Goal: Task Accomplishment & Management: Use online tool/utility

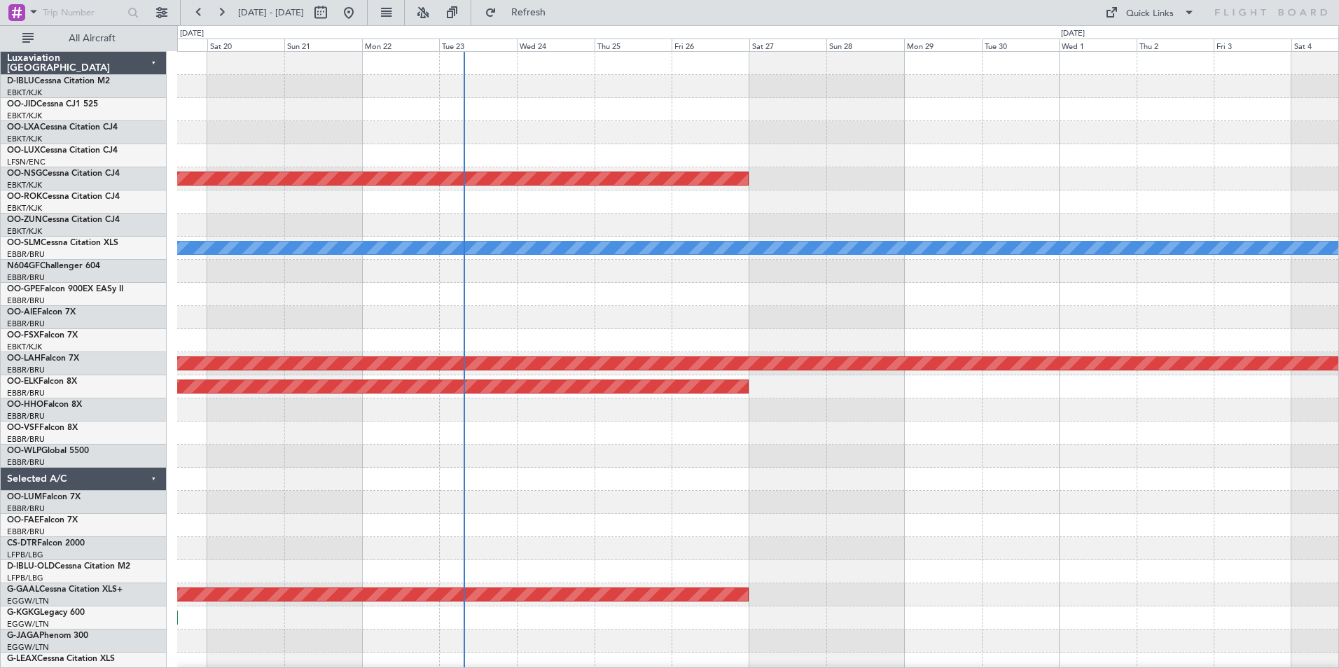
click at [567, 67] on div at bounding box center [757, 63] width 1161 height 23
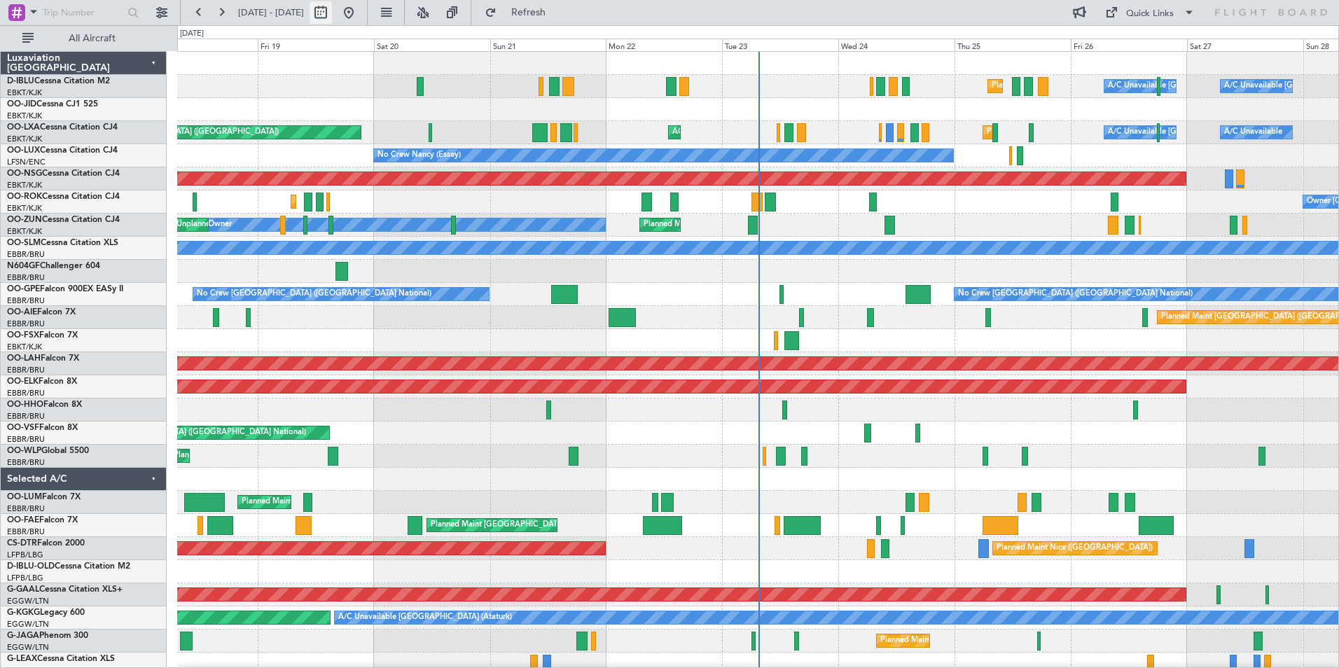
click at [332, 18] on button at bounding box center [321, 12] width 22 height 22
select select "9"
select select "2025"
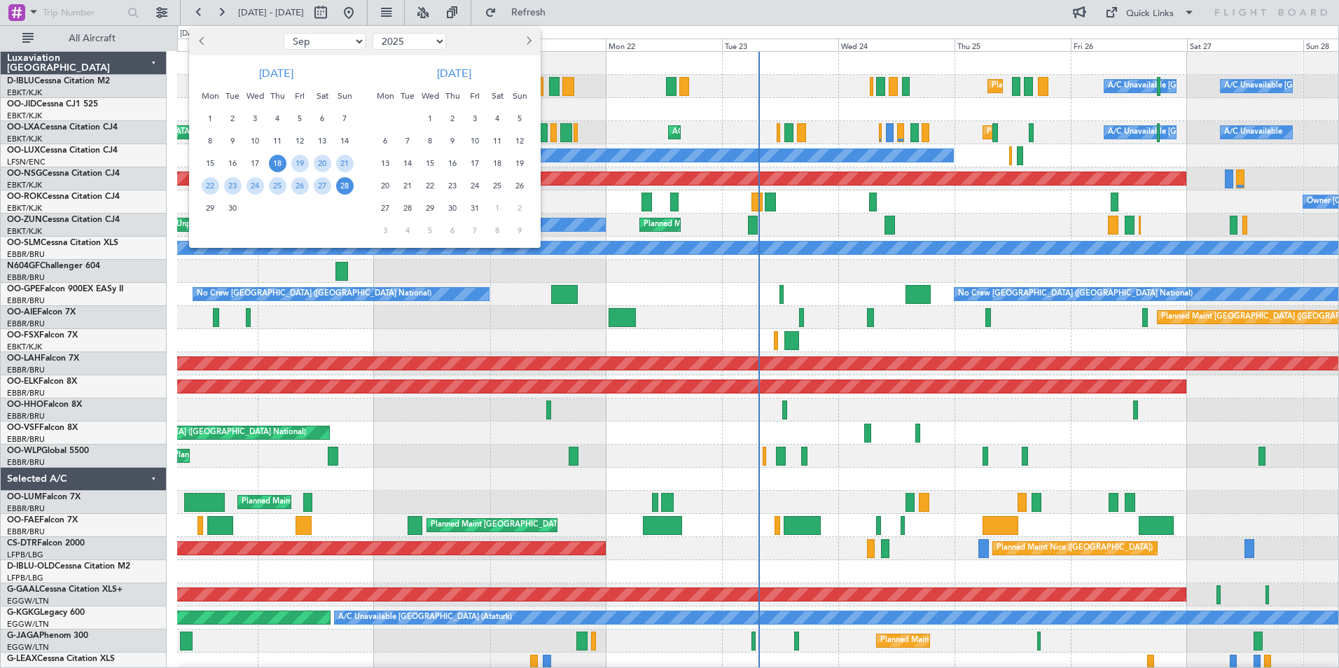
click at [339, 39] on select "Jan Feb Mar Apr May Jun Jul Aug Sep Oct Nov Dec" at bounding box center [325, 41] width 82 height 17
select select "10"
click at [284, 33] on select "Jan Feb Mar Apr May Jun Jul Aug Sep Oct Nov Dec" at bounding box center [325, 41] width 82 height 17
click at [304, 136] on span "10" at bounding box center [300, 141] width 18 height 18
click at [303, 188] on span "24" at bounding box center [300, 186] width 18 height 18
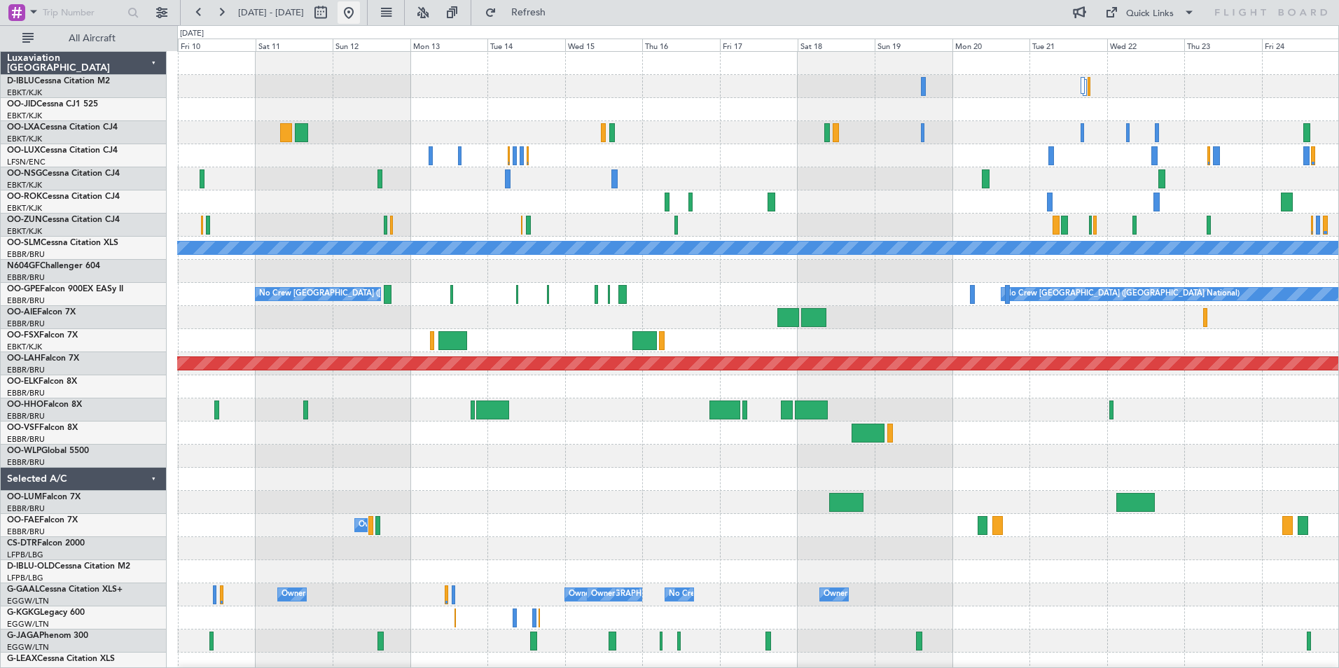
click at [360, 13] on button at bounding box center [349, 12] width 22 height 22
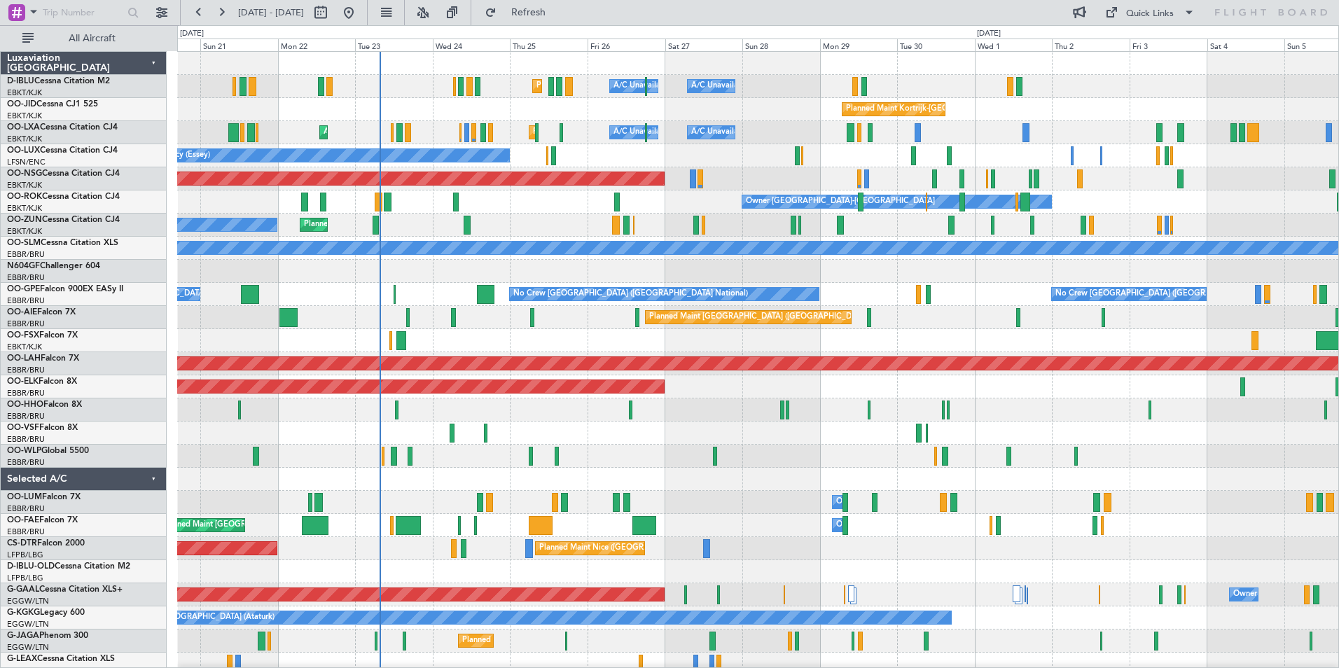
click at [667, 499] on div "Planned Maint Nice (Côte d'Azur Airport) A/C Unavailable Brussels (Brussels Nat…" at bounding box center [757, 514] width 1161 height 924
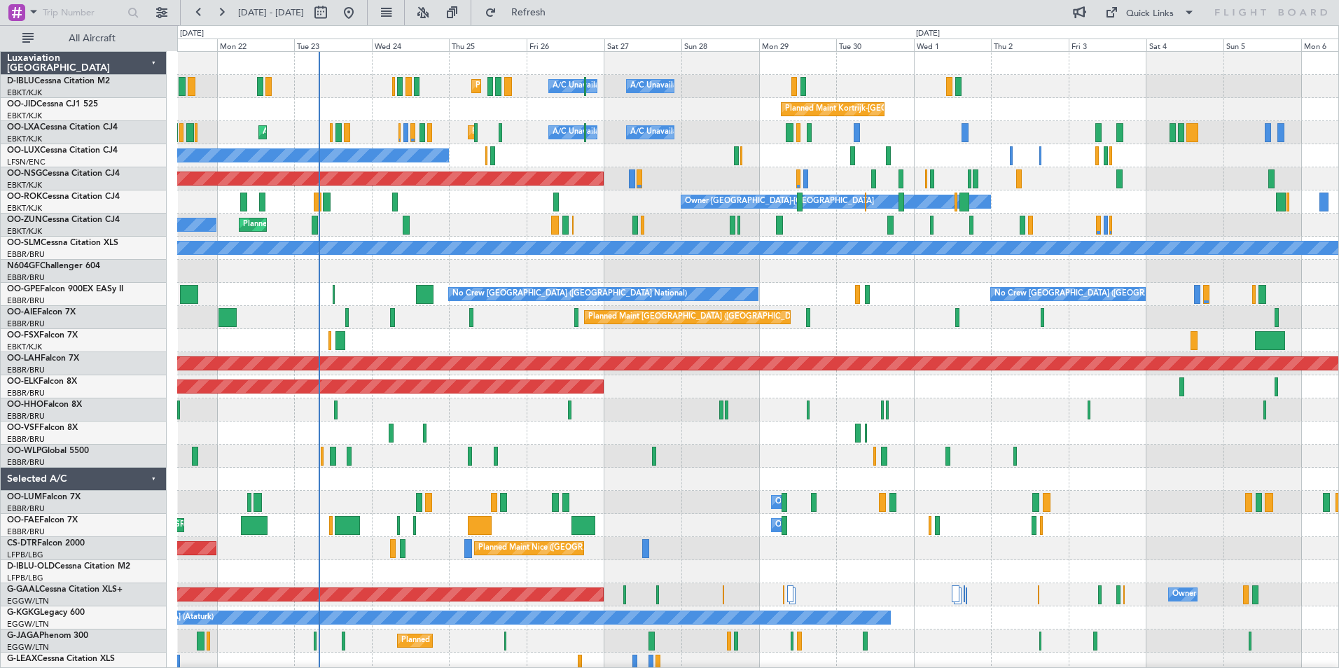
click at [666, 454] on div "Planned Maint Nice (Côte d'Azur Airport) A/C Unavailable Brussels (Brussels Nat…" at bounding box center [757, 491] width 1161 height 878
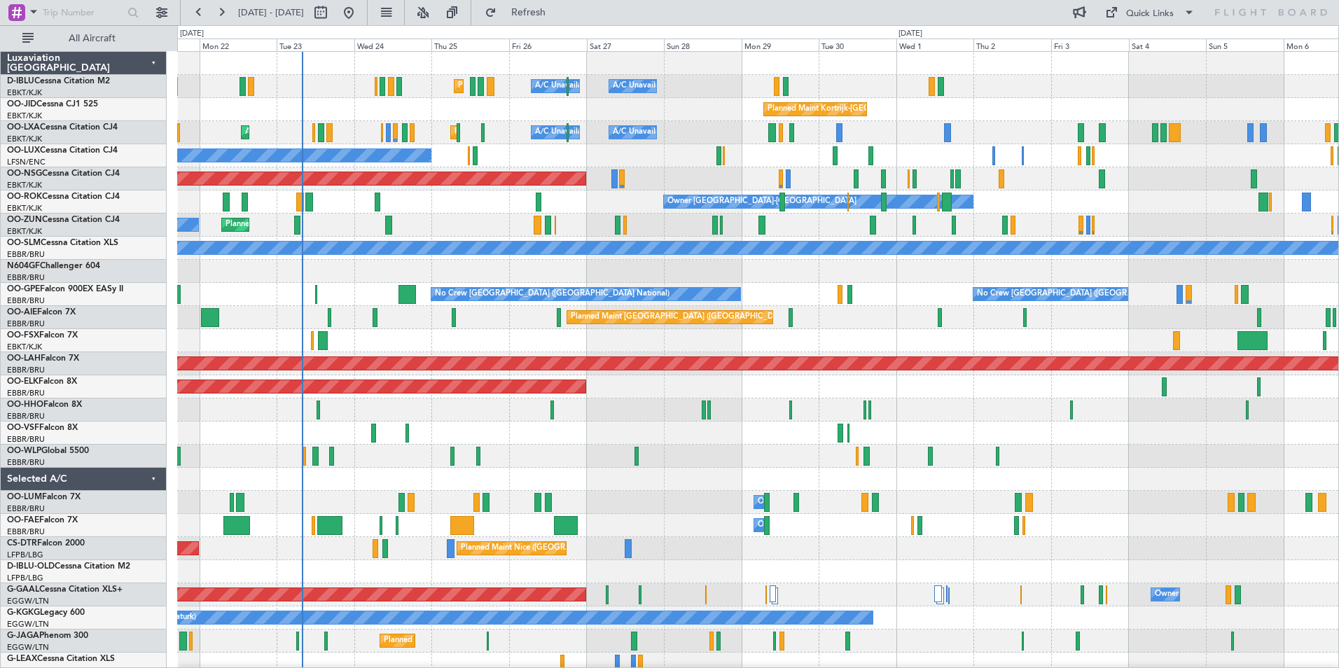
click at [415, 406] on div "Planned Maint Nice (Côte d'Azur Airport) A/C Unavailable Brussels (Brussels Nat…" at bounding box center [757, 491] width 1161 height 878
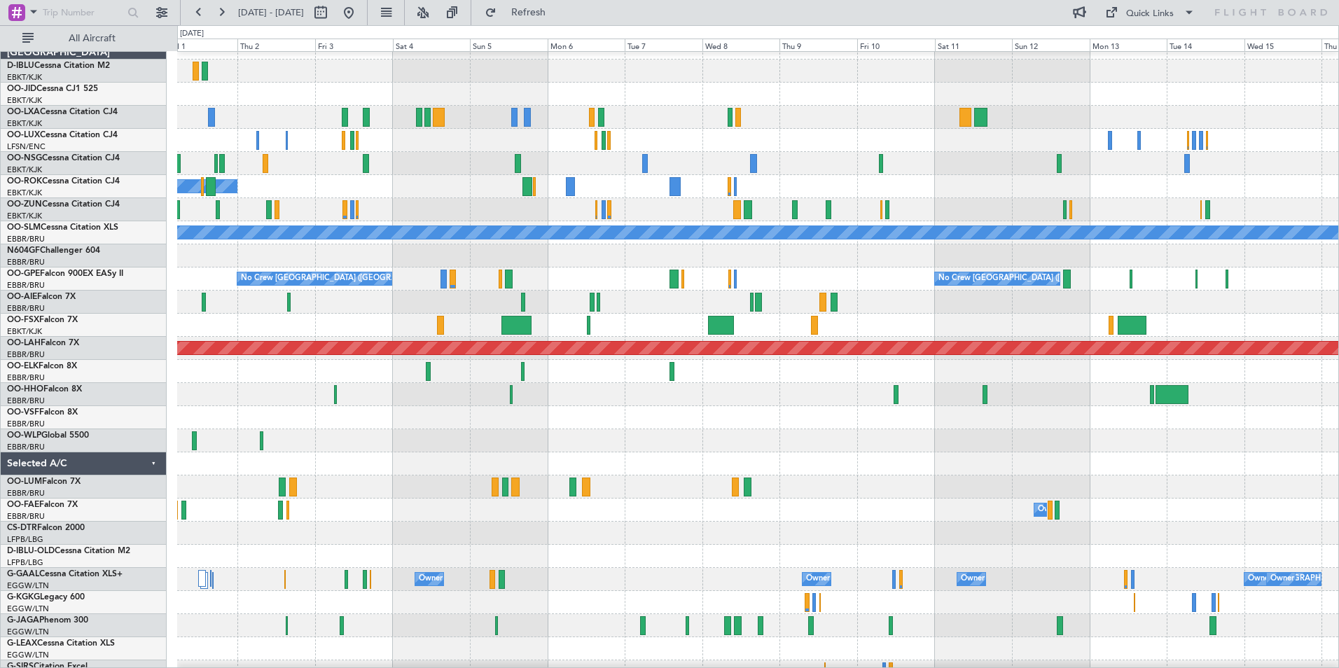
click at [335, 397] on div at bounding box center [757, 394] width 1161 height 23
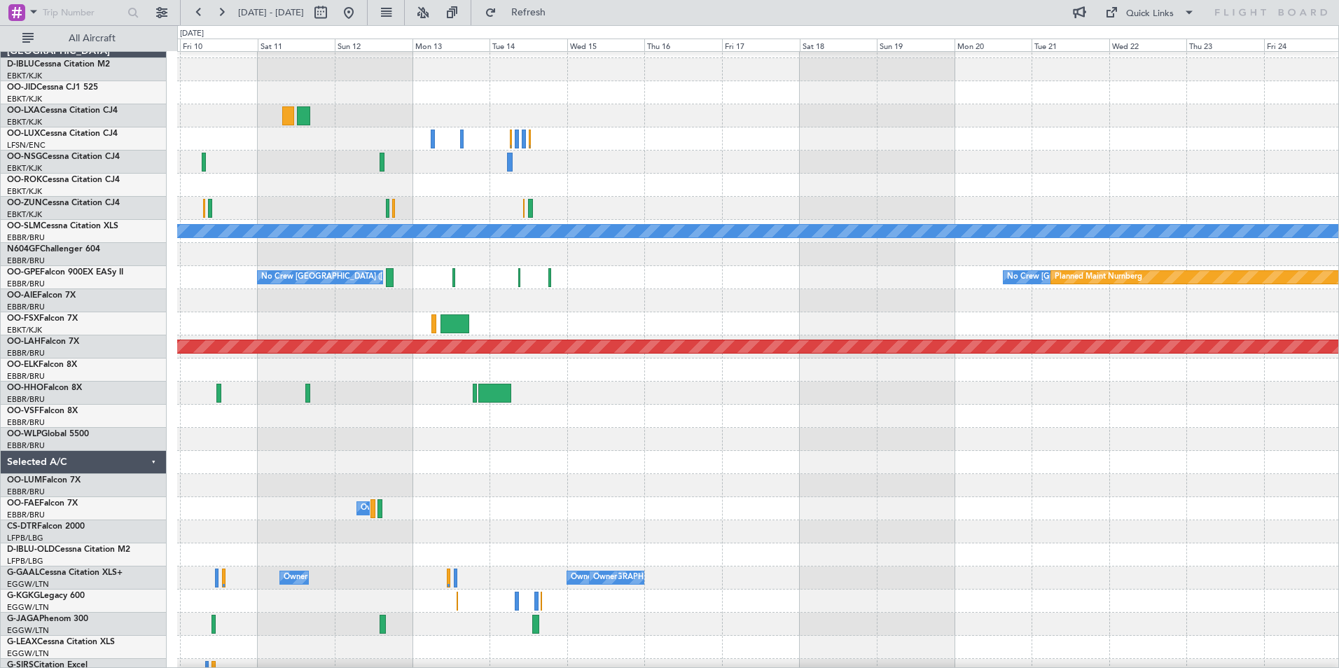
click at [628, 448] on div "A/C Unavailable Monchengladbach No Crew Brussels (Brussels National) No Crew Br…" at bounding box center [757, 474] width 1161 height 878
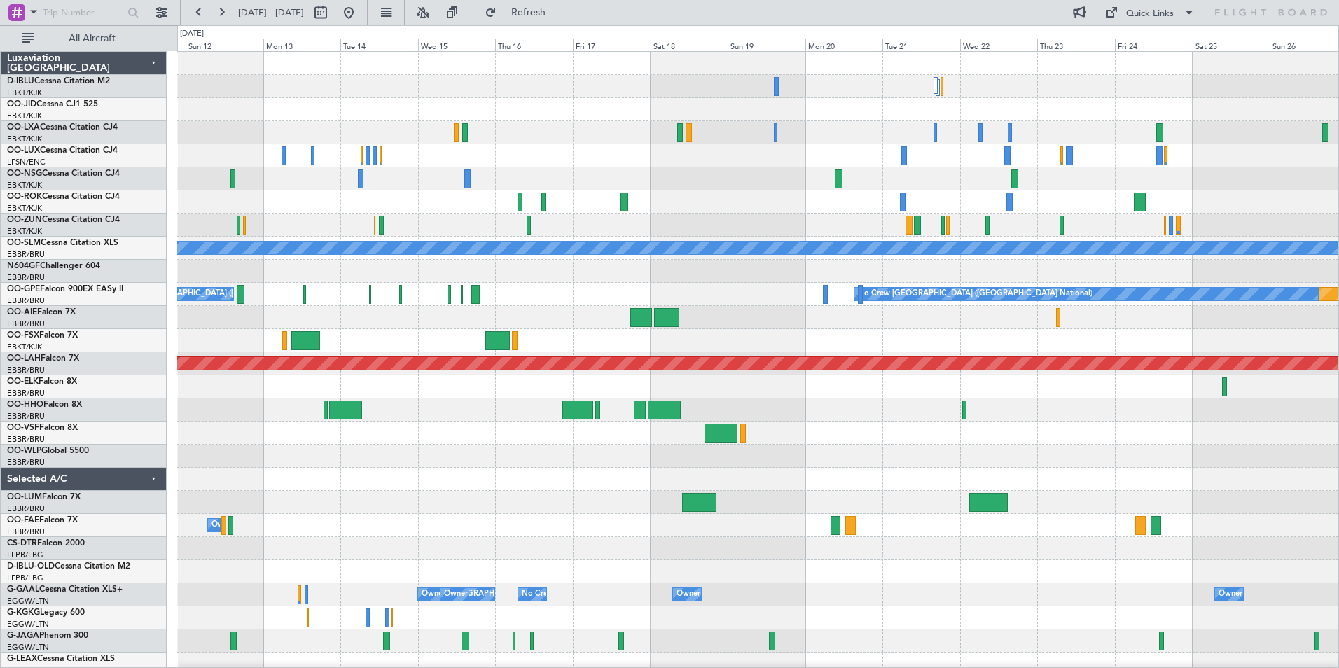
click at [612, 455] on div "Planned Maint Paris (Le Bourget) A/C Unavailable Monchengladbach Planned Maint …" at bounding box center [757, 526] width 1161 height 948
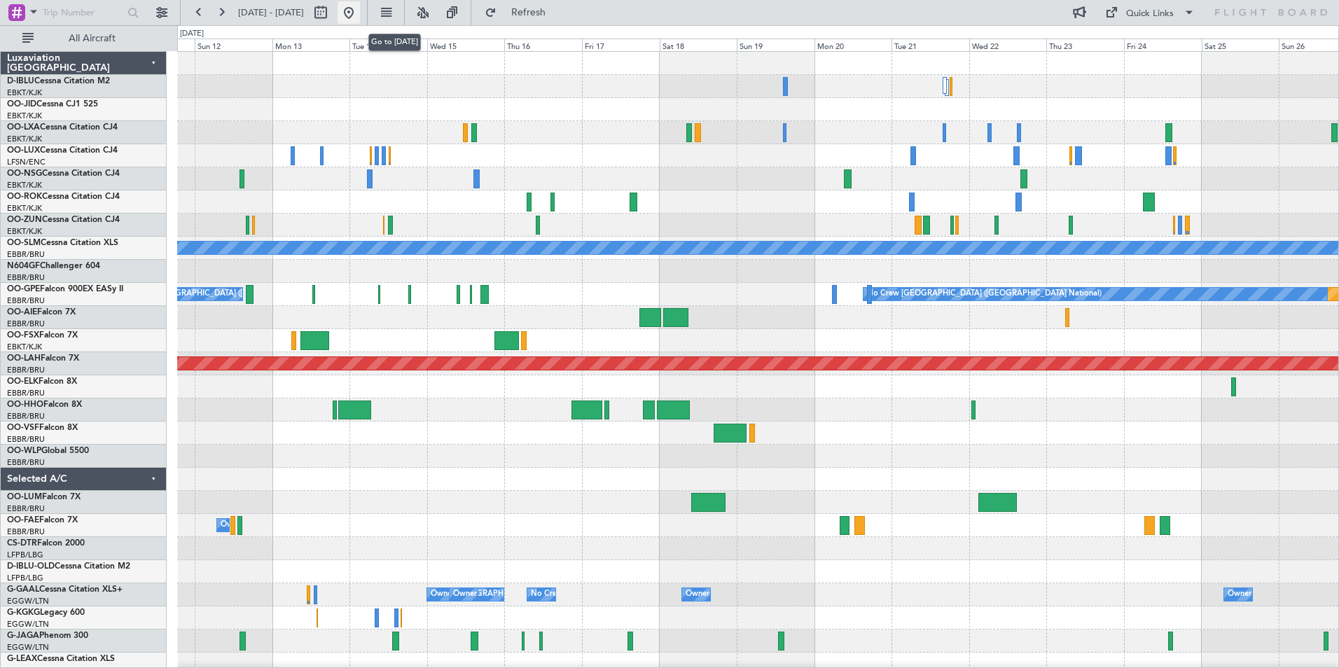
click at [360, 14] on button at bounding box center [349, 12] width 22 height 22
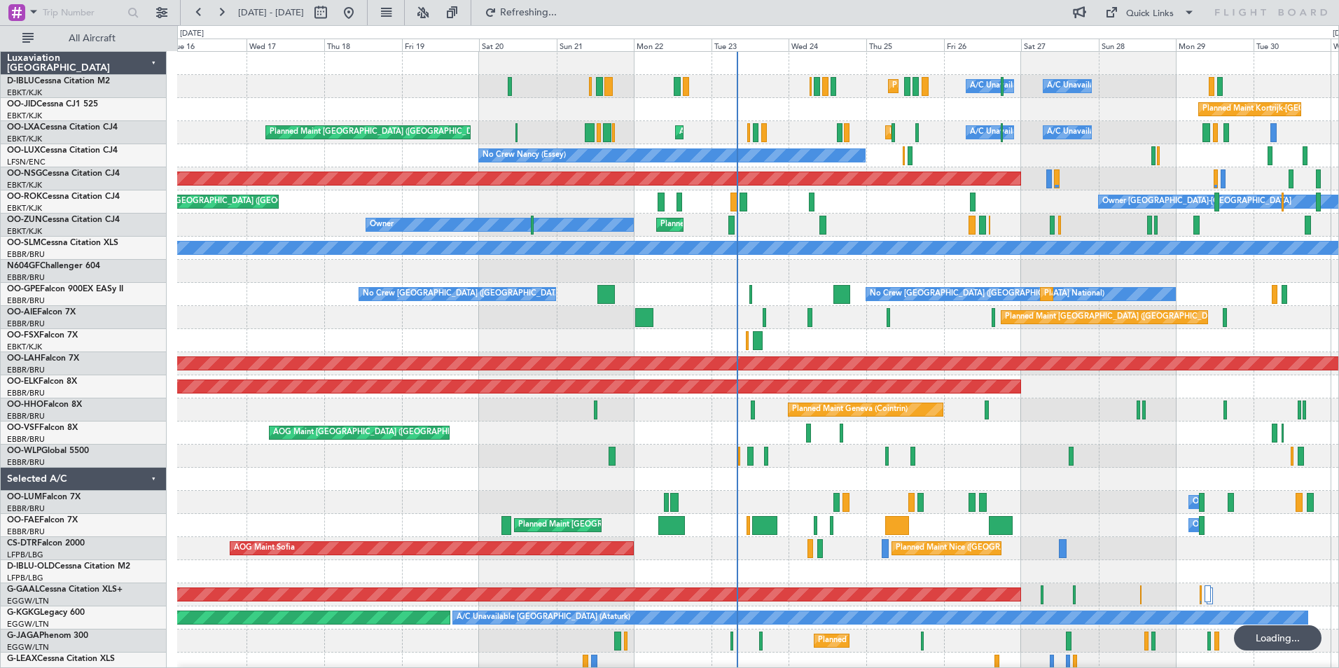
click at [961, 427] on div "AOG Maint [GEOGRAPHIC_DATA] ([GEOGRAPHIC_DATA] National)" at bounding box center [757, 433] width 1161 height 23
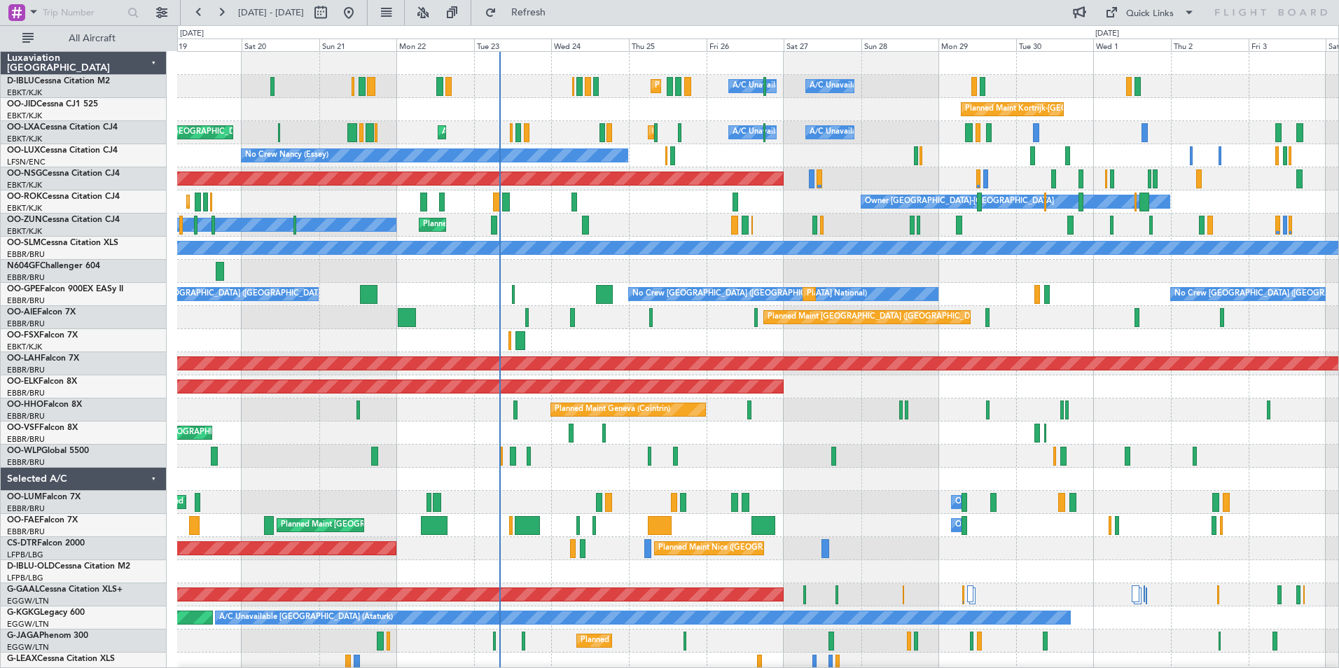
click at [732, 453] on div "Planned Maint Nice (Côte d'Azur Airport) A/C Unavailable Brussels (Brussels Nat…" at bounding box center [757, 514] width 1161 height 924
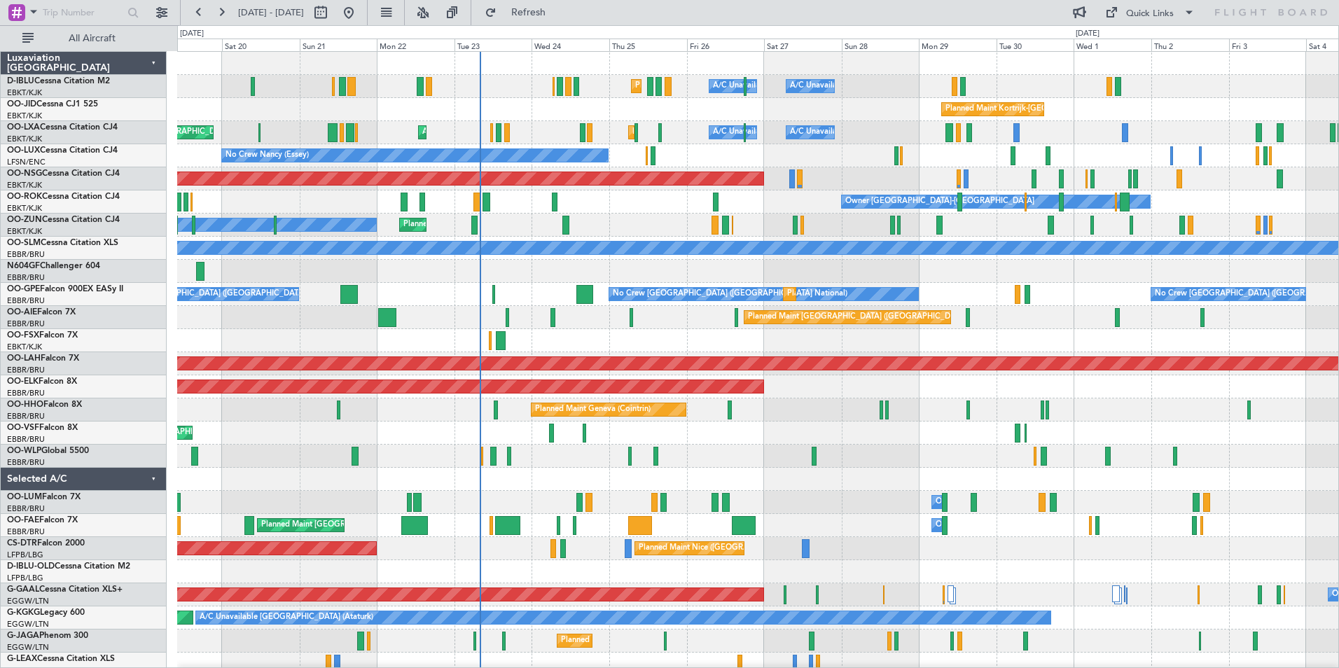
click at [718, 459] on div "Planned Maint Liege" at bounding box center [757, 456] width 1161 height 23
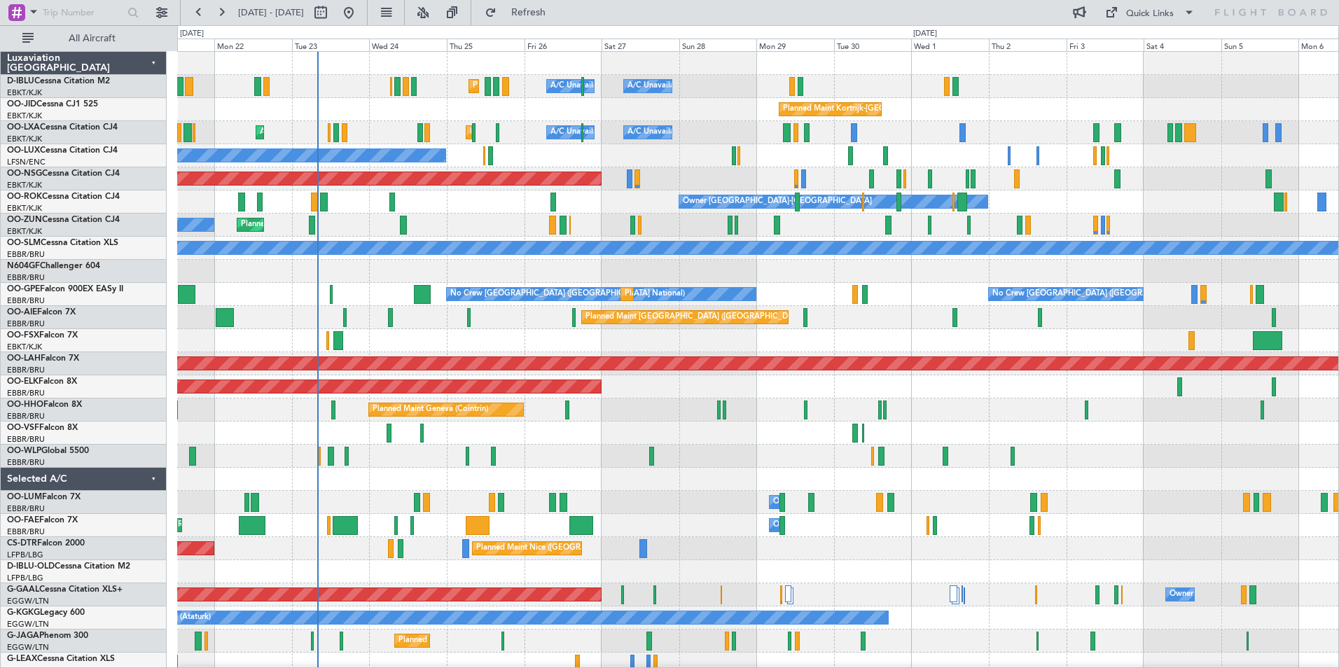
click at [658, 429] on div "Planned Maint Nice (Côte d'Azur Airport) A/C Unavailable Brussels (Brussels Nat…" at bounding box center [757, 491] width 1161 height 878
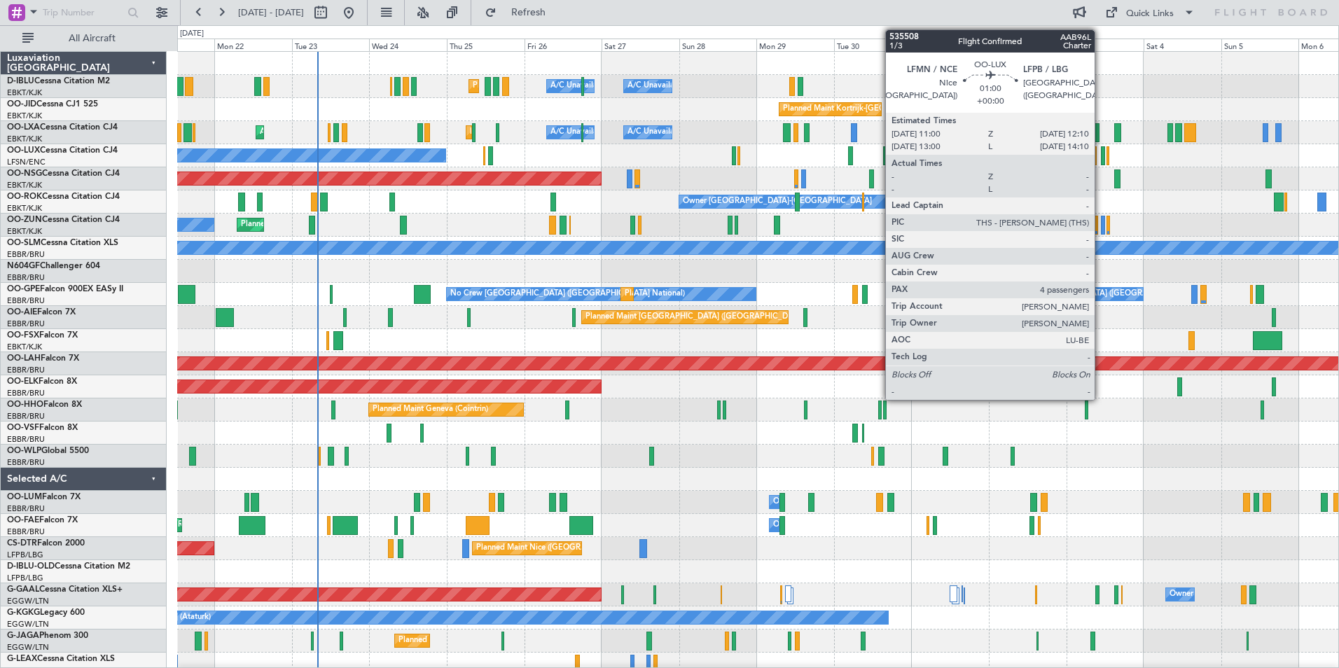
click at [1101, 158] on div at bounding box center [1103, 155] width 4 height 19
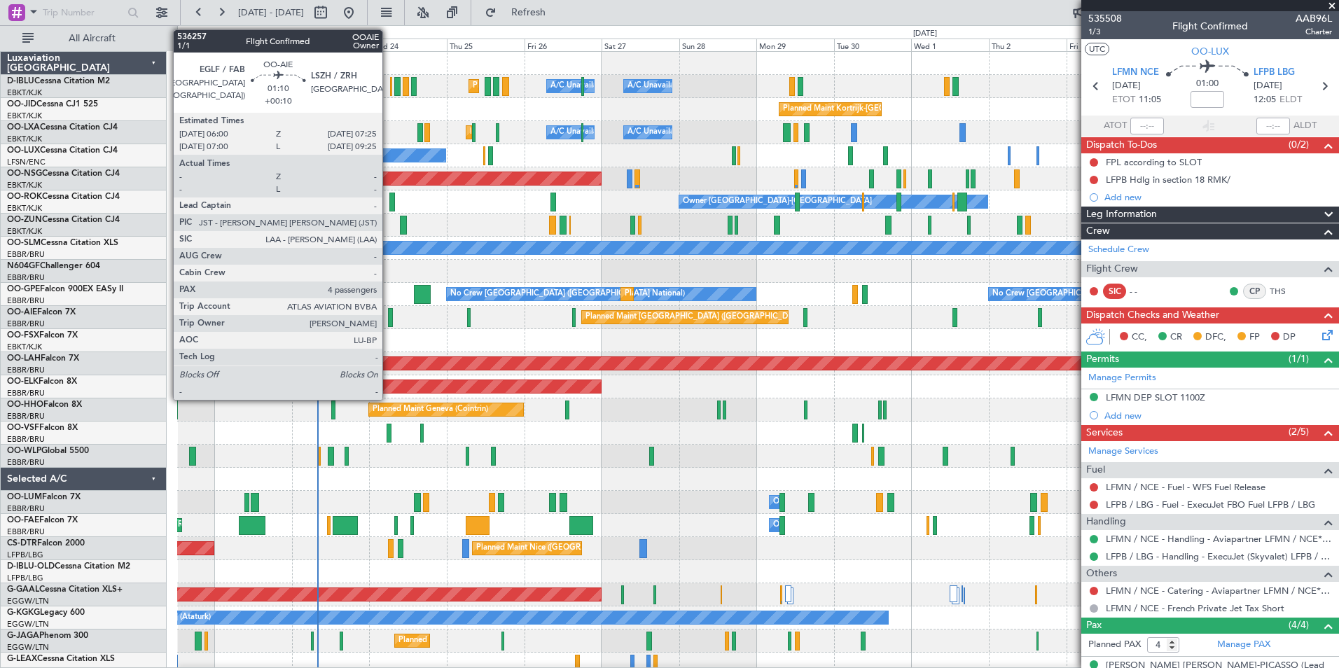
click at [389, 317] on div at bounding box center [390, 317] width 5 height 19
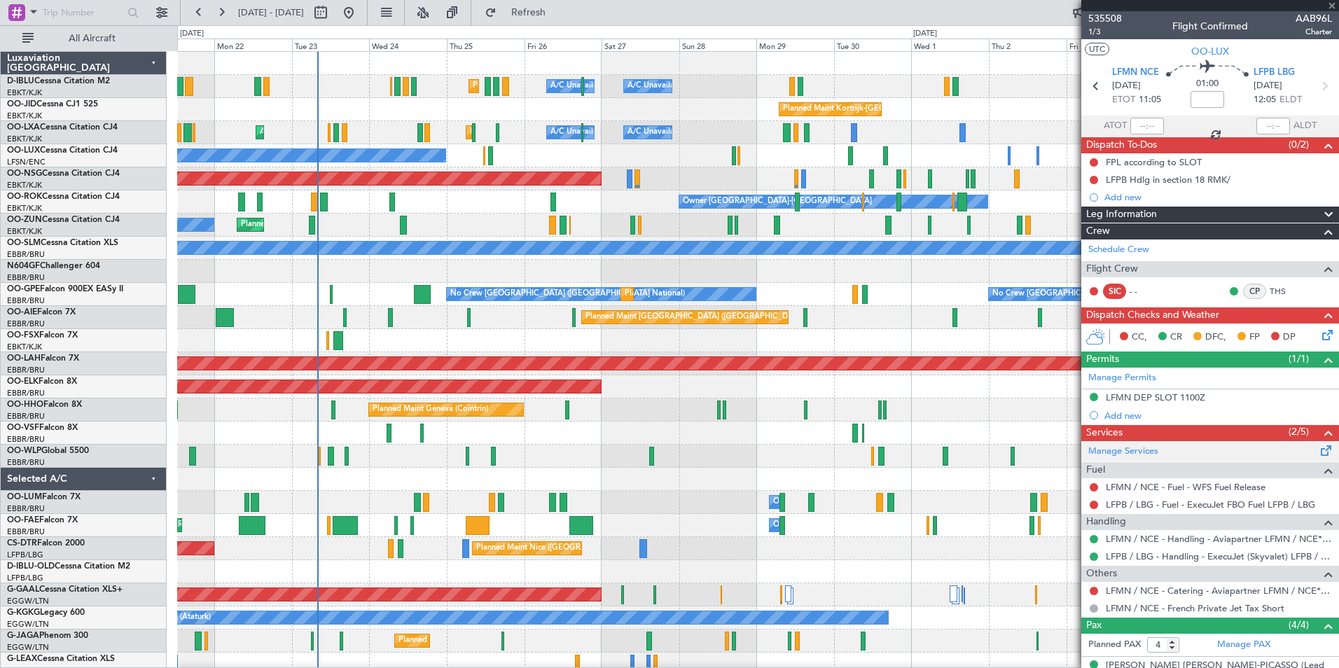
type input "+00:10"
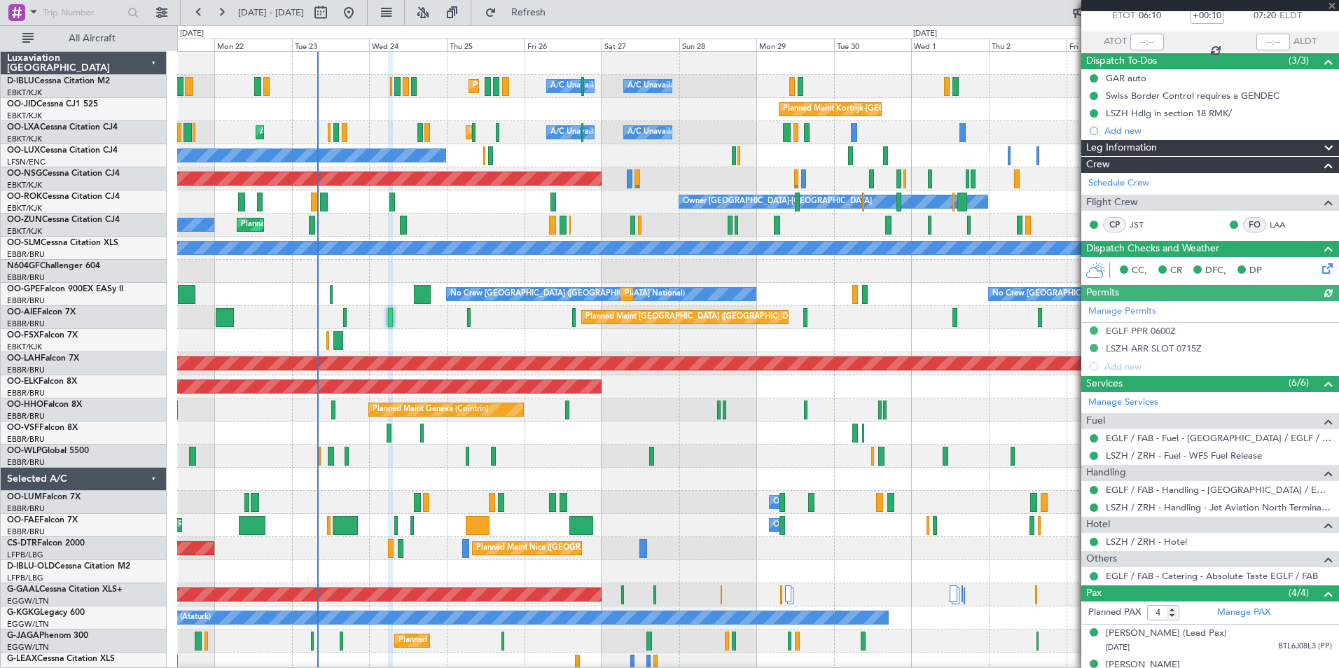
scroll to position [180, 0]
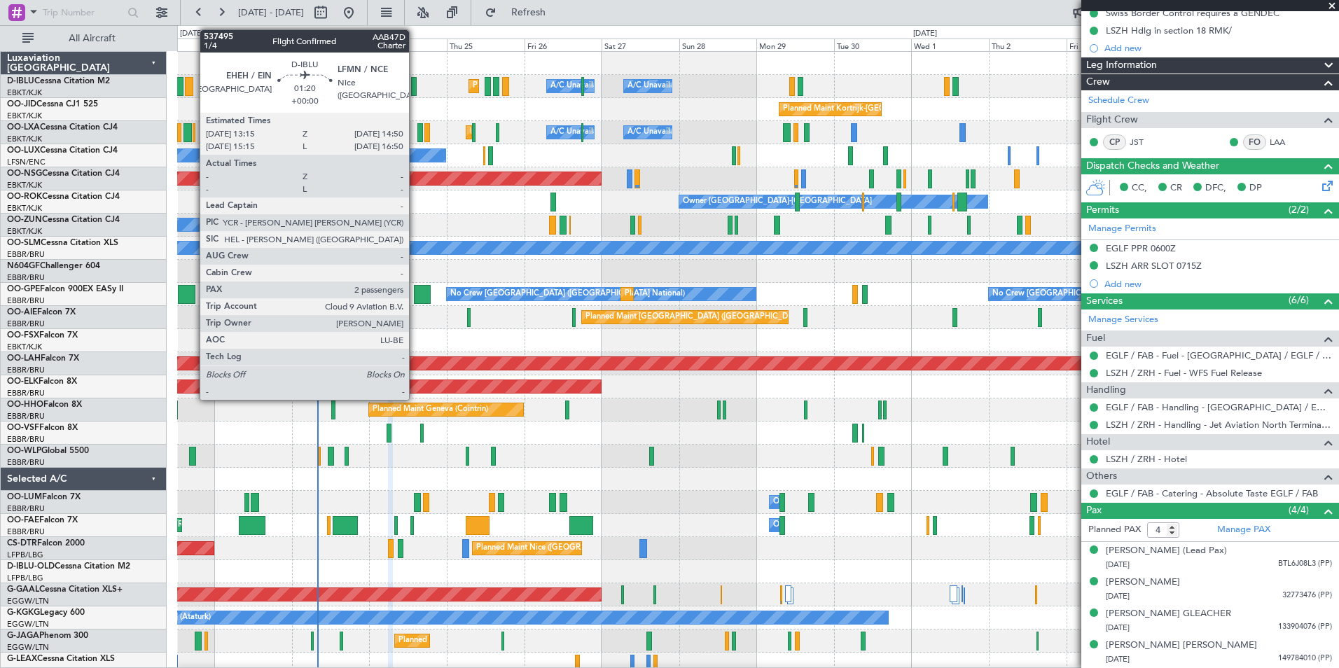
click at [415, 91] on div at bounding box center [414, 86] width 6 height 19
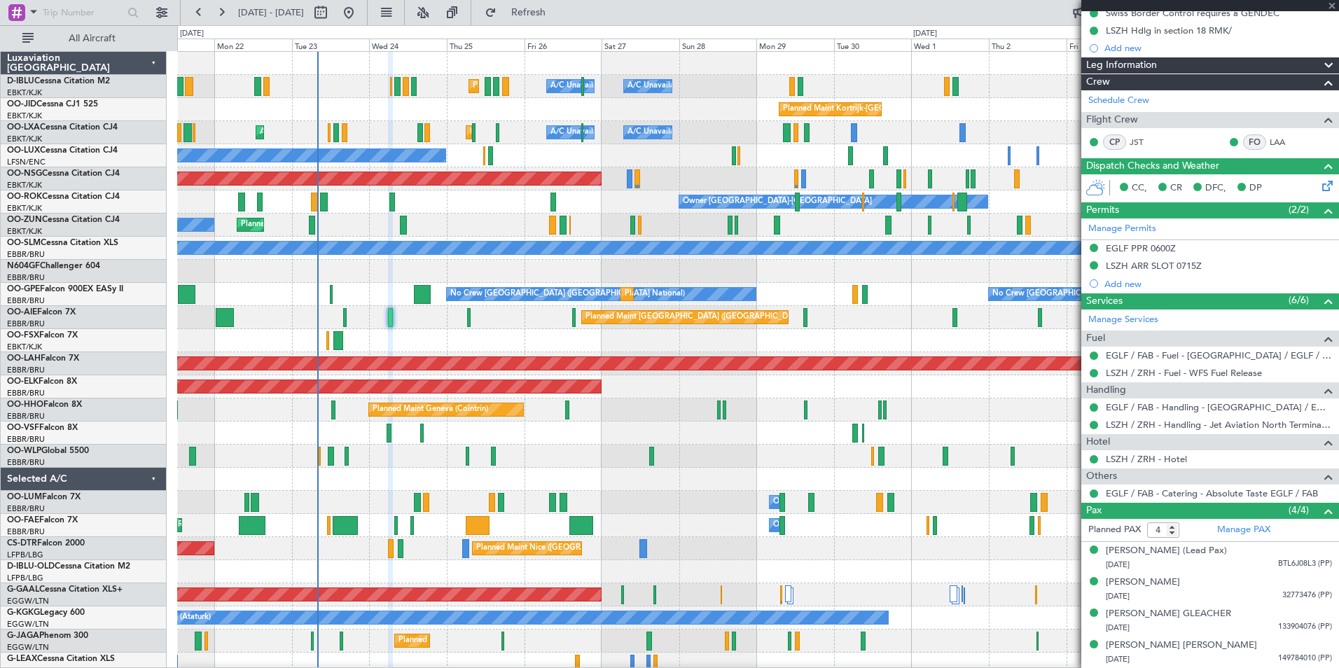
type input "2"
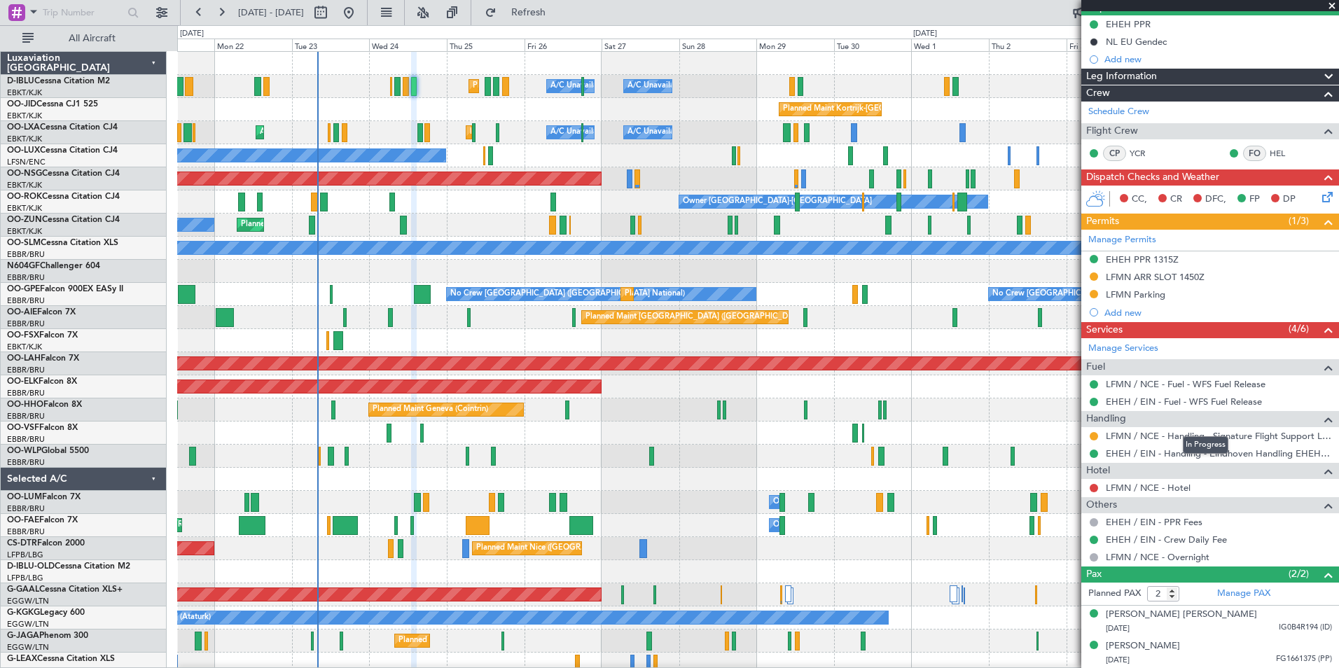
scroll to position [0, 0]
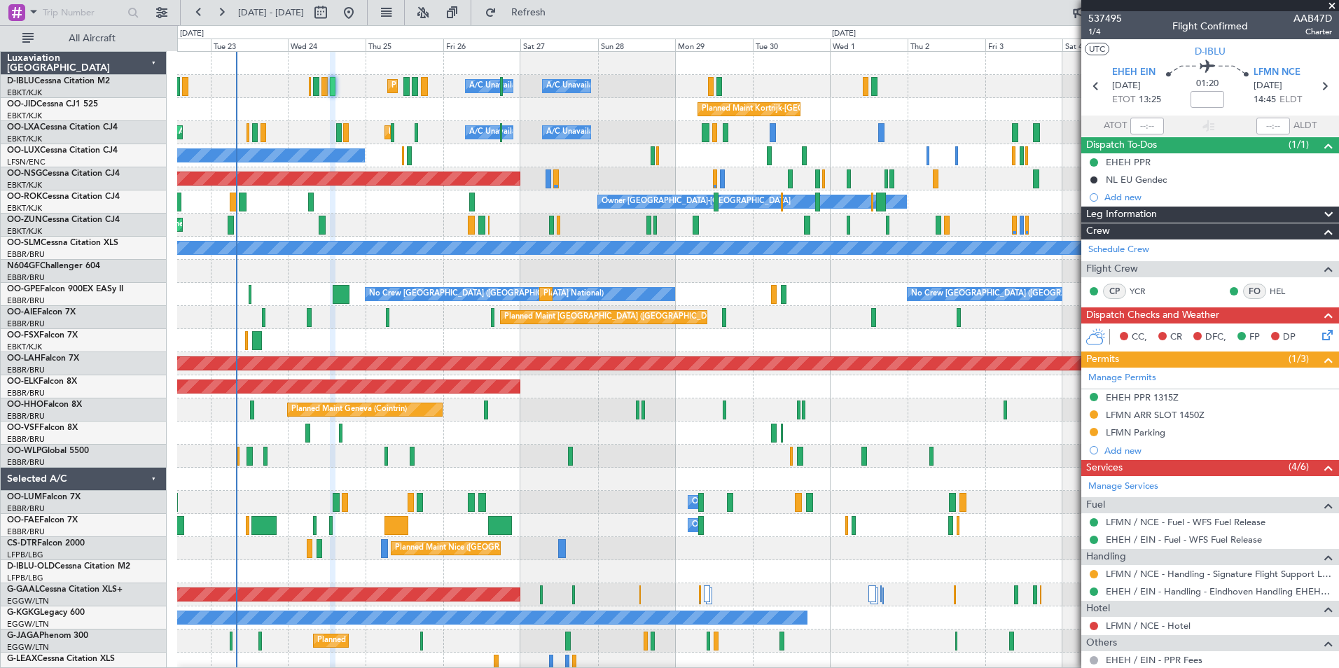
click at [314, 310] on div "Planned Maint Nice (Côte d'Azur Airport) A/C Unavailable Brussels (Brussels Nat…" at bounding box center [757, 491] width 1161 height 878
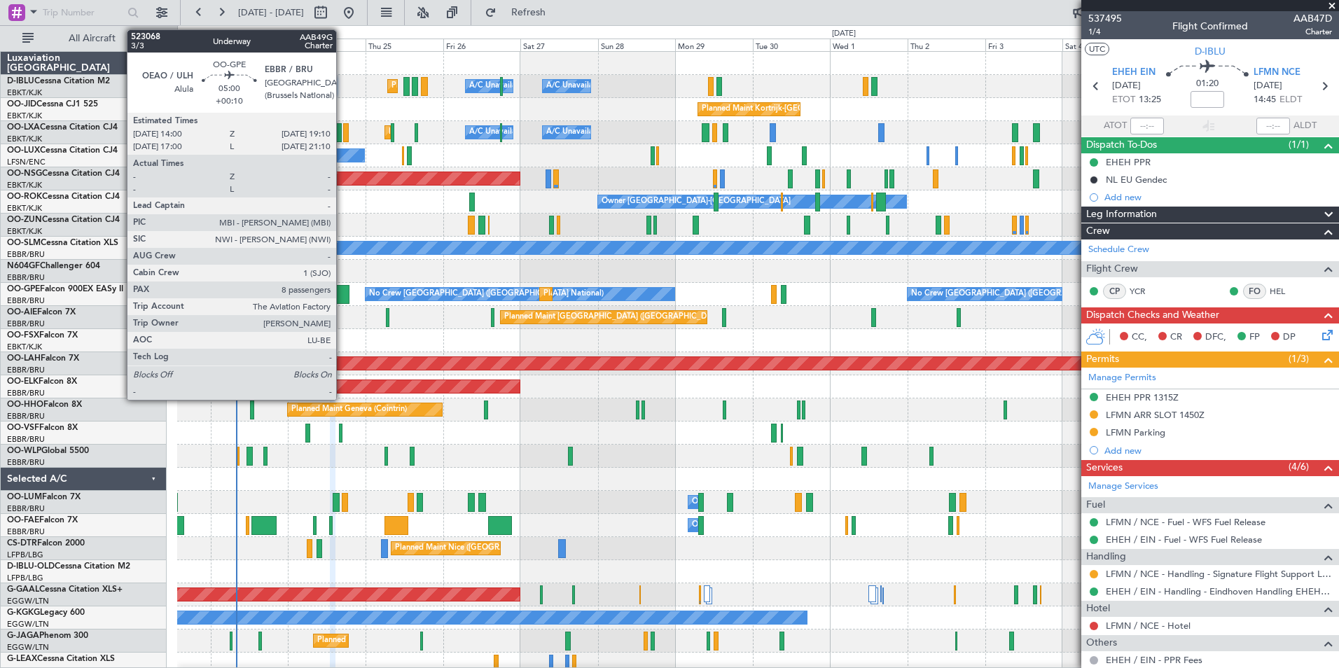
click at [342, 293] on div at bounding box center [341, 294] width 17 height 19
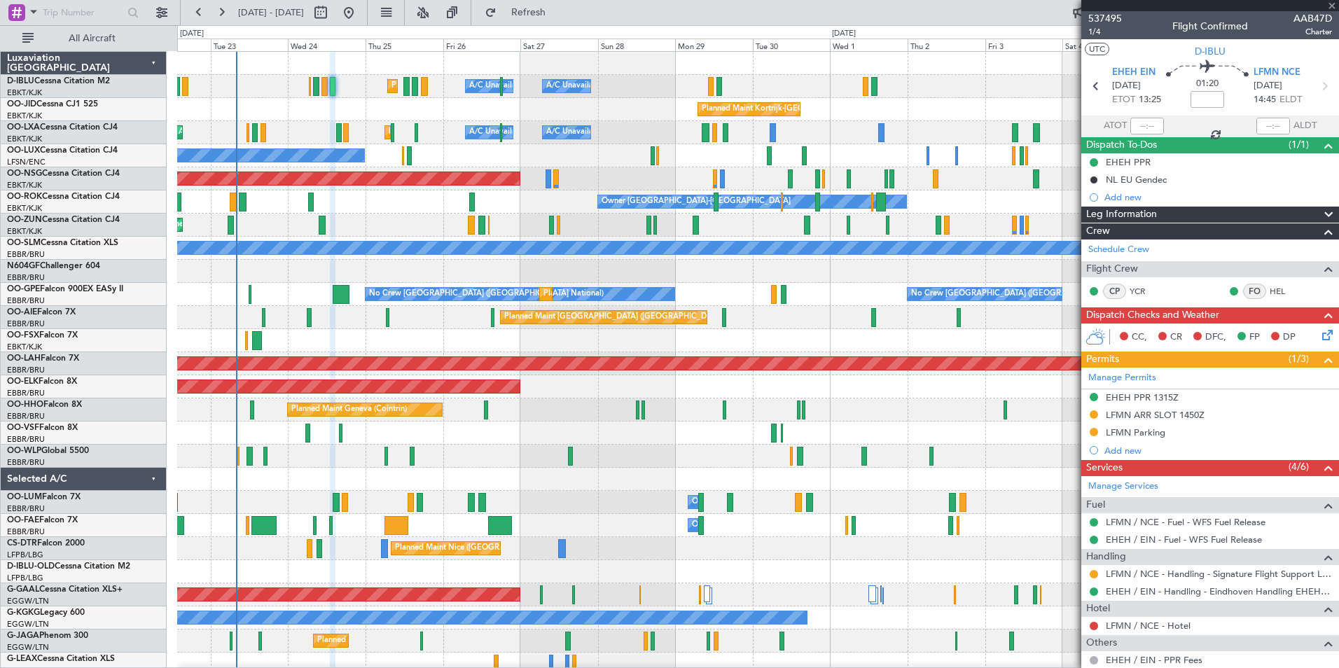
type input "+00:10"
type input "8"
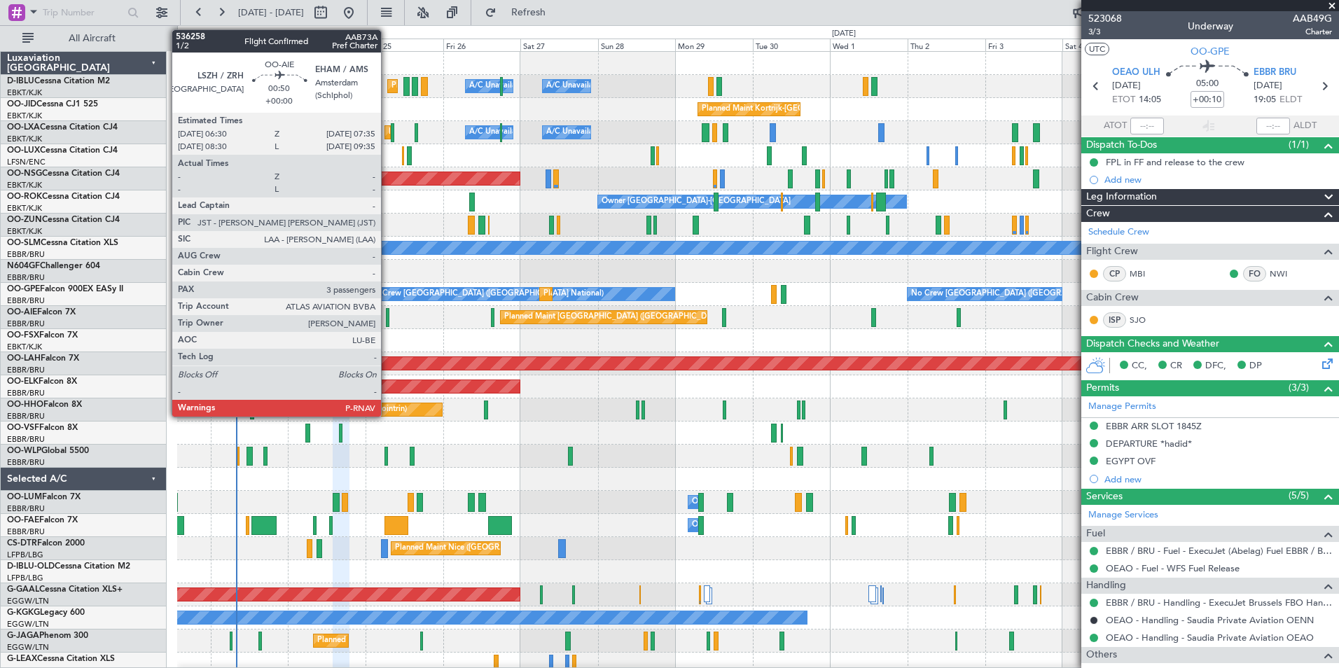
click at [387, 319] on div at bounding box center [388, 317] width 4 height 19
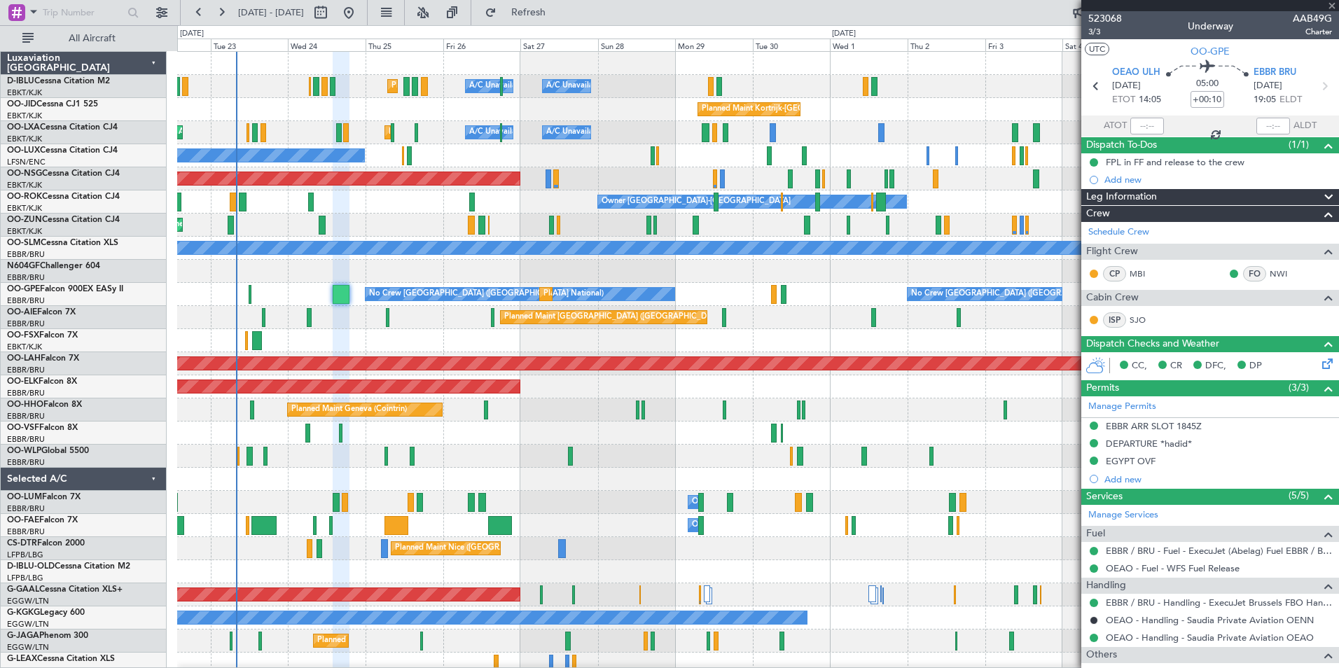
type input "3"
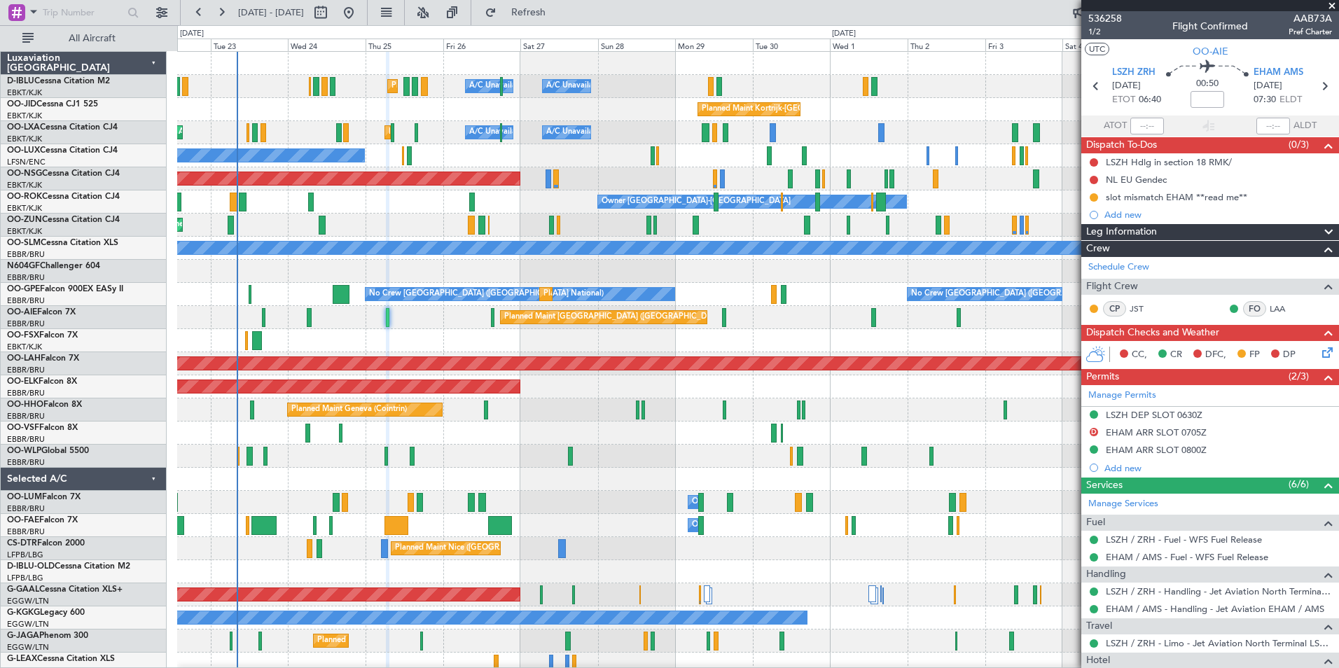
click at [678, 441] on div "AOG Maint [GEOGRAPHIC_DATA] ([GEOGRAPHIC_DATA] National)" at bounding box center [757, 433] width 1161 height 23
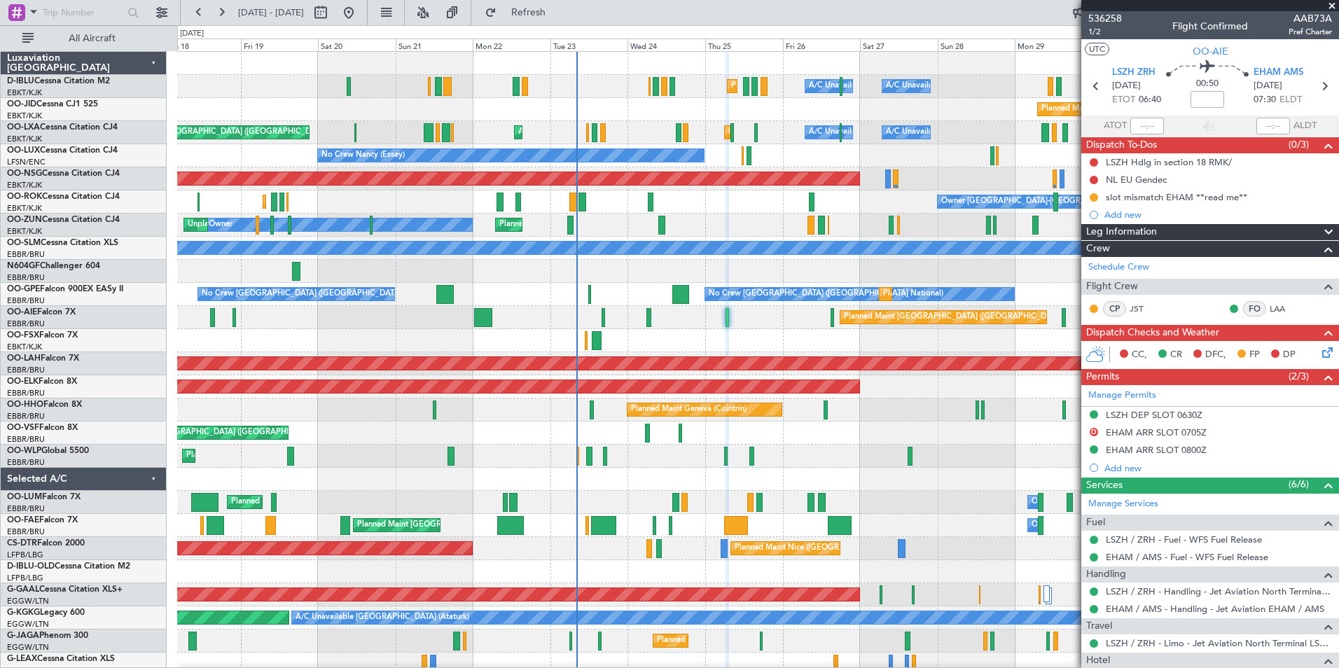
click at [917, 464] on div "Planned Maint Nice (Côte d'Azur Airport) A/C Unavailable Brussels (Brussels Nat…" at bounding box center [757, 491] width 1161 height 878
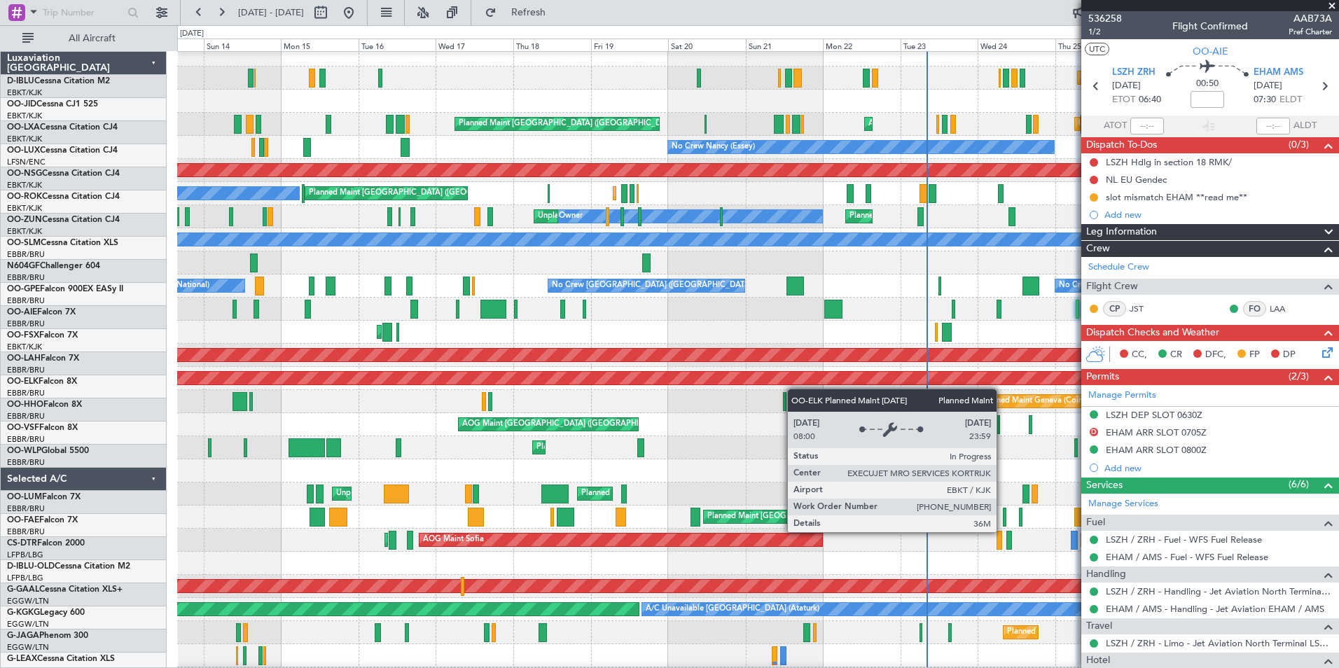
click at [942, 406] on div "Planned Maint Nice (Côte d'Azur Airport) A/C Unavailable Brussels (Brussels Nat…" at bounding box center [757, 505] width 1161 height 924
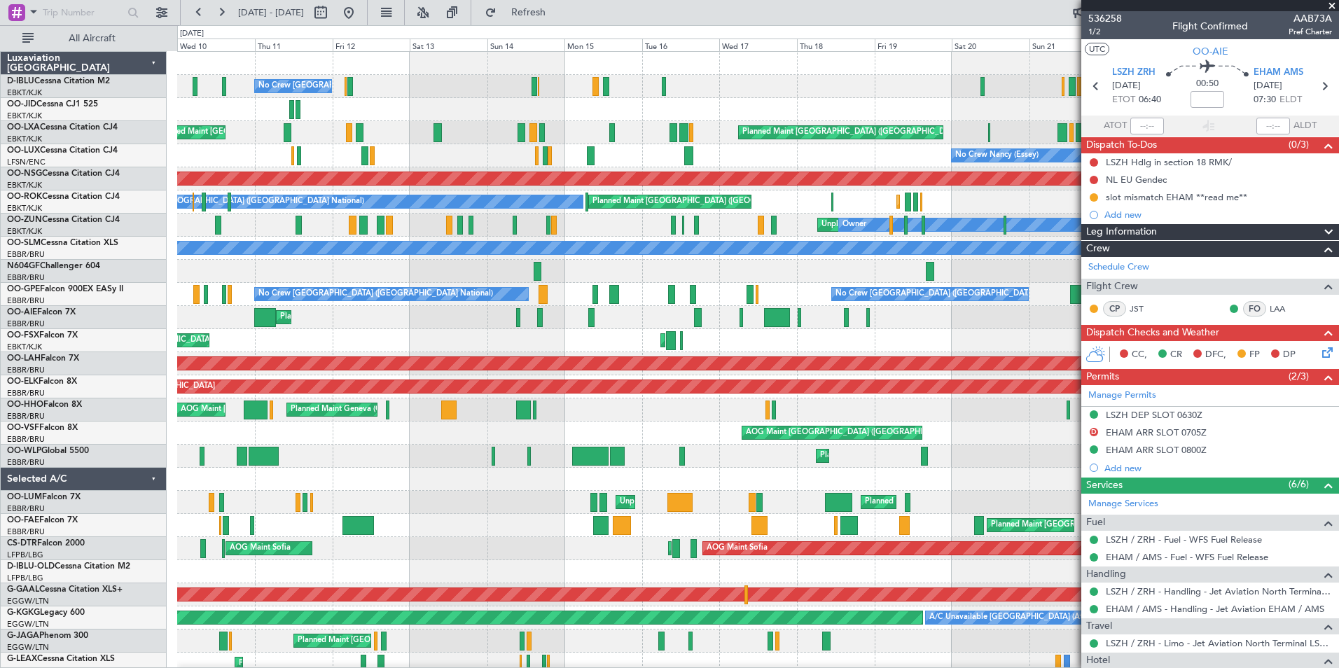
click at [621, 335] on div "No Crew Brussels (Brussels National) Planned Maint Nice (Côte d'Azur Airport) A…" at bounding box center [757, 514] width 1161 height 924
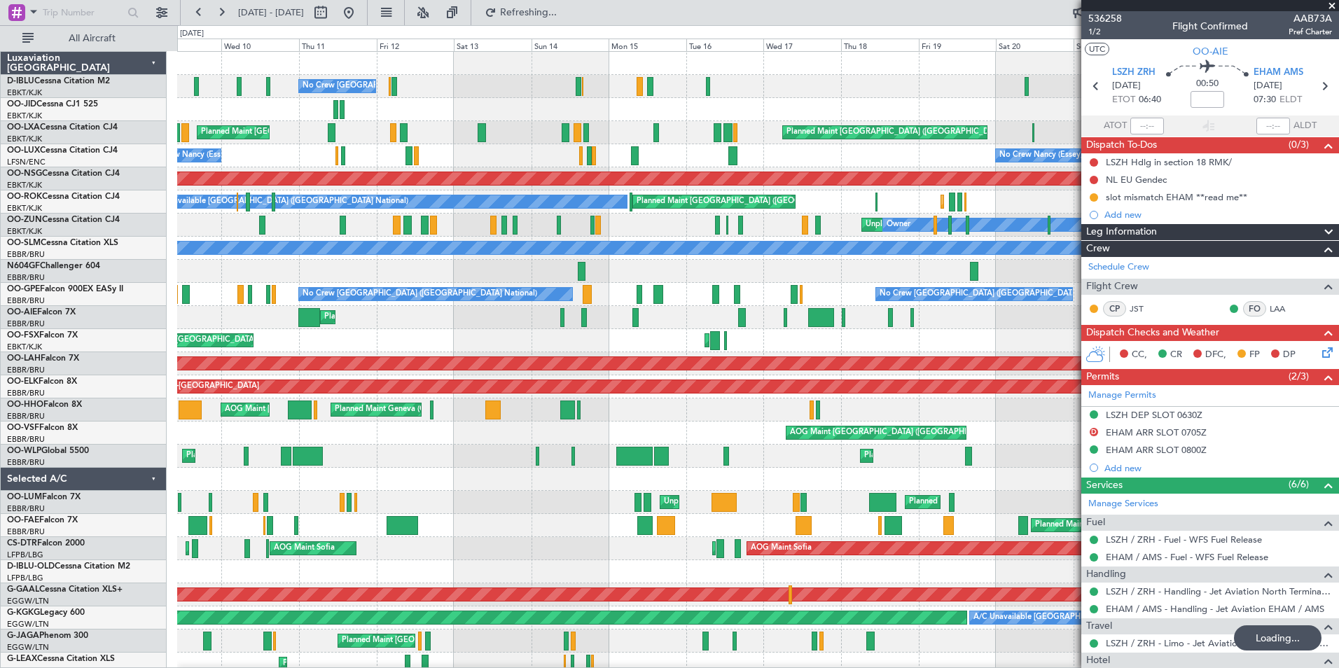
click at [670, 355] on div "No Crew Brussels (Brussels National) Planned Maint Nice (Côte d'Azur Airport) A…" at bounding box center [757, 537] width 1161 height 971
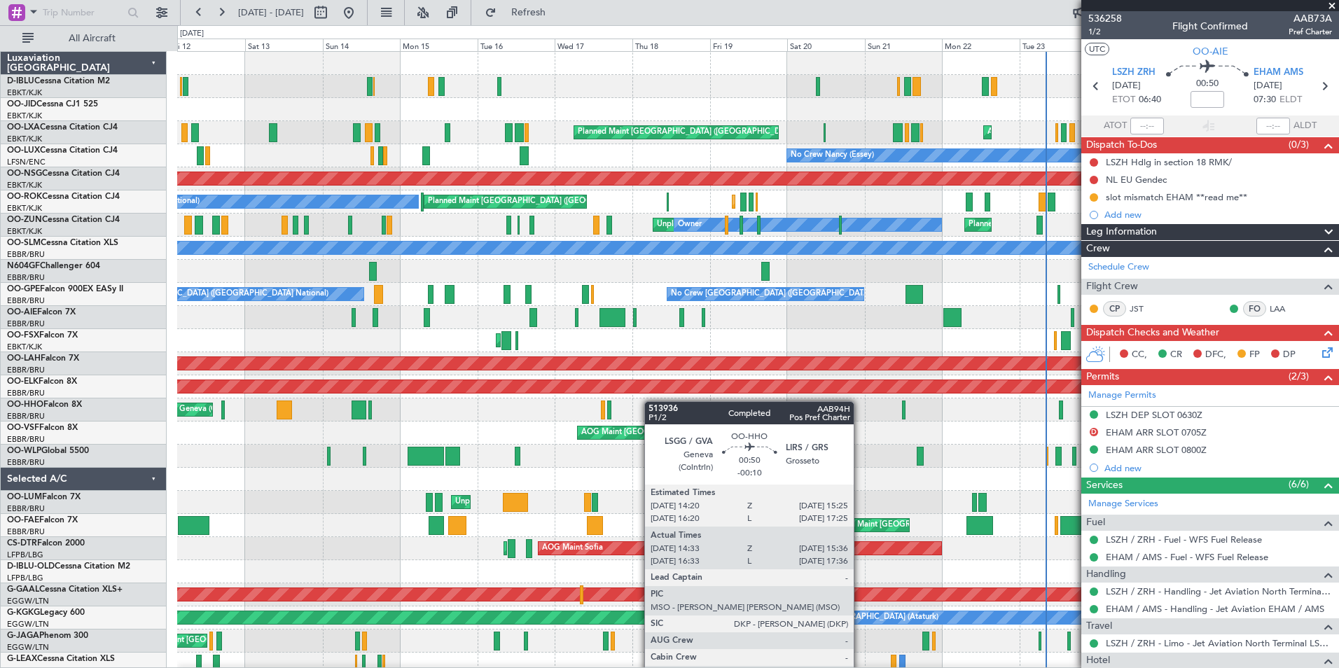
click at [637, 401] on div "Planned Maint Nice (Côte d'Azur Airport) A/C Unavailable Brussels (Brussels Nat…" at bounding box center [757, 537] width 1161 height 971
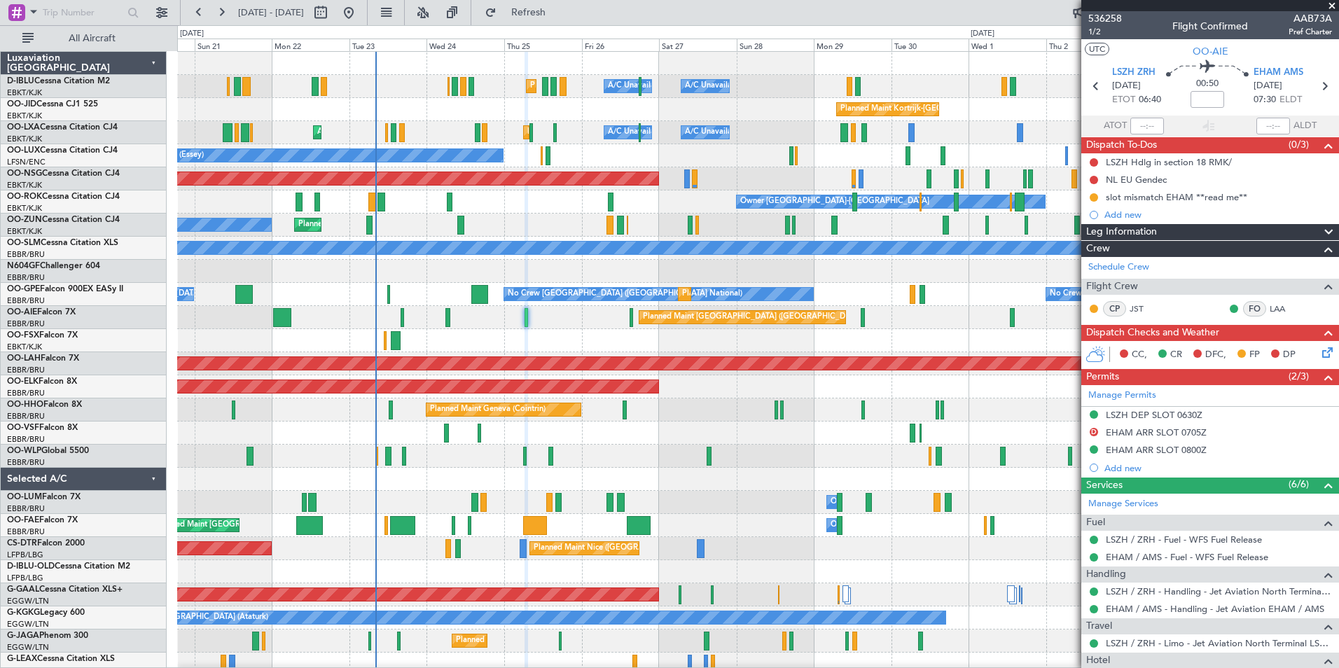
click at [576, 342] on div at bounding box center [757, 340] width 1161 height 23
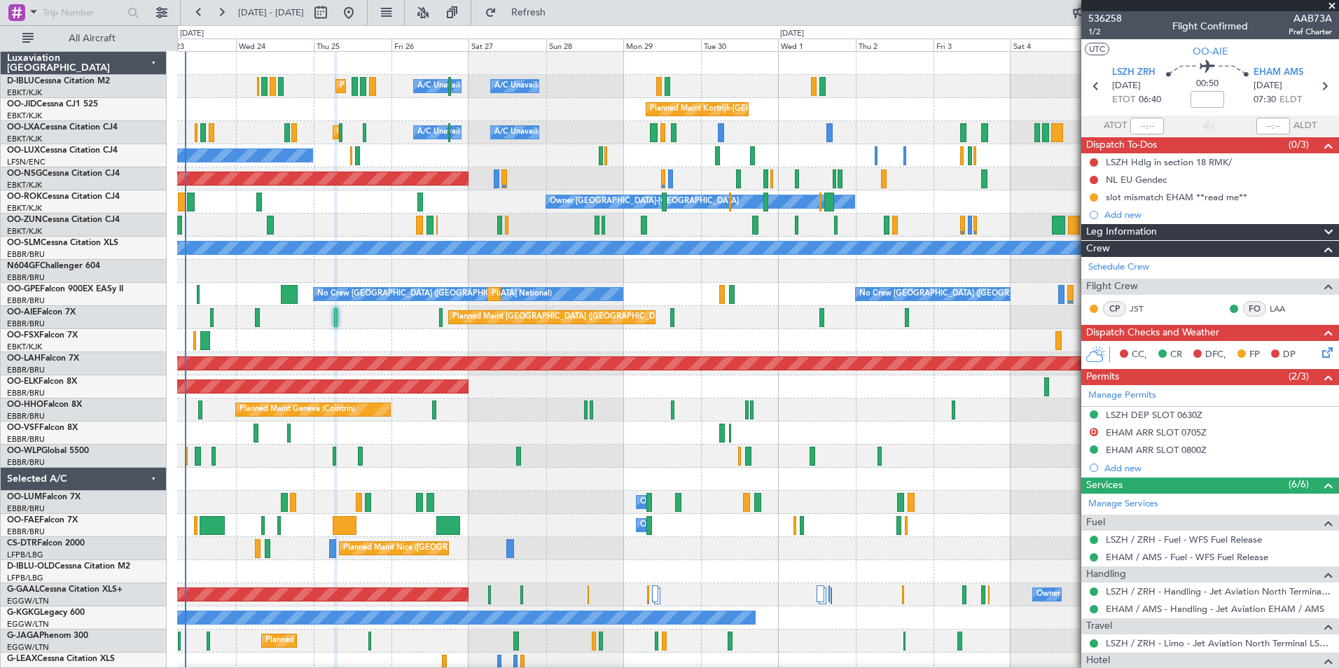
click at [784, 323] on div "Planned Maint [GEOGRAPHIC_DATA] ([GEOGRAPHIC_DATA])" at bounding box center [757, 317] width 1161 height 23
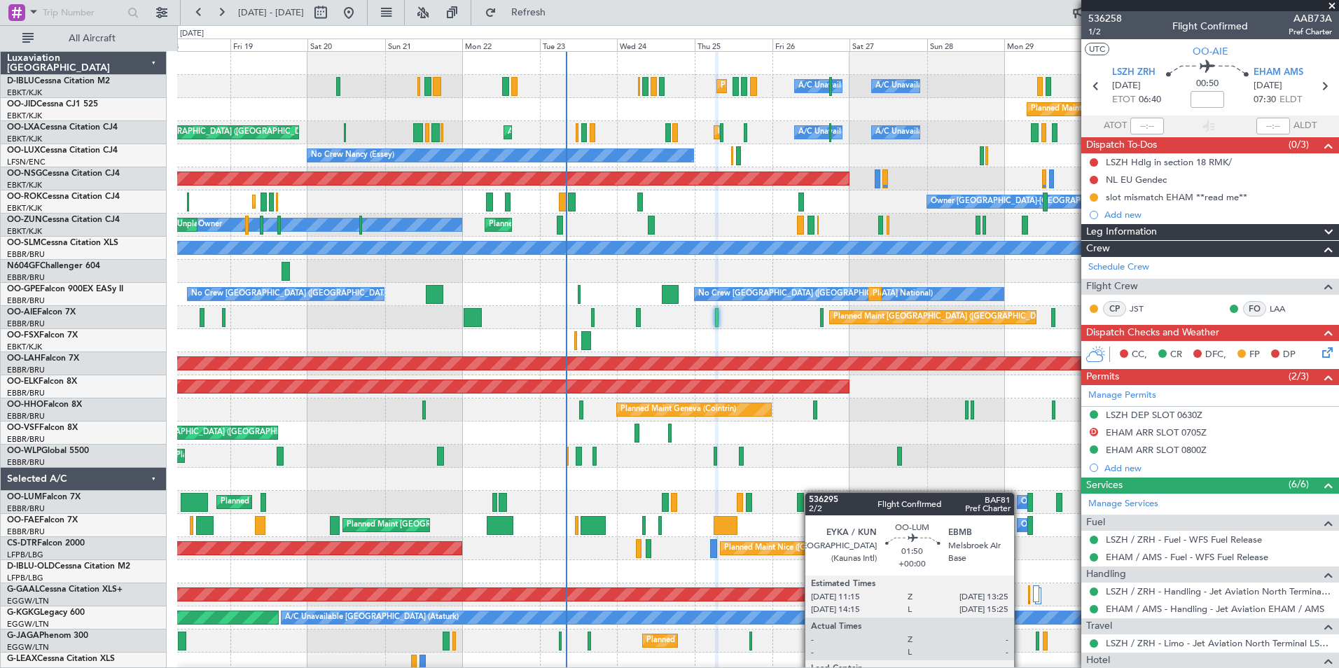
click at [812, 492] on div "Planned Maint Nice (Côte d'Azur Airport) A/C Unavailable Brussels (Brussels Nat…" at bounding box center [757, 491] width 1161 height 878
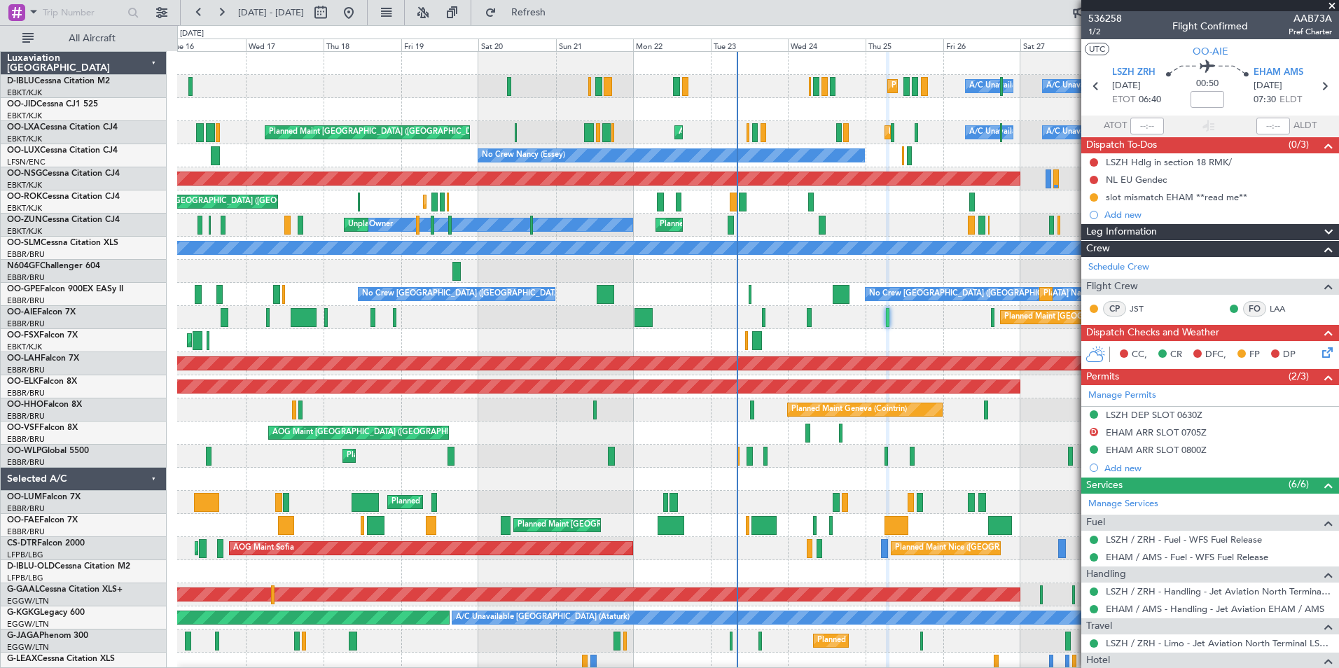
click at [683, 469] on div "Planned Maint Nice (Côte d'Azur Airport) A/C Unavailable Brussels (Brussels Nat…" at bounding box center [757, 514] width 1161 height 924
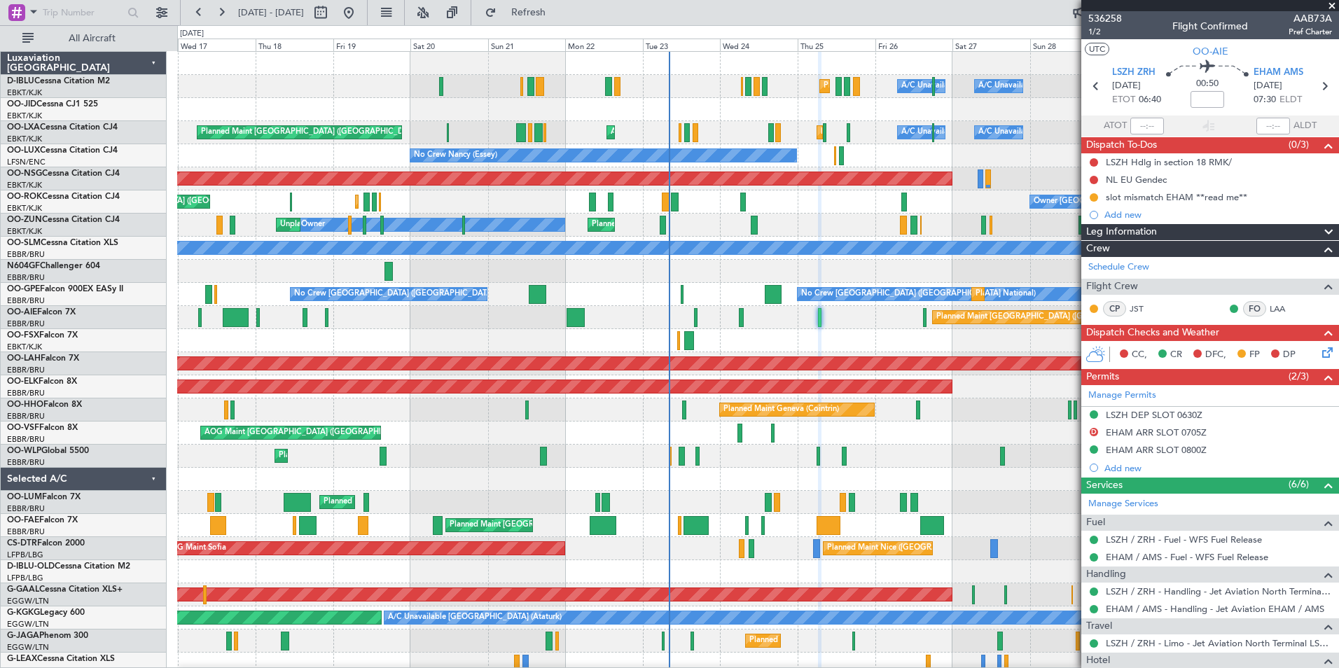
click at [616, 432] on div "Planned Maint Nice (Côte d'Azur Airport) A/C Unavailable Brussels (Brussels Nat…" at bounding box center [757, 514] width 1161 height 924
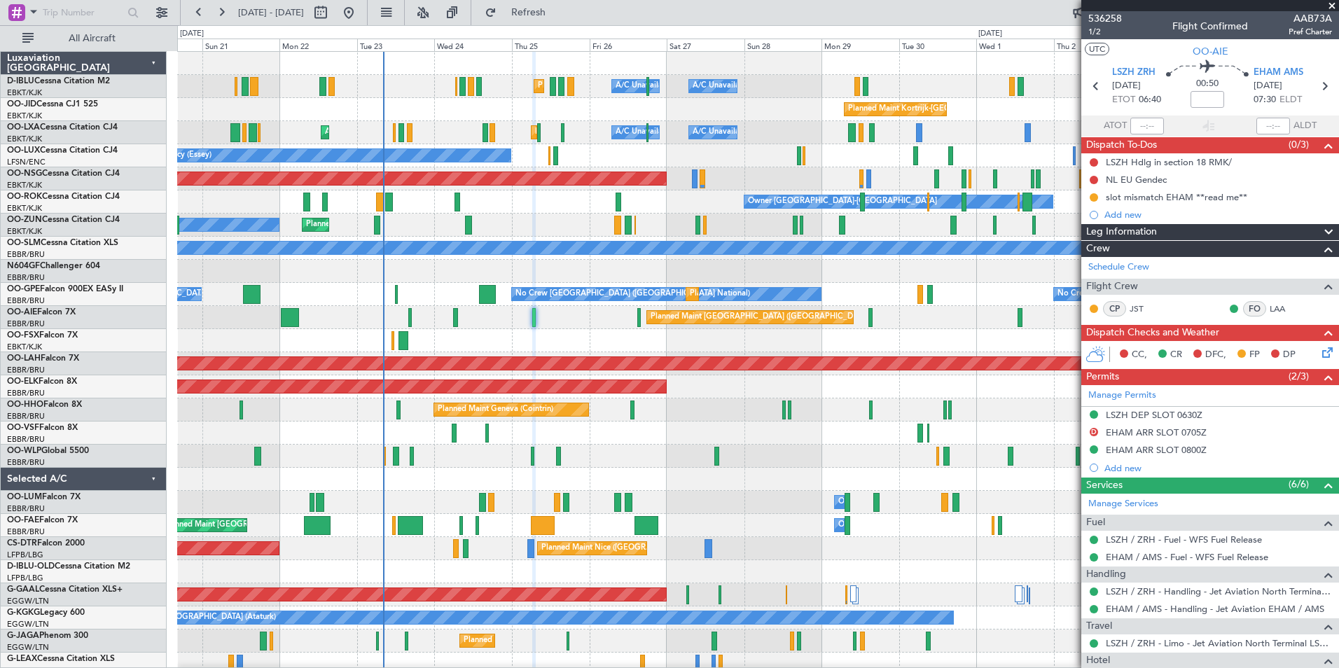
click at [613, 441] on div "AOG Maint [GEOGRAPHIC_DATA] ([GEOGRAPHIC_DATA] National)" at bounding box center [757, 433] width 1161 height 23
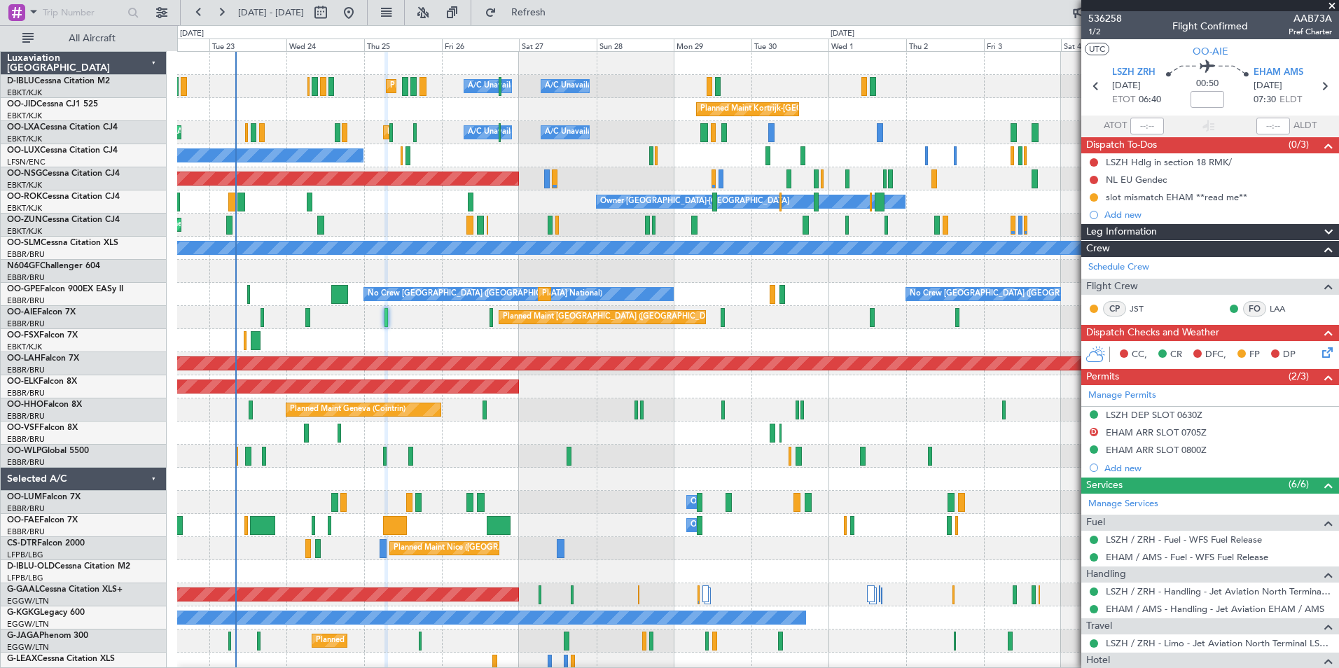
click at [631, 445] on div "Planned Maint Nice (Côte d'Azur Airport) A/C Unavailable Brussels (Brussels Nat…" at bounding box center [757, 491] width 1161 height 878
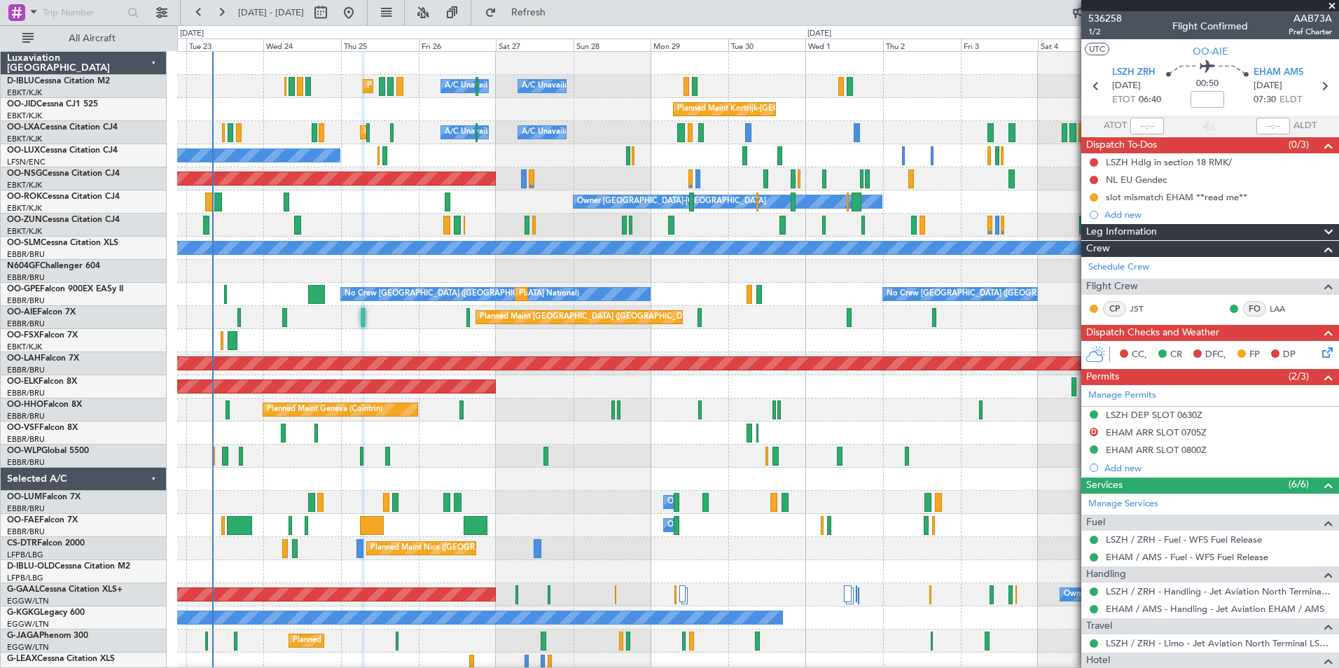
click at [881, 538] on div "Planned Maint Nice (Côte d'Azur Airport) A/C Unavailable Brussels (Brussels Nat…" at bounding box center [757, 491] width 1161 height 878
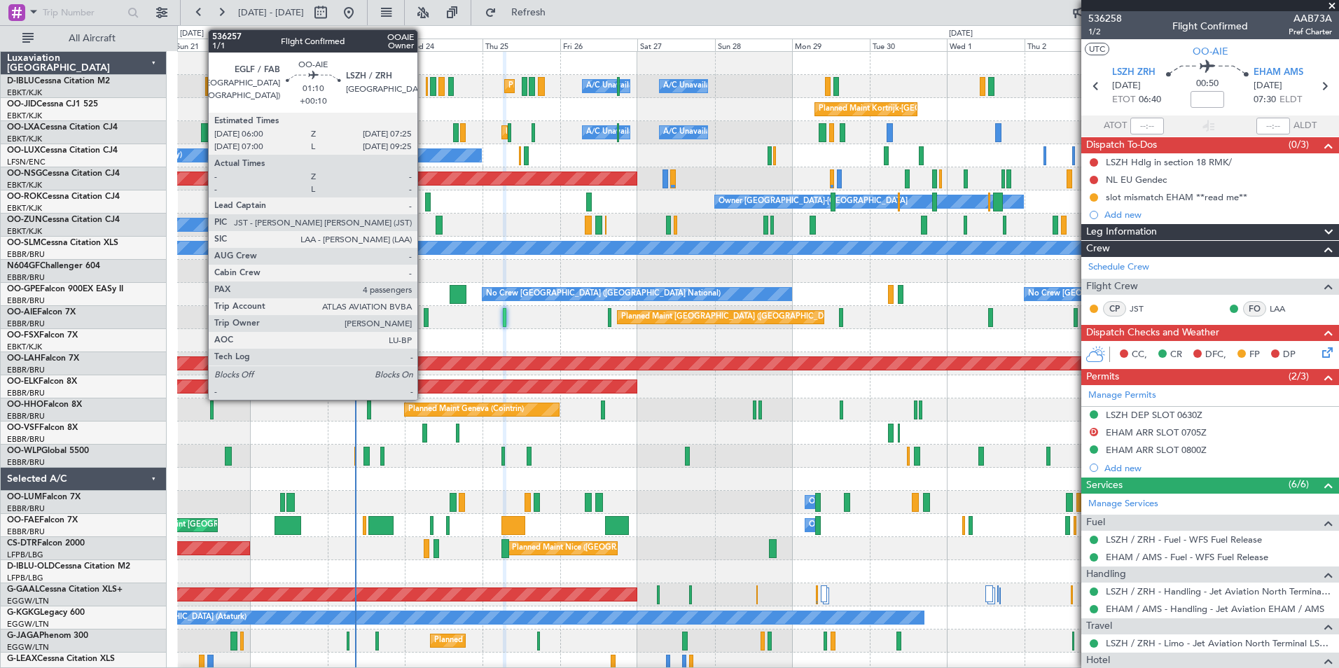
click at [424, 321] on div at bounding box center [426, 317] width 5 height 19
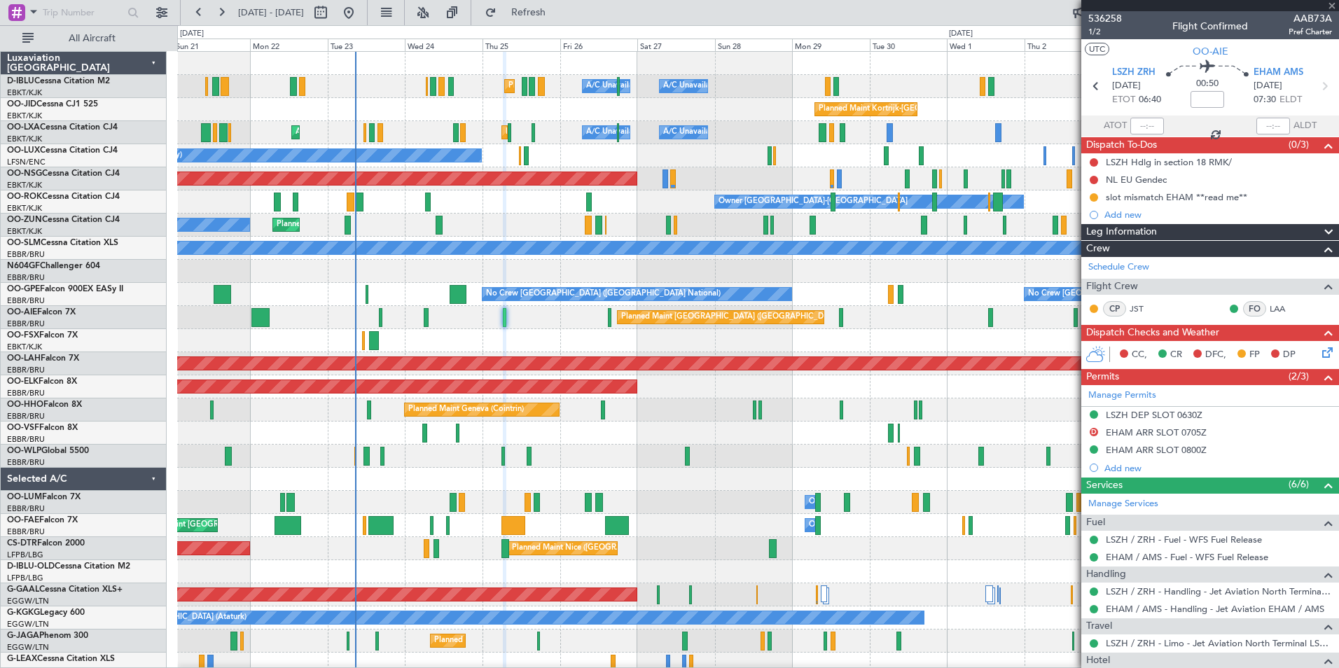
type input "+00:10"
type input "4"
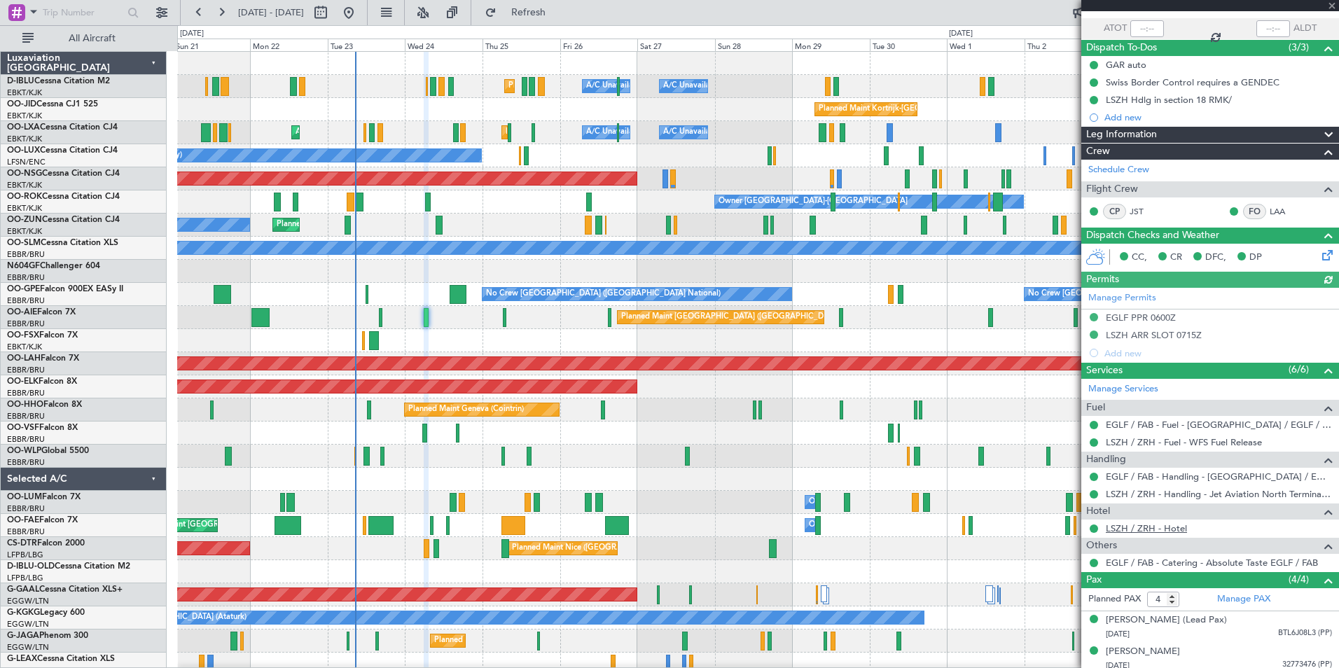
scroll to position [180, 0]
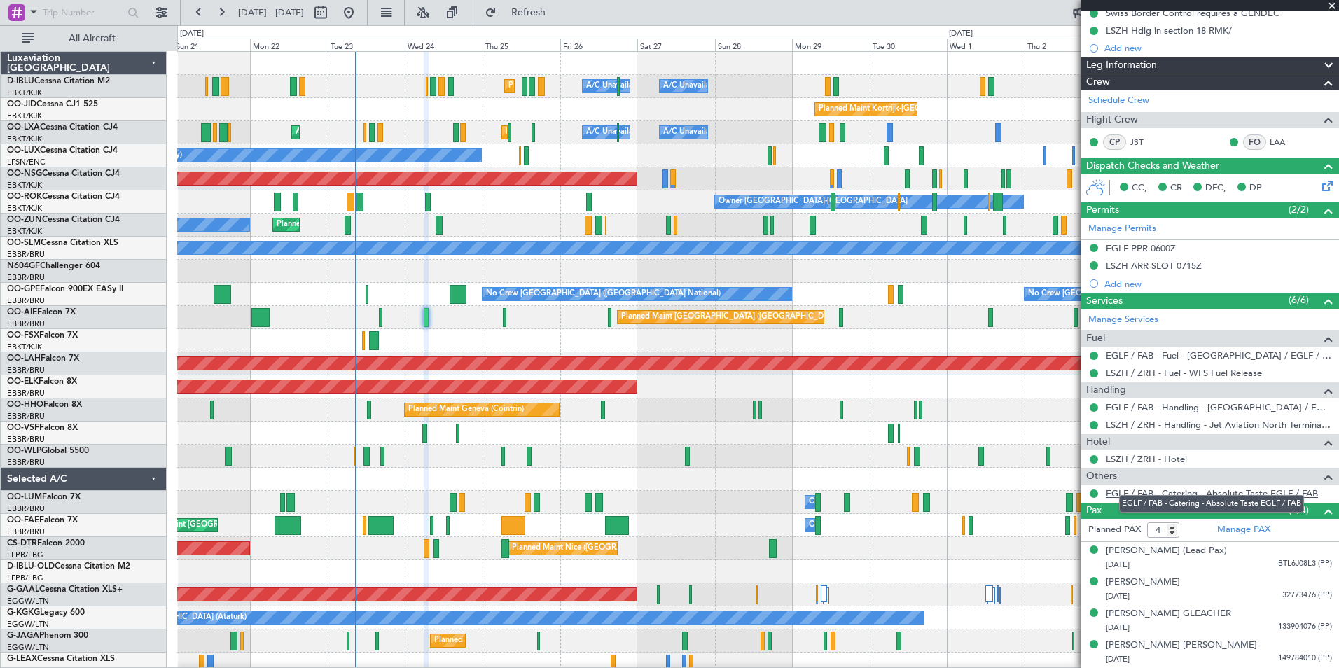
click at [1152, 487] on link "EGLF / FAB - Catering - Absolute Taste EGLF / FAB" at bounding box center [1212, 493] width 212 height 12
click at [1154, 487] on link "EGLF / FAB - Catering - Absolute Taste EGLF / FAB" at bounding box center [1212, 493] width 212 height 12
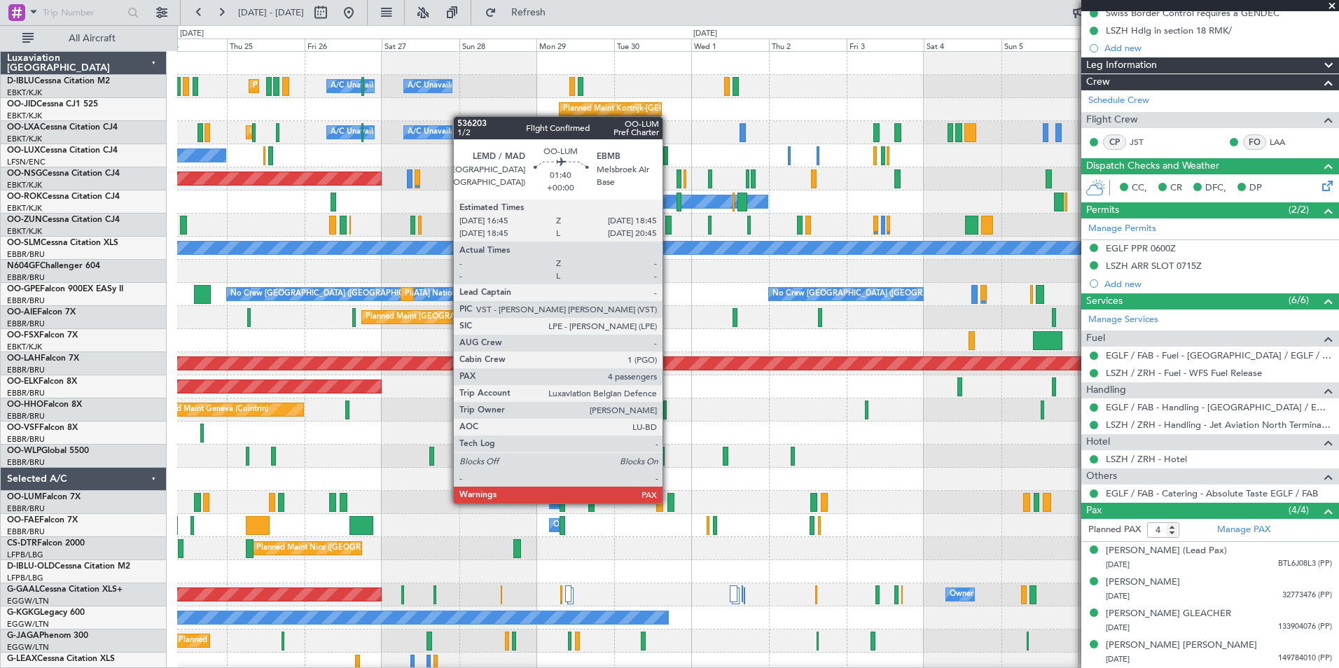
click at [669, 502] on div at bounding box center [670, 502] width 7 height 19
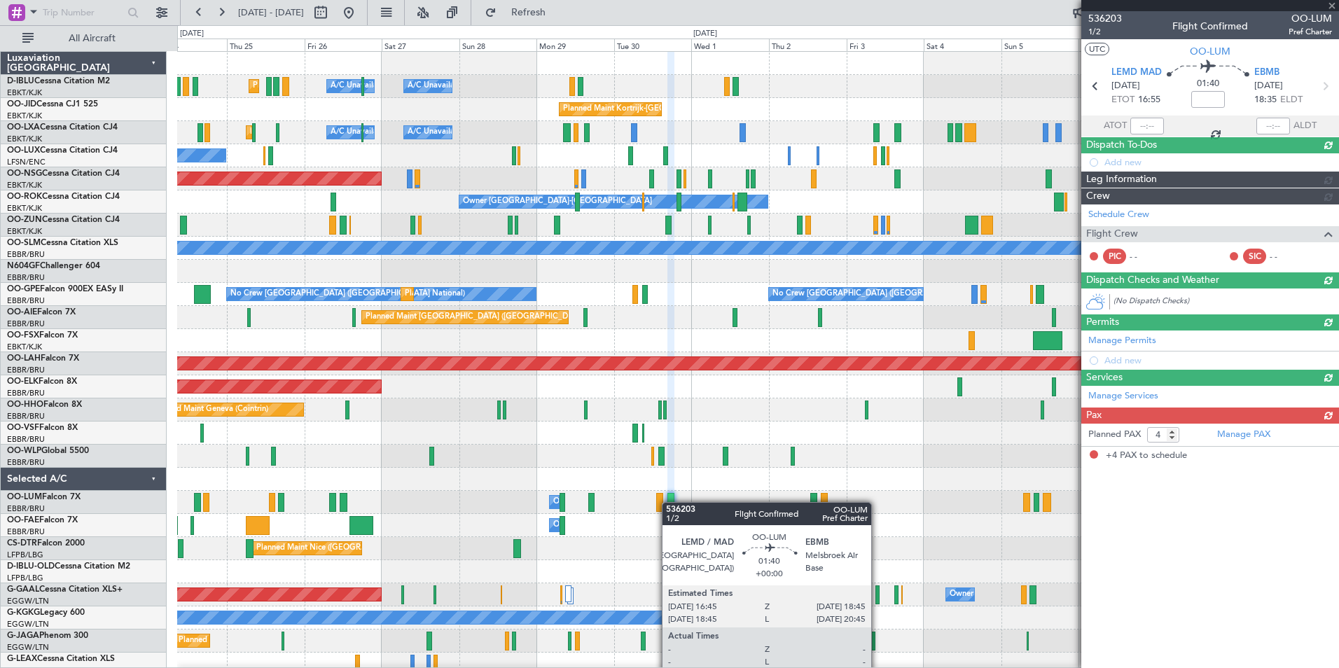
scroll to position [0, 0]
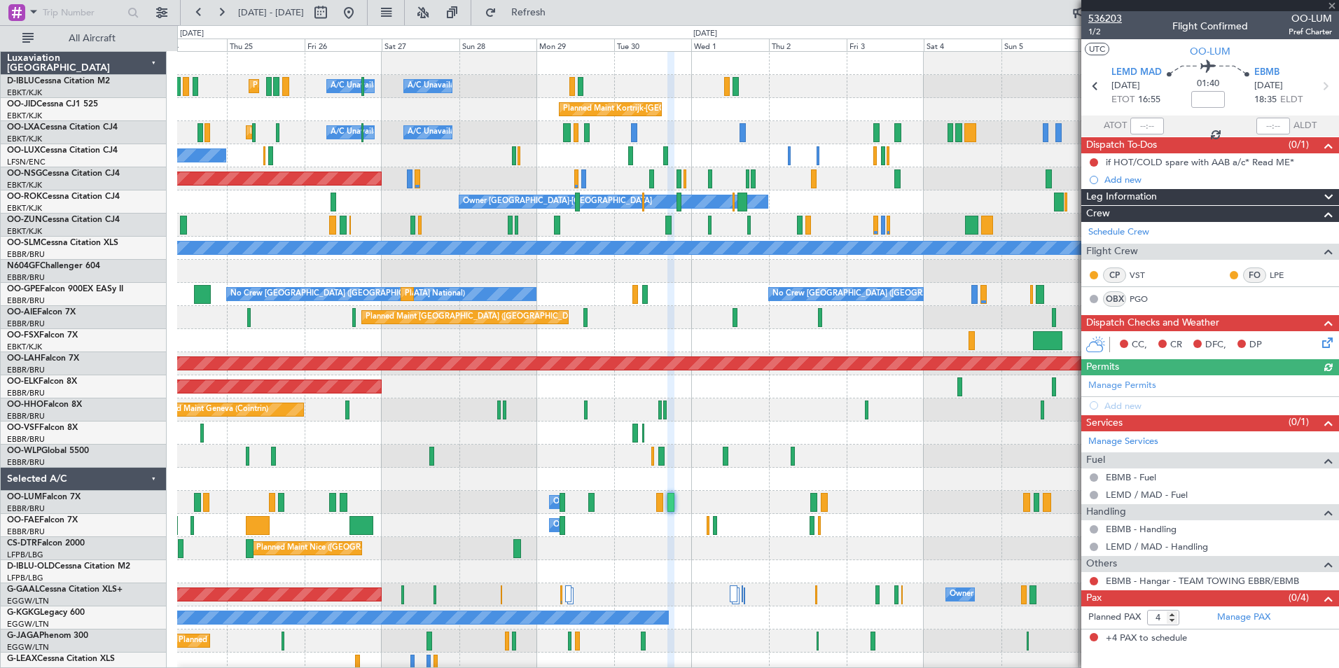
click at [1113, 22] on span "536203" at bounding box center [1105, 18] width 34 height 15
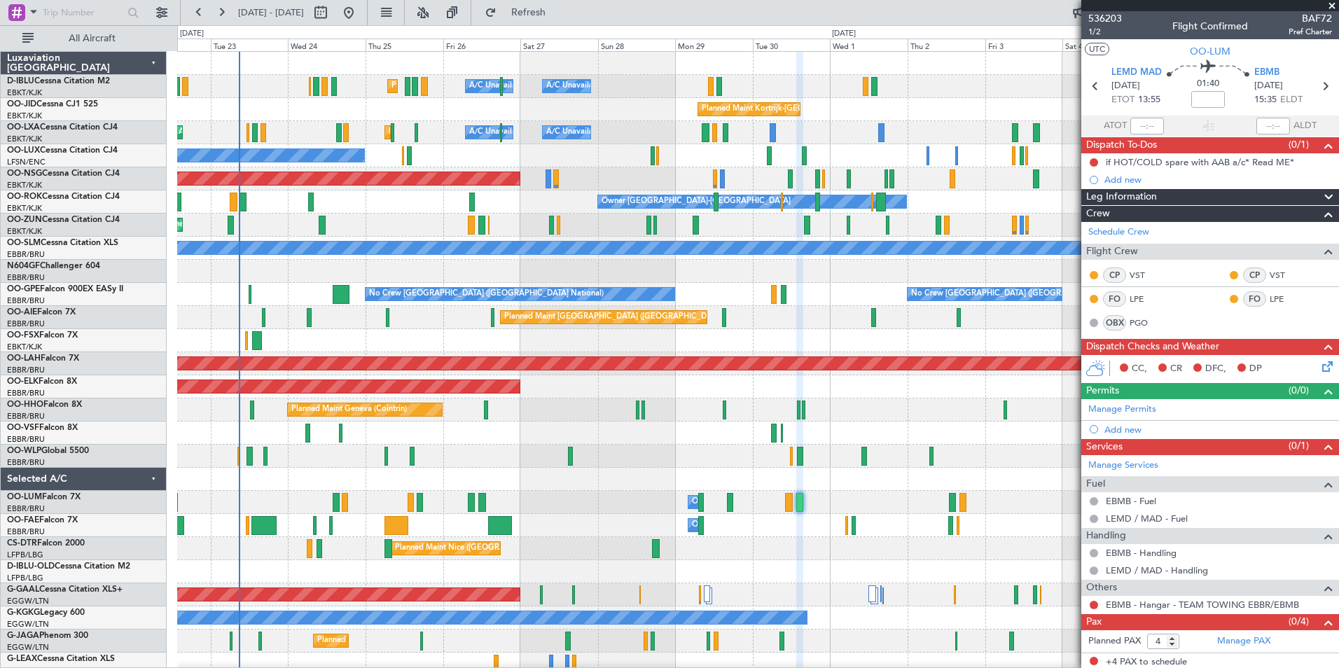
click at [562, 436] on div "AOG Maint [GEOGRAPHIC_DATA] ([GEOGRAPHIC_DATA] National)" at bounding box center [757, 433] width 1161 height 23
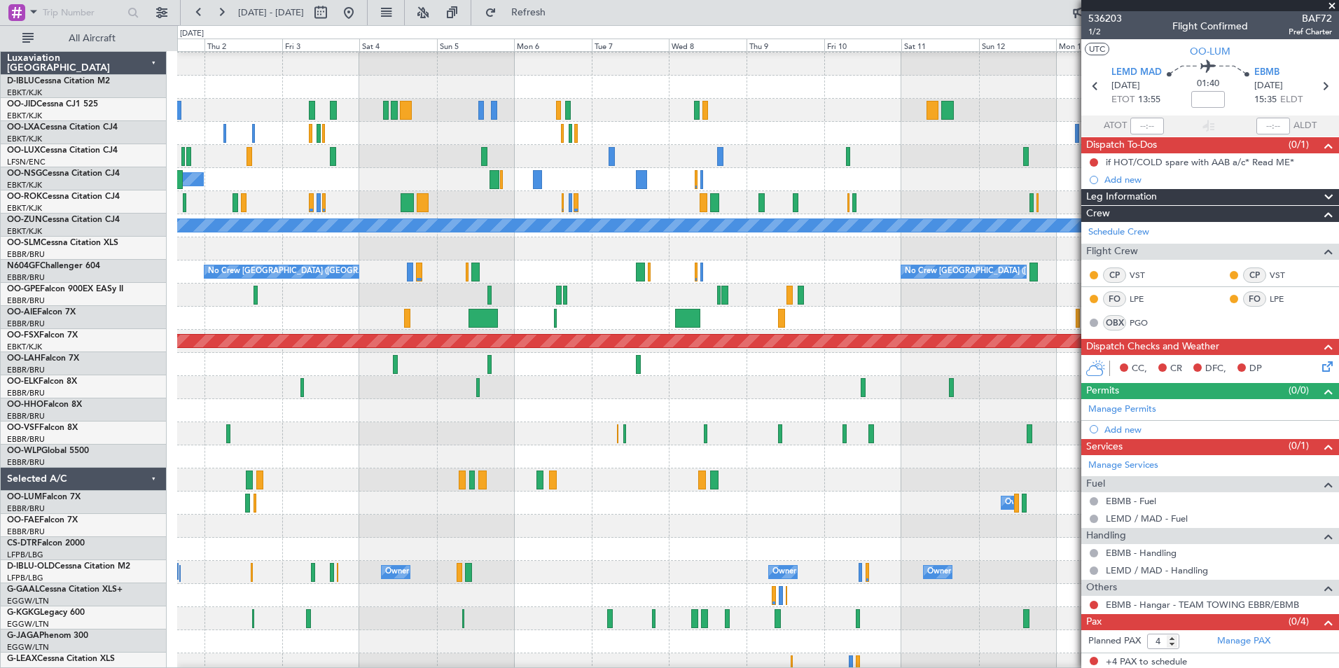
click at [194, 360] on div at bounding box center [757, 364] width 1161 height 23
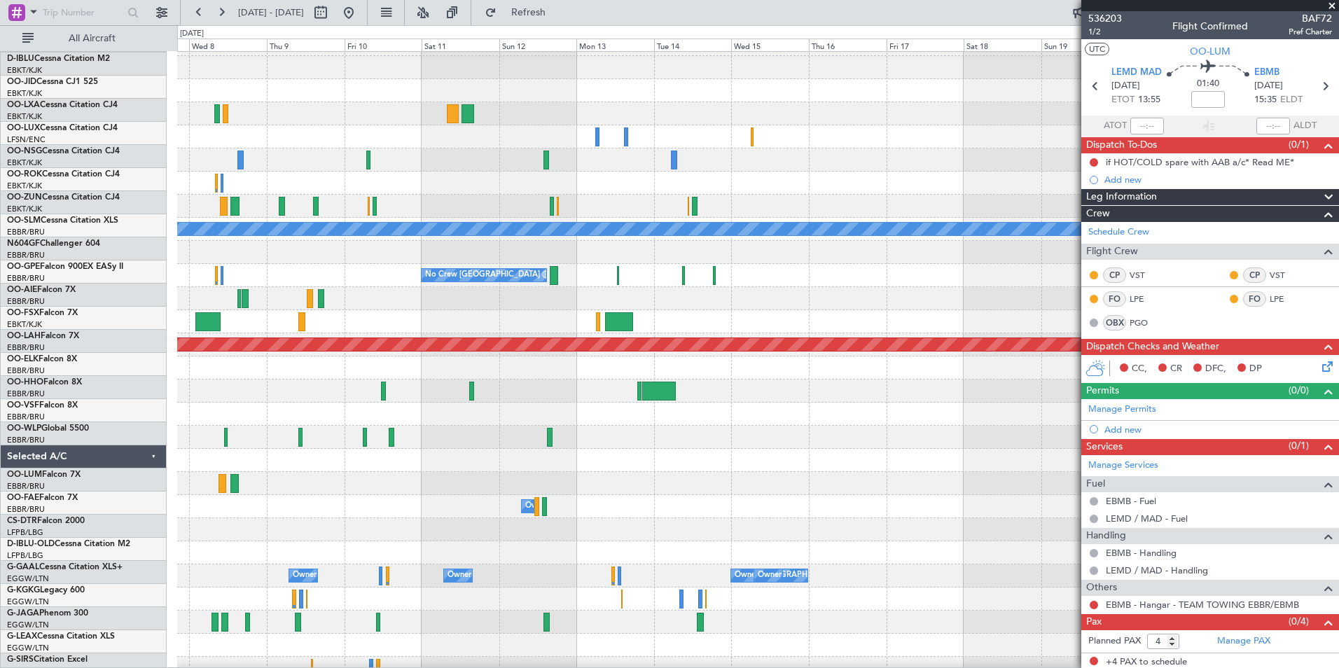
scroll to position [19, 0]
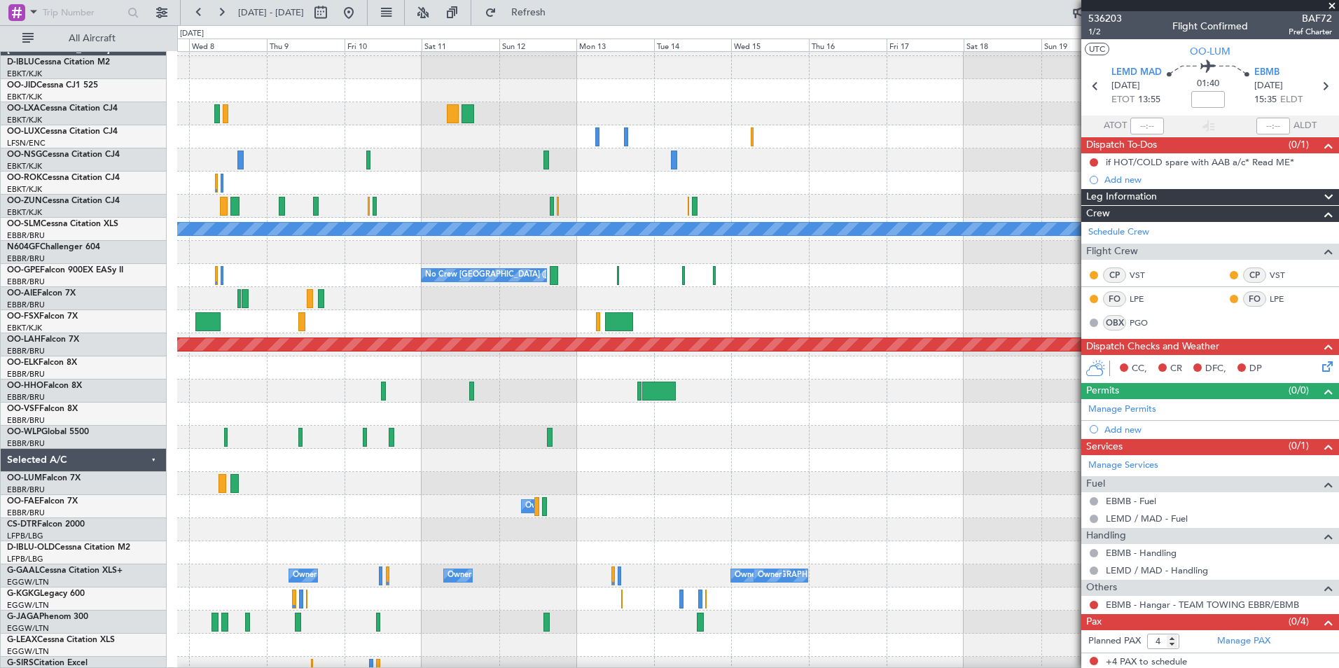
click at [277, 392] on div at bounding box center [757, 391] width 1161 height 23
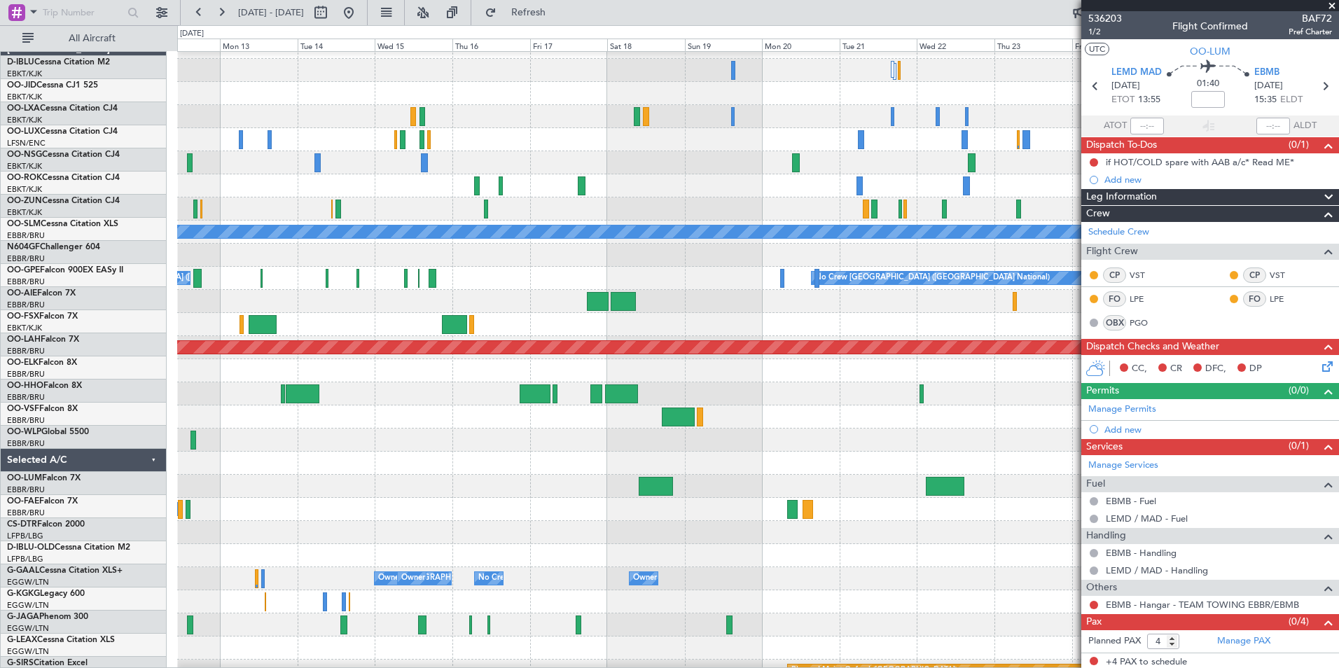
scroll to position [16, 0]
click at [555, 456] on div at bounding box center [757, 463] width 1161 height 23
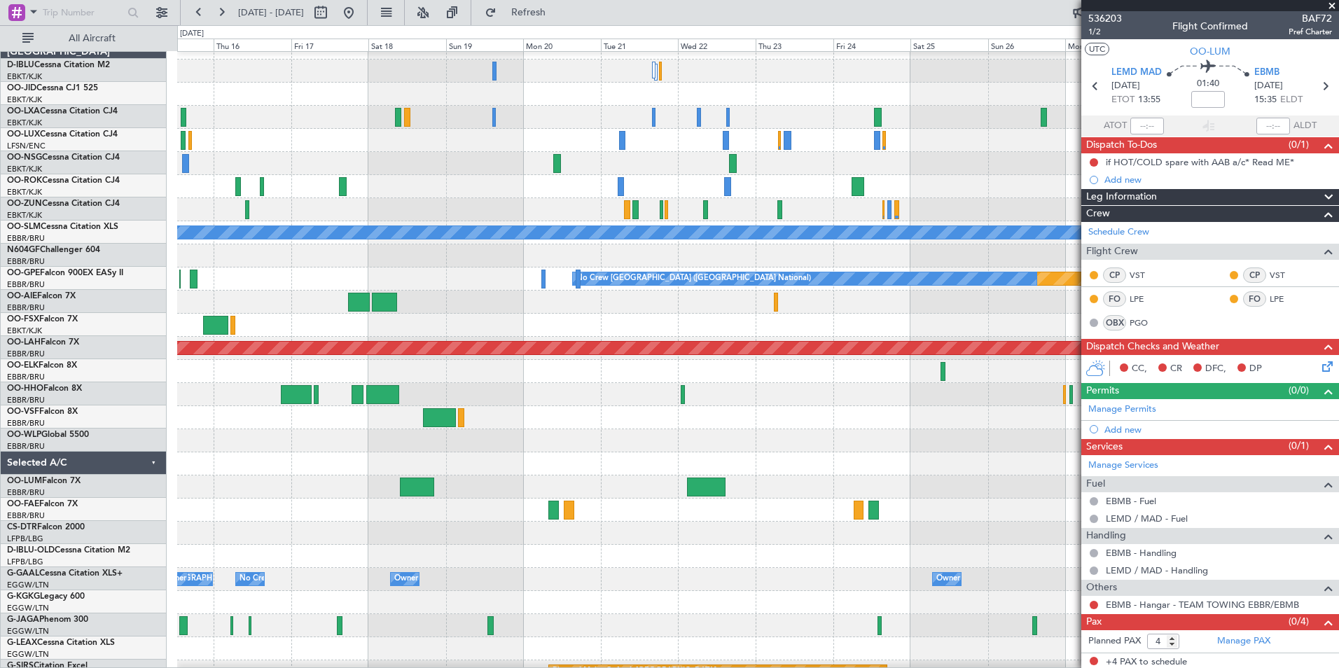
scroll to position [15, 0]
click at [594, 421] on div at bounding box center [757, 417] width 1161 height 23
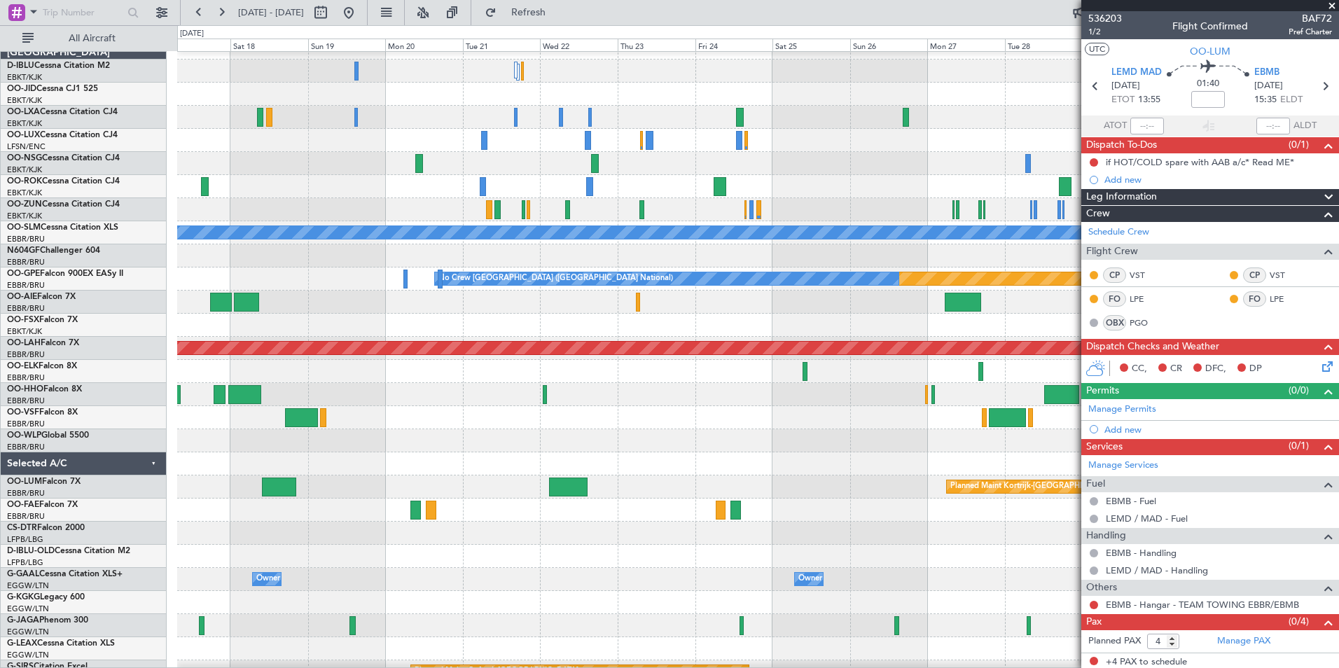
click at [738, 416] on div at bounding box center [757, 417] width 1161 height 23
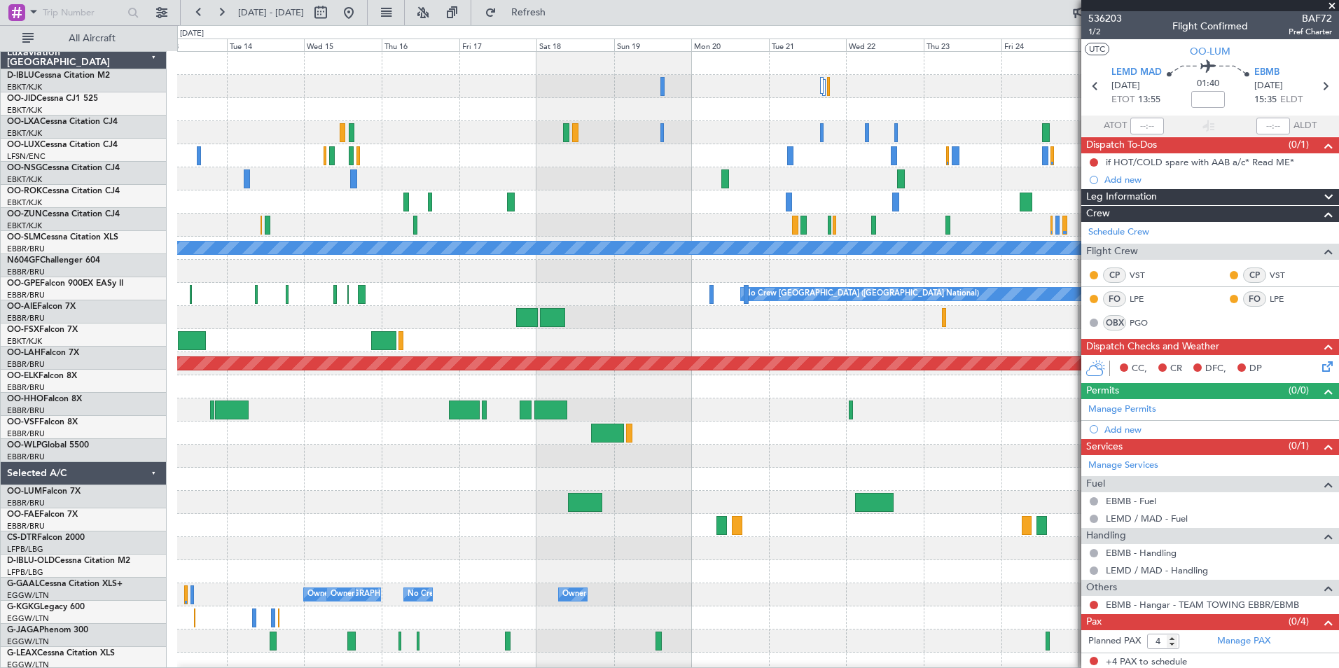
scroll to position [0, 0]
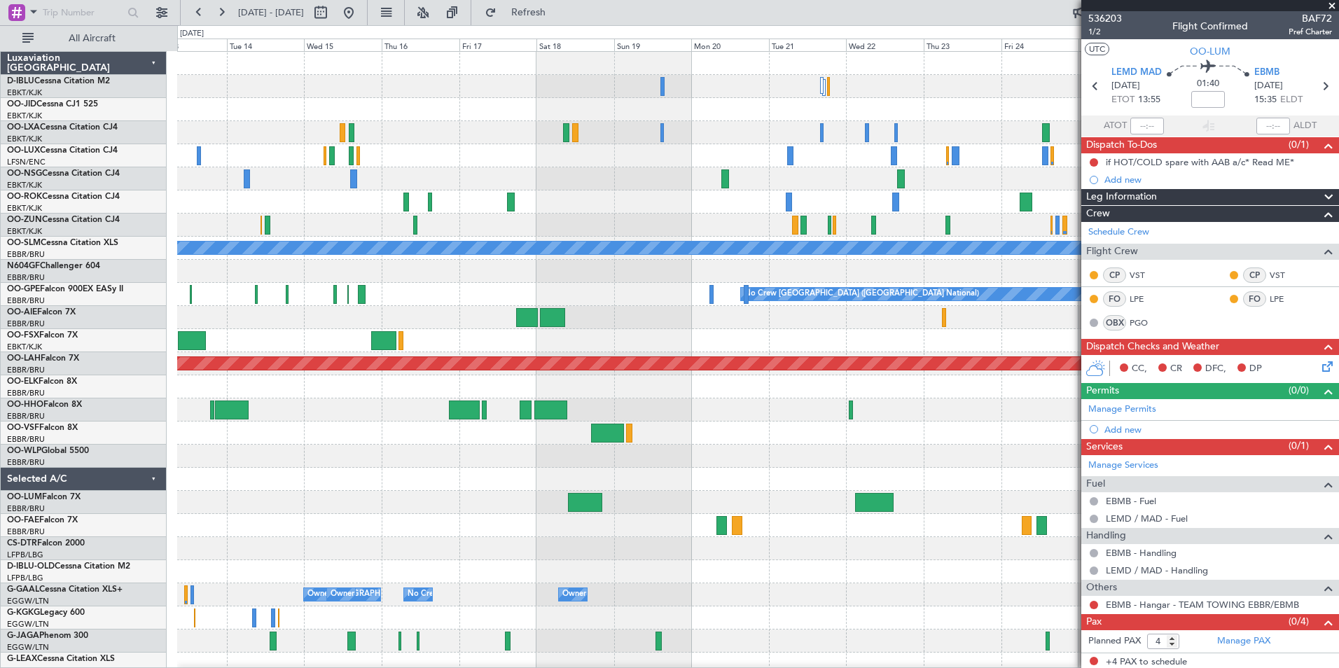
click at [688, 424] on div "Planned Maint Paris (Le Bourget) A/C Unavailable Monchengladbach Planned Maint …" at bounding box center [757, 526] width 1161 height 948
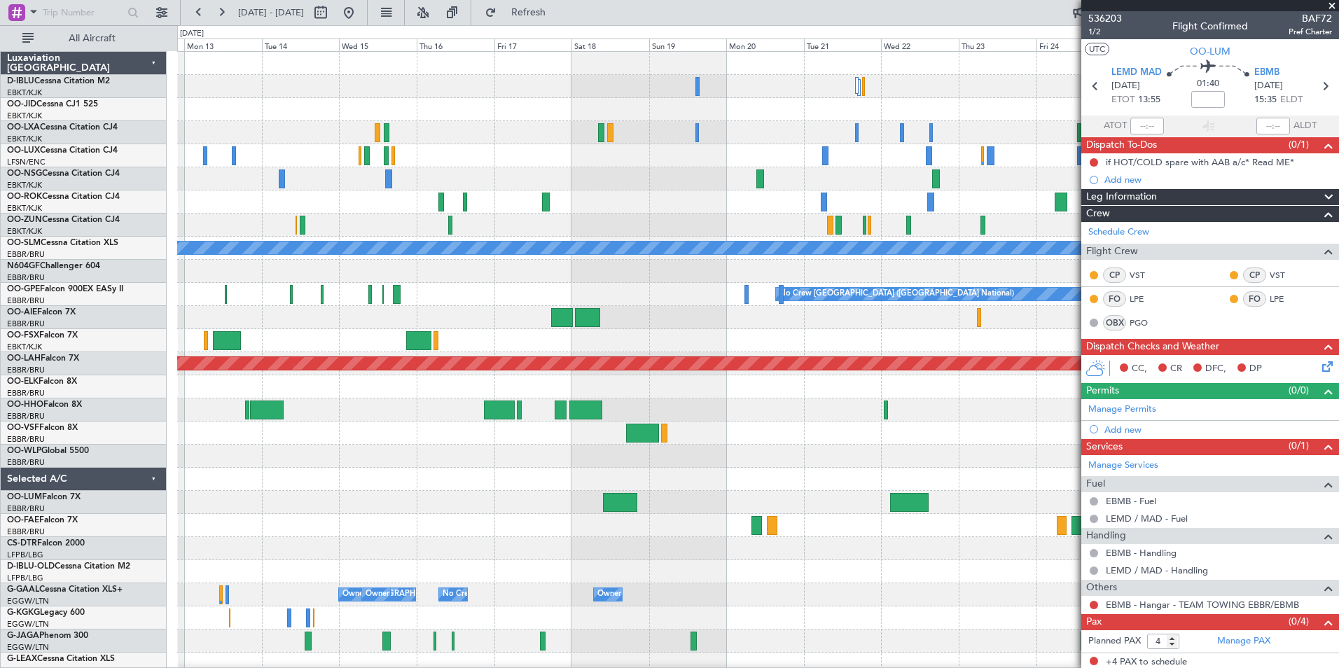
click at [783, 424] on div at bounding box center [757, 433] width 1161 height 23
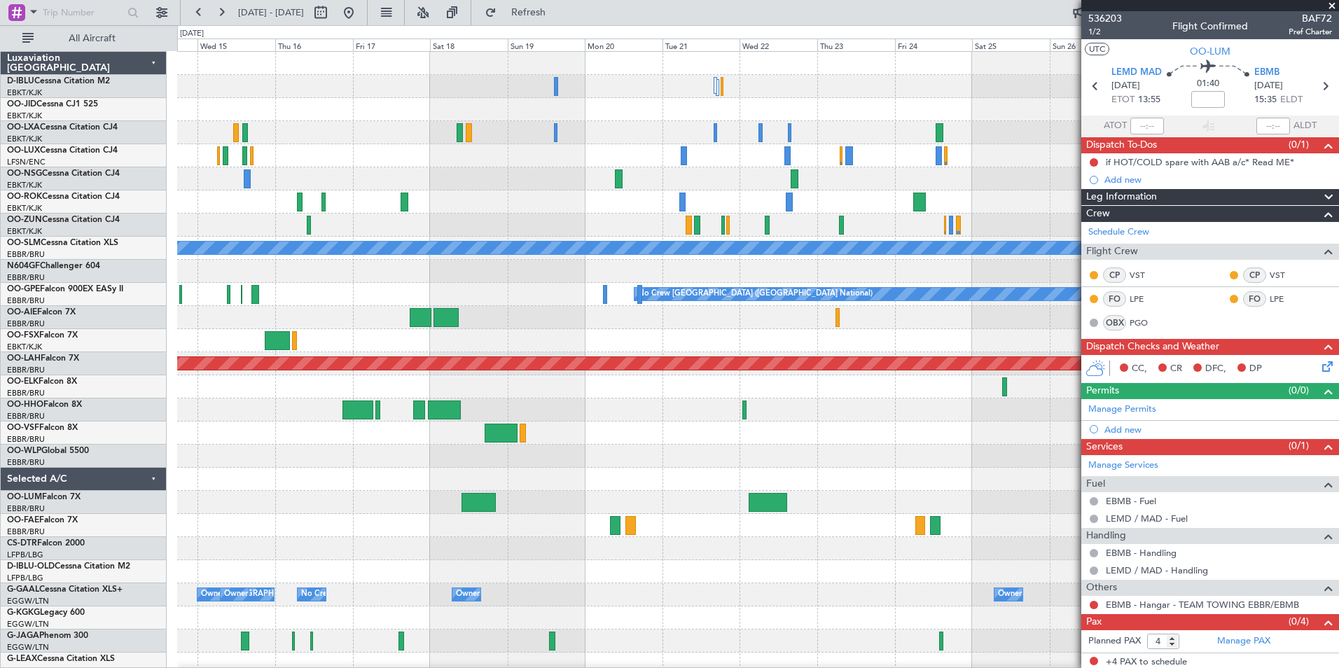
click at [632, 427] on div "Planned Maint Paris (Le Bourget) A/C Unavailable Monchengladbach Planned Maint …" at bounding box center [757, 526] width 1161 height 948
click at [903, 463] on div "Planned Maint Paris (Le Bourget) A/C Unavailable Monchengladbach Planned Maint …" at bounding box center [757, 526] width 1161 height 948
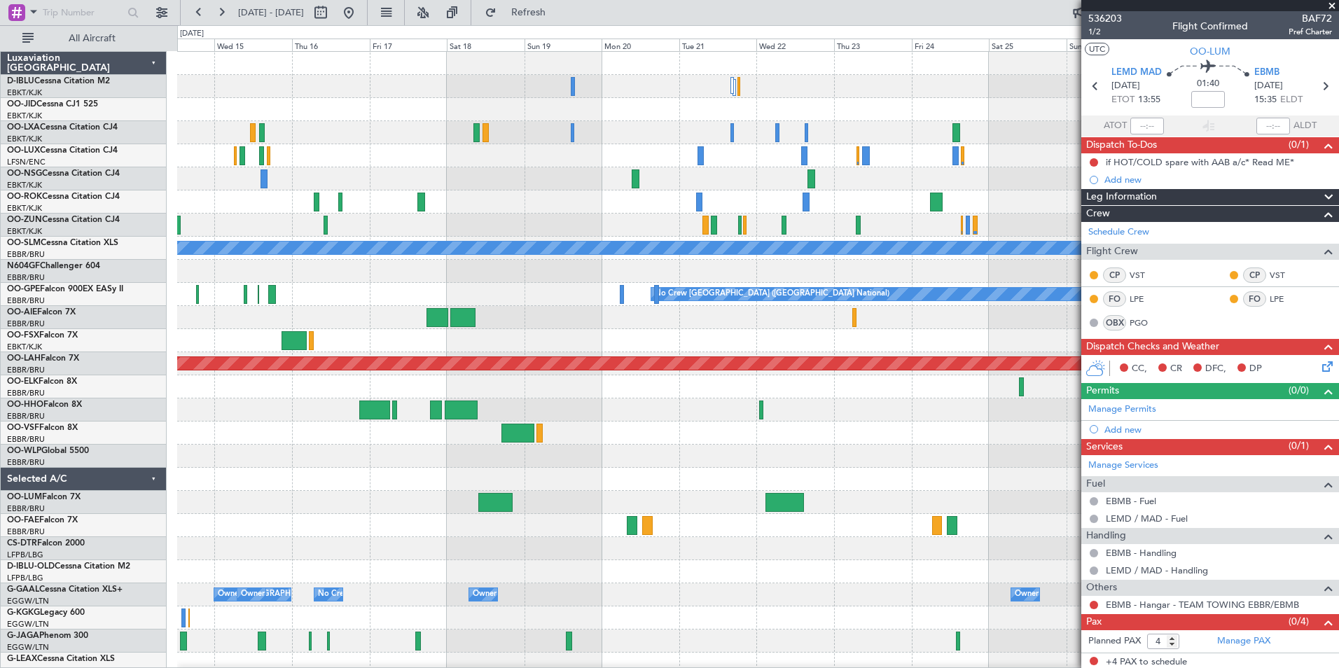
click at [593, 469] on div at bounding box center [757, 479] width 1161 height 23
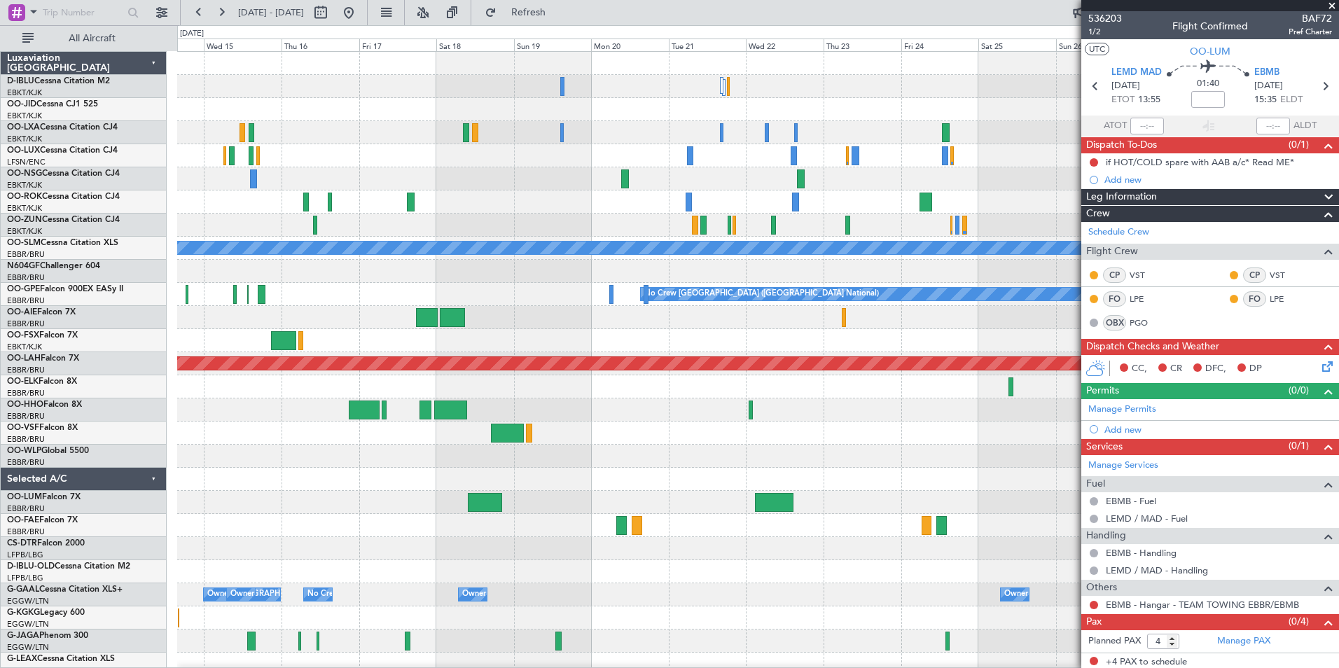
click at [686, 466] on div at bounding box center [757, 456] width 1161 height 23
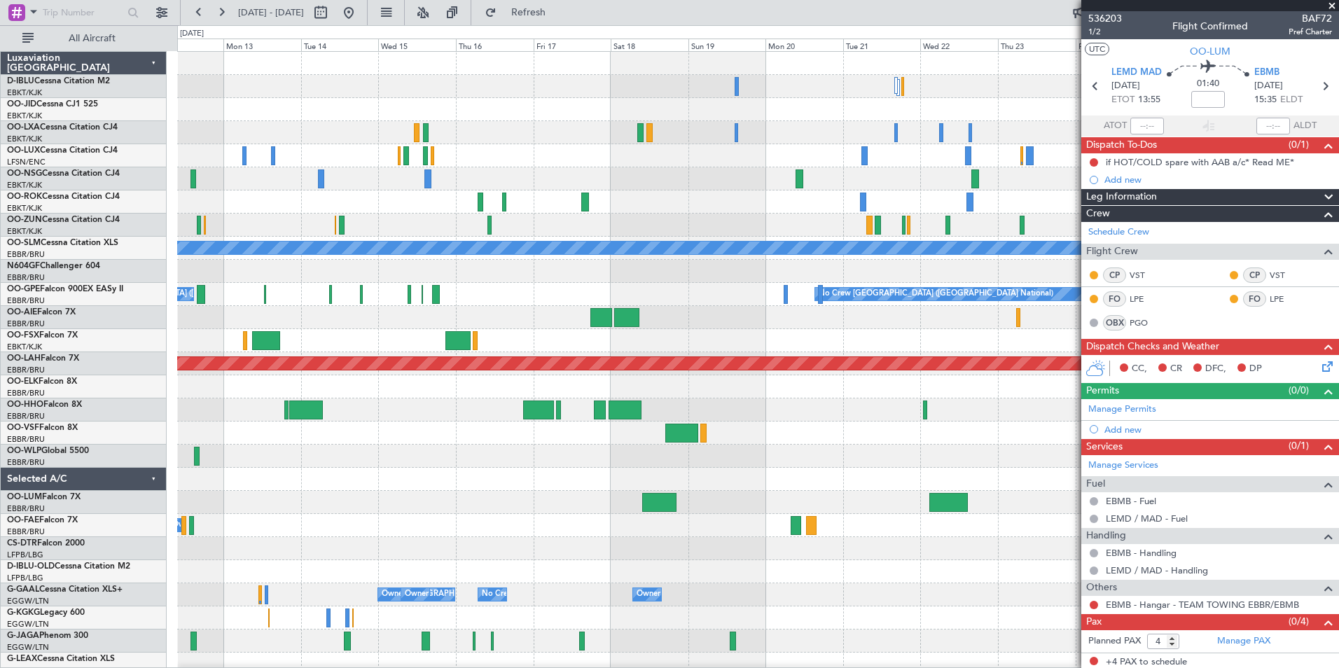
click at [566, 460] on div at bounding box center [757, 456] width 1161 height 23
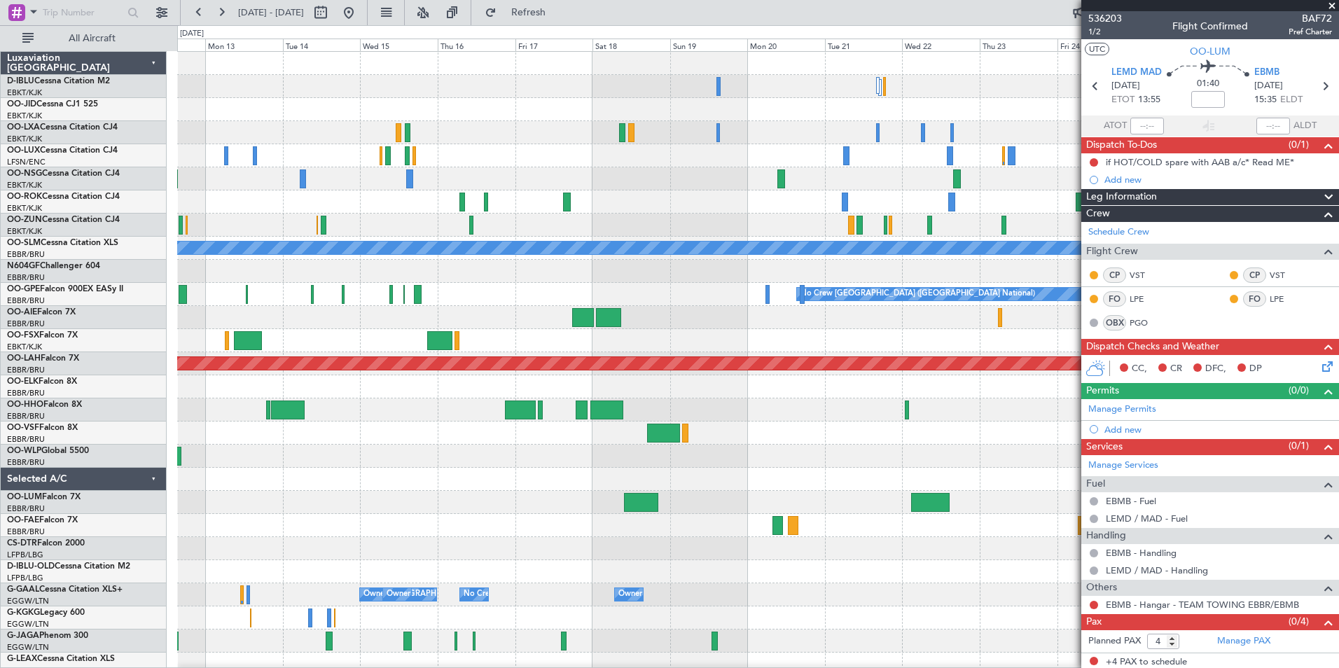
click at [621, 446] on div "Planned Maint Paris (Le Bourget) A/C Unavailable Monchengladbach Planned Maint …" at bounding box center [757, 526] width 1161 height 948
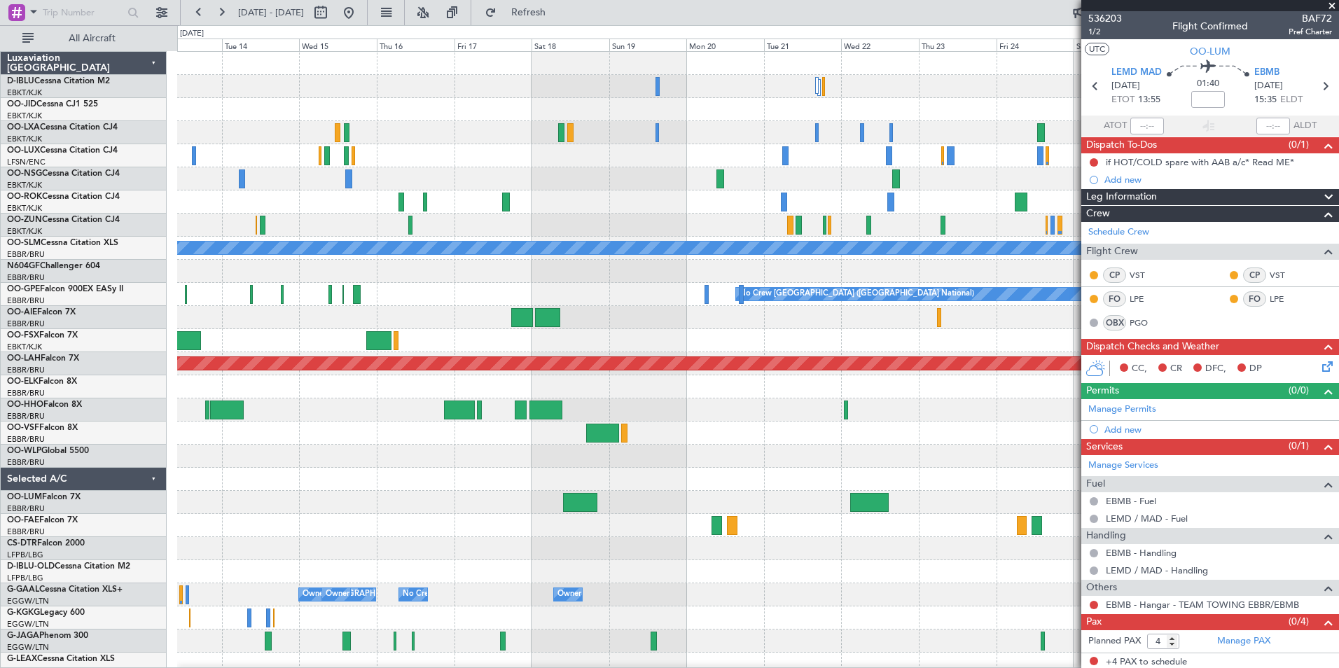
click at [639, 425] on div at bounding box center [757, 433] width 1161 height 23
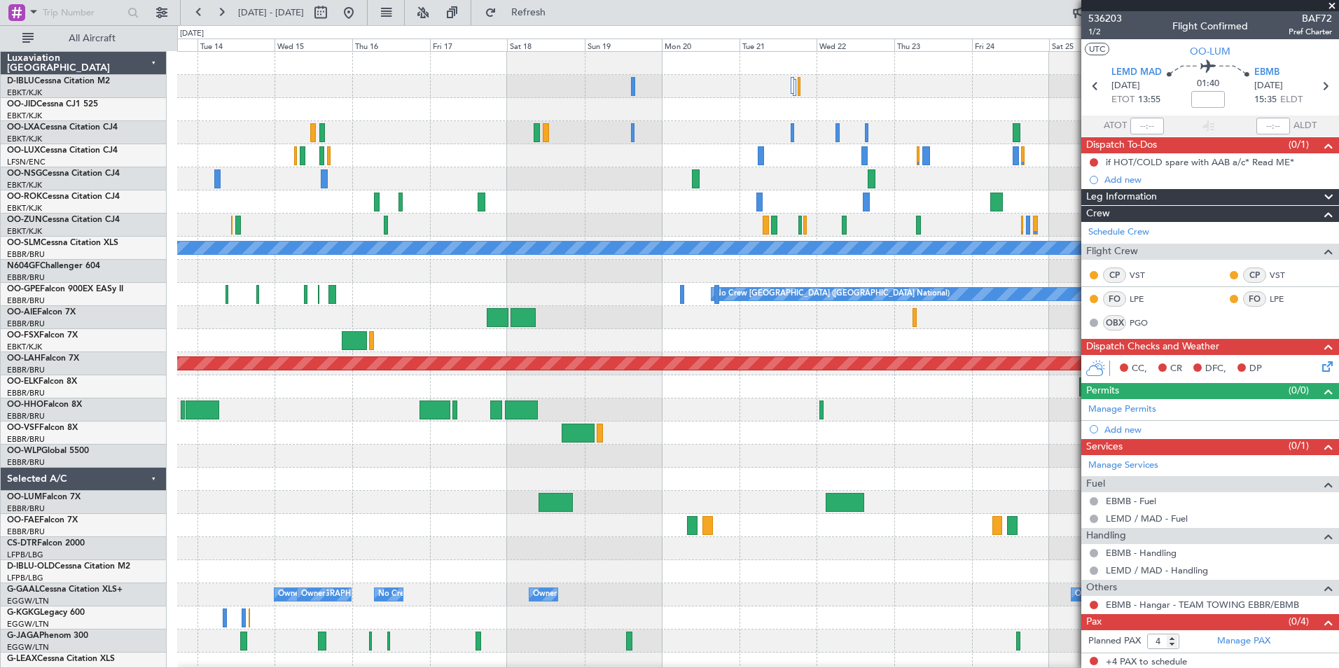
click at [801, 430] on div at bounding box center [757, 433] width 1161 height 23
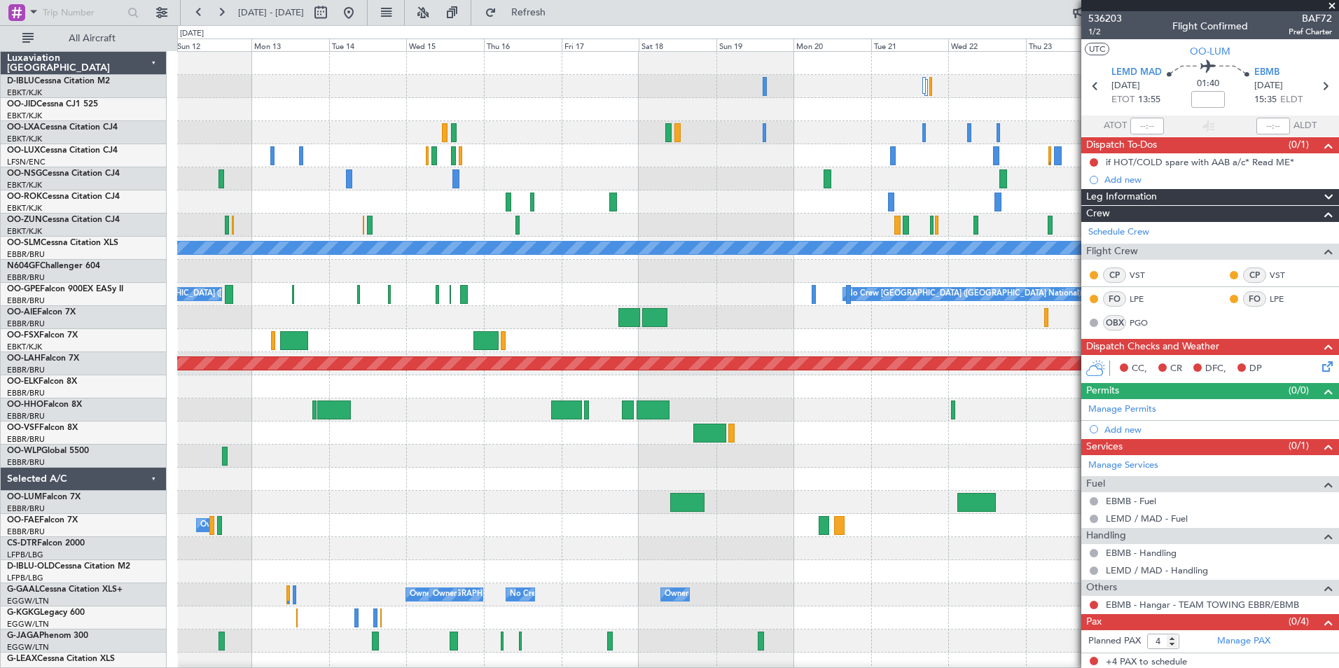
click at [539, 458] on div "Planned Maint Paris (Le Bourget) A/C Unavailable Monchengladbach Planned Maint …" at bounding box center [757, 526] width 1161 height 948
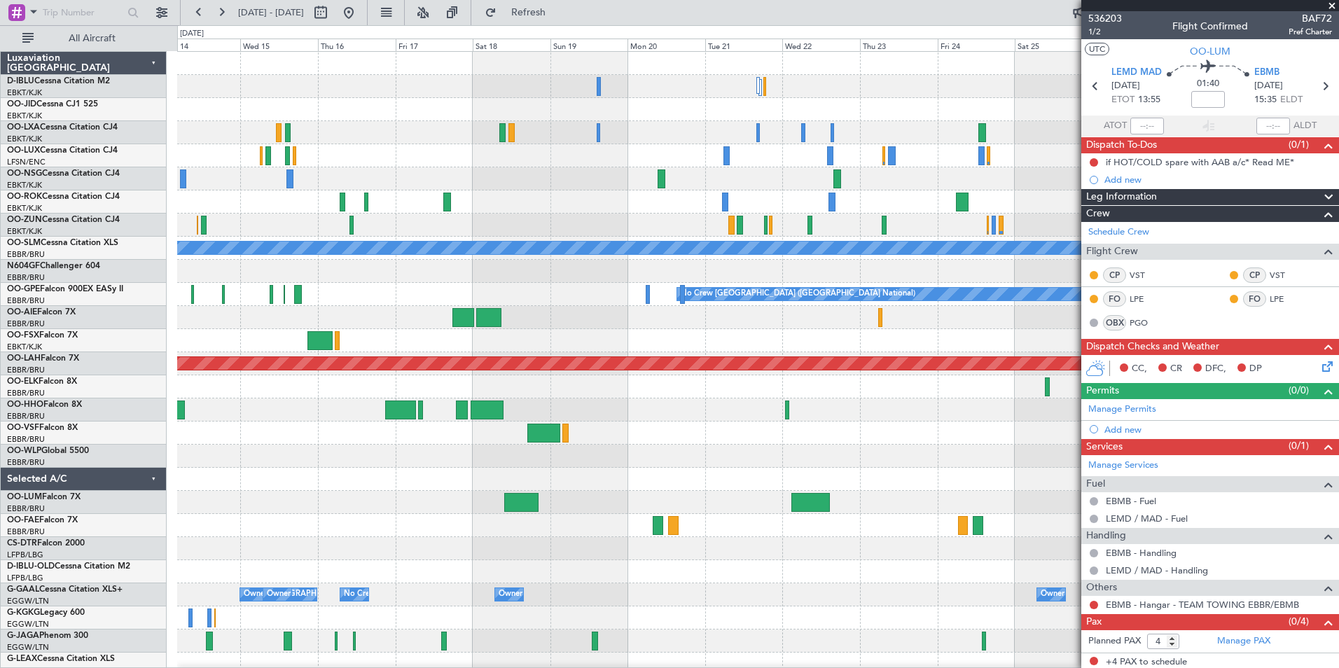
click at [670, 420] on div at bounding box center [757, 410] width 1161 height 23
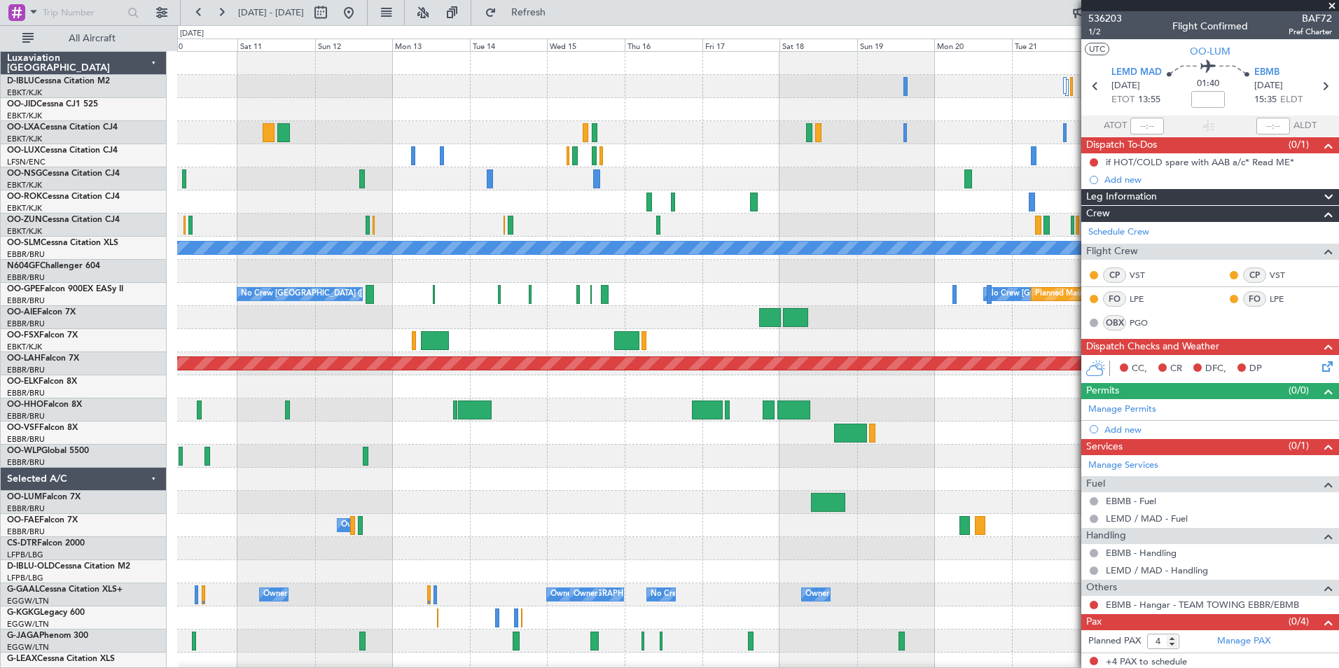
click at [867, 431] on div "A/C Unavailable Monchengladbach No Crew Brussels (Brussels National) Planned Ma…" at bounding box center [757, 526] width 1161 height 948
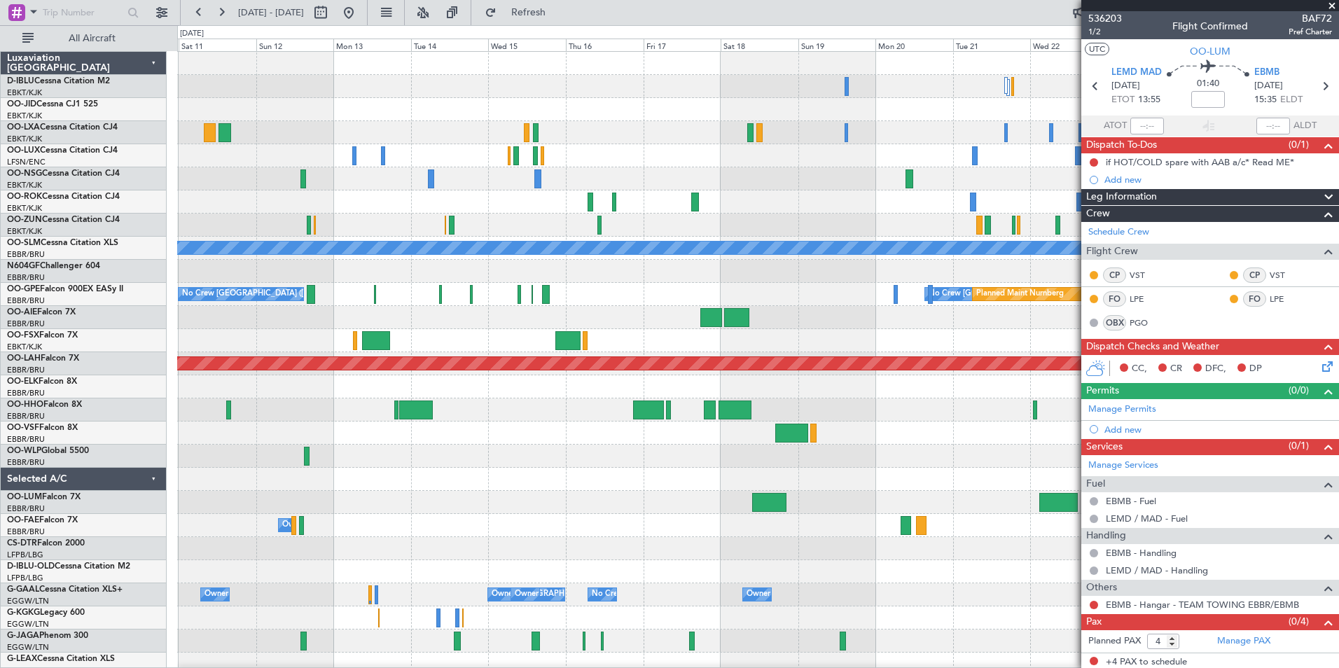
click at [854, 411] on div at bounding box center [757, 410] width 1161 height 23
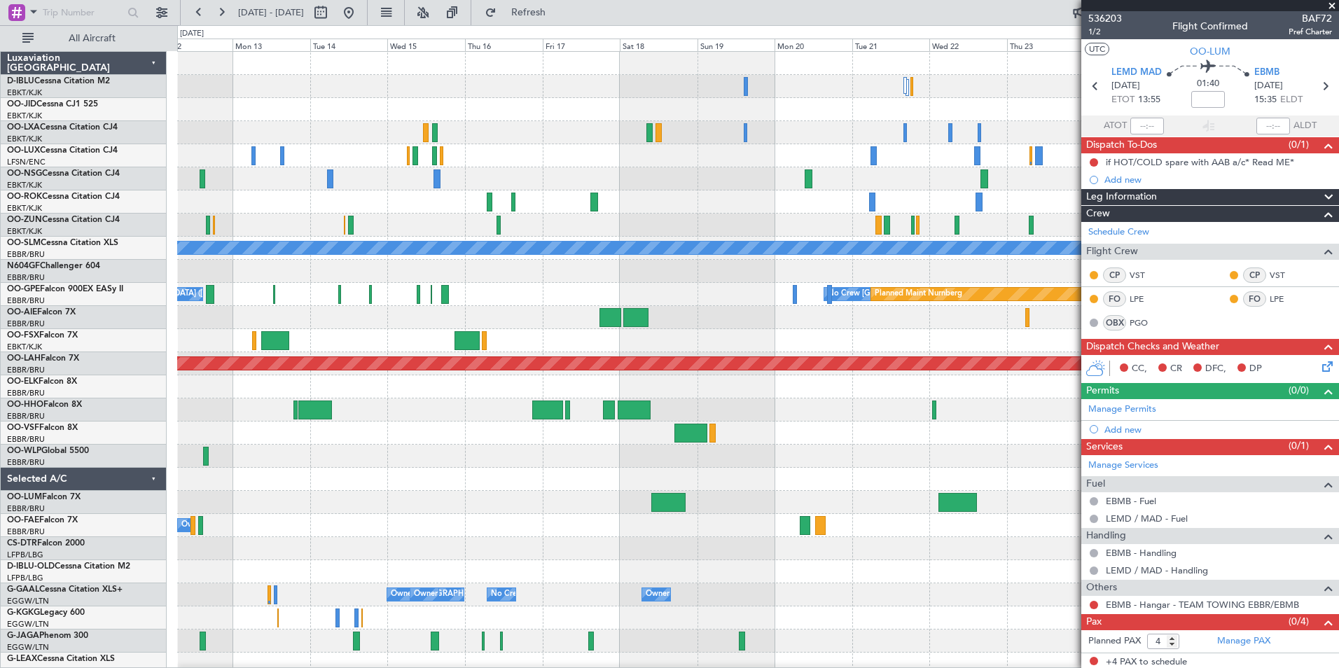
click at [767, 495] on div "Planned Maint Paris (Le Bourget) A/C Unavailable Monchengladbach No Crew Brusse…" at bounding box center [757, 526] width 1161 height 948
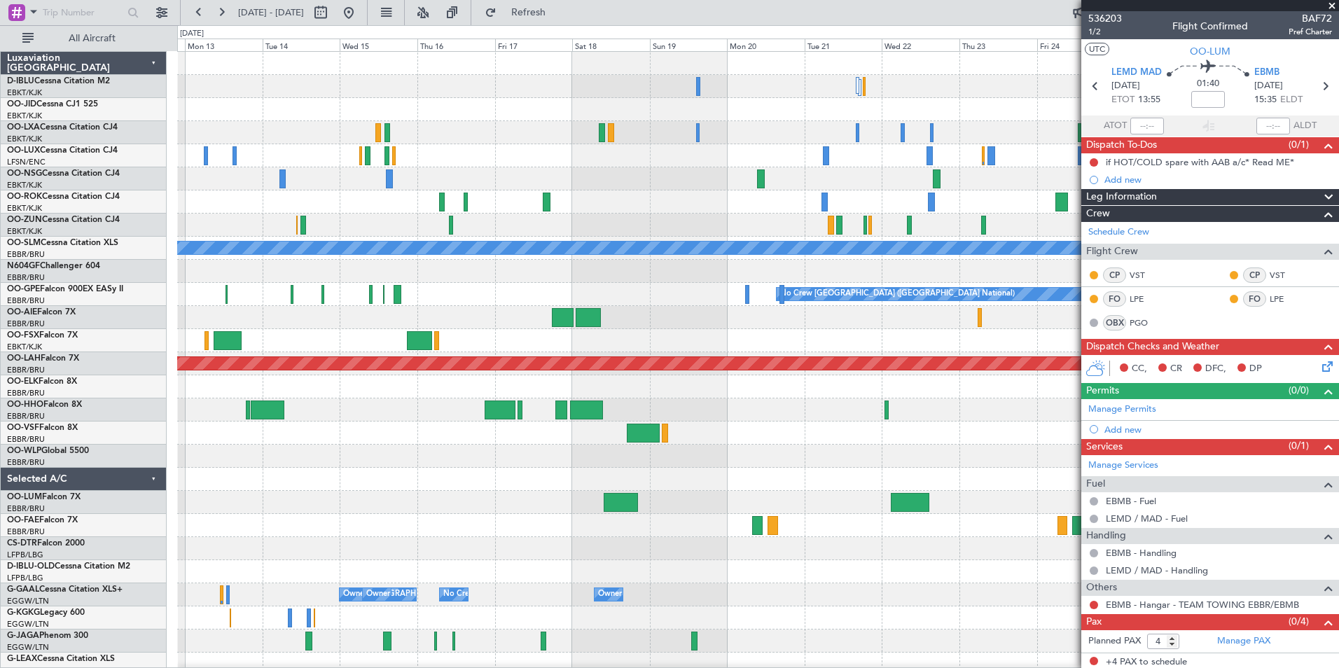
click at [360, 12] on button at bounding box center [349, 12] width 22 height 22
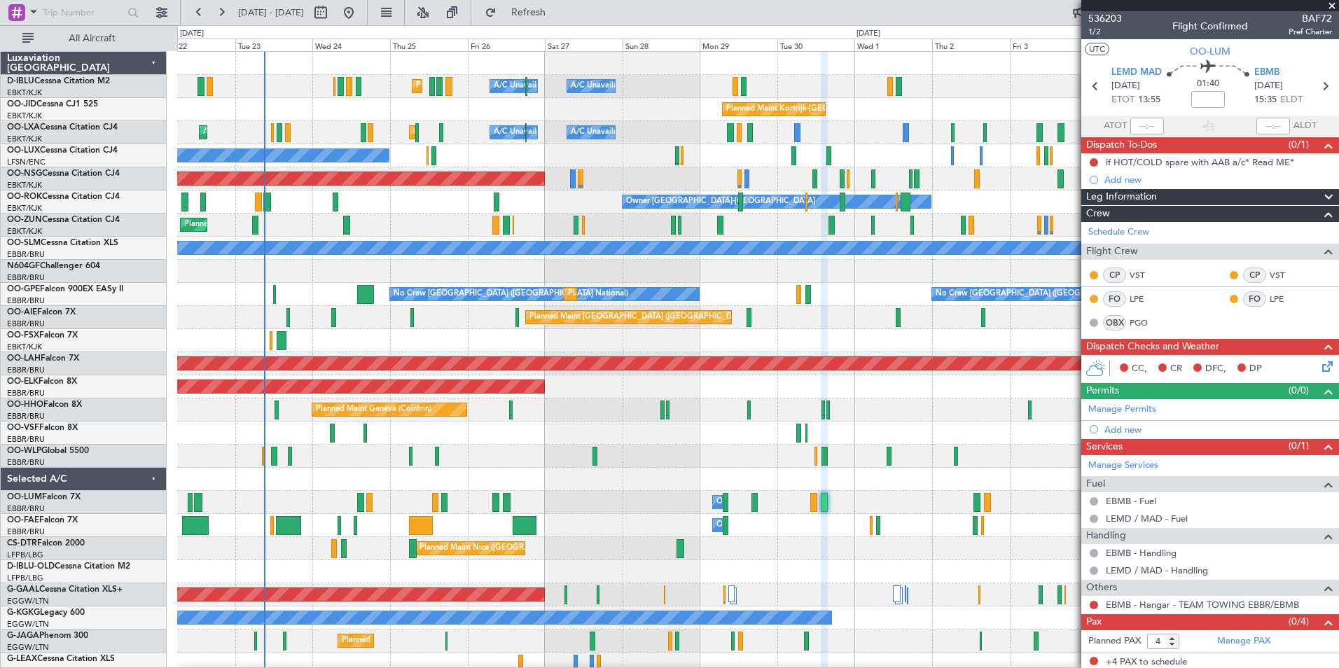
click at [457, 455] on div "Planned Maint Nice (Côte d'Azur Airport) A/C Unavailable Brussels (Brussels Nat…" at bounding box center [757, 514] width 1161 height 924
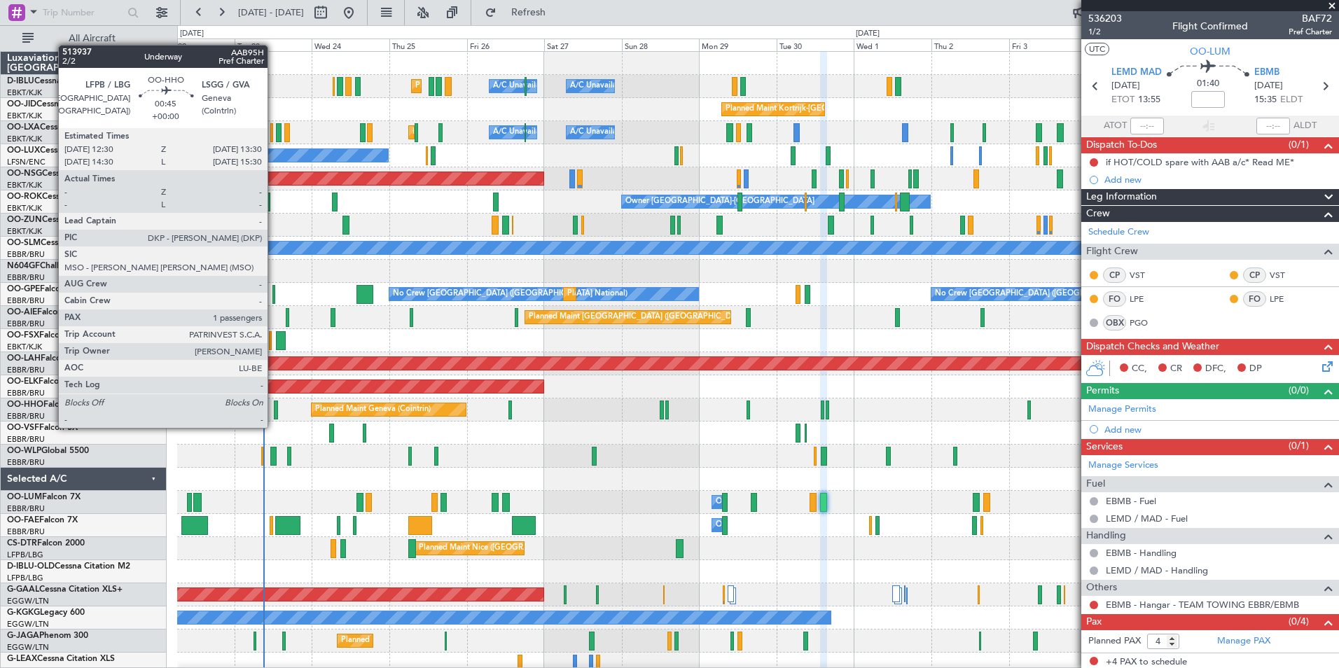
click at [274, 414] on div at bounding box center [276, 410] width 4 height 19
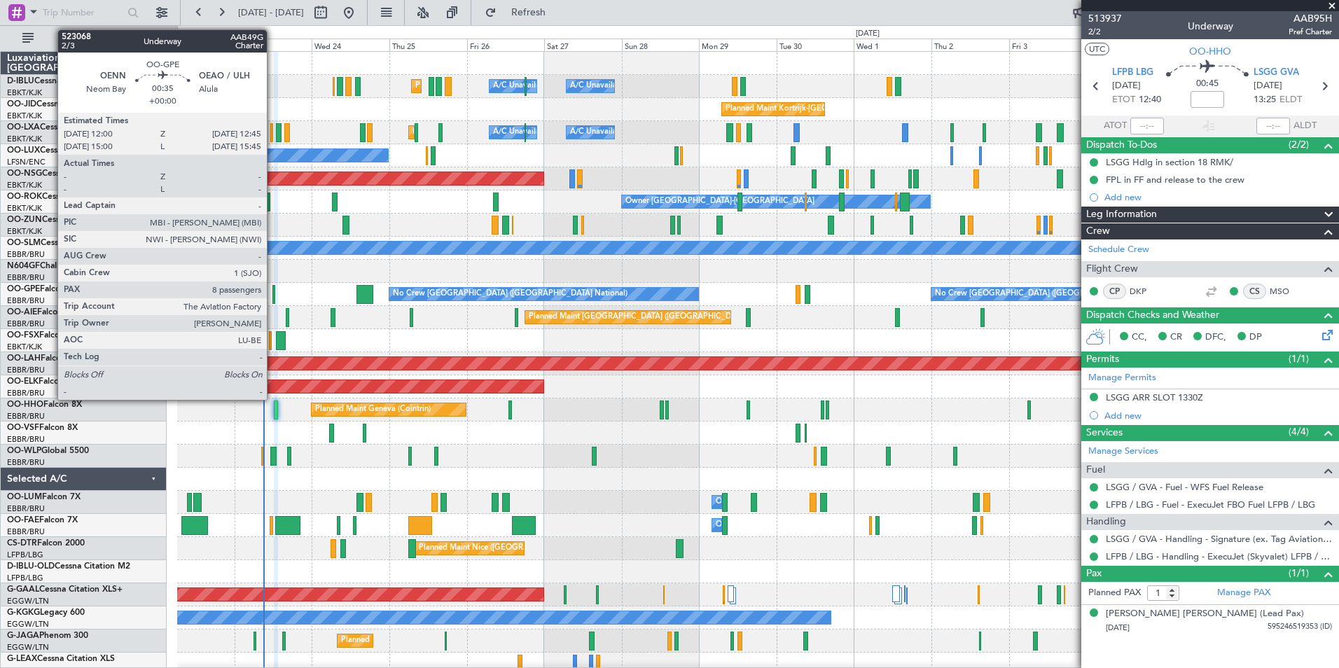
click at [273, 298] on div at bounding box center [273, 294] width 3 height 19
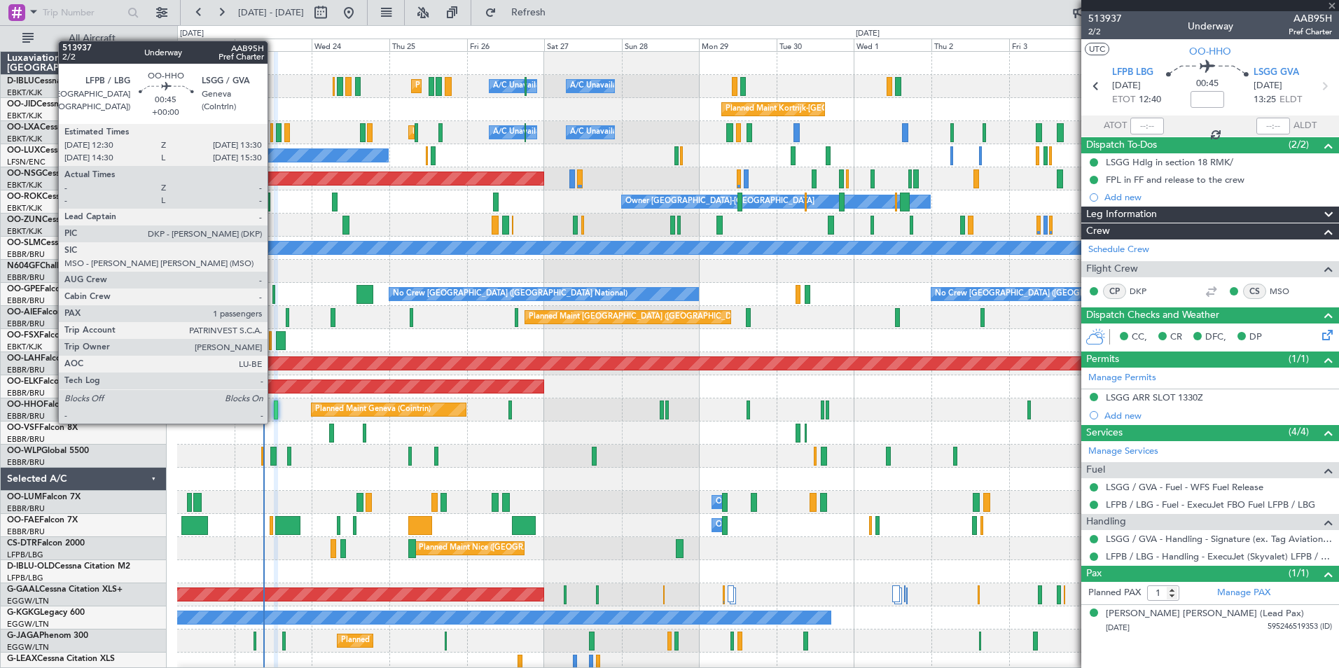
click at [274, 410] on div at bounding box center [276, 410] width 4 height 19
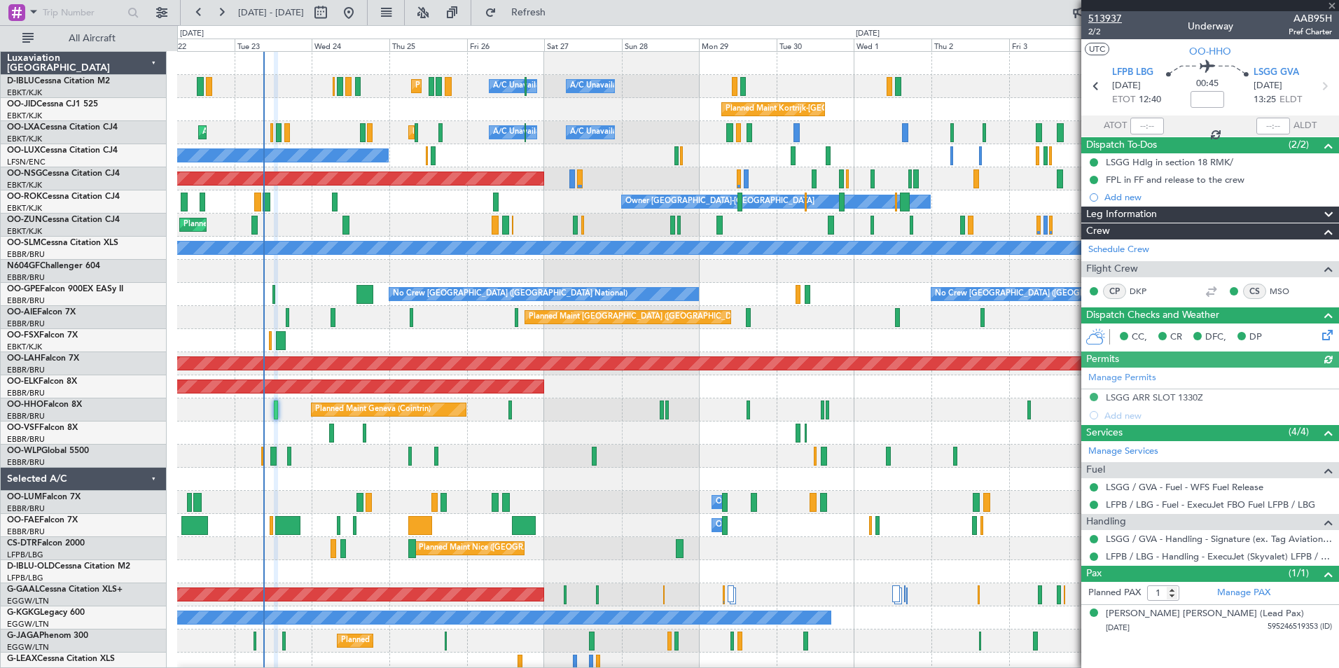
click at [1105, 21] on span "513937" at bounding box center [1105, 18] width 34 height 15
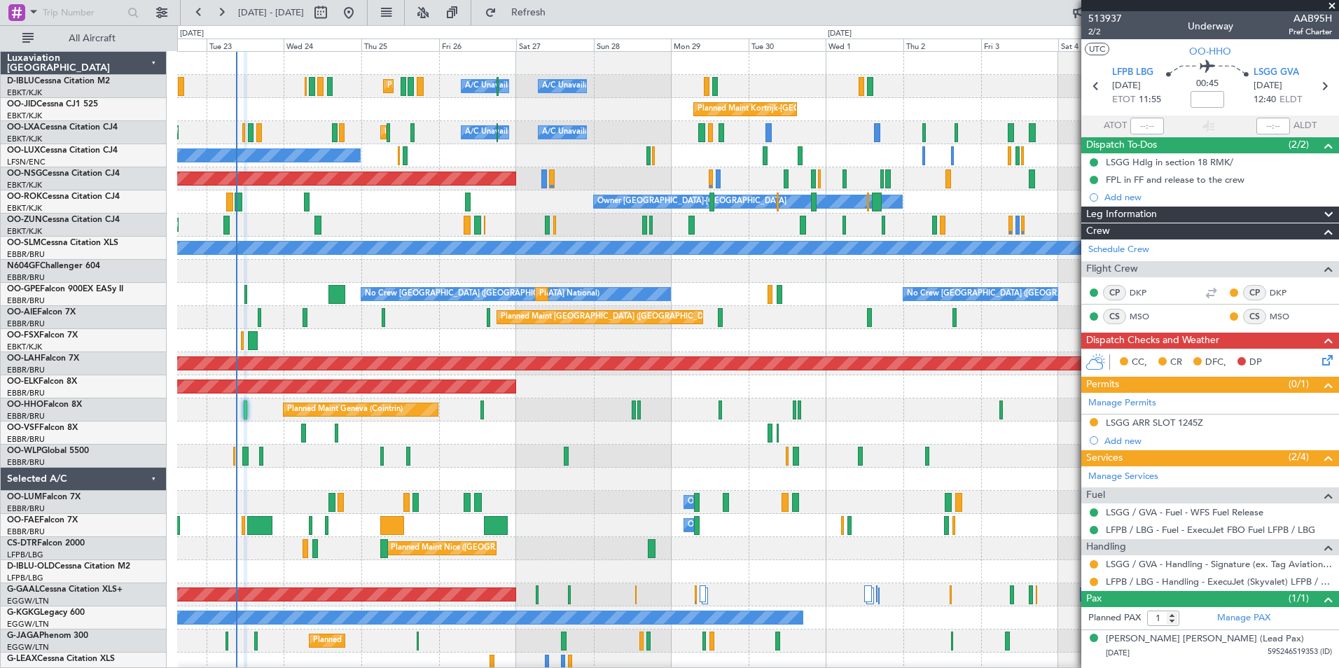
click at [753, 448] on div "Planned Maint Nice (Côte d'Azur Airport) A/C Unavailable Brussels (Brussels Nat…" at bounding box center [757, 491] width 1161 height 878
click at [254, 481] on div "Planned Maint Nice (Côte d'Azur Airport) A/C Unavailable Brussels (Brussels Nat…" at bounding box center [757, 491] width 1161 height 878
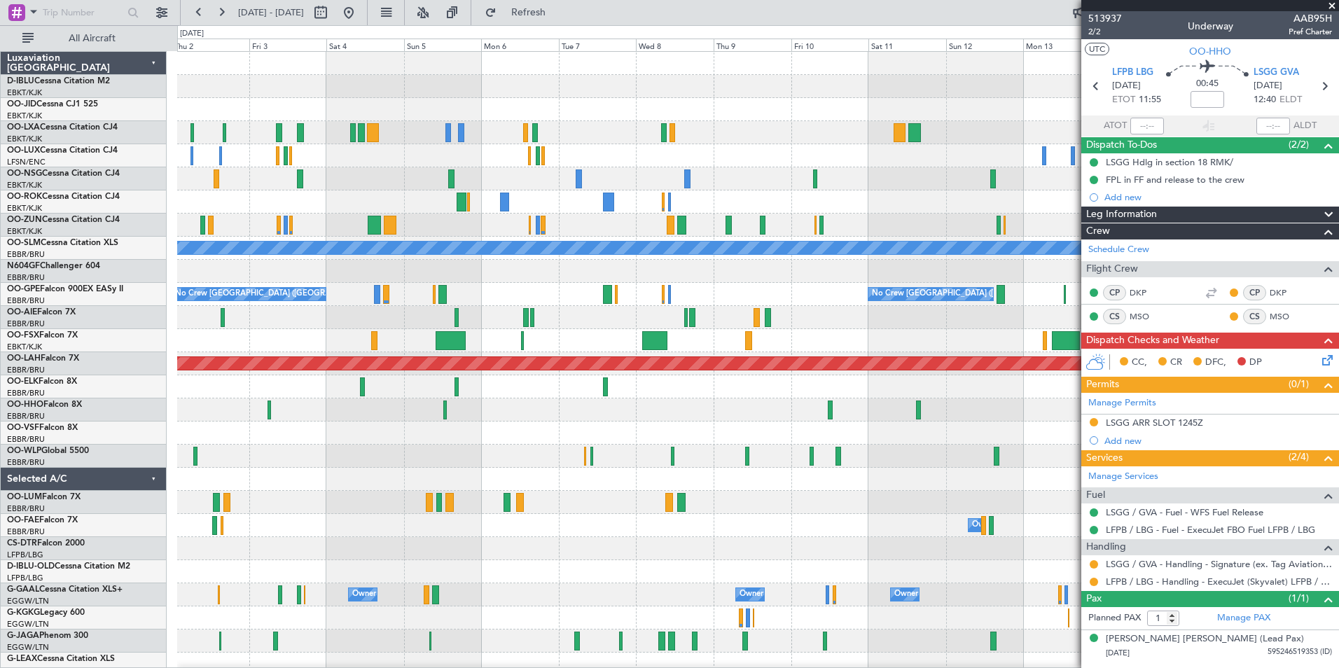
click at [693, 462] on div at bounding box center [757, 456] width 1161 height 23
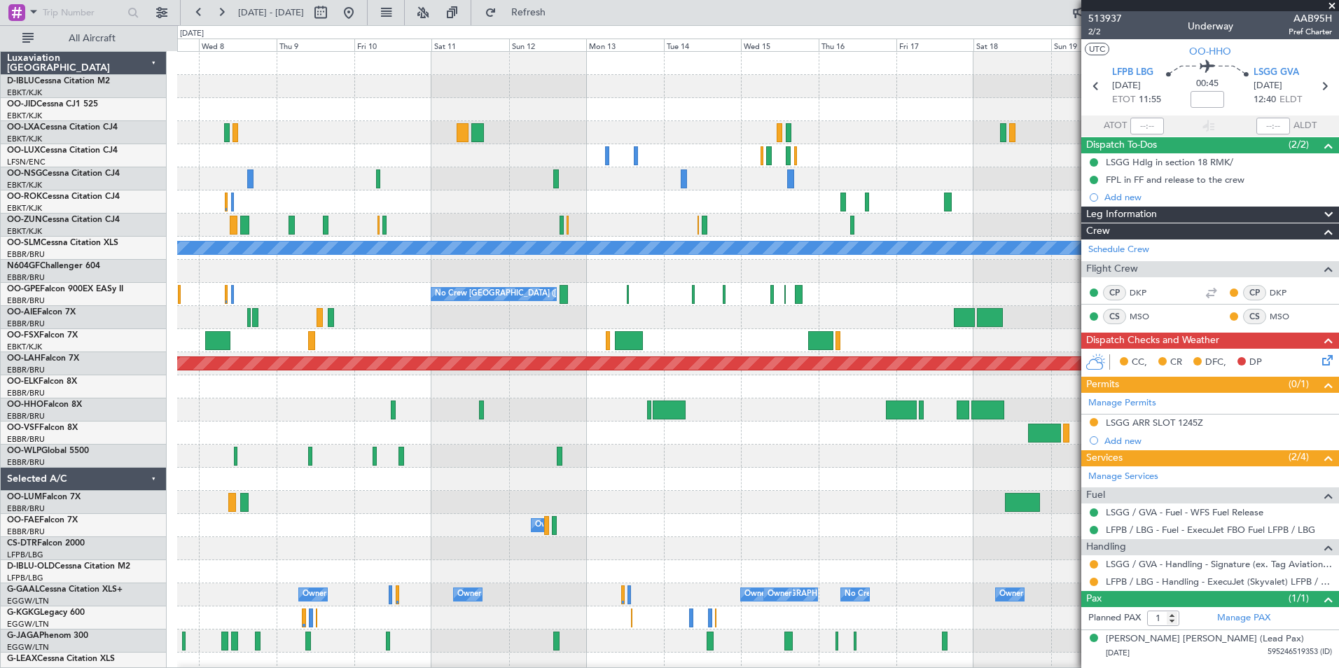
click at [1104, 464] on fb-app "07 Oct 2025 - 22 Oct 2025 Refresh Quick Links All Aircraft A/C Unavailable Monc…" at bounding box center [669, 340] width 1339 height 658
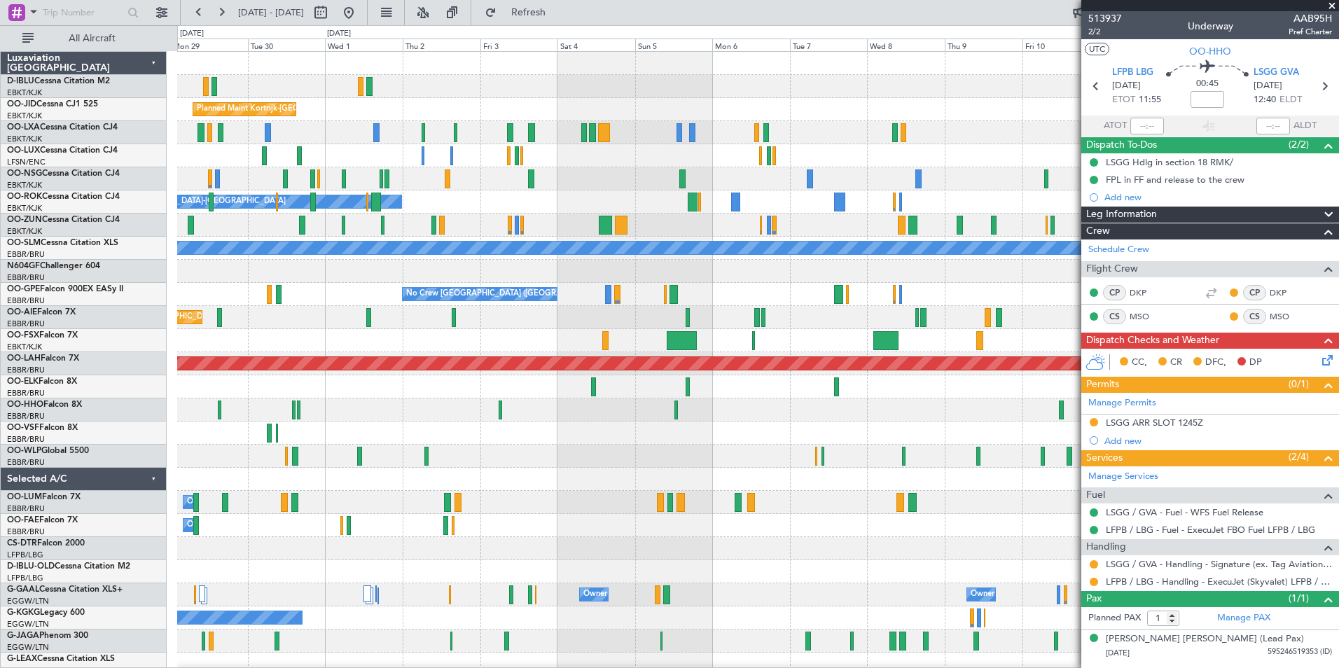
click at [773, 447] on div "A/C Unavailable Brussels (Brussels National) A/C Unavailable Kortrijk-Wevelgem …" at bounding box center [757, 526] width 1161 height 948
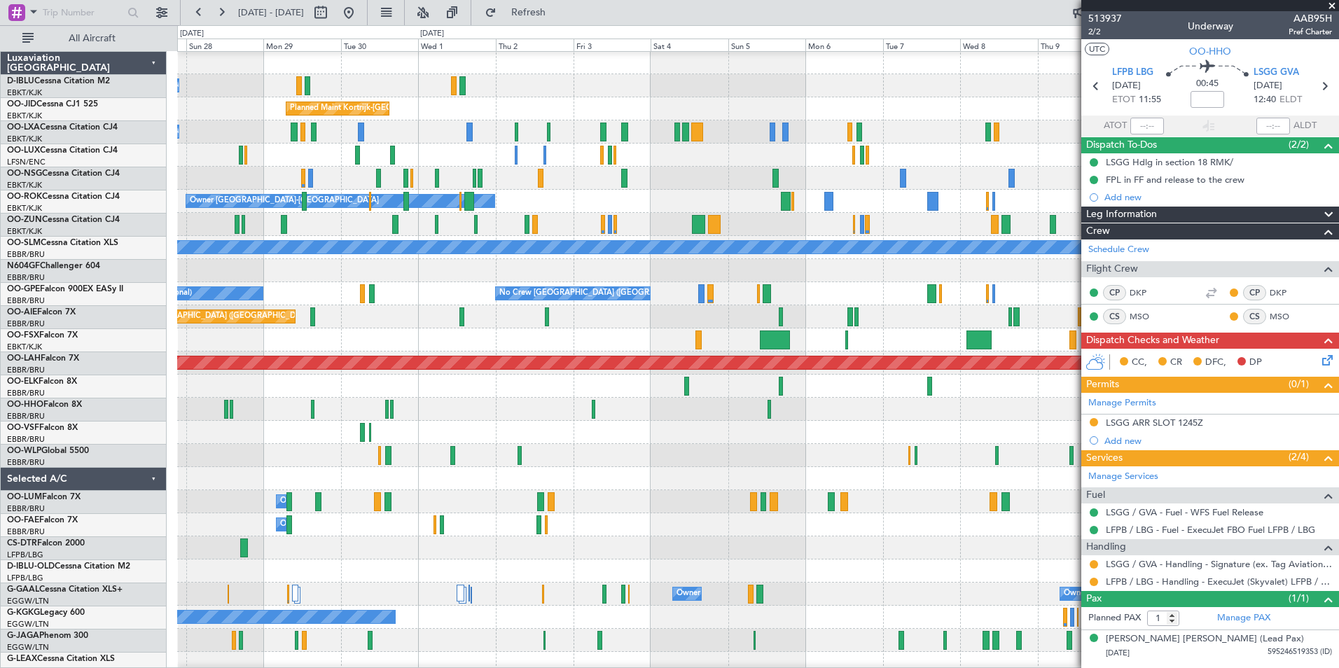
scroll to position [1, 0]
click at [780, 461] on div at bounding box center [757, 455] width 1161 height 23
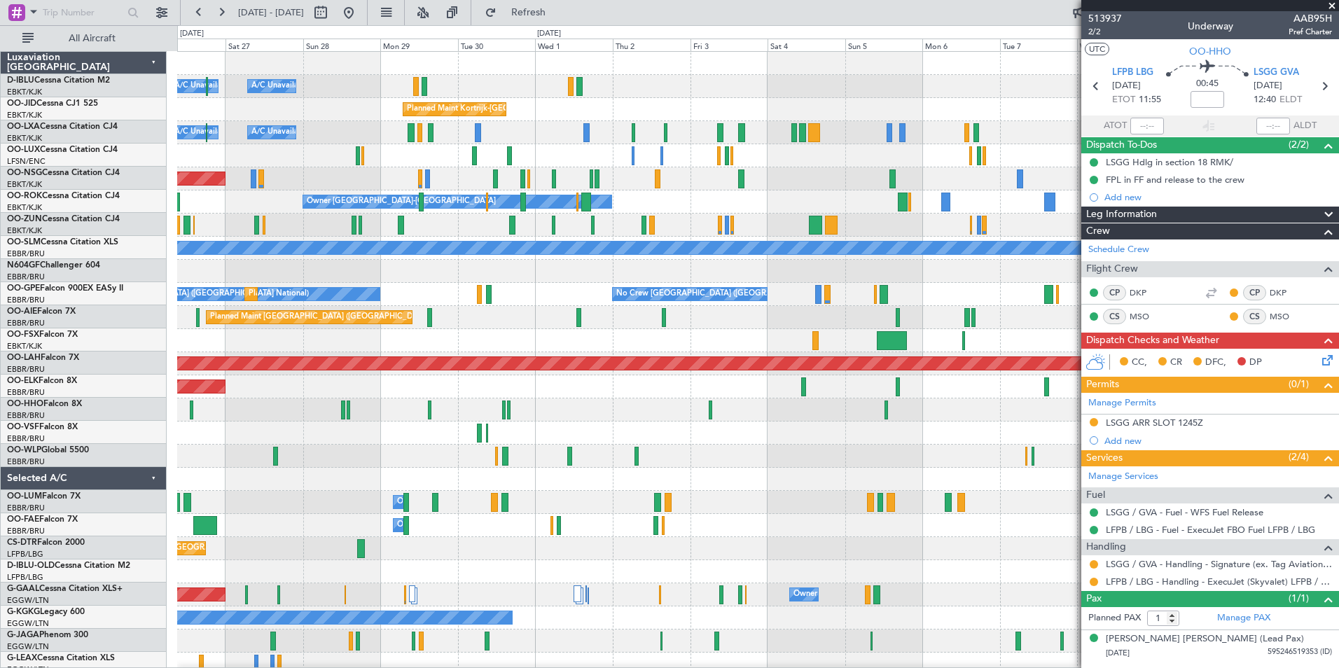
scroll to position [0, 0]
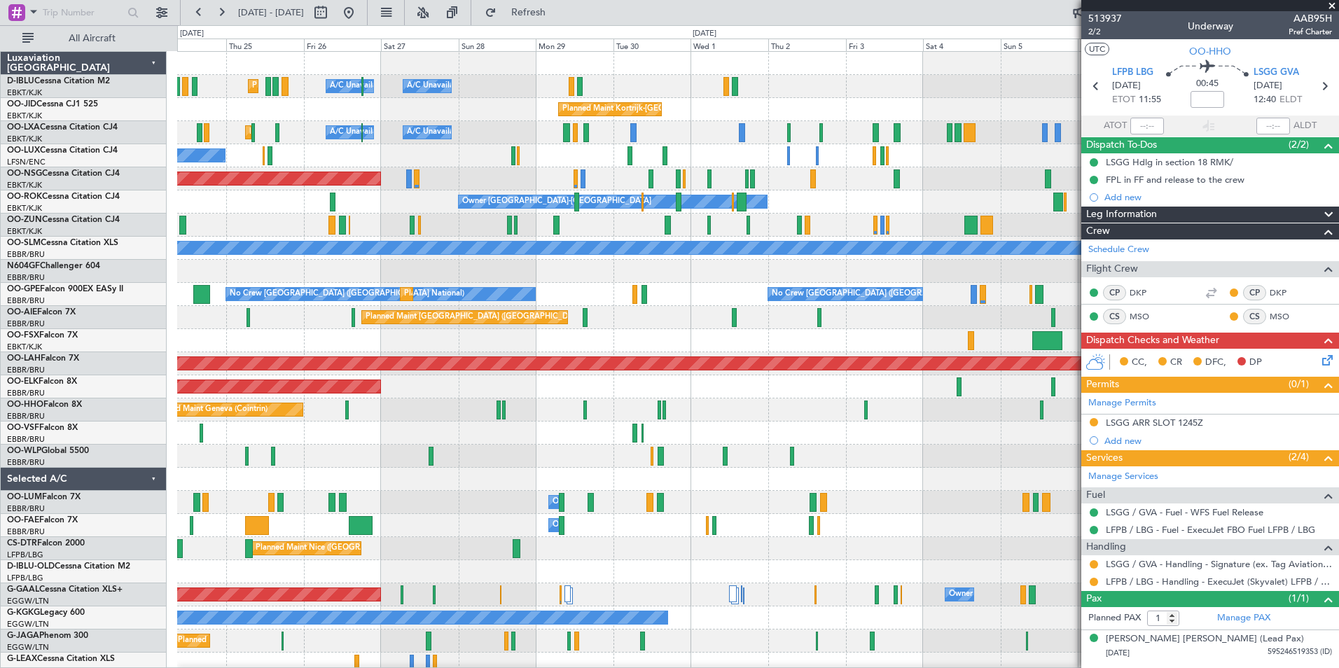
click at [944, 499] on div "A/C Unavailable Kortrijk-Wevelgem A/C Unavailable Brussels (Brussels National) …" at bounding box center [757, 491] width 1161 height 878
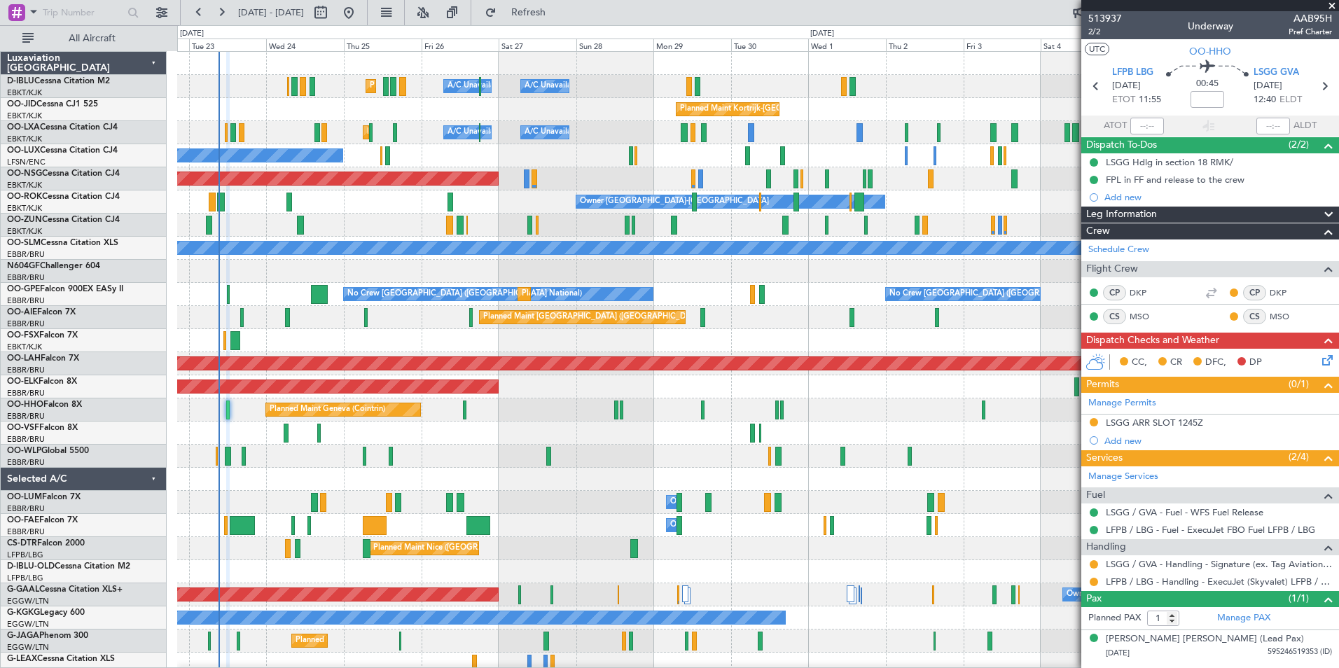
click at [775, 475] on div "A/C Unavailable Kortrijk-Wevelgem A/C Unavailable Brussels (Brussels National) …" at bounding box center [757, 491] width 1161 height 878
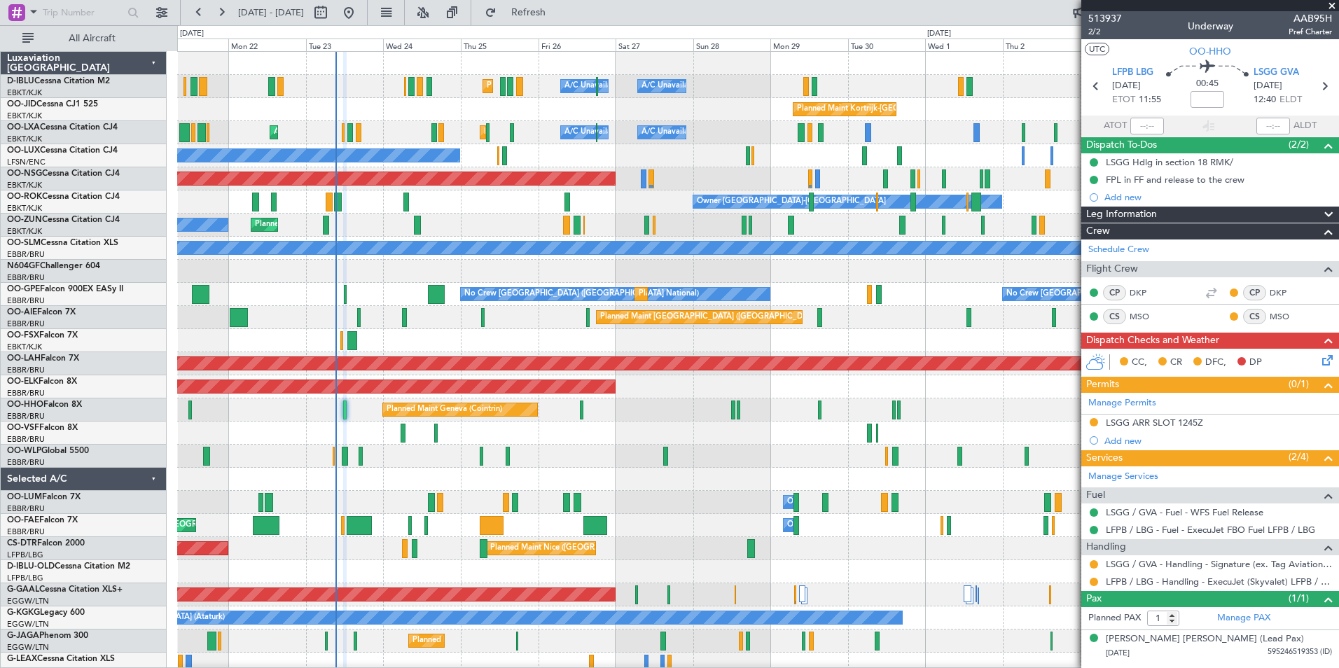
click at [732, 448] on div "A/C Unavailable Kortrijk-Wevelgem A/C Unavailable Brussels (Brussels National) …" at bounding box center [757, 491] width 1161 height 878
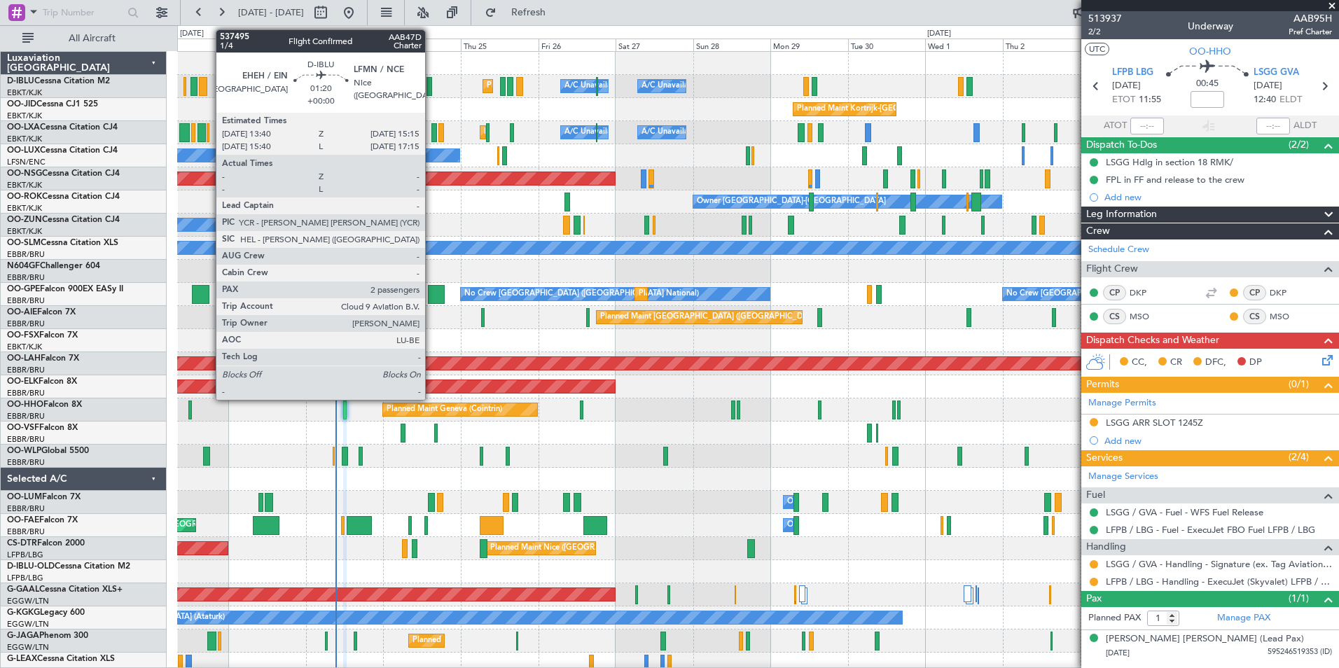
click at [431, 92] on div at bounding box center [430, 86] width 6 height 19
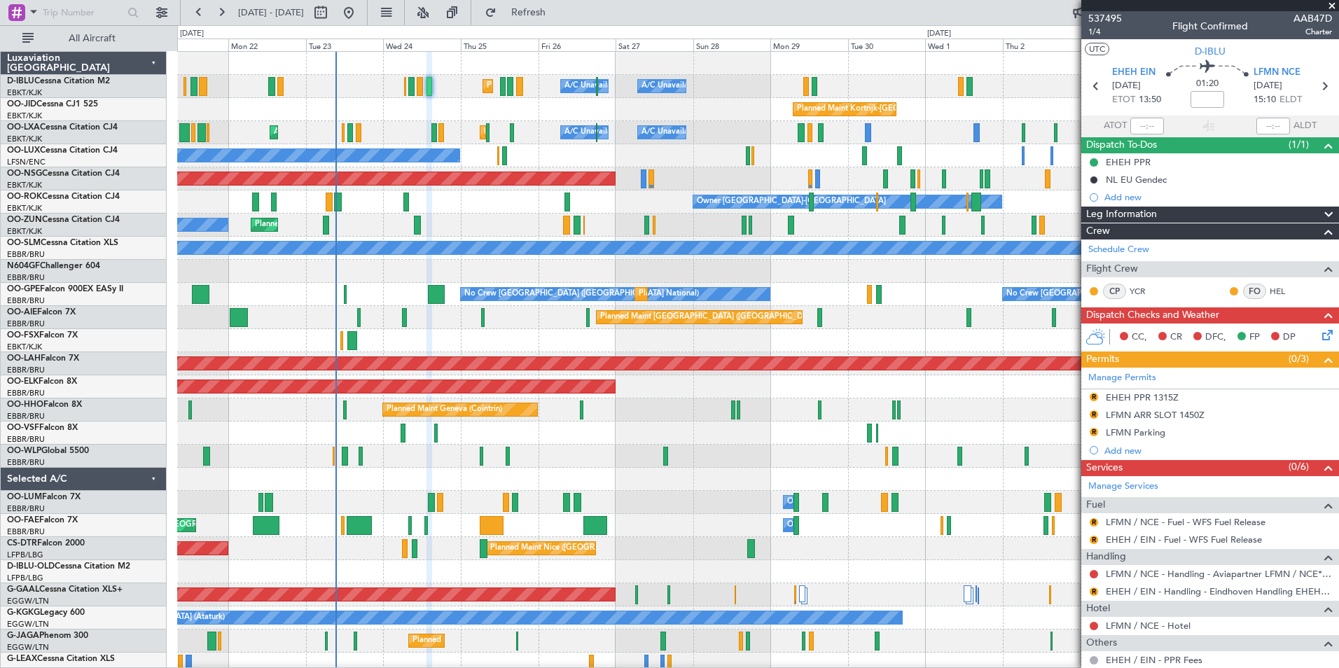
click at [825, 332] on div at bounding box center [757, 340] width 1161 height 23
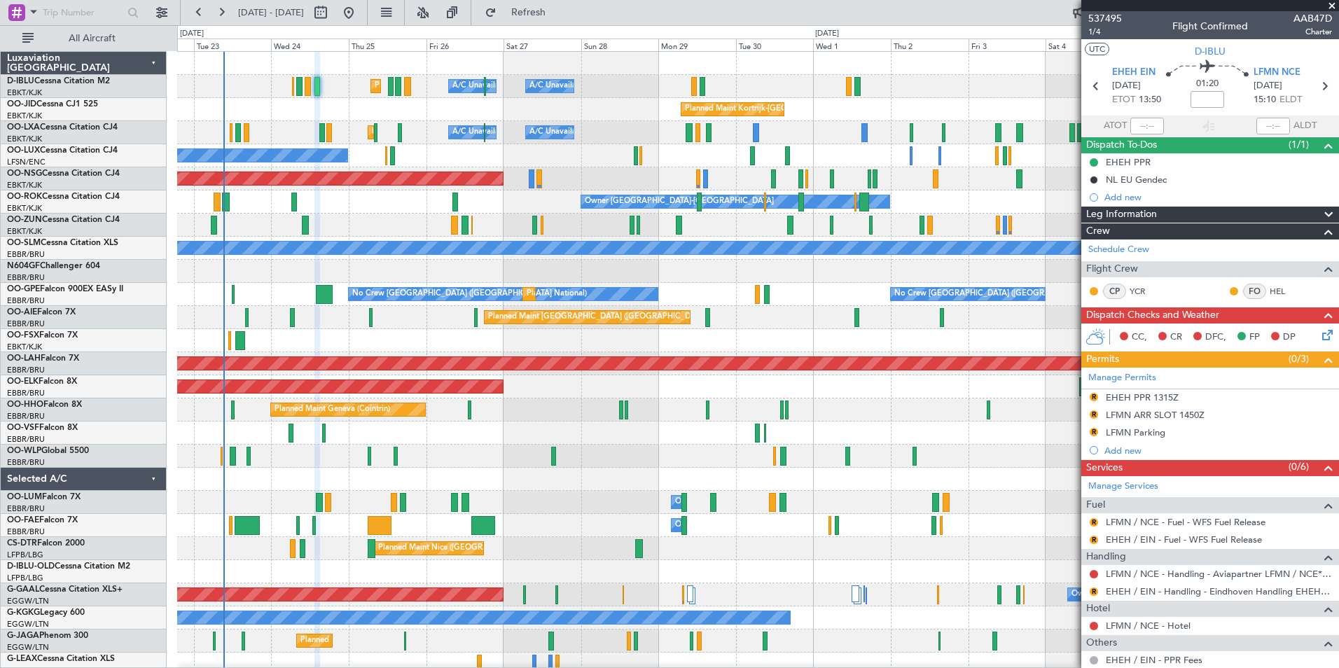
click at [562, 466] on div "Planned Maint Nice (Côte d'Azur Airport) A/C Unavailable Brussels (Brussels Nat…" at bounding box center [757, 491] width 1161 height 878
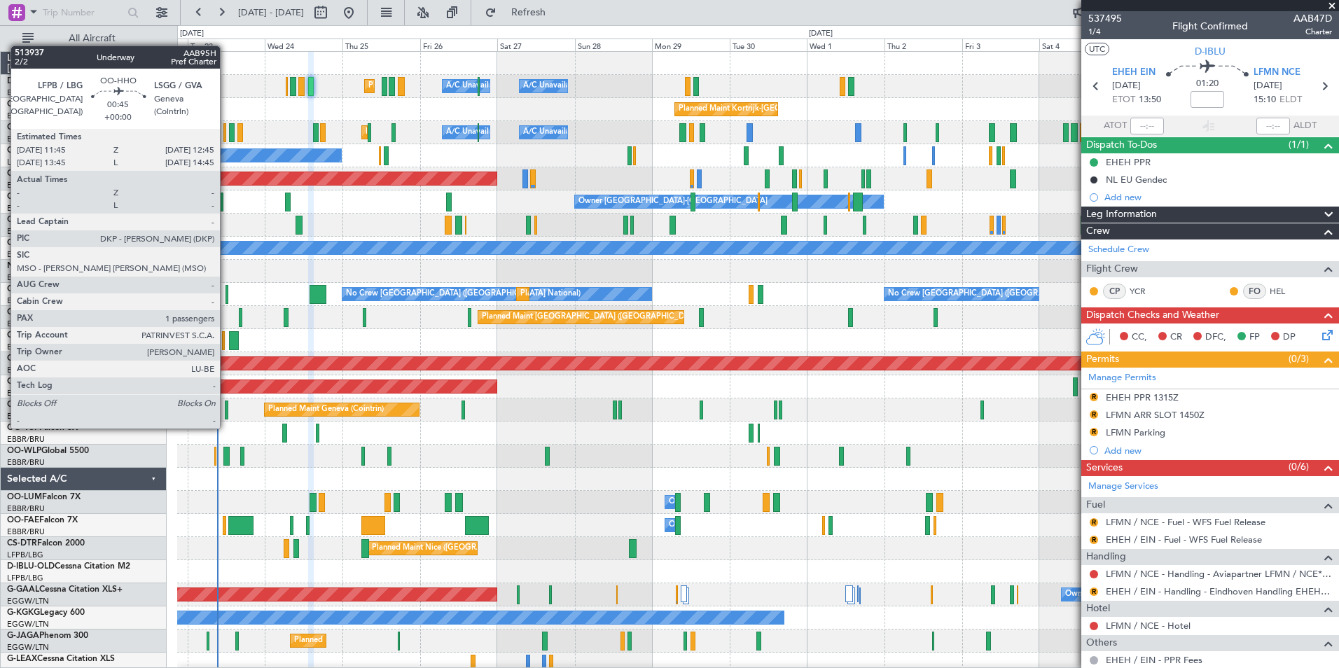
click at [226, 415] on div at bounding box center [227, 410] width 4 height 19
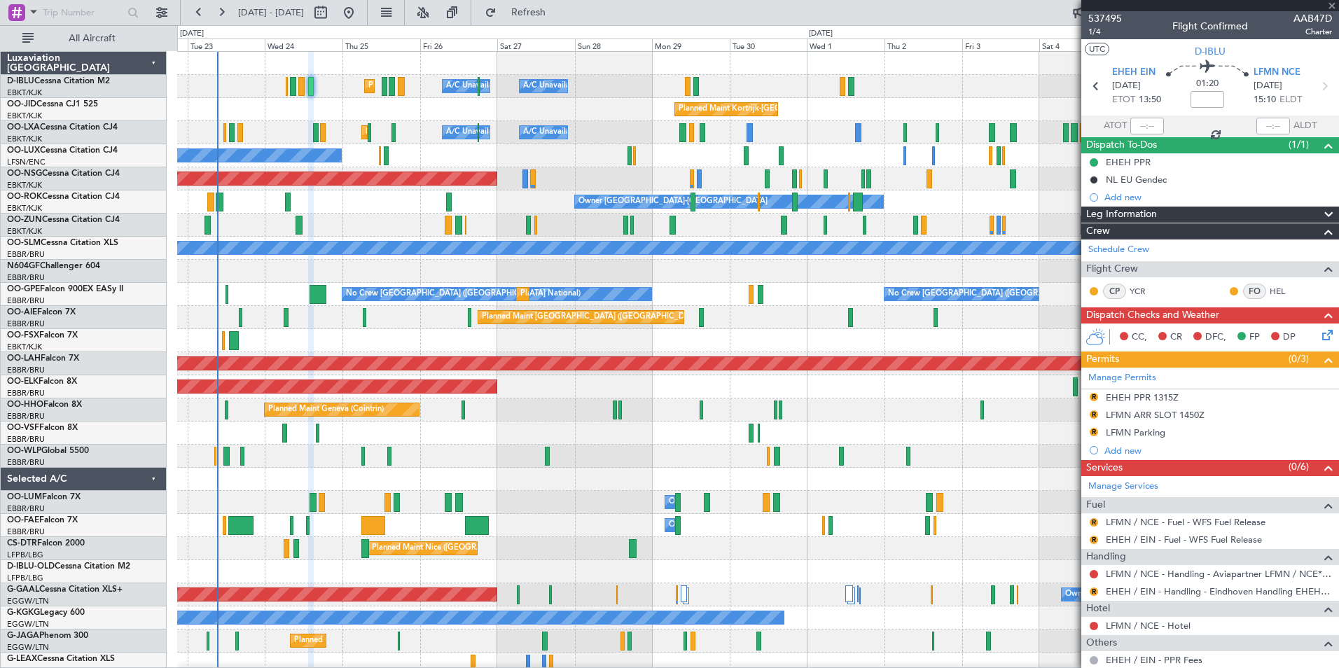
type input "1"
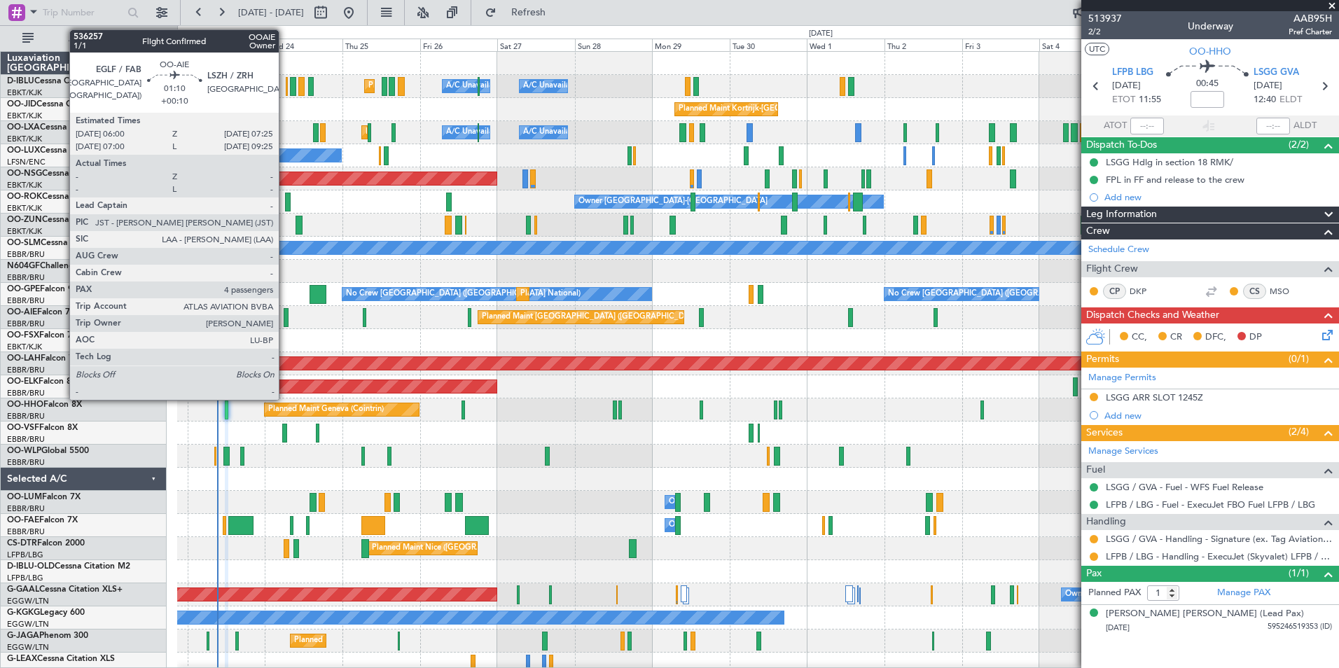
click at [285, 314] on div at bounding box center [286, 317] width 5 height 19
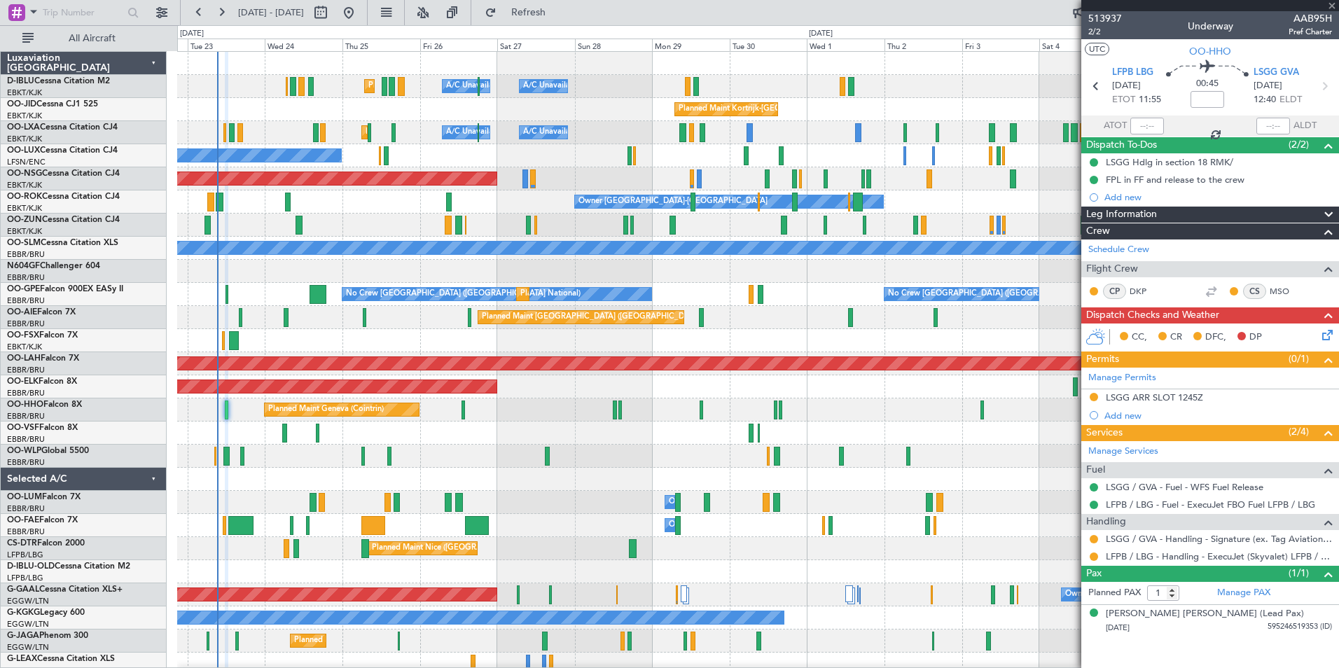
type input "+00:10"
type input "4"
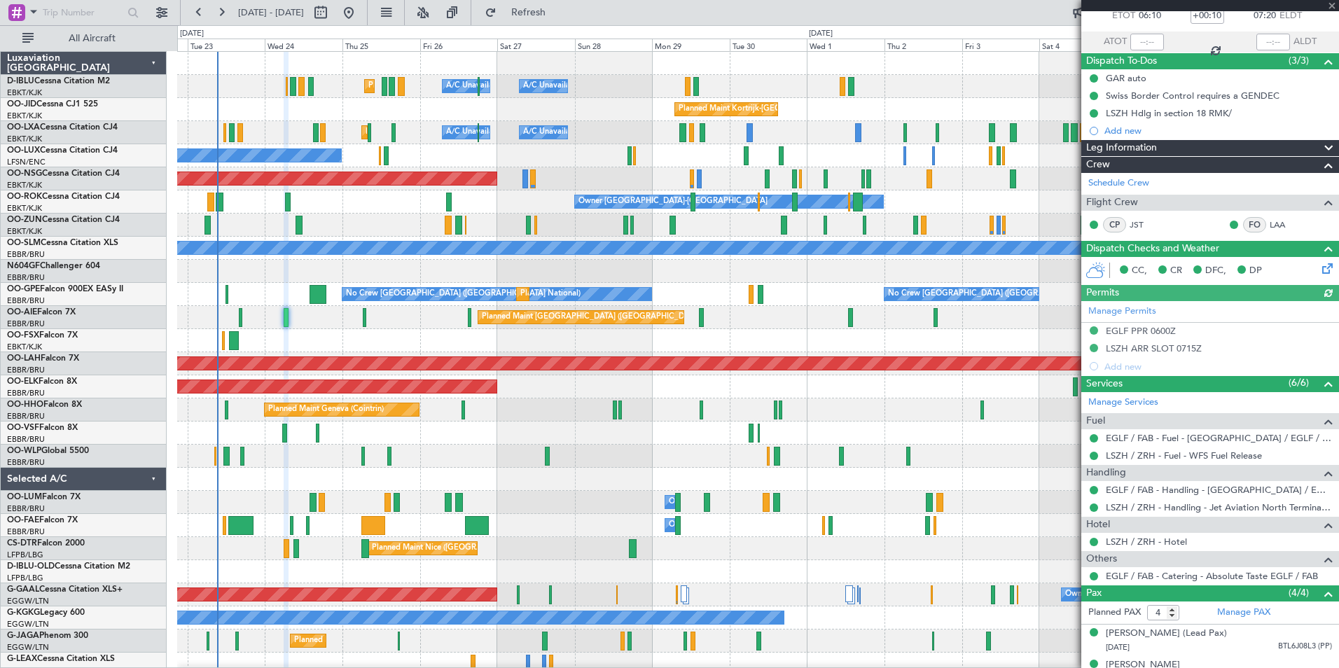
scroll to position [180, 0]
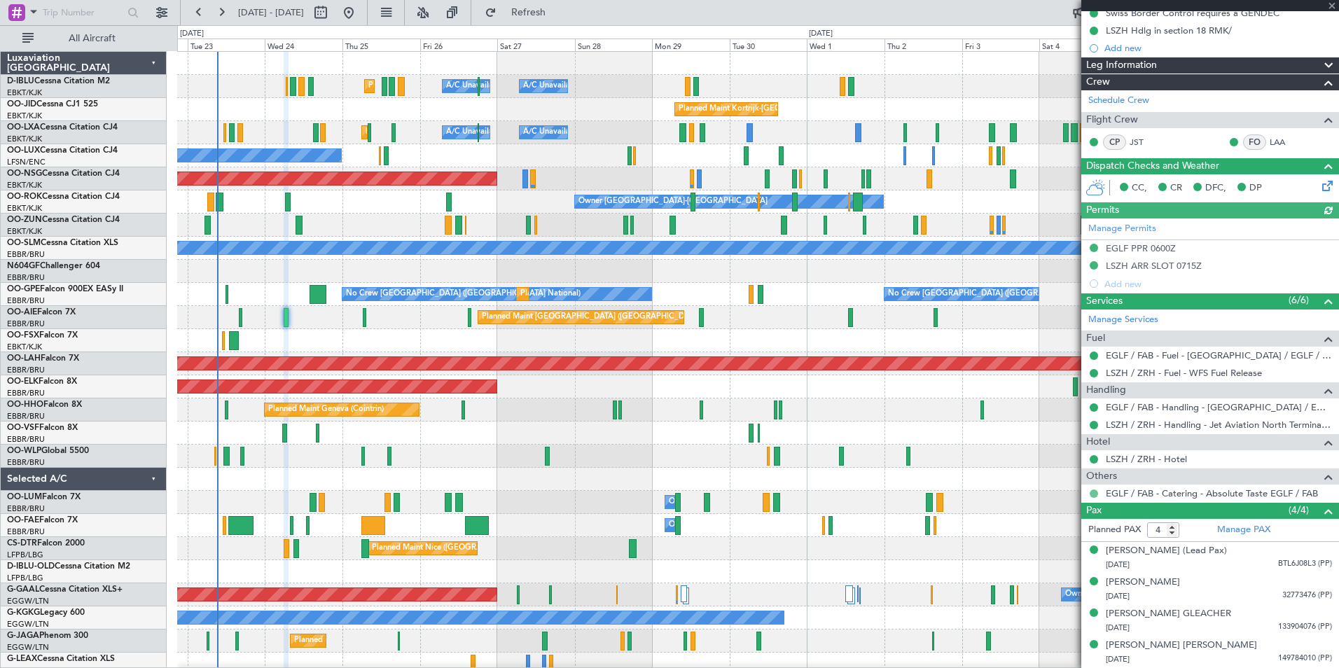
click at [1091, 490] on button at bounding box center [1094, 494] width 8 height 8
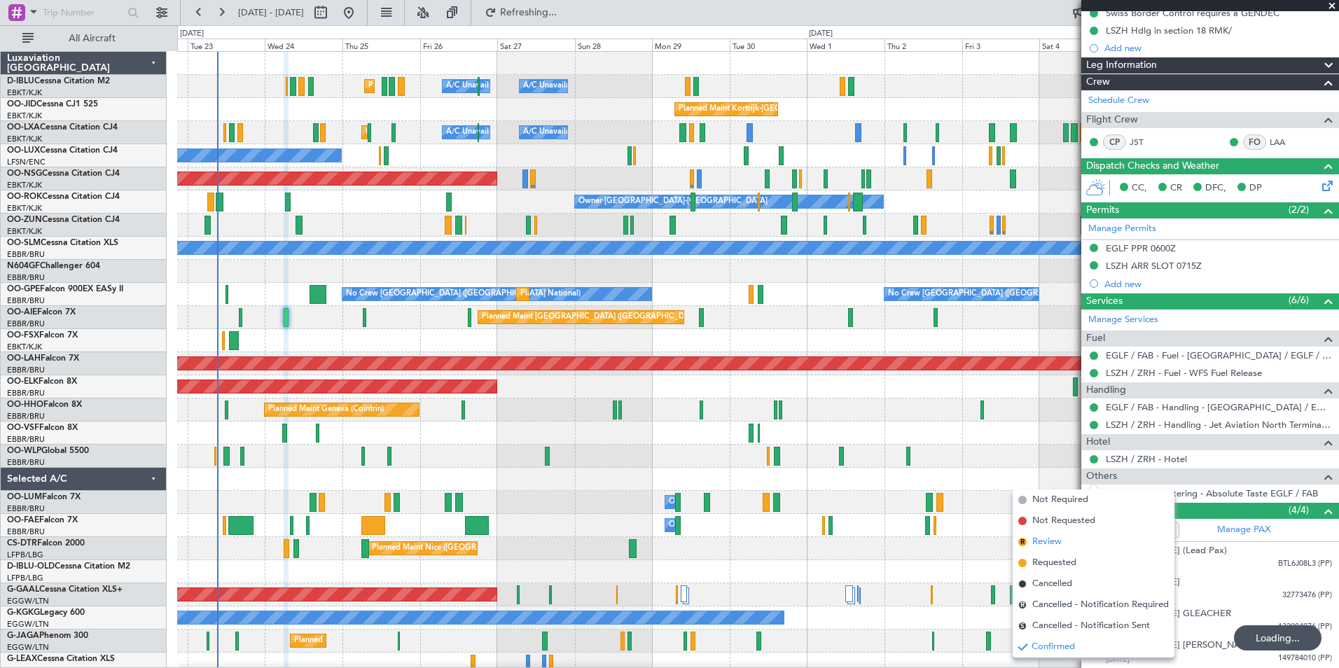
click at [1050, 547] on span "Review" at bounding box center [1046, 542] width 29 height 14
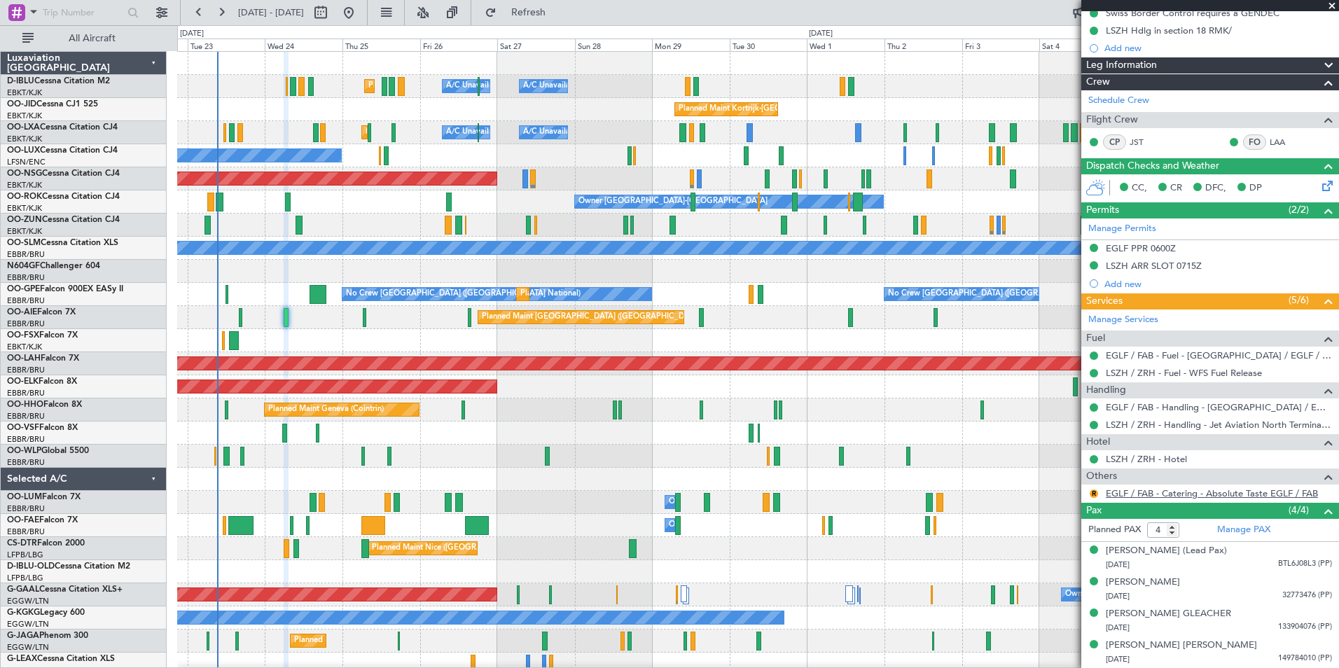
click at [1154, 487] on link "EGLF / FAB - Catering - Absolute Taste EGLF / FAB" at bounding box center [1212, 493] width 212 height 12
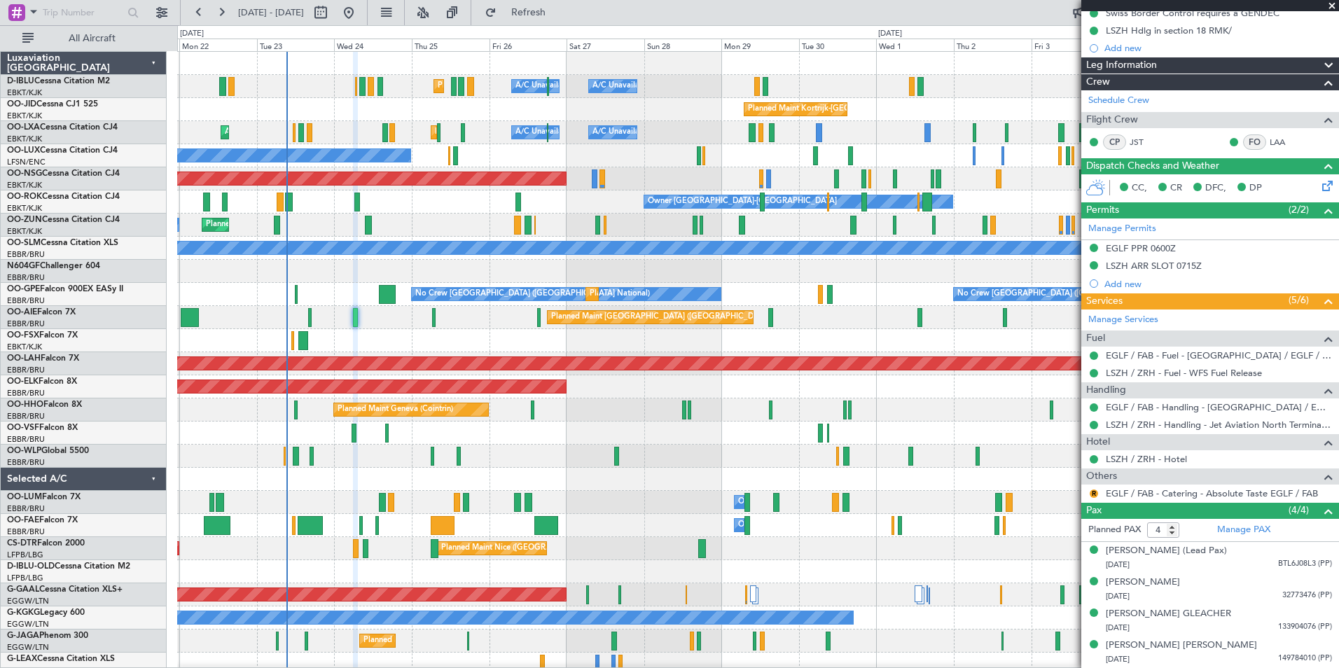
click at [566, 427] on div "AOG Maint [GEOGRAPHIC_DATA] ([GEOGRAPHIC_DATA] National)" at bounding box center [757, 433] width 1161 height 23
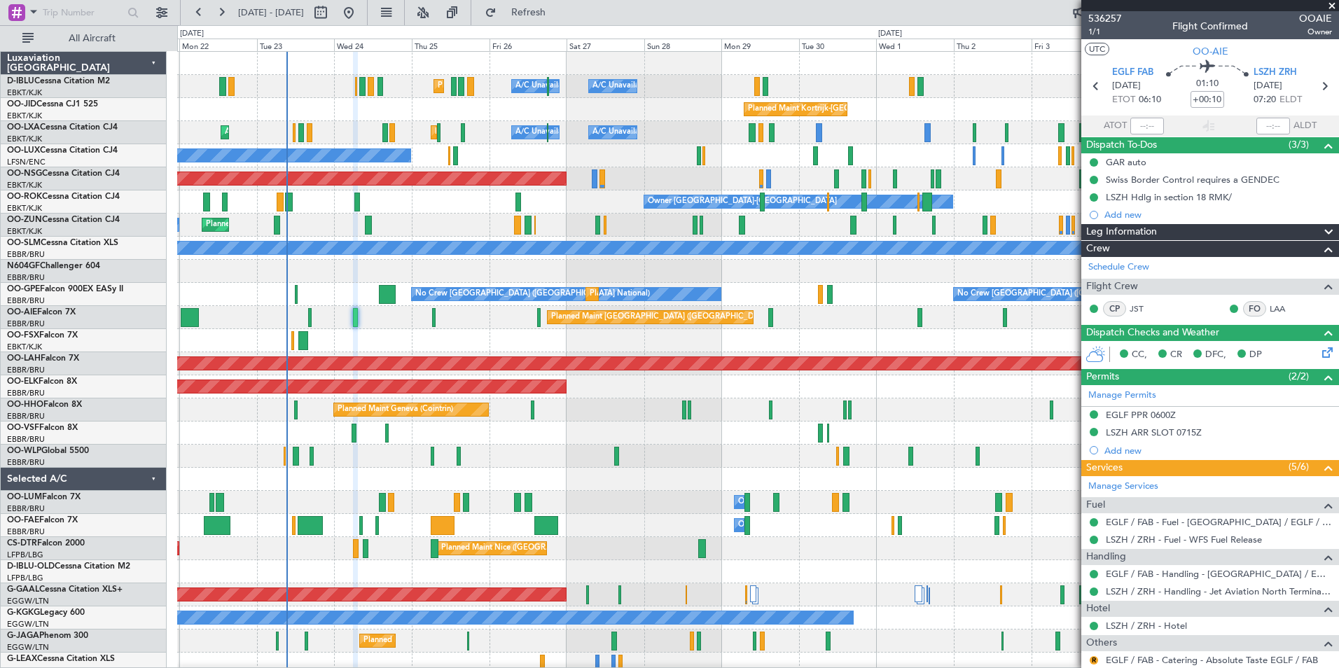
scroll to position [180, 0]
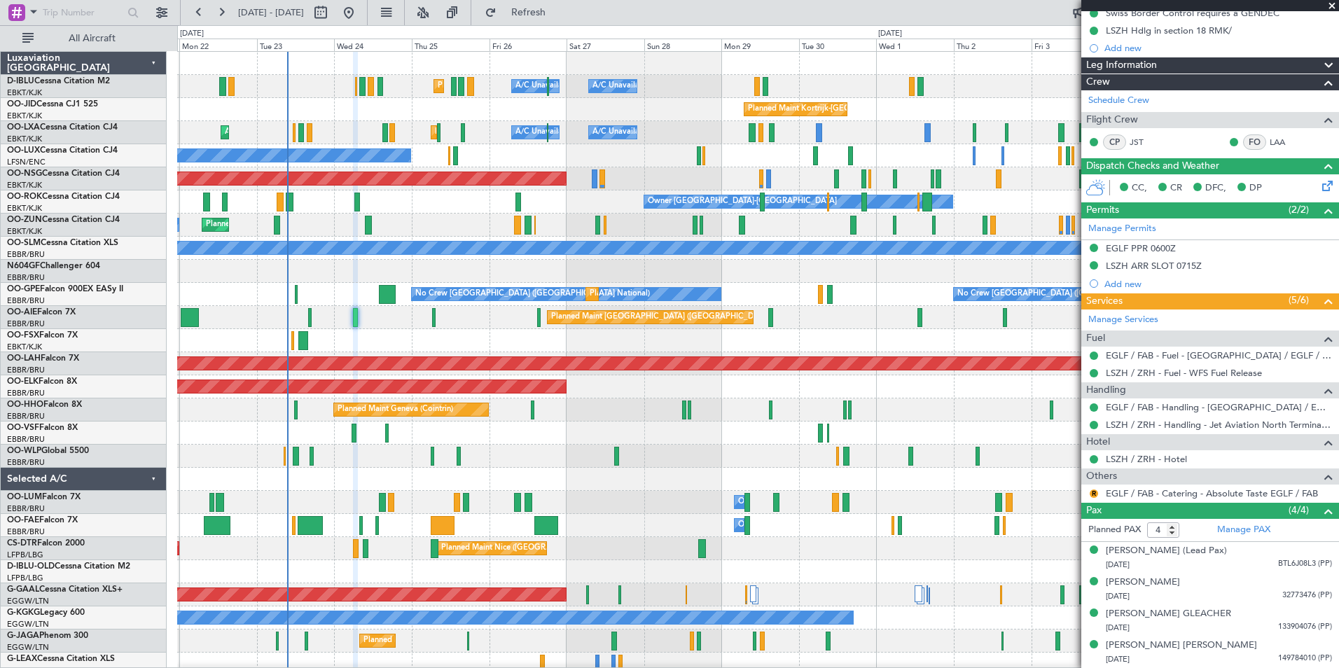
click at [691, 406] on div "Planned Maint Geneva (Cointrin)" at bounding box center [757, 410] width 1161 height 23
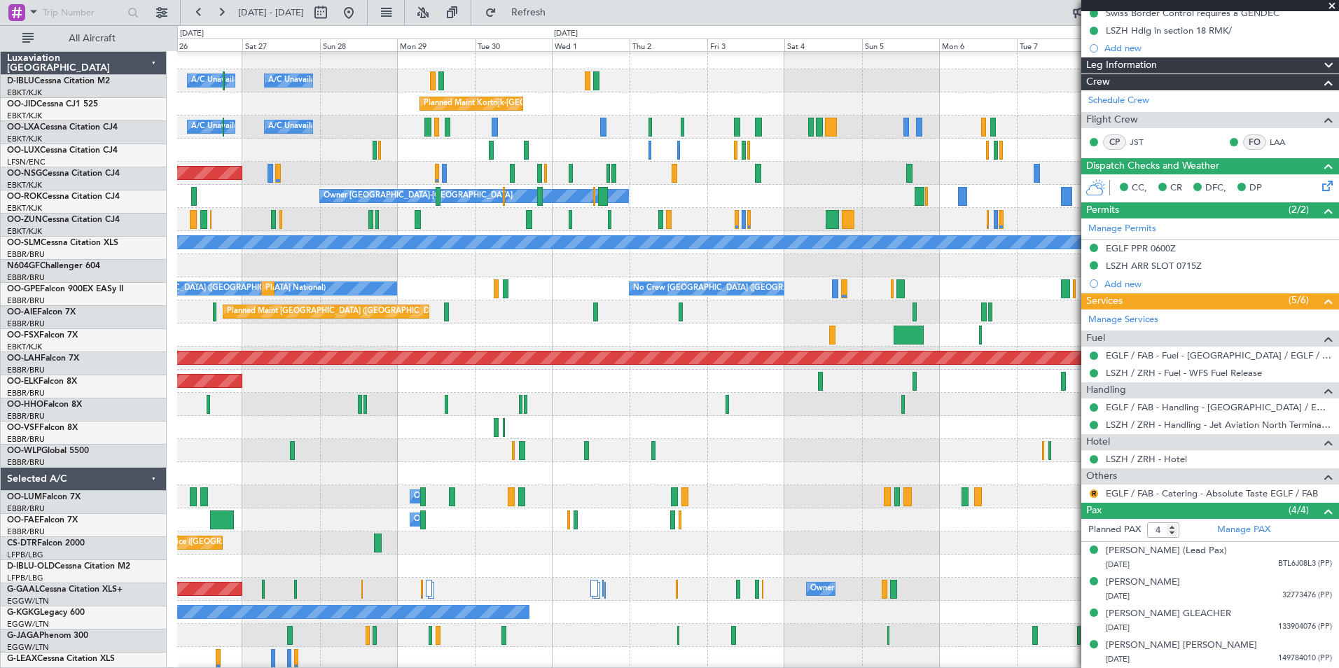
scroll to position [6, 0]
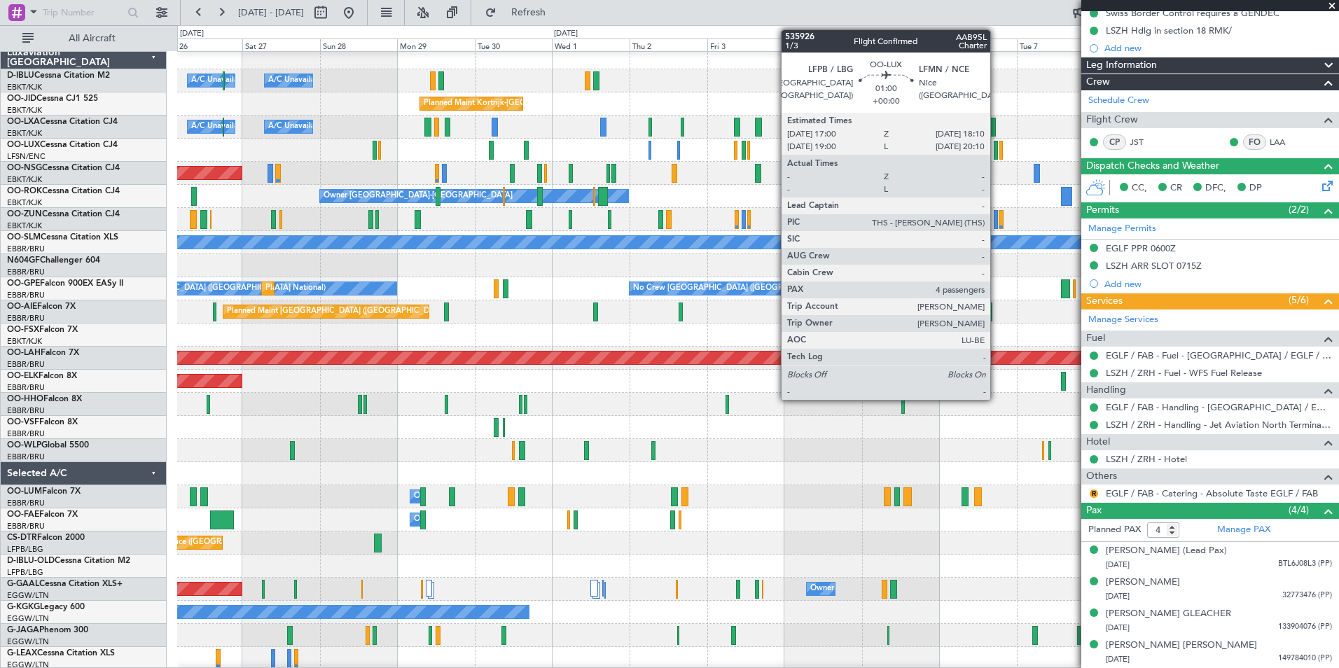
click at [996, 150] on div at bounding box center [996, 150] width 4 height 19
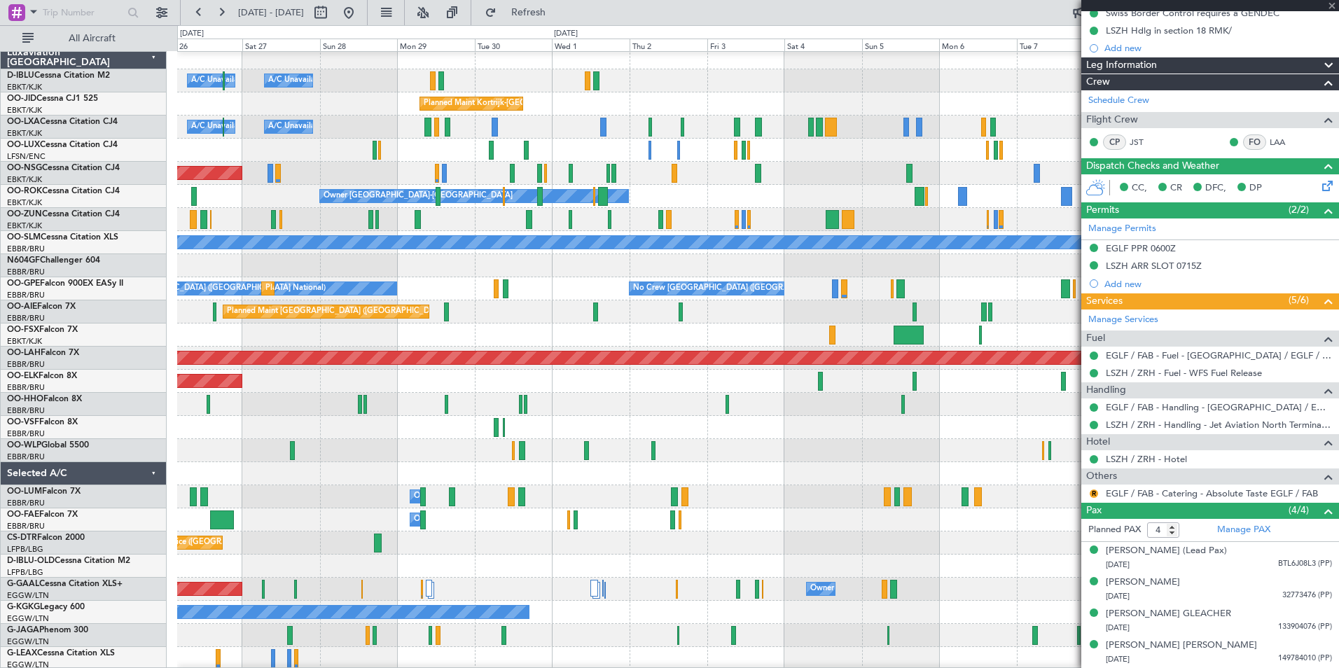
scroll to position [0, 0]
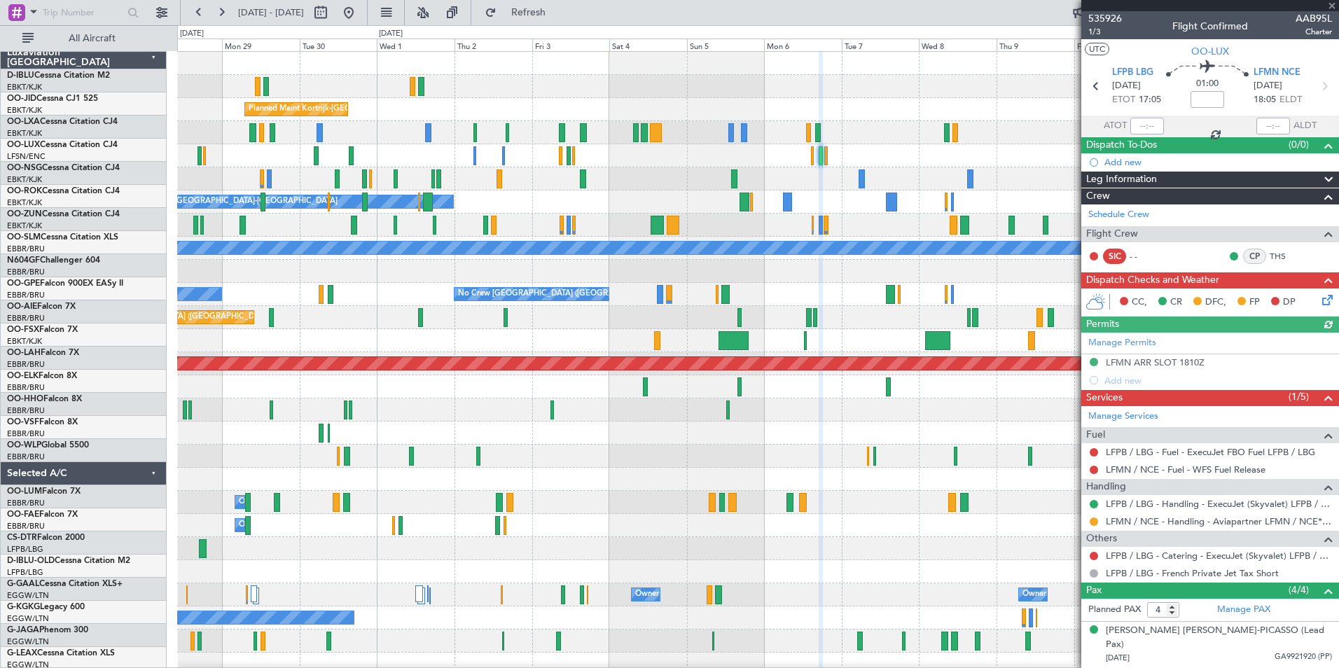
click at [822, 205] on div "Owner [GEOGRAPHIC_DATA]-[GEOGRAPHIC_DATA]" at bounding box center [757, 202] width 1161 height 23
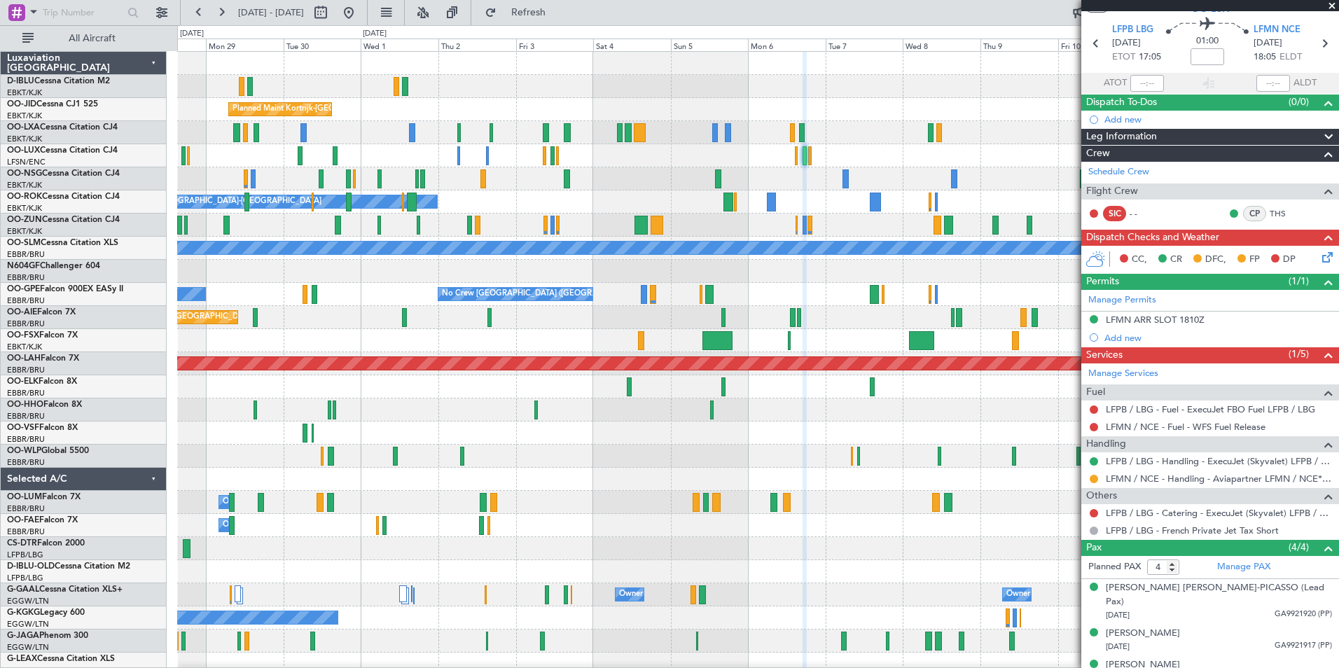
scroll to position [79, 0]
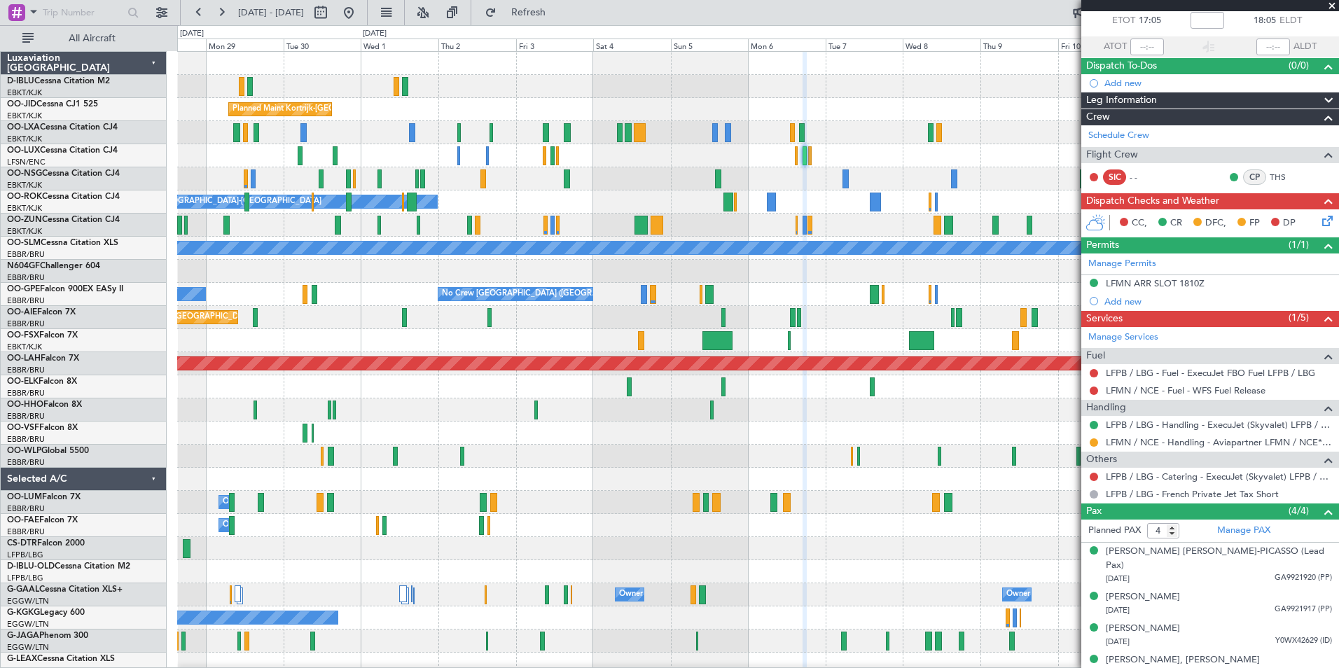
click at [599, 441] on div at bounding box center [757, 433] width 1161 height 23
drag, startPoint x: 389, startPoint y: 11, endPoint x: 395, endPoint y: 26, distance: 16.6
click at [360, 11] on button at bounding box center [349, 12] width 22 height 22
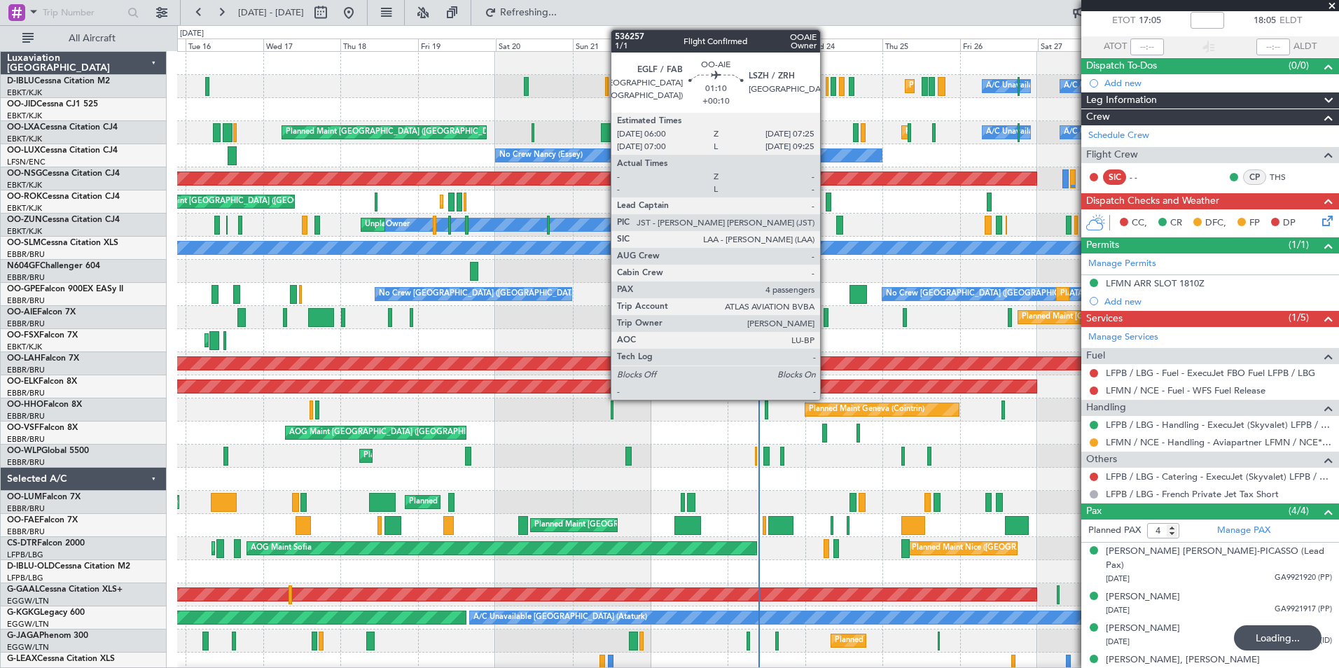
click at [826, 317] on div at bounding box center [826, 317] width 5 height 19
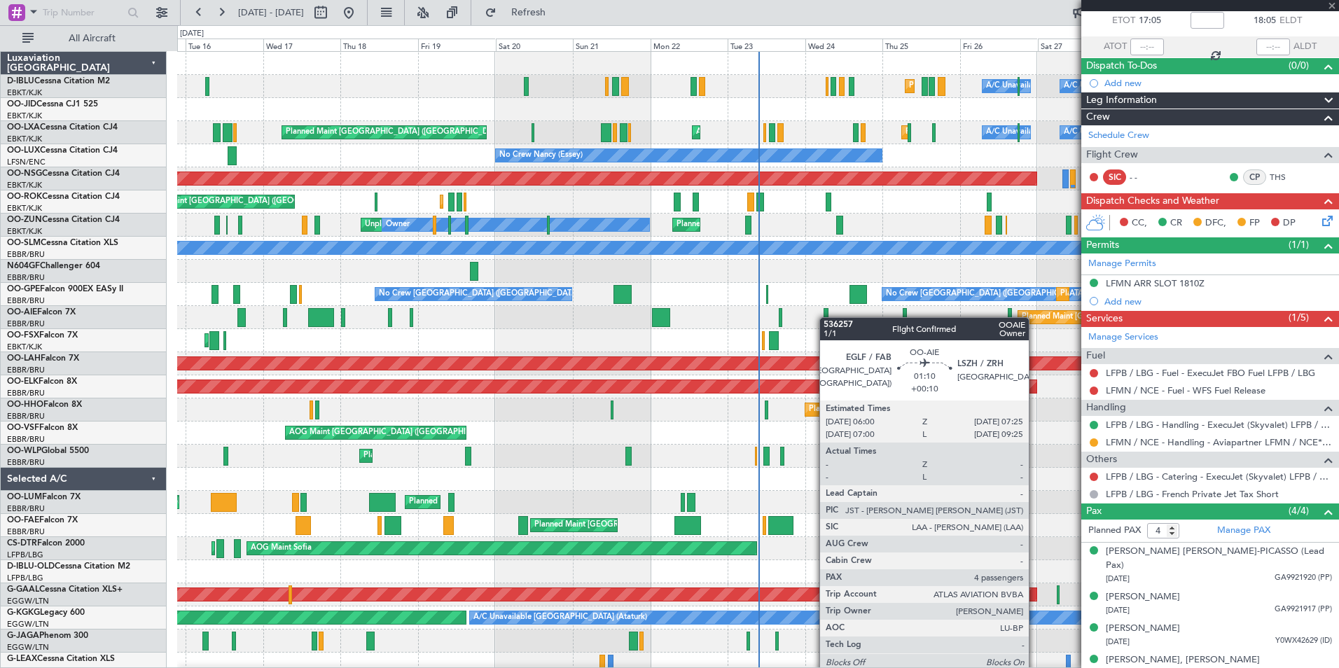
type input "+00:10"
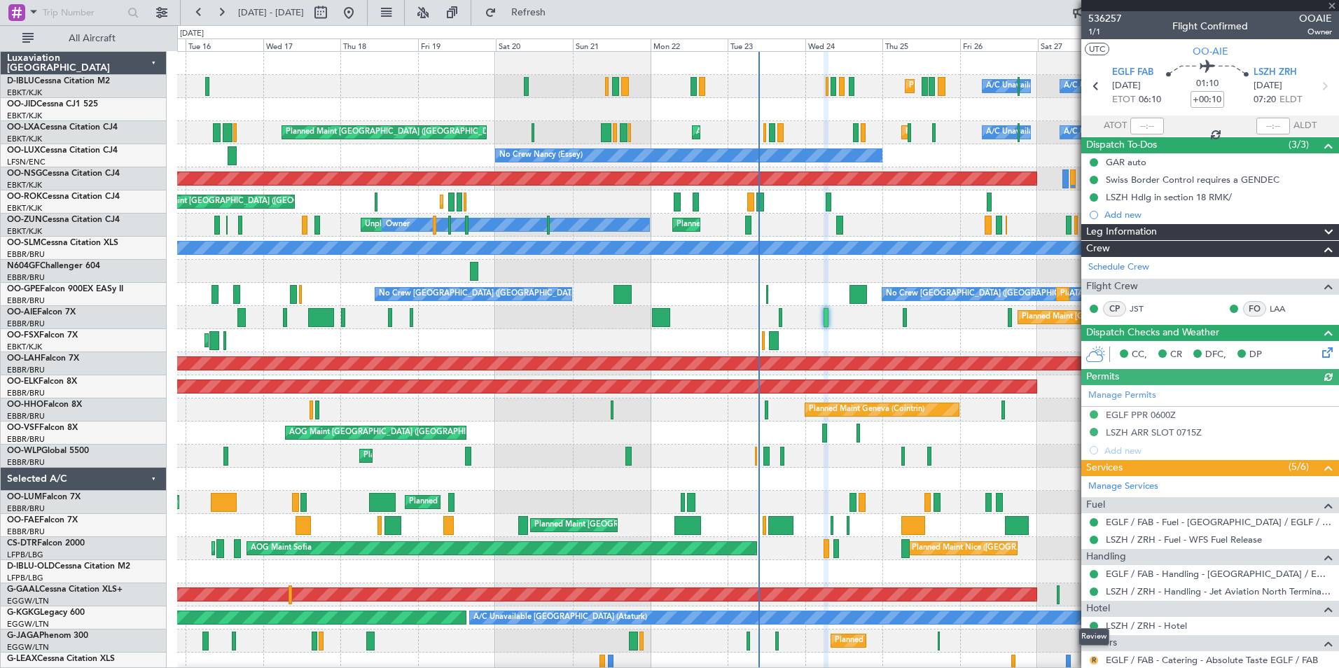
click at [1095, 663] on button "R" at bounding box center [1094, 660] width 8 height 8
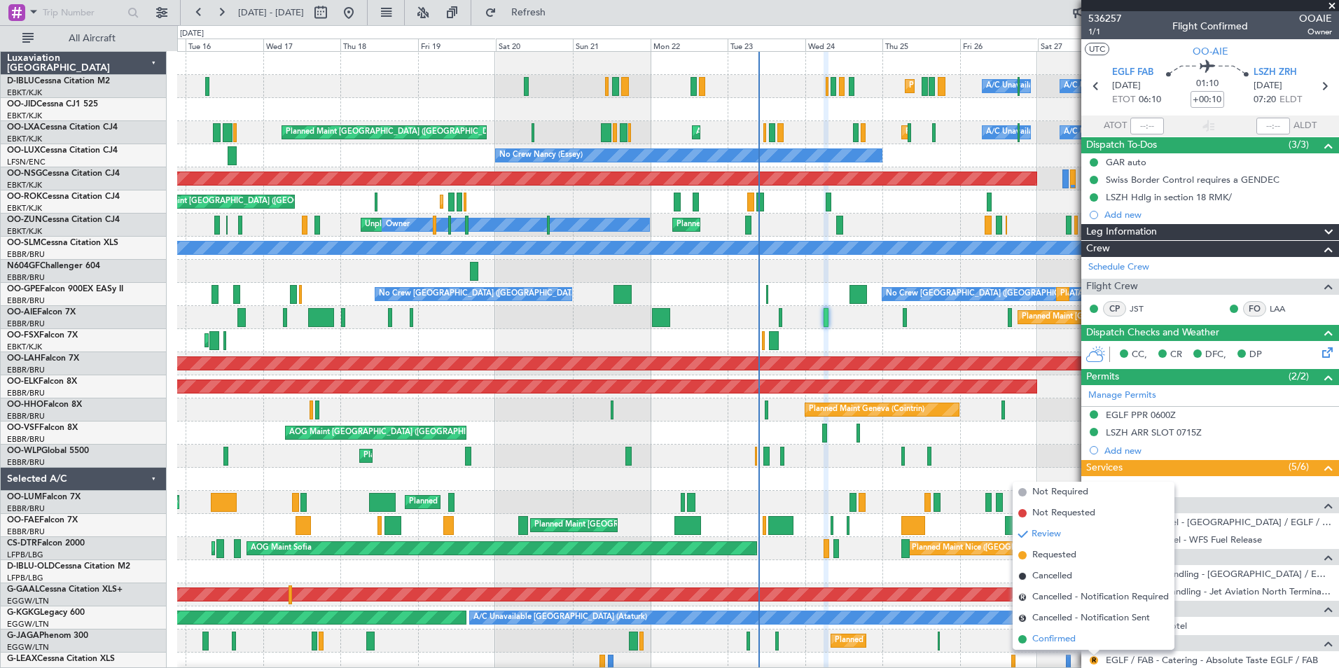
click at [1054, 643] on span "Confirmed" at bounding box center [1053, 639] width 43 height 14
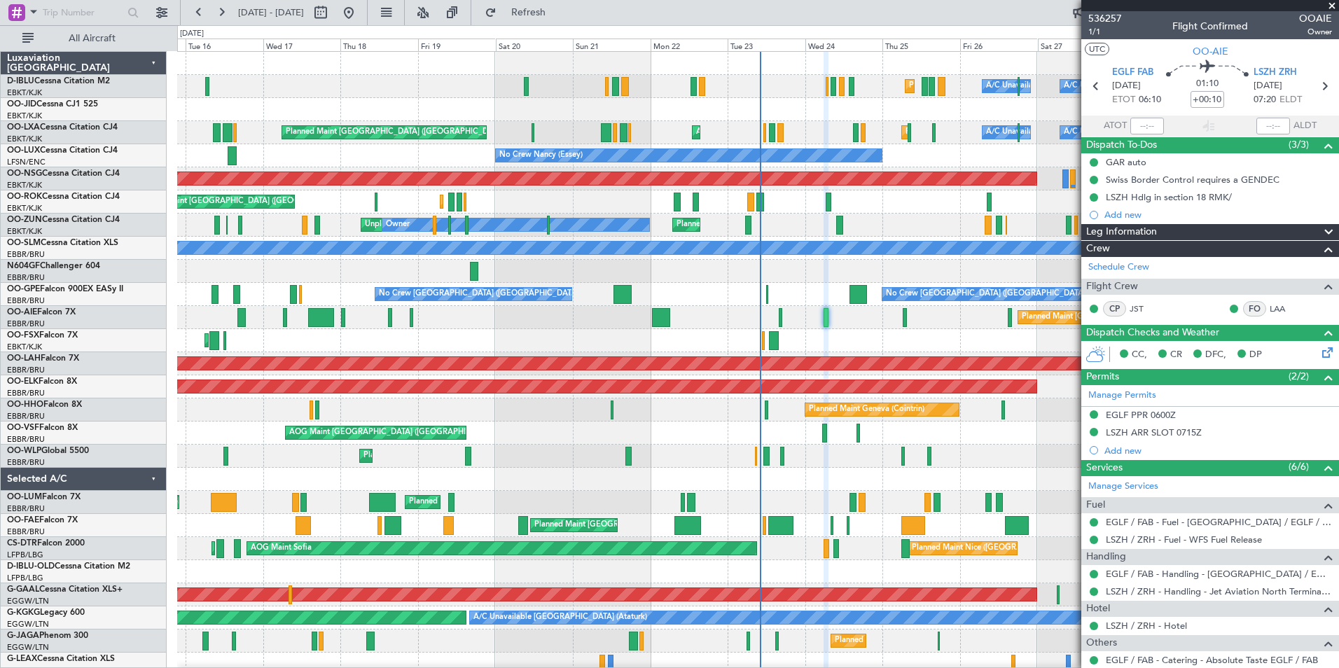
click at [439, 507] on div "Planned Maint Nice (Côte d'Azur Airport) A/C Unavailable Brussels (Brussels Nat…" at bounding box center [757, 514] width 1161 height 924
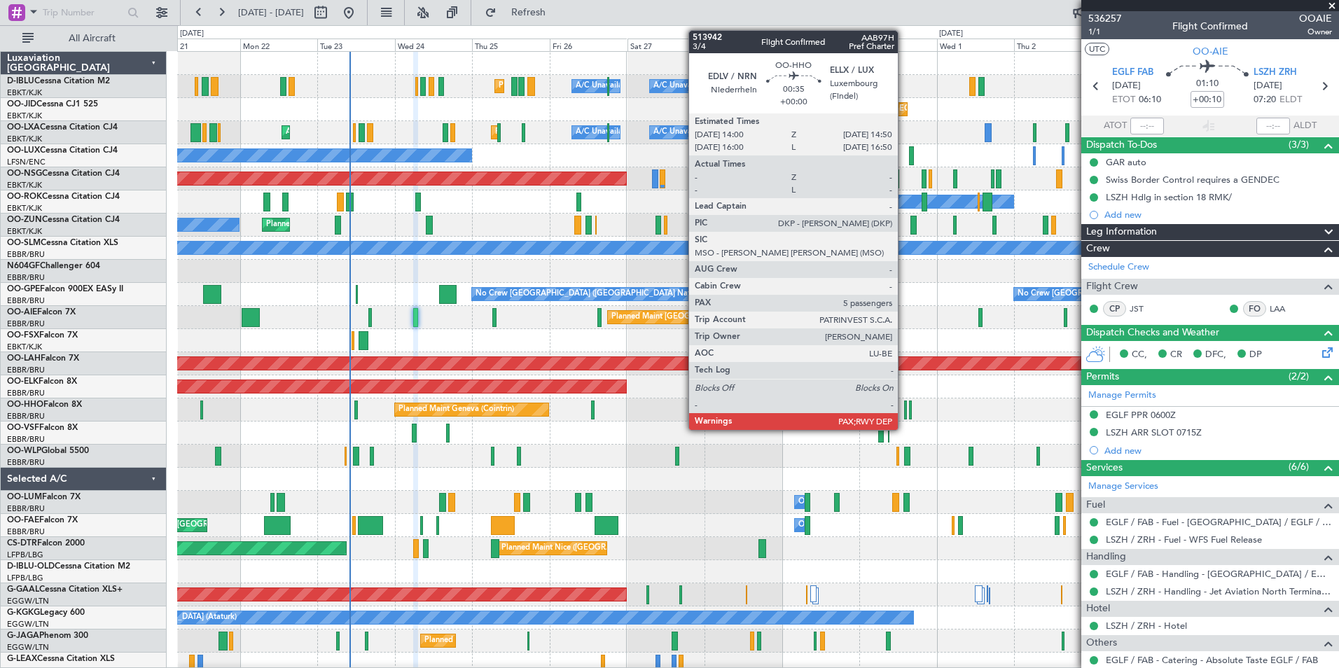
click at [904, 416] on div at bounding box center [905, 410] width 3 height 19
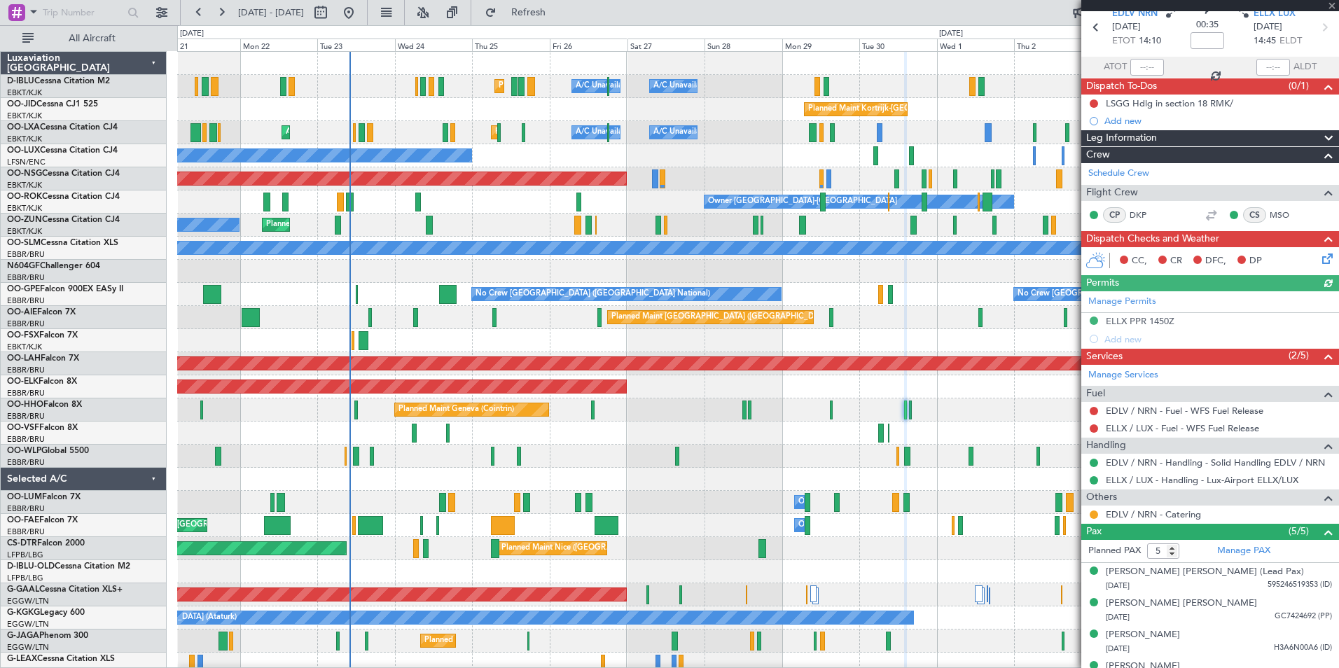
scroll to position [111, 0]
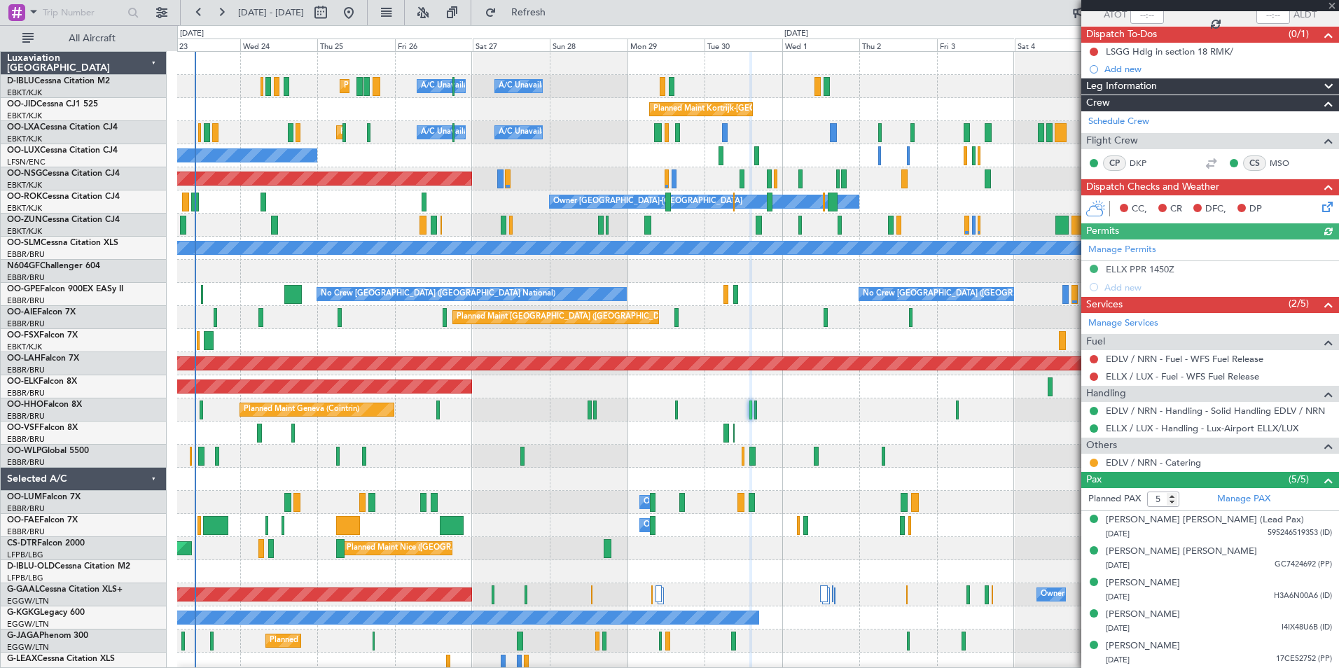
click at [704, 427] on div "Planned Maint Nice (Côte d'Azur Airport) A/C Unavailable Brussels (Brussels Nat…" at bounding box center [757, 491] width 1161 height 878
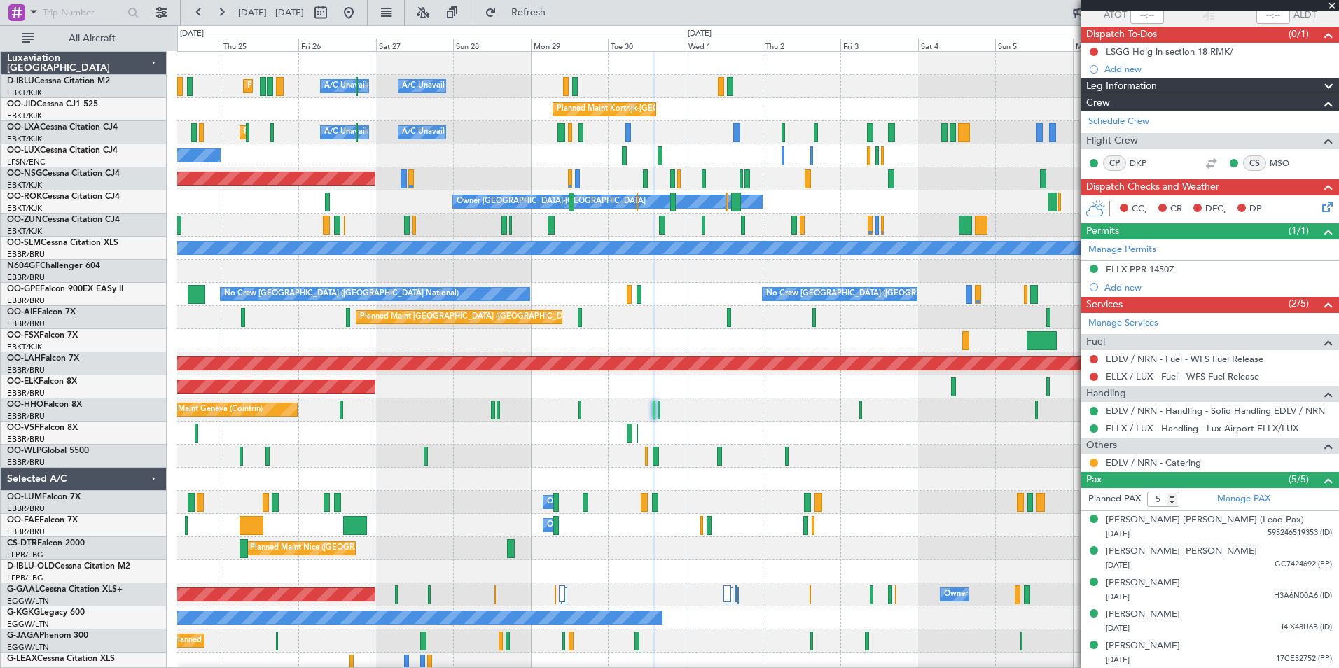
click at [661, 414] on div "Planned Maint Geneva (Cointrin)" at bounding box center [757, 410] width 1161 height 23
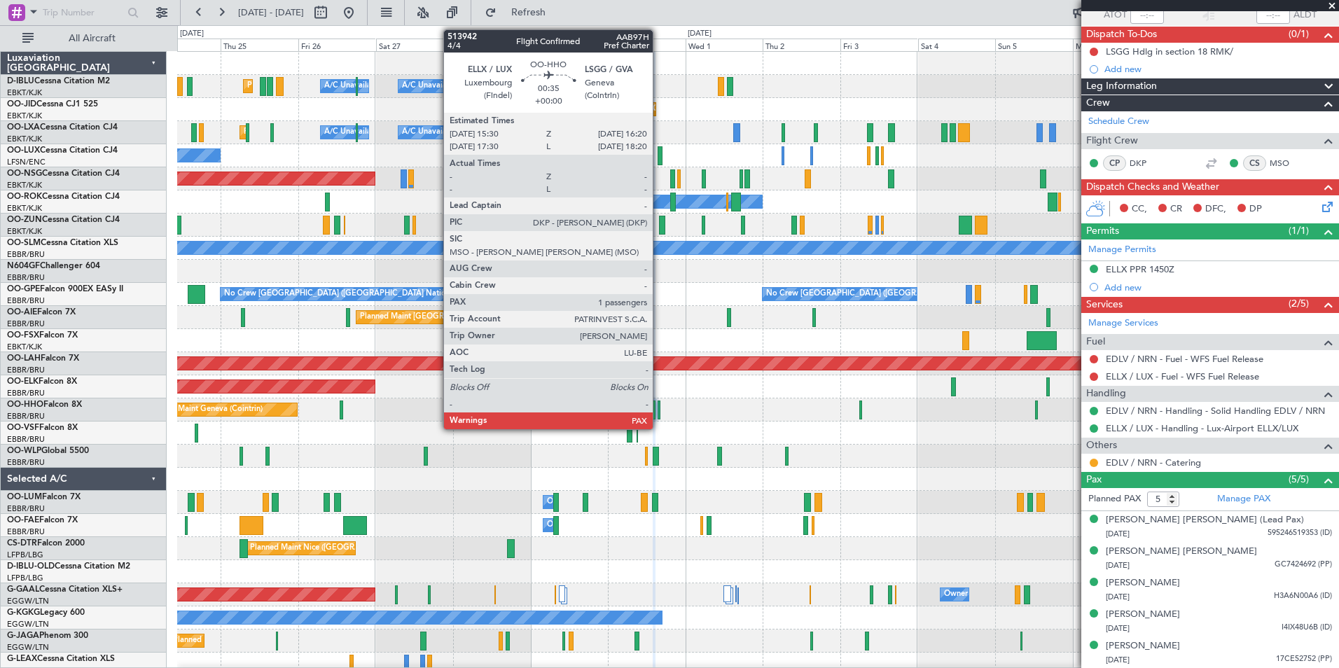
click at [659, 414] on div at bounding box center [659, 410] width 3 height 19
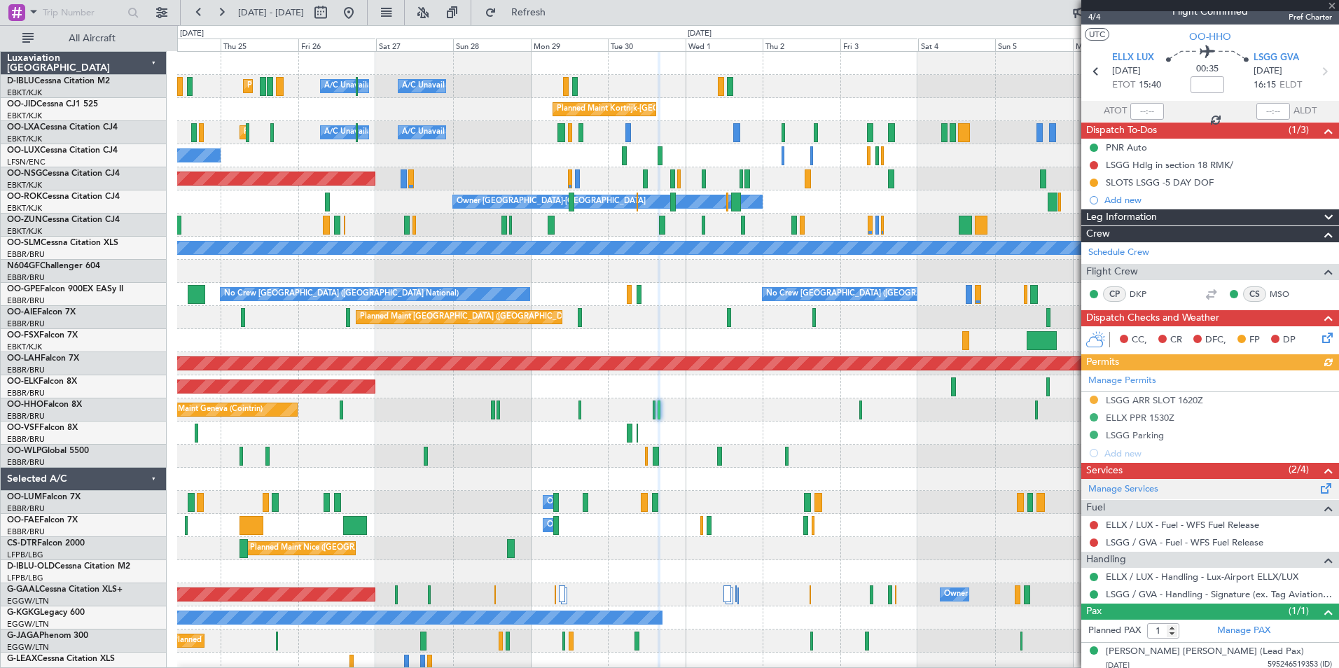
scroll to position [20, 0]
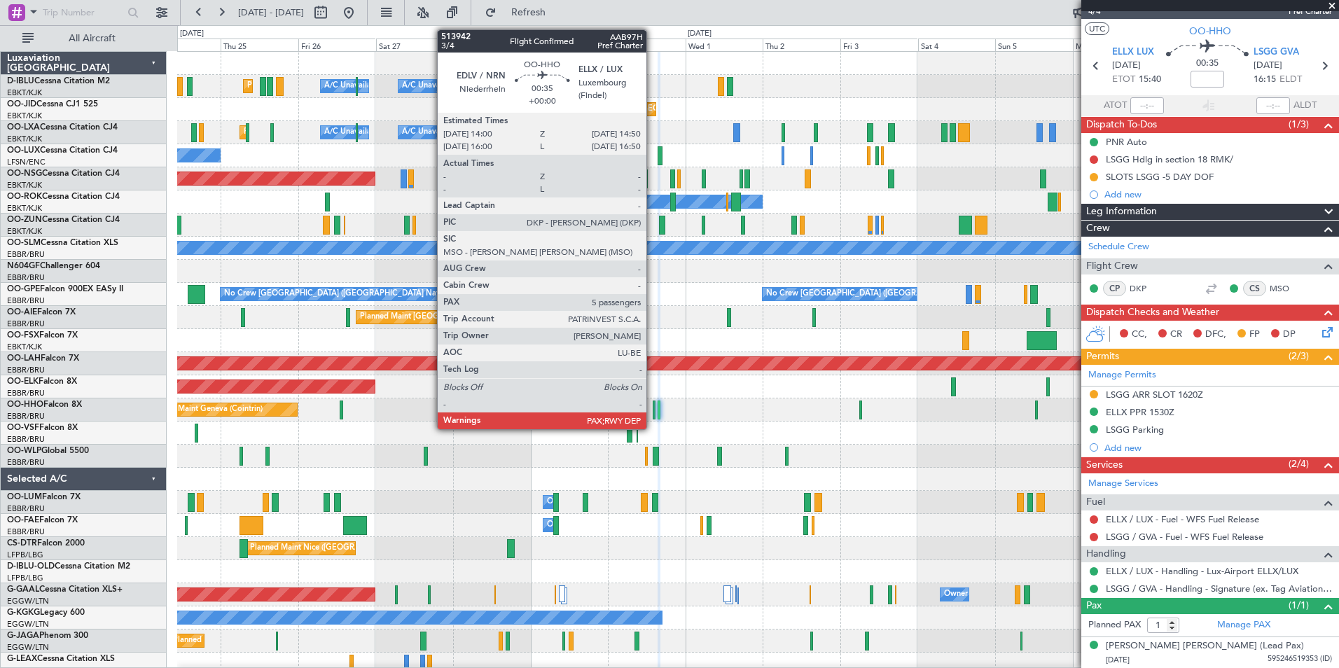
click at [653, 413] on div at bounding box center [654, 410] width 3 height 19
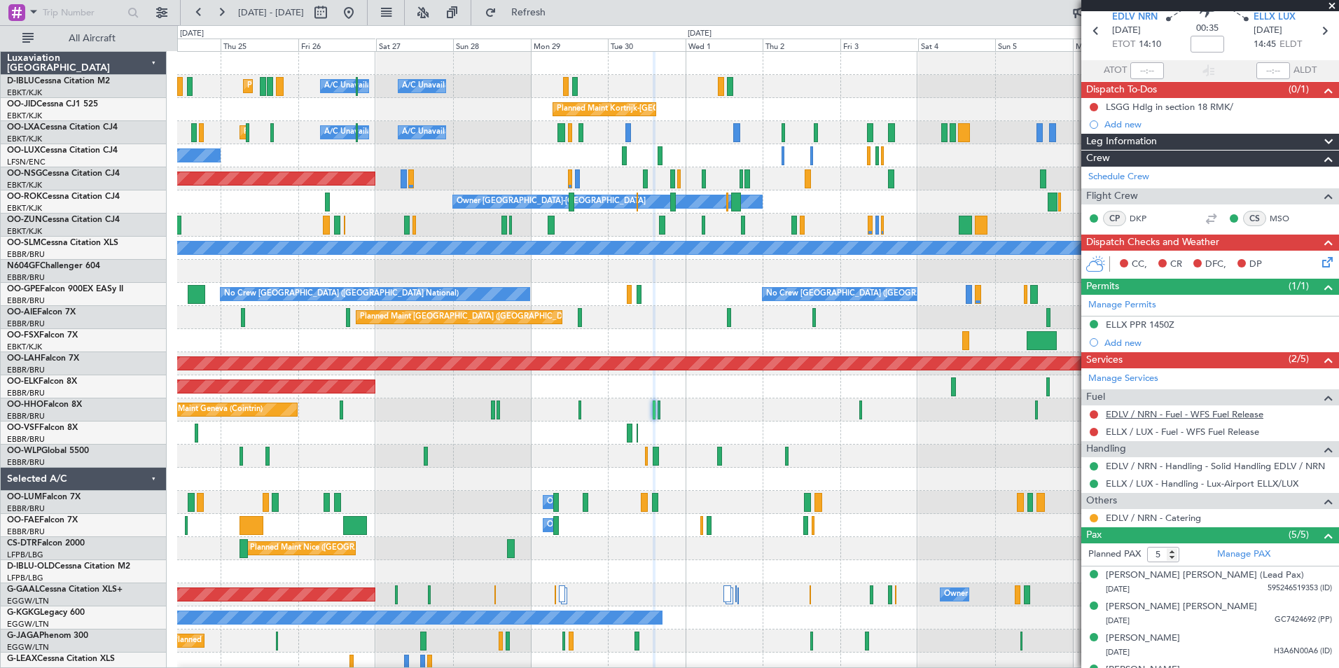
scroll to position [111, 0]
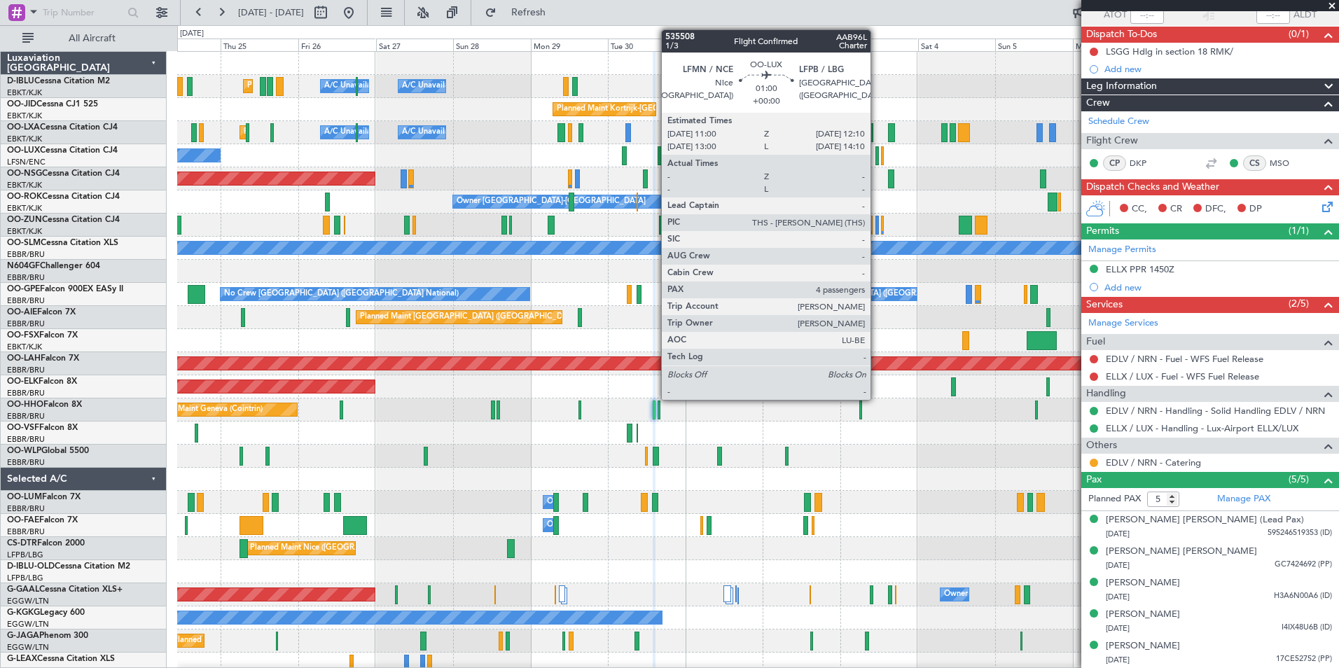
click at [877, 151] on div at bounding box center [877, 155] width 4 height 19
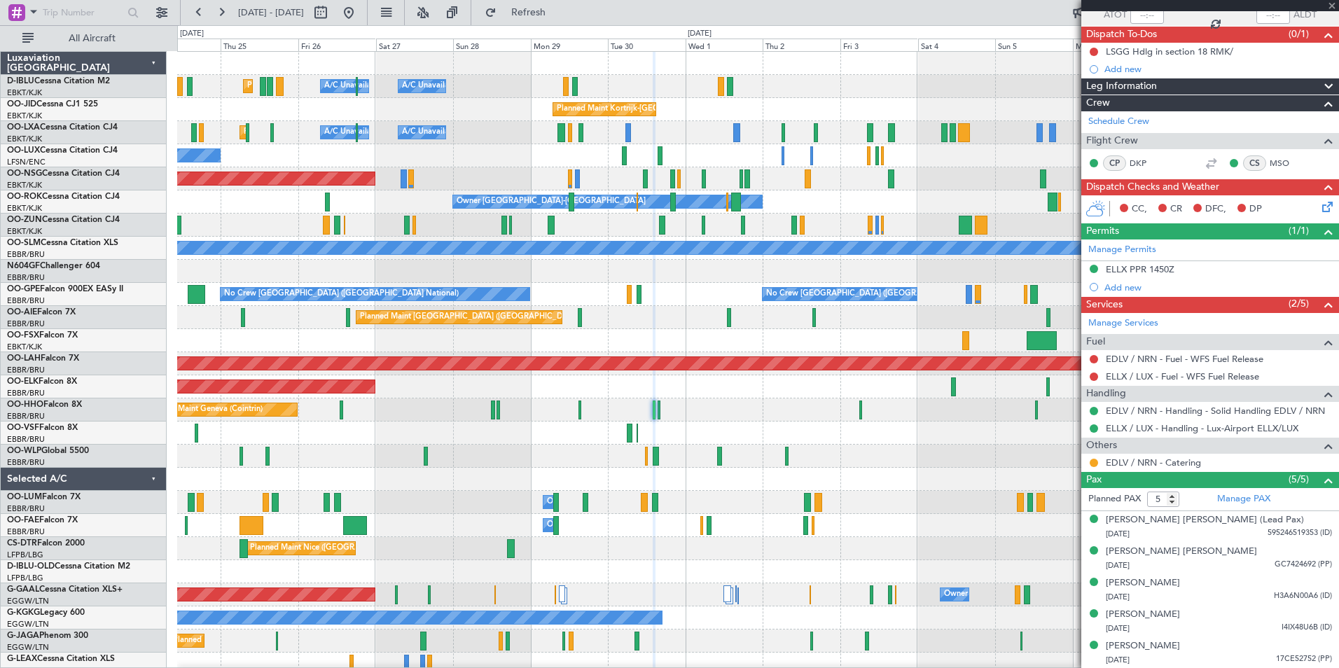
type input "4"
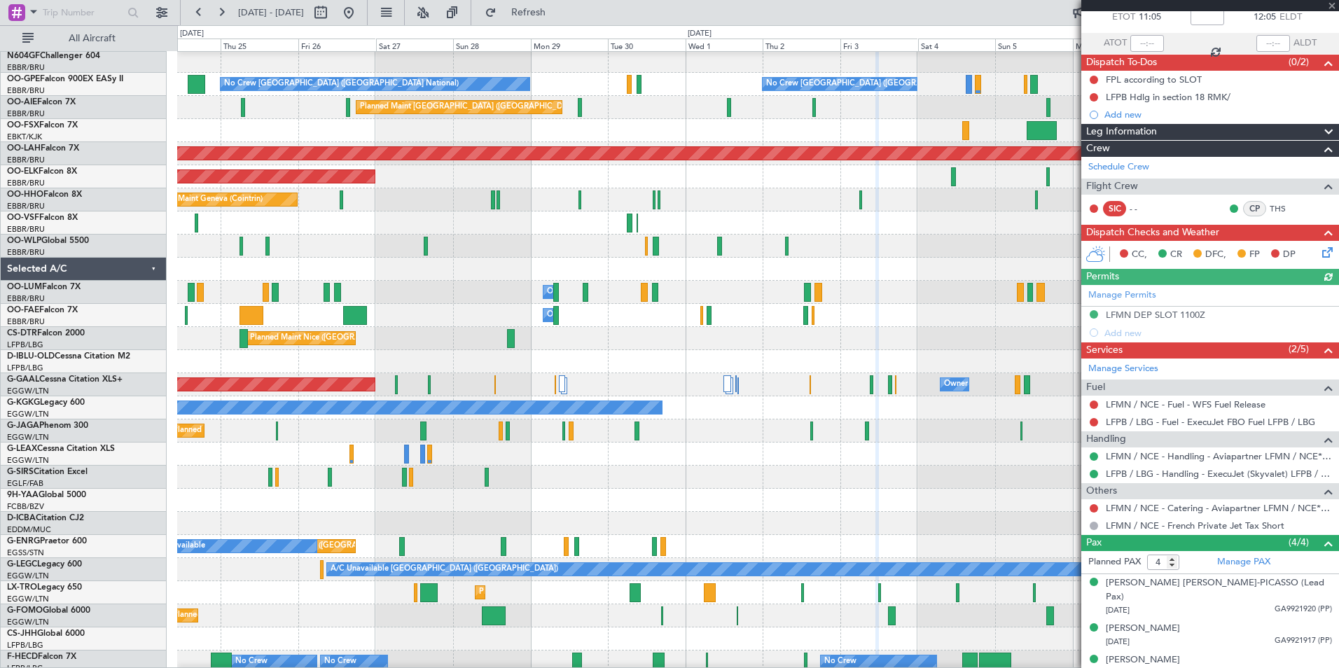
scroll to position [114, 0]
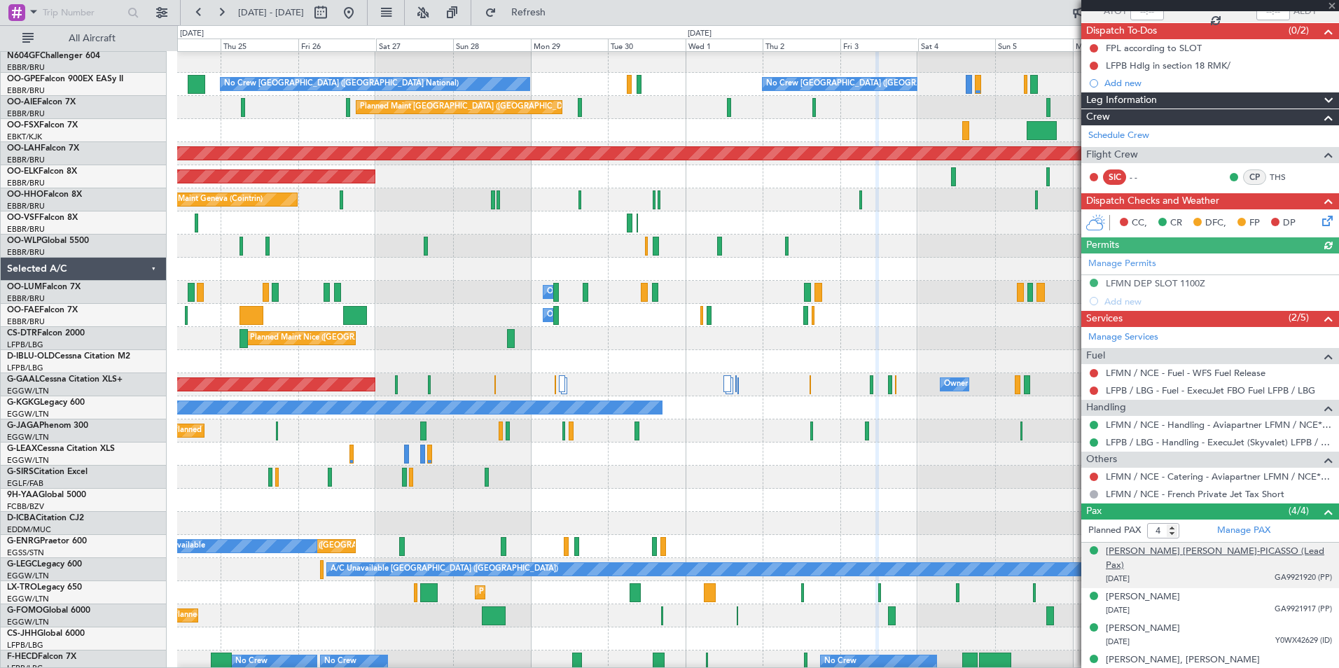
click at [1176, 556] on div "[PERSON_NAME] [PERSON_NAME]-PICASSO (Lead Pax)" at bounding box center [1219, 558] width 226 height 27
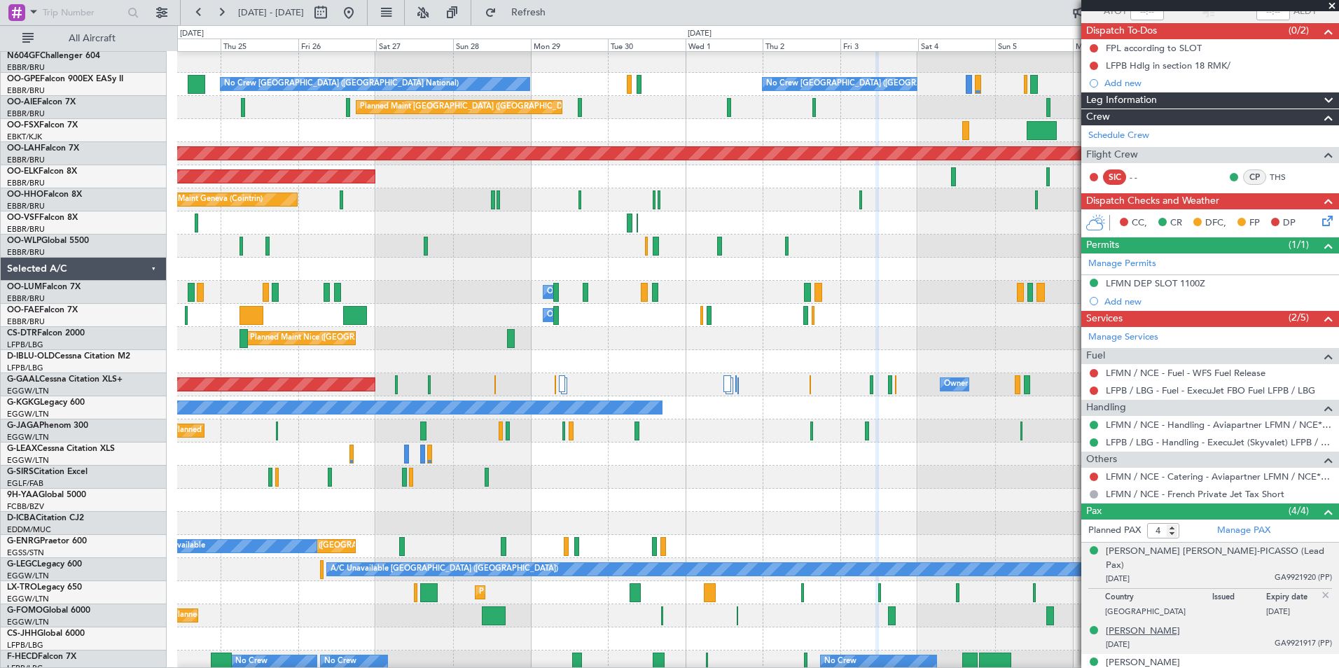
click at [1135, 625] on div "Almine RECHNER" at bounding box center [1143, 632] width 74 height 14
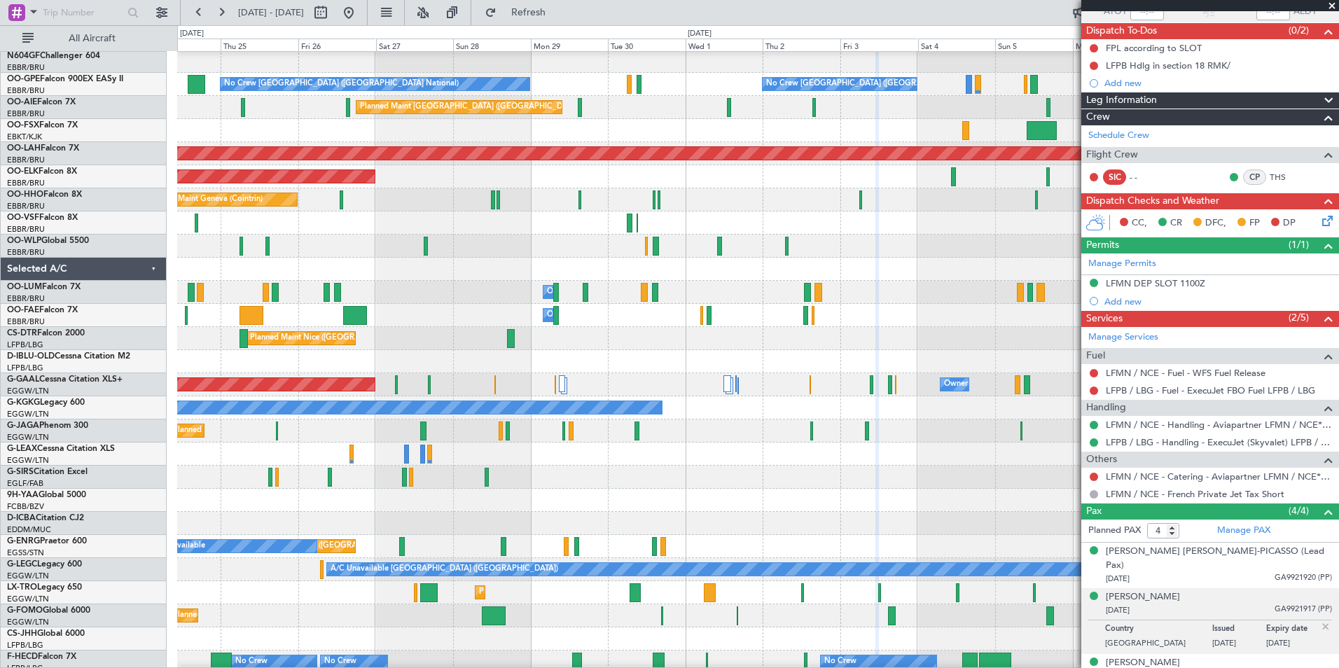
click at [799, 304] on div "Owner Melsbroek Air Base" at bounding box center [757, 292] width 1161 height 23
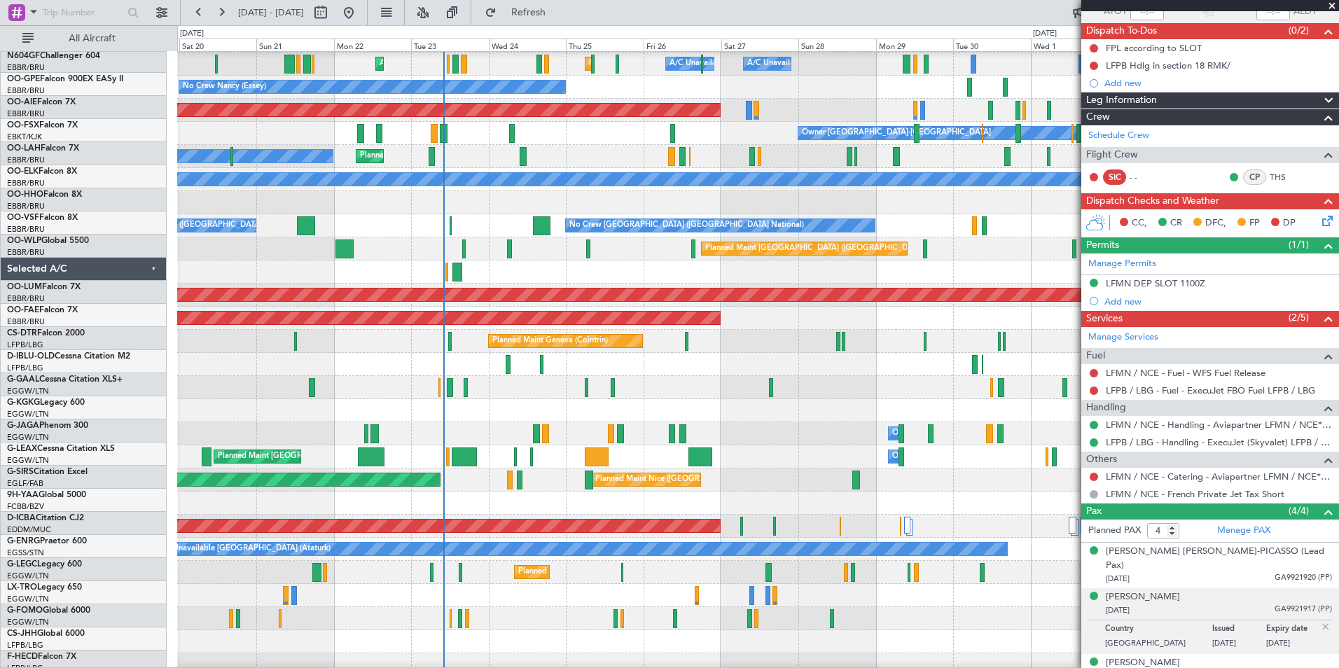
scroll to position [69, 0]
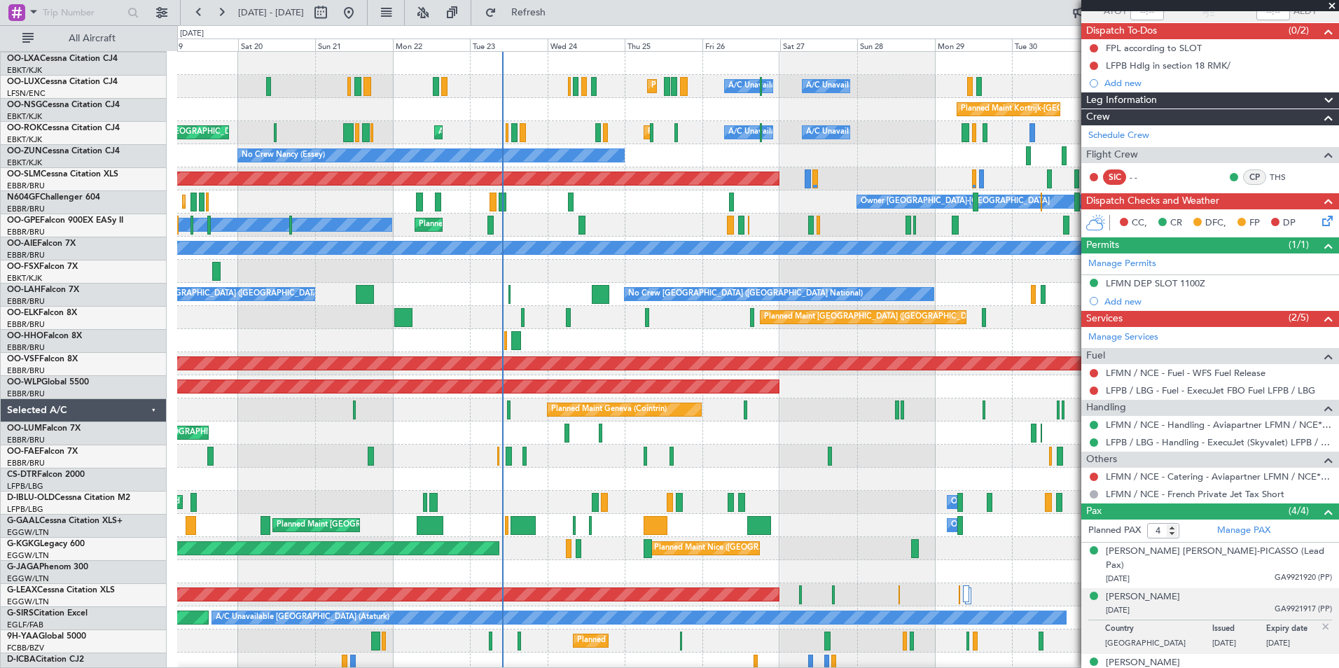
click at [672, 489] on div "Planned Maint Nice (Côte d'Azur Airport) A/C Unavailable Brussels (Brussels Nat…" at bounding box center [757, 491] width 1161 height 878
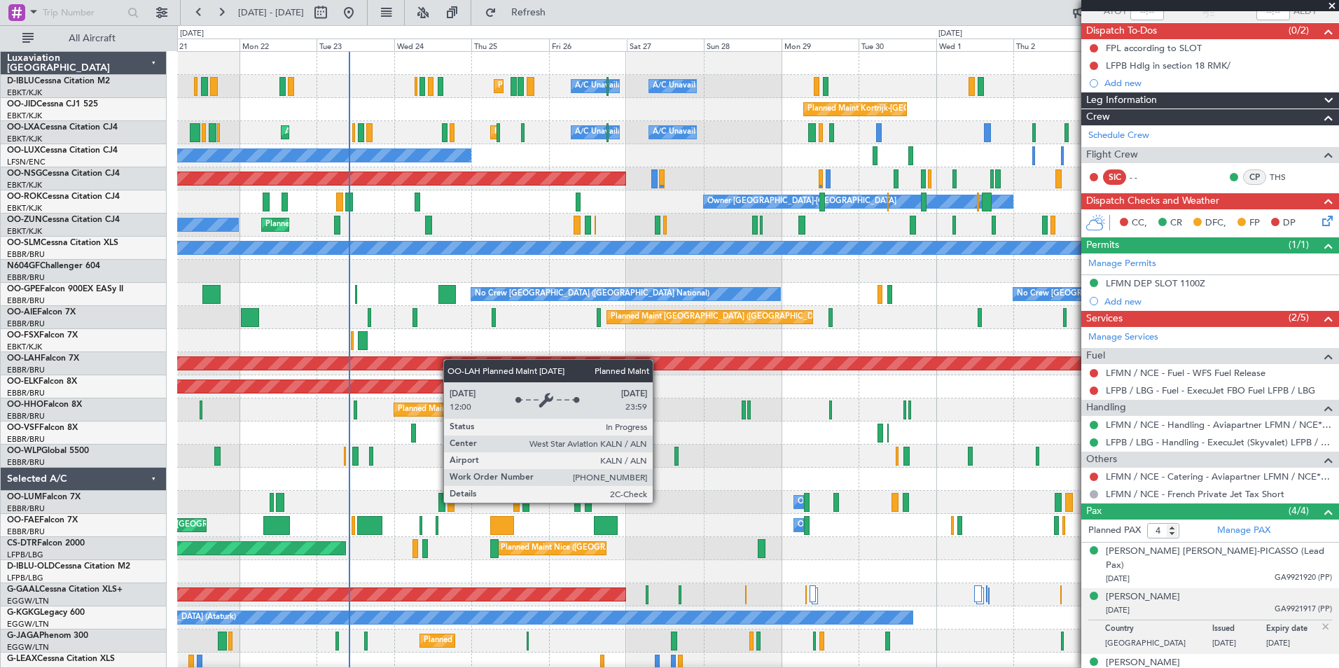
click at [398, 366] on div "Planned Maint Nice (Côte d'Azur Airport) A/C Unavailable Brussels (Brussels Nat…" at bounding box center [757, 491] width 1161 height 878
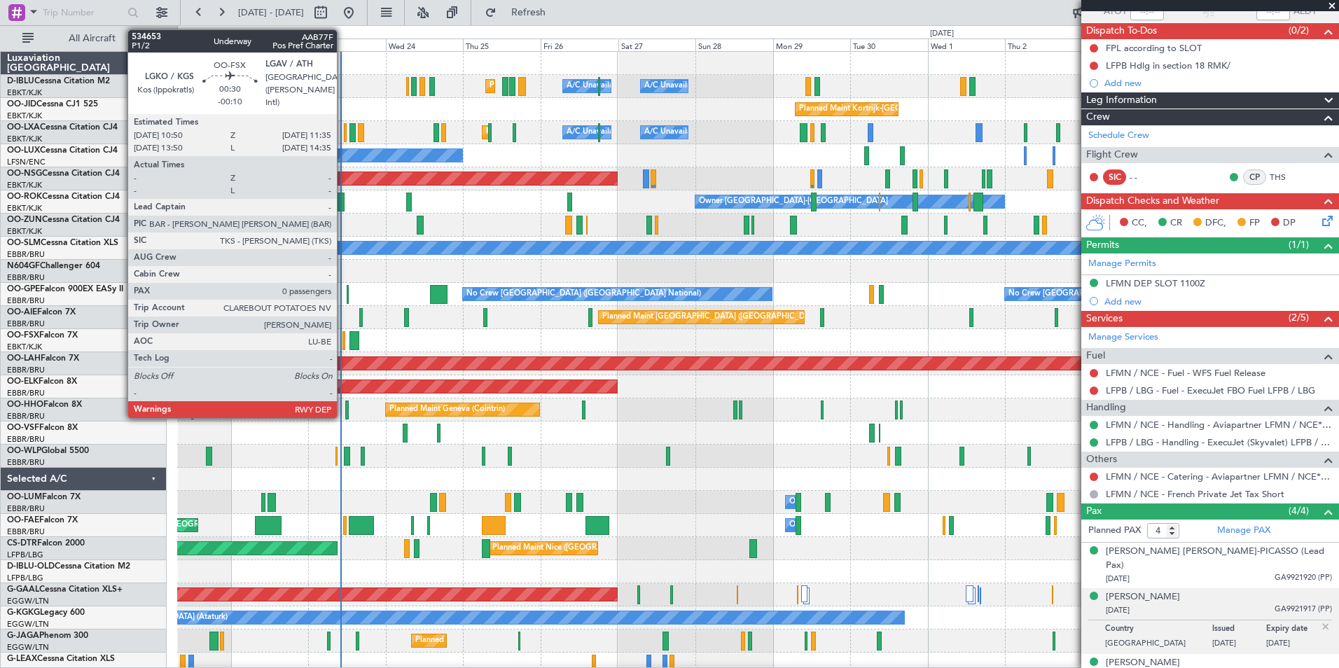
click at [343, 345] on div at bounding box center [343, 340] width 3 height 19
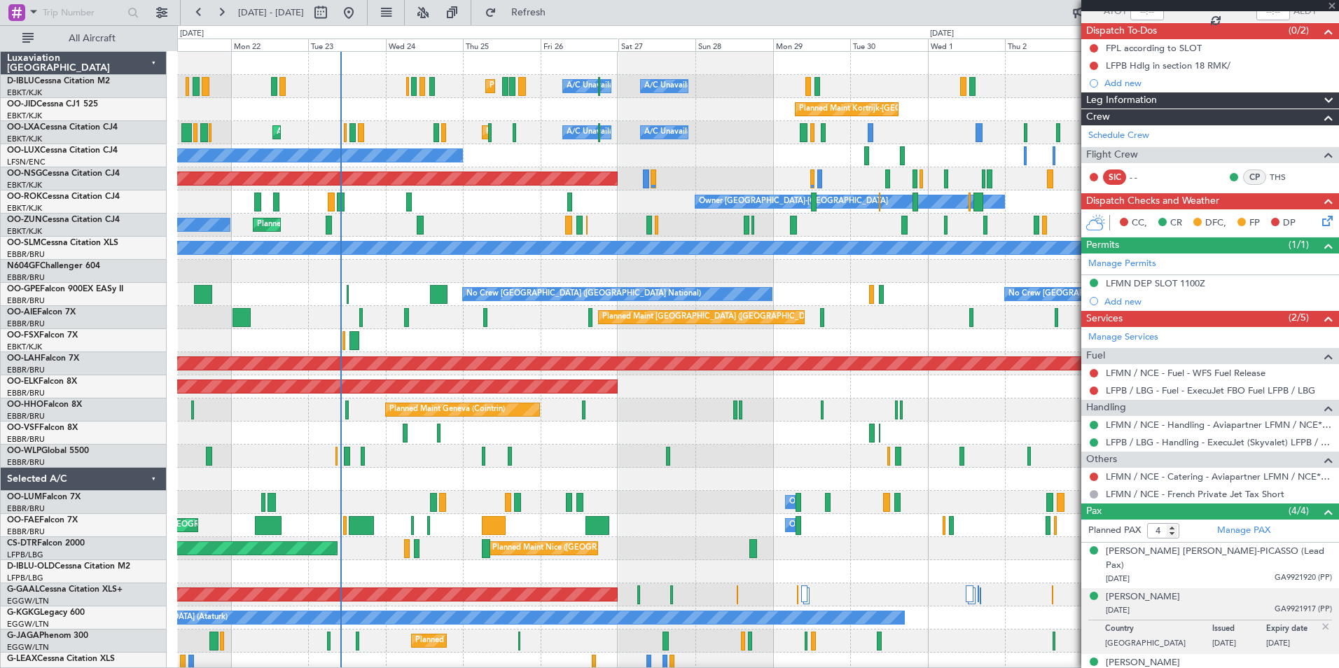
type input "-00:10"
type input "0"
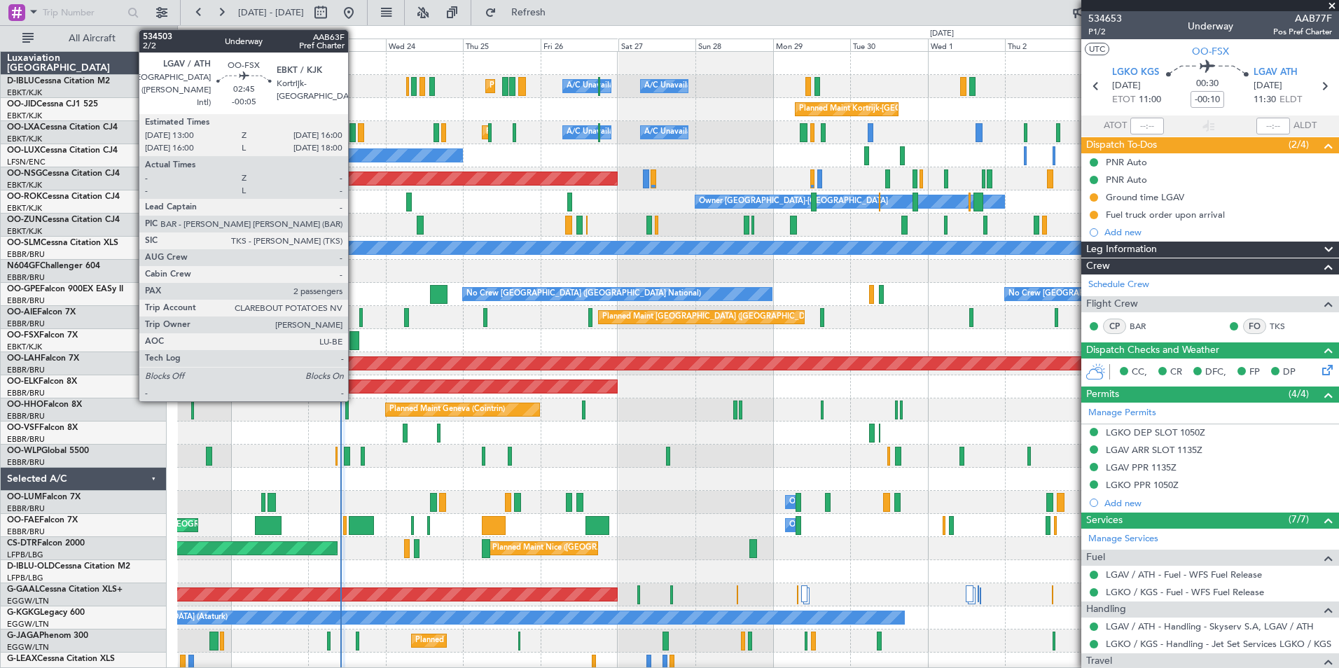
click at [354, 347] on div at bounding box center [354, 340] width 10 height 19
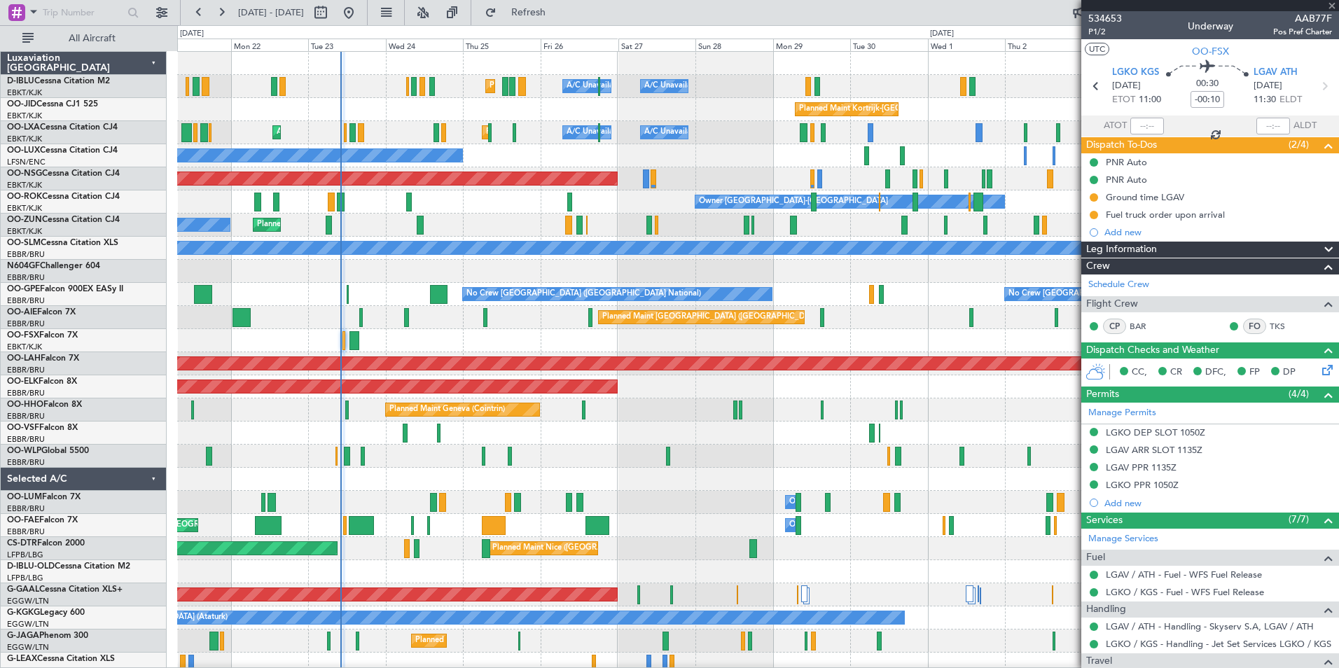
type input "-00:05"
type input "2"
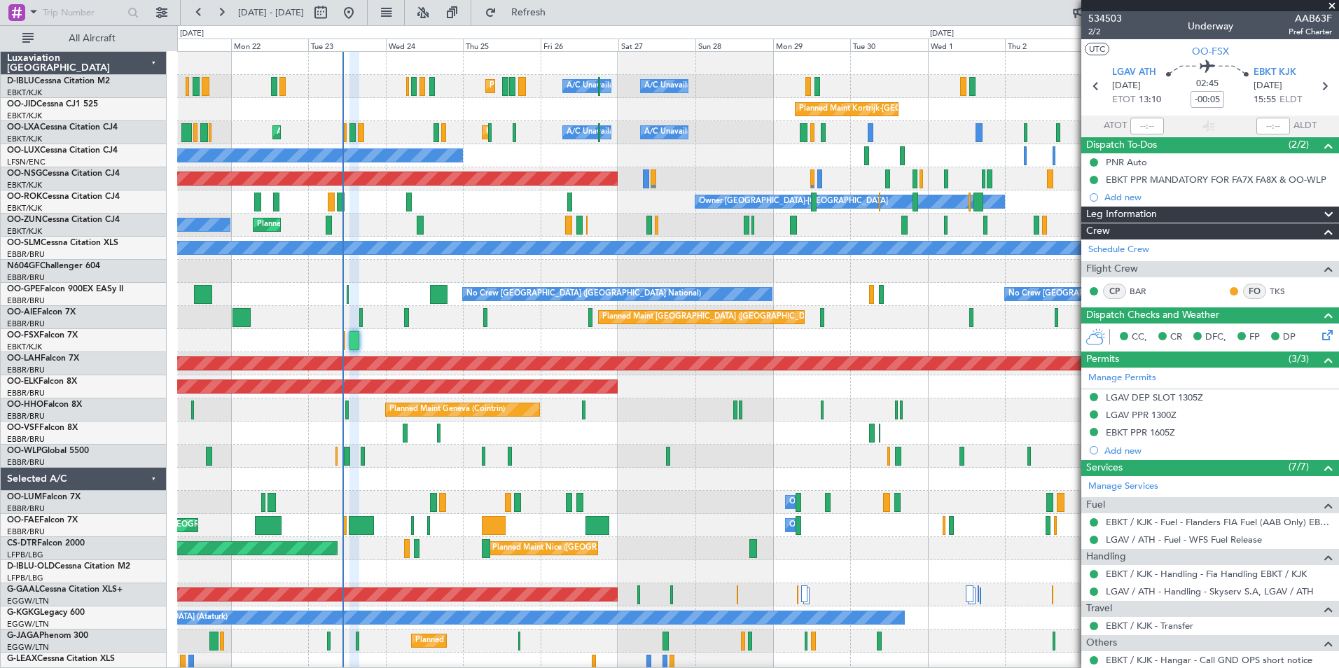
click at [410, 353] on div "Planned Maint Nice (Côte d'Azur Airport) A/C Unavailable Brussels (Brussels Nat…" at bounding box center [757, 491] width 1161 height 878
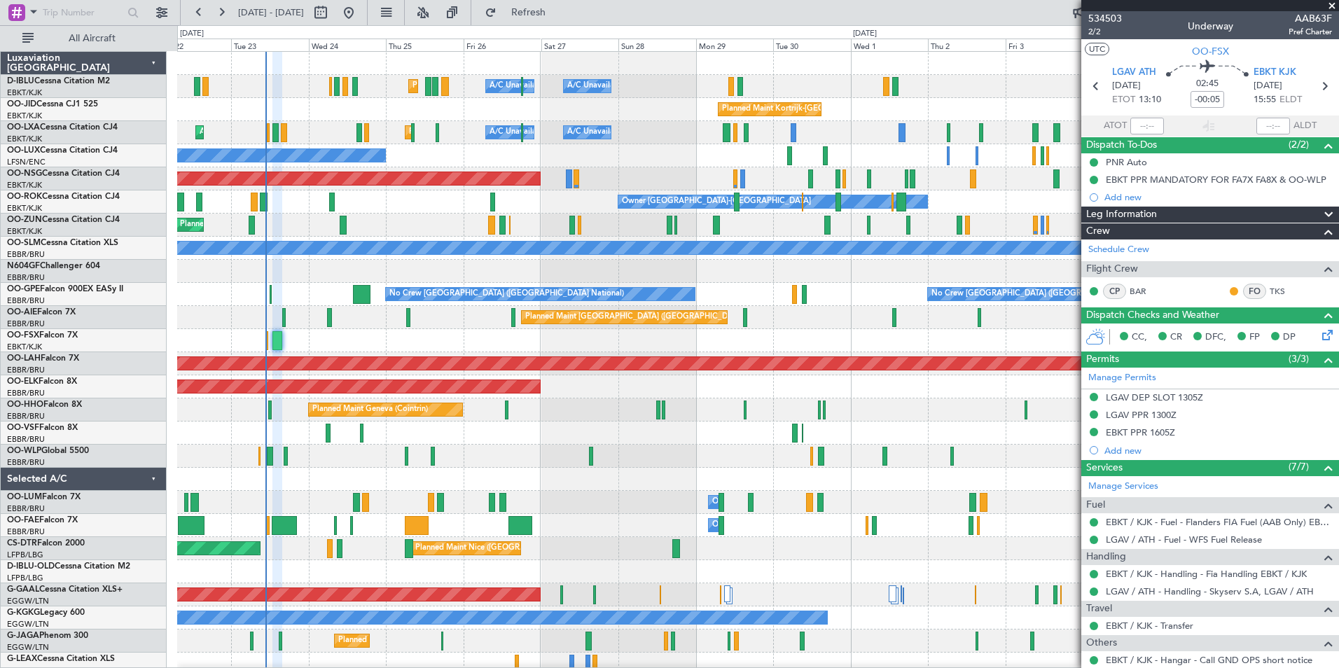
click at [378, 235] on div "Planned Maint Nice (Côte d'Azur Airport) A/C Unavailable Brussels (Brussels Nat…" at bounding box center [757, 491] width 1161 height 878
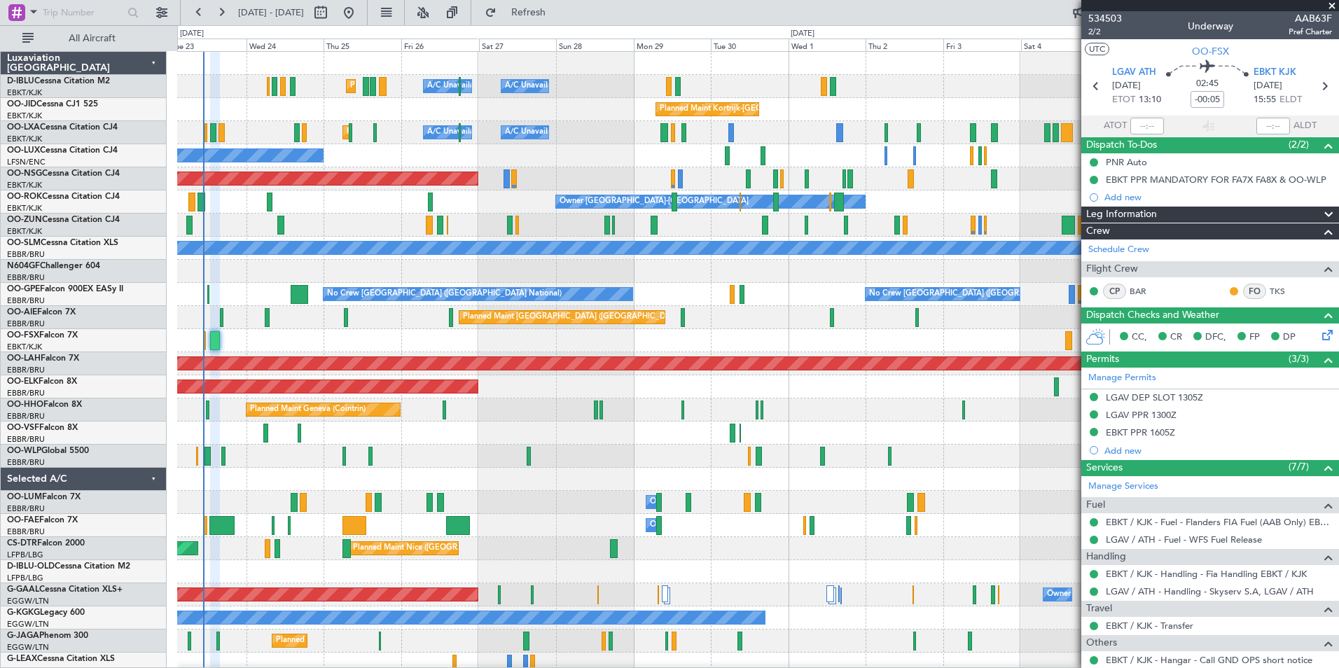
click at [622, 352] on div "Planned Maint Nice (Côte d'Azur Airport) A/C Unavailable Brussels (Brussels Nat…" at bounding box center [757, 491] width 1161 height 878
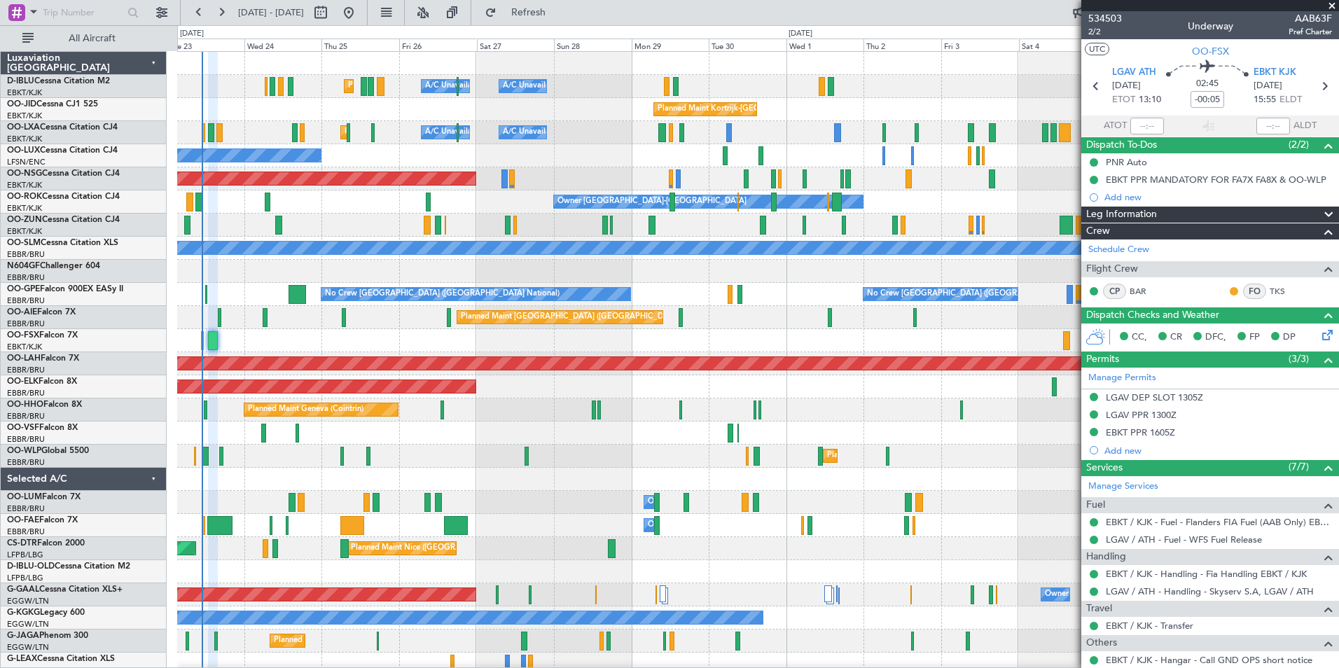
click at [333, 215] on div "Planned Maint Nice (Côte d'Azur Airport) A/C Unavailable Brussels (Brussels Nat…" at bounding box center [757, 491] width 1161 height 878
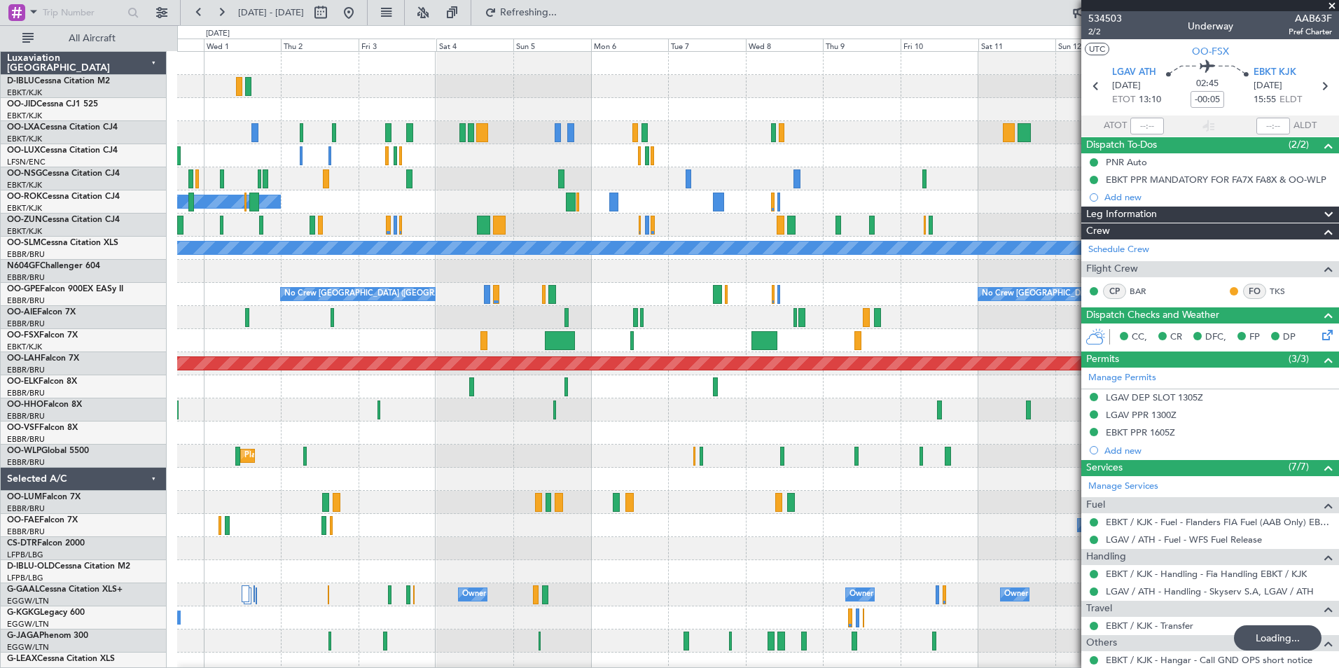
click at [649, 155] on div at bounding box center [757, 155] width 1161 height 23
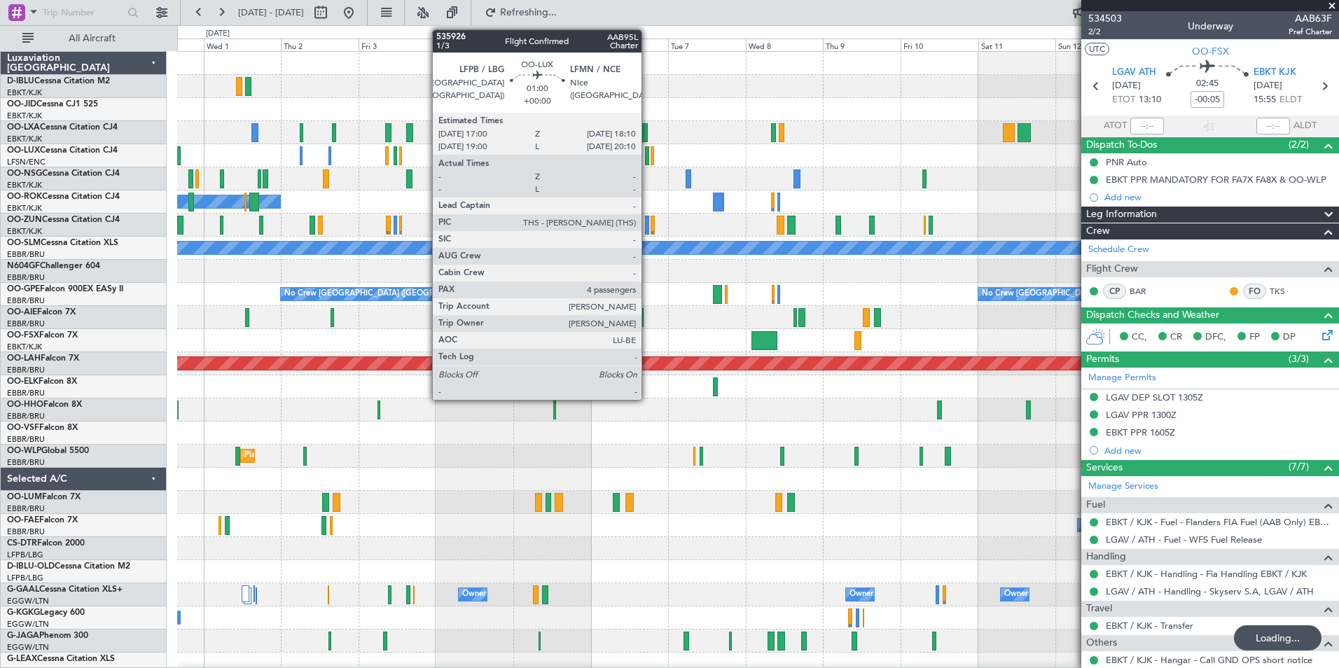
click at [648, 157] on div at bounding box center [647, 155] width 4 height 19
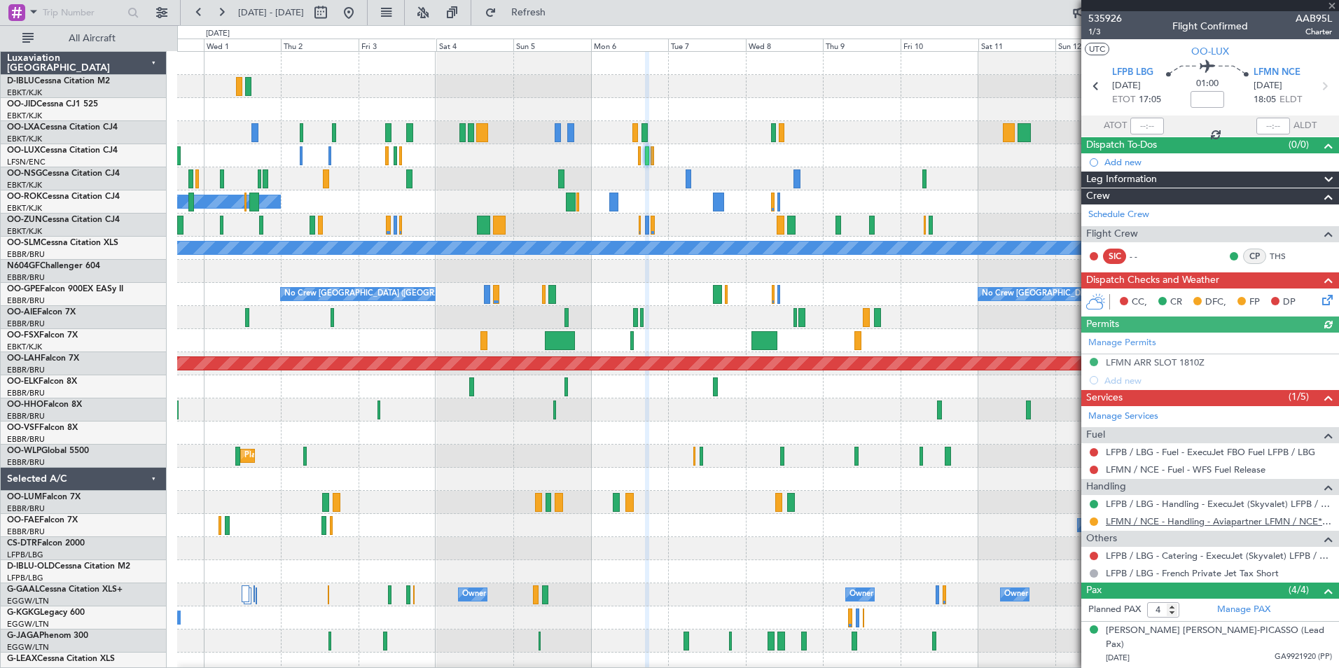
scroll to position [79, 0]
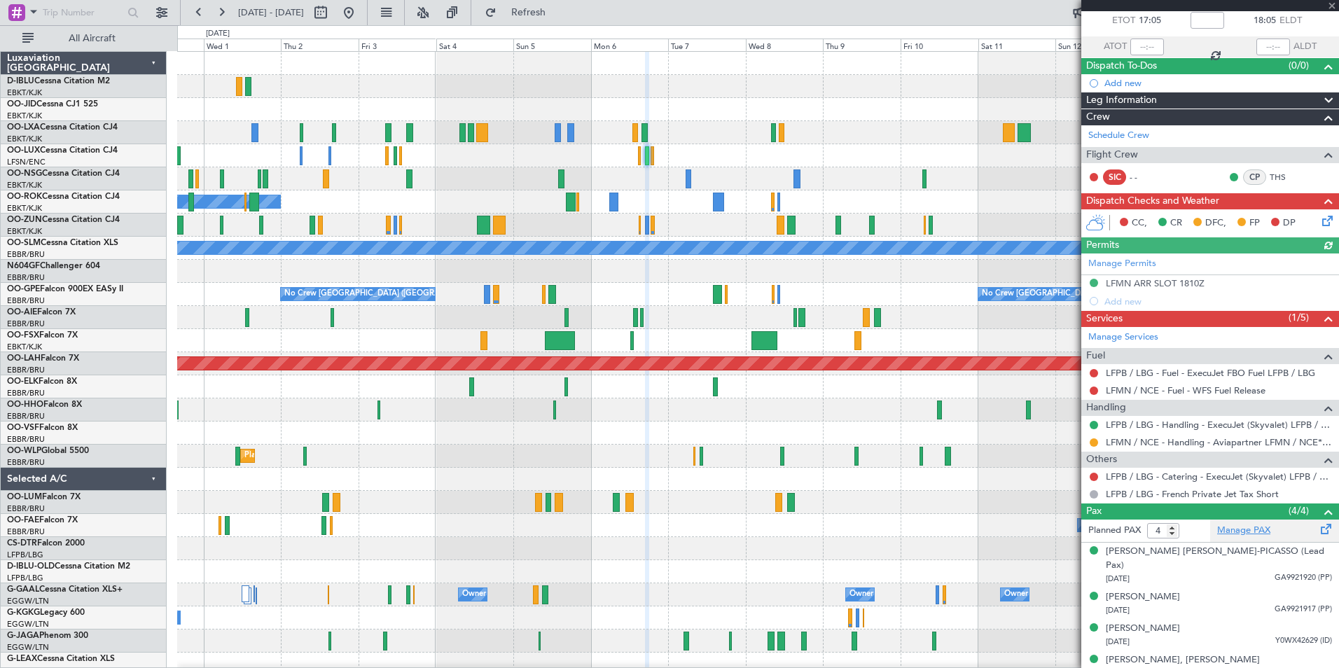
click at [1242, 536] on link "Manage PAX" at bounding box center [1243, 531] width 53 height 14
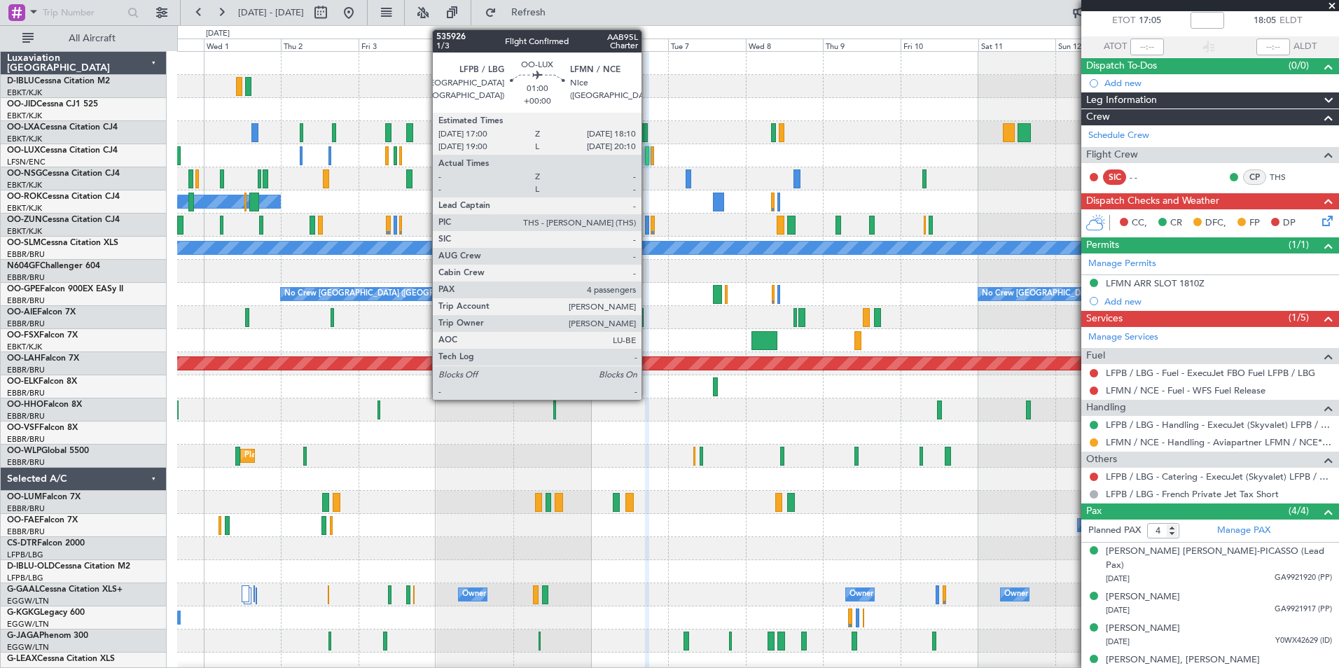
click at [648, 158] on div at bounding box center [647, 155] width 4 height 19
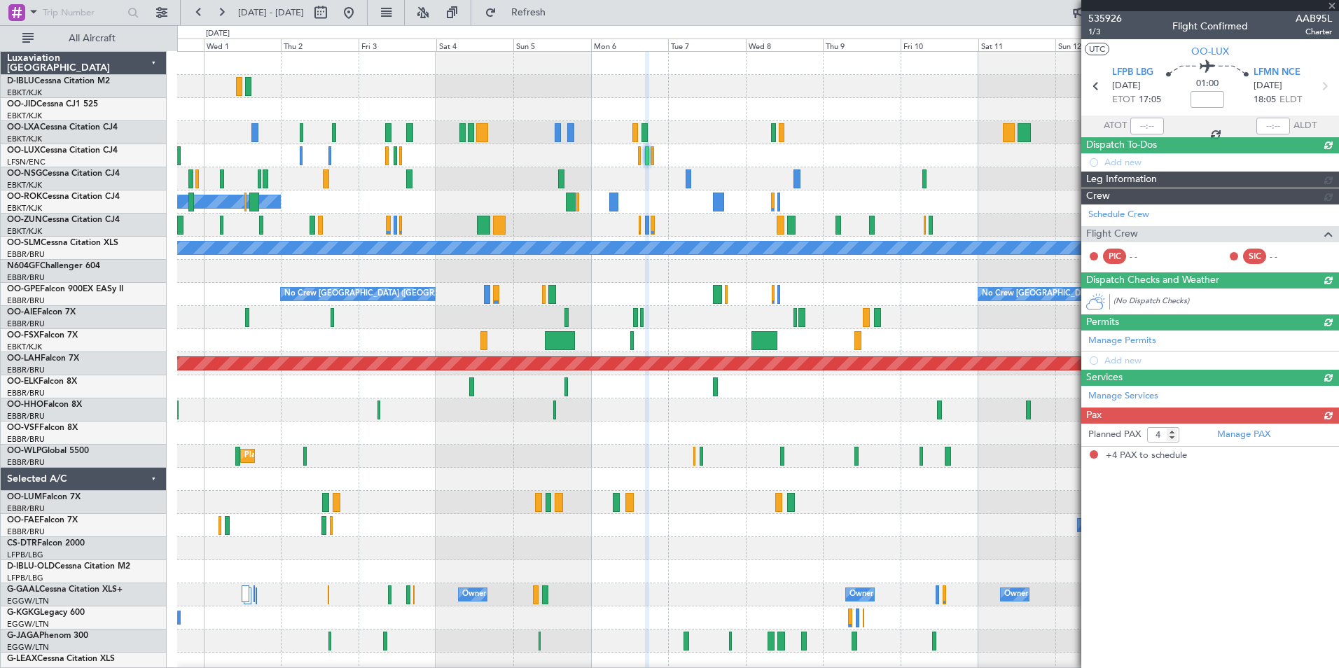
scroll to position [0, 0]
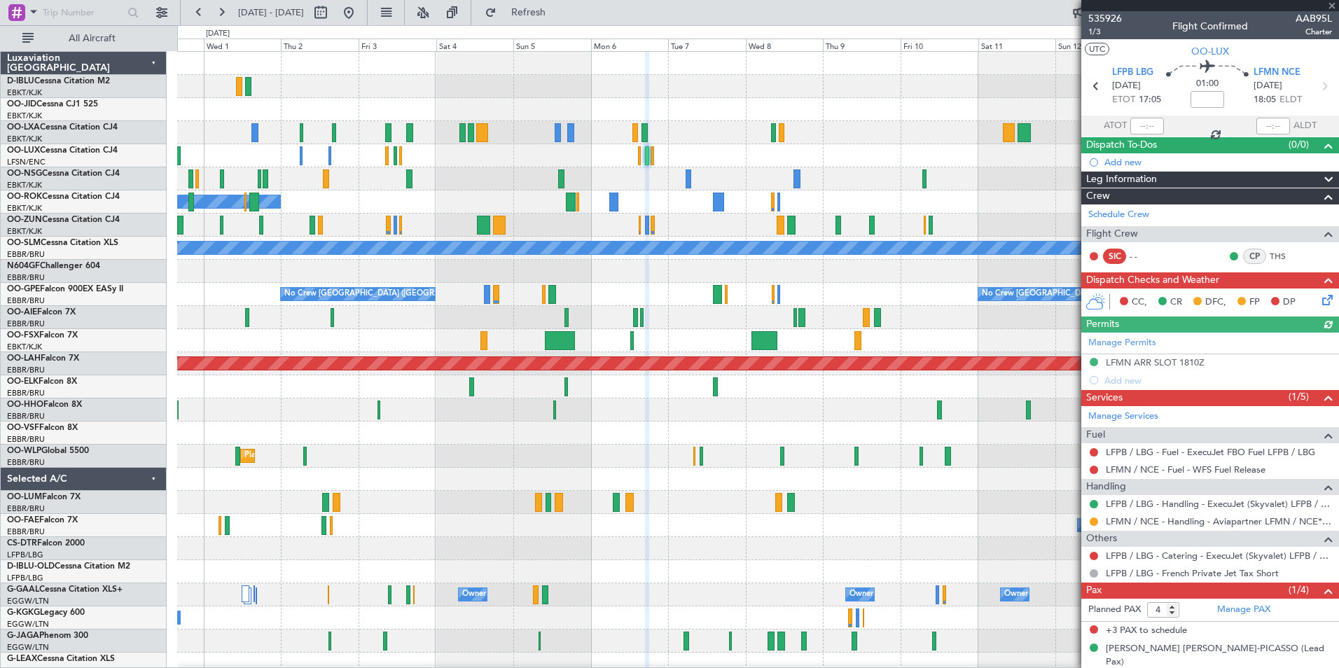
click at [1170, 618] on form "Planned PAX 4" at bounding box center [1145, 610] width 129 height 22
click at [1172, 615] on input "3" at bounding box center [1163, 609] width 32 height 15
click at [1172, 615] on input "2" at bounding box center [1163, 609] width 32 height 15
type input "1"
click at [1172, 615] on input "1" at bounding box center [1163, 609] width 32 height 15
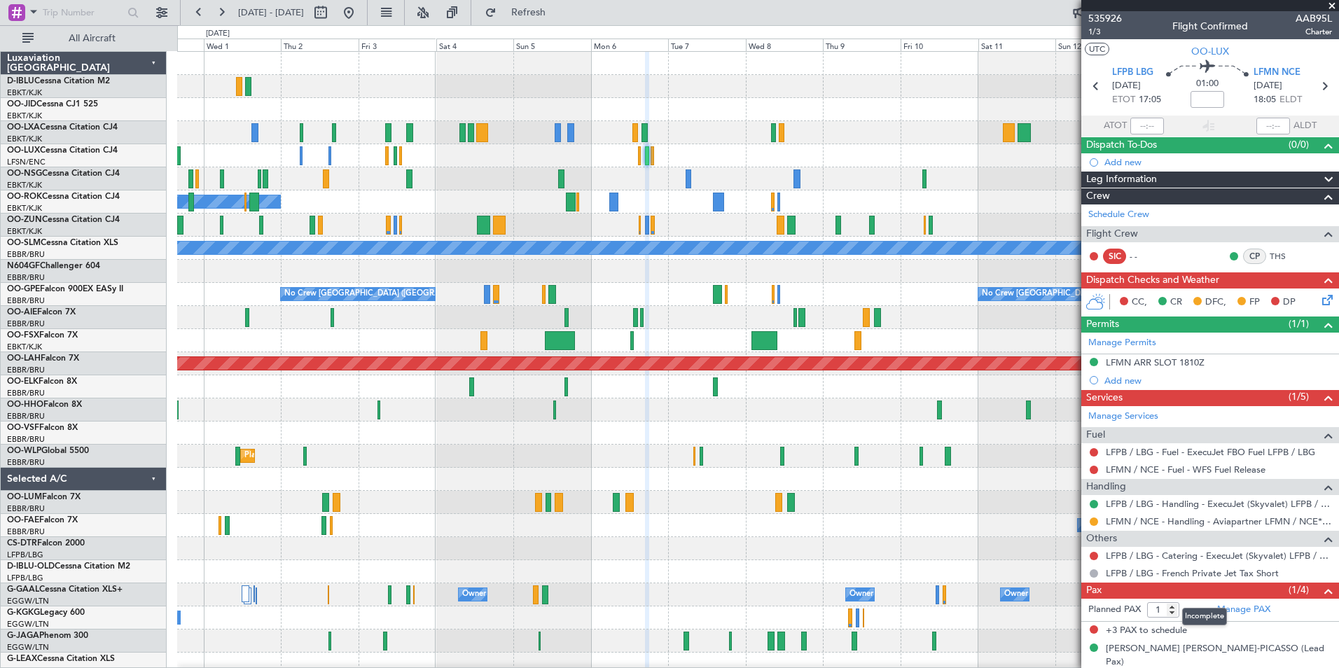
click at [1325, 593] on span at bounding box center [1328, 591] width 17 height 17
click at [1329, 590] on span at bounding box center [1328, 591] width 17 height 17
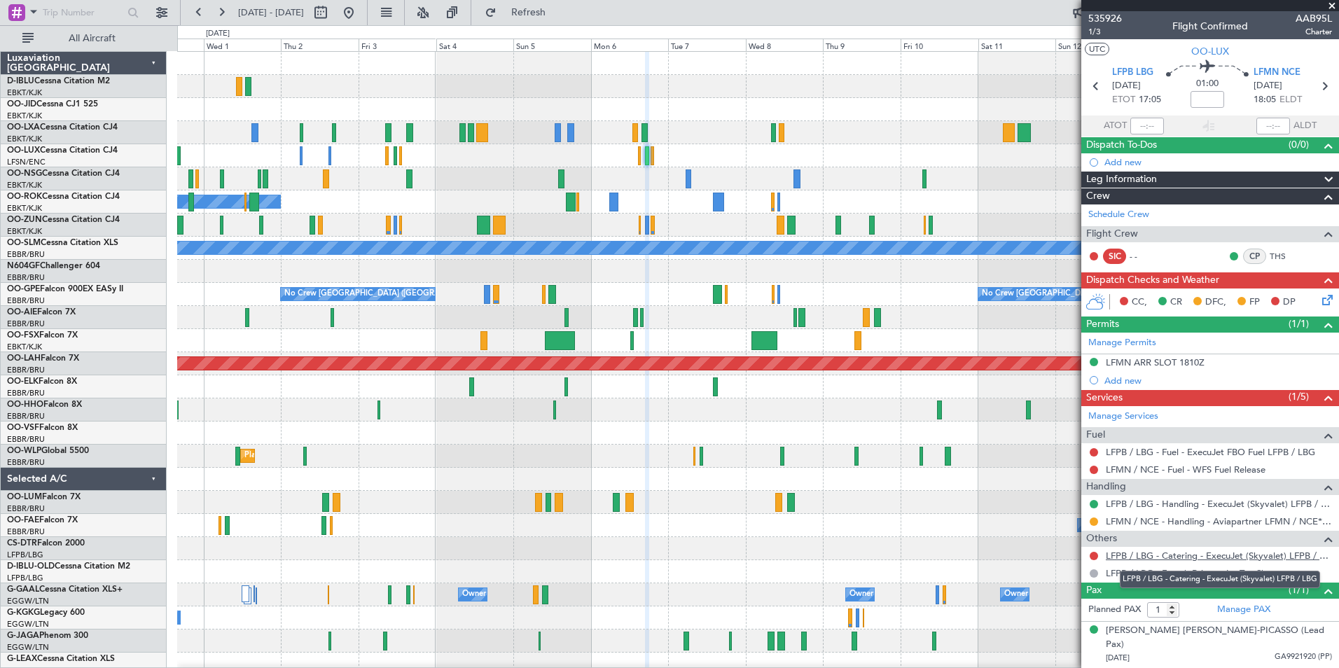
click at [1154, 550] on link "LFPB / LBG - Catering - ExecuJet (Skyvalet) LFPB / LBG" at bounding box center [1219, 556] width 226 height 12
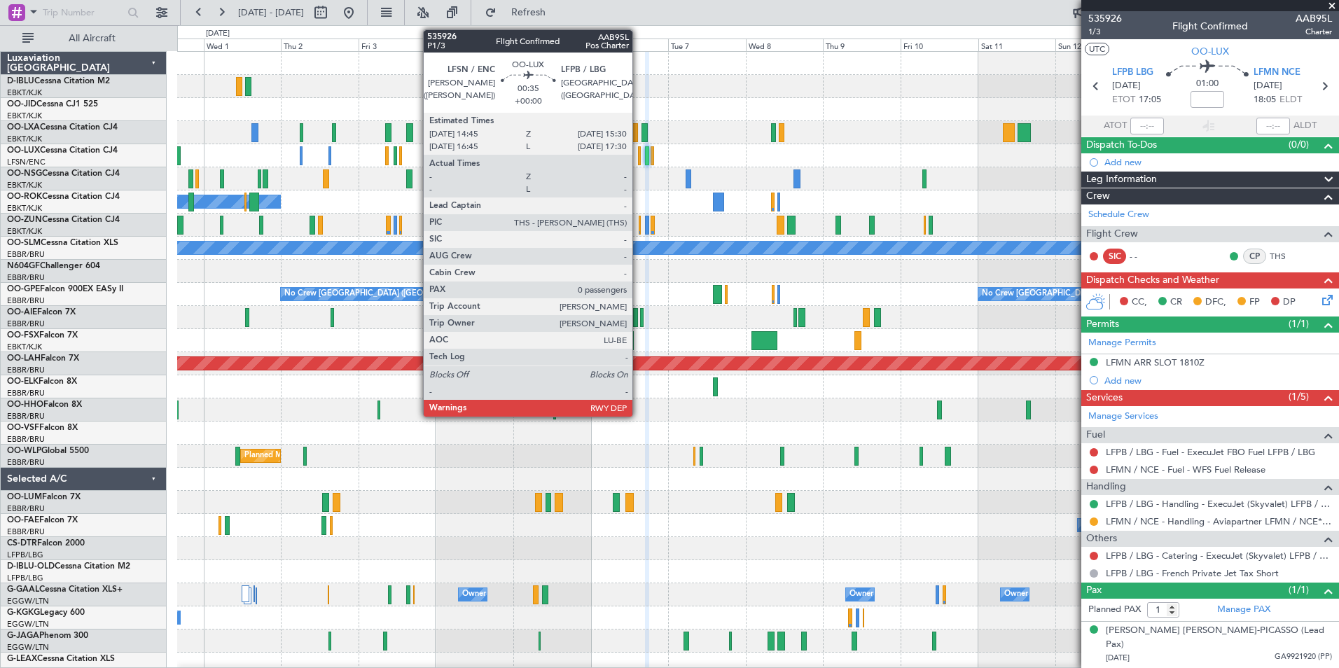
click at [639, 155] on div at bounding box center [639, 155] width 3 height 19
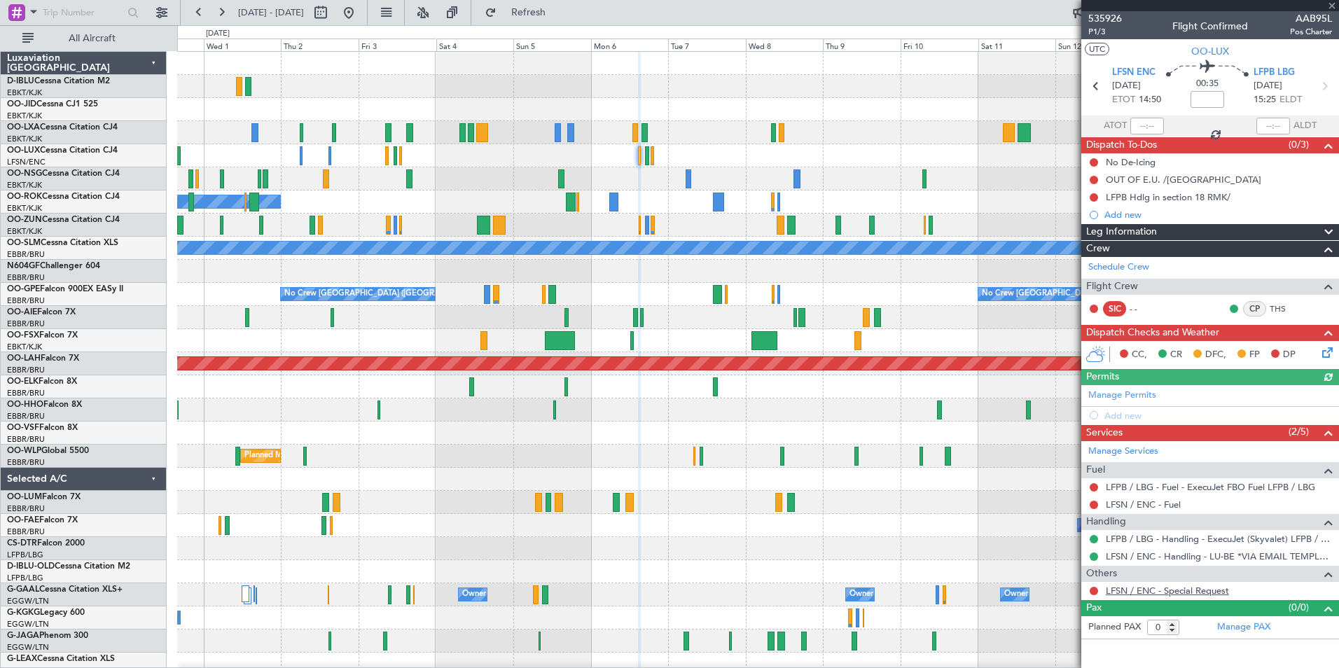
click at [1144, 591] on link "LFSN / ENC - Special Request" at bounding box center [1167, 591] width 123 height 12
click at [1100, 36] on span "P1/3" at bounding box center [1105, 32] width 34 height 12
click at [1109, 20] on span "535926" at bounding box center [1105, 18] width 34 height 15
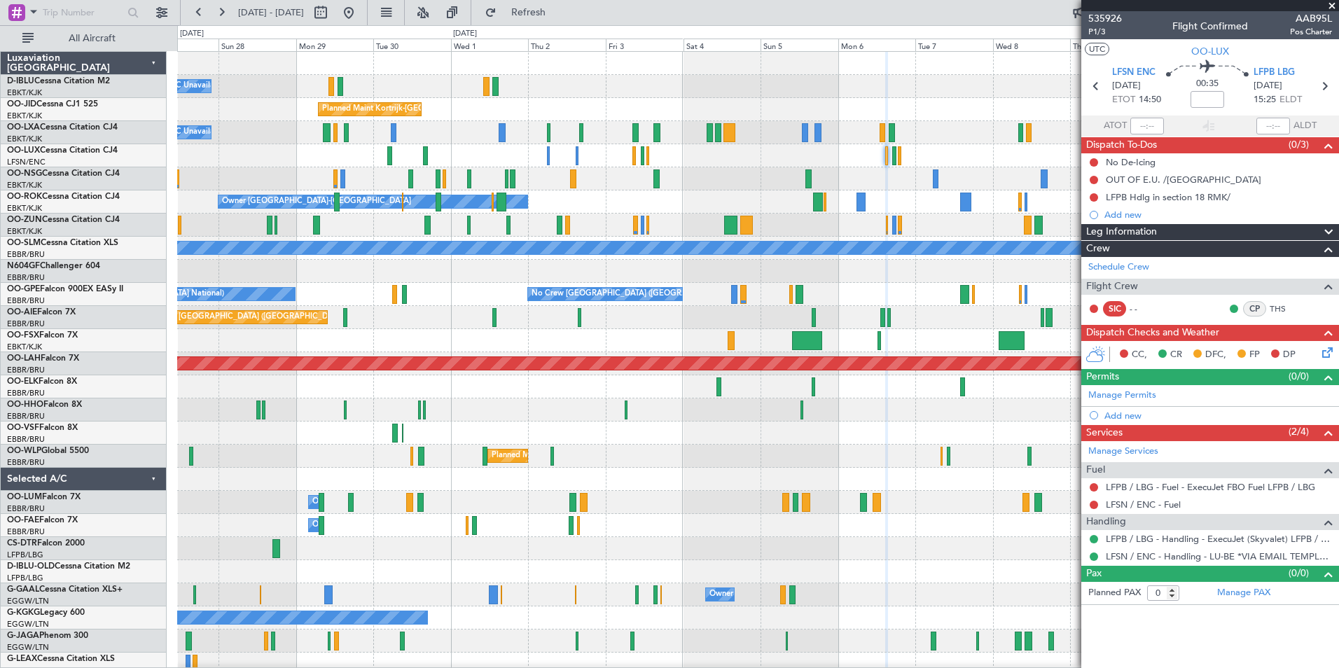
click at [649, 352] on div "A/C Unavailable [GEOGRAPHIC_DATA]-[GEOGRAPHIC_DATA] [GEOGRAPHIC_DATA] ([GEOGRAP…" at bounding box center [757, 514] width 1161 height 924
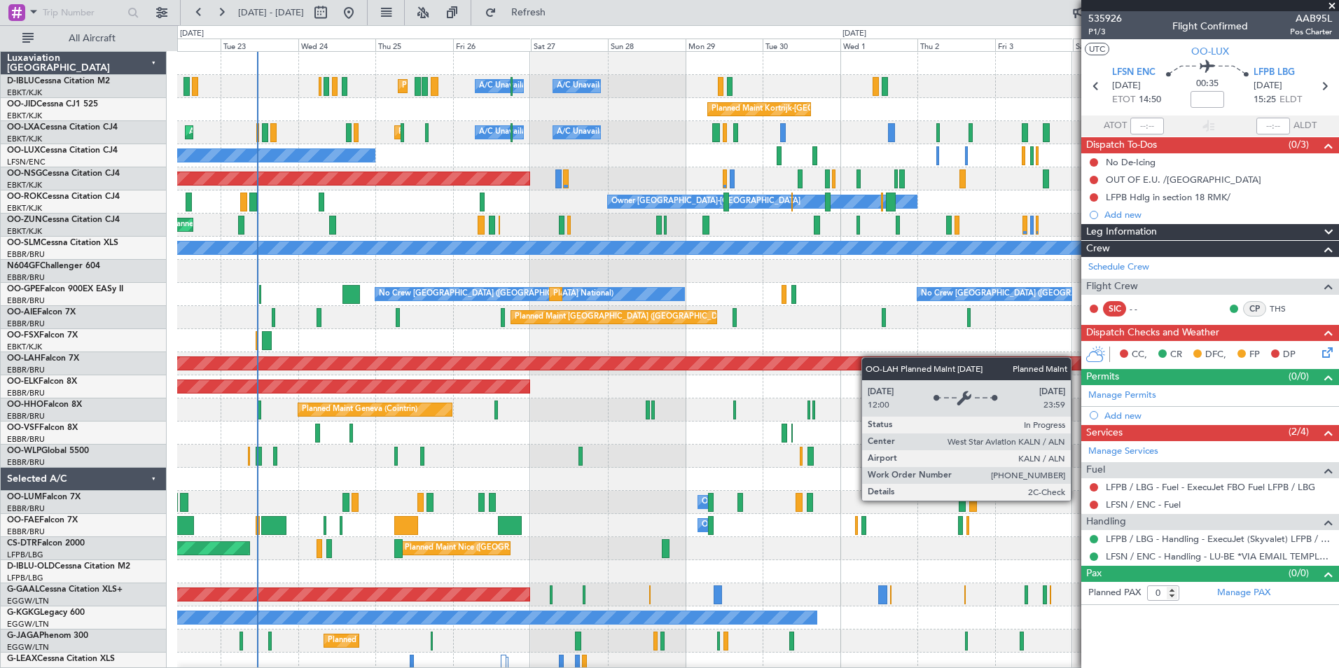
click at [868, 357] on div "A/C Unavailable [GEOGRAPHIC_DATA]-[GEOGRAPHIC_DATA] [GEOGRAPHIC_DATA] ([GEOGRAP…" at bounding box center [757, 491] width 1161 height 878
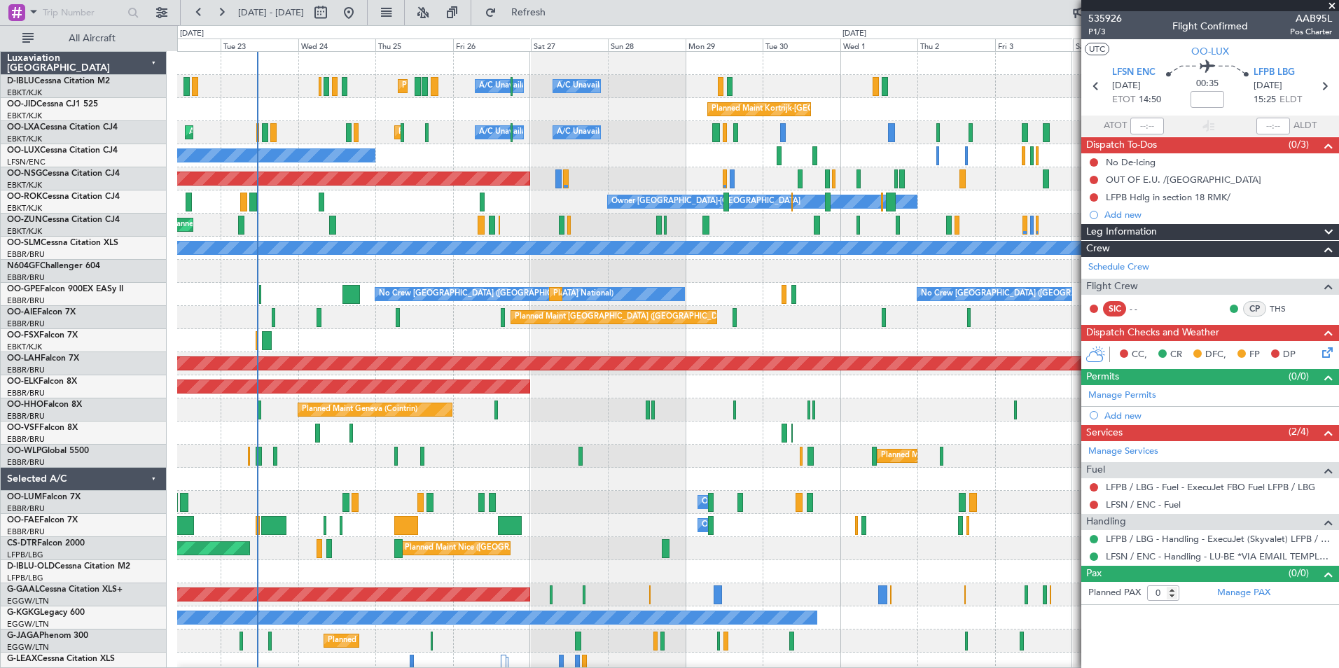
click at [679, 315] on div "A/C Unavailable [GEOGRAPHIC_DATA]-[GEOGRAPHIC_DATA] [GEOGRAPHIC_DATA] ([GEOGRAP…" at bounding box center [757, 491] width 1161 height 878
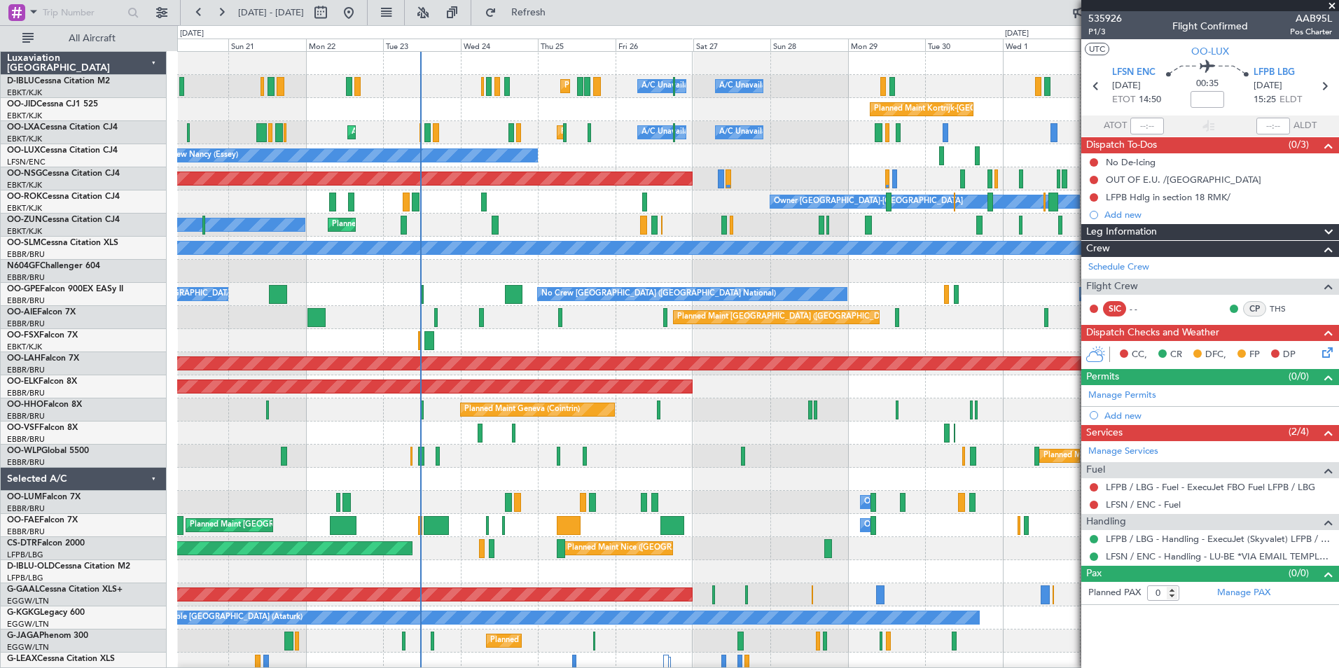
click at [561, 158] on div "Planned Maint Nice ([GEOGRAPHIC_DATA]) A/C Unavailable [GEOGRAPHIC_DATA] ([GEOG…" at bounding box center [757, 491] width 1161 height 878
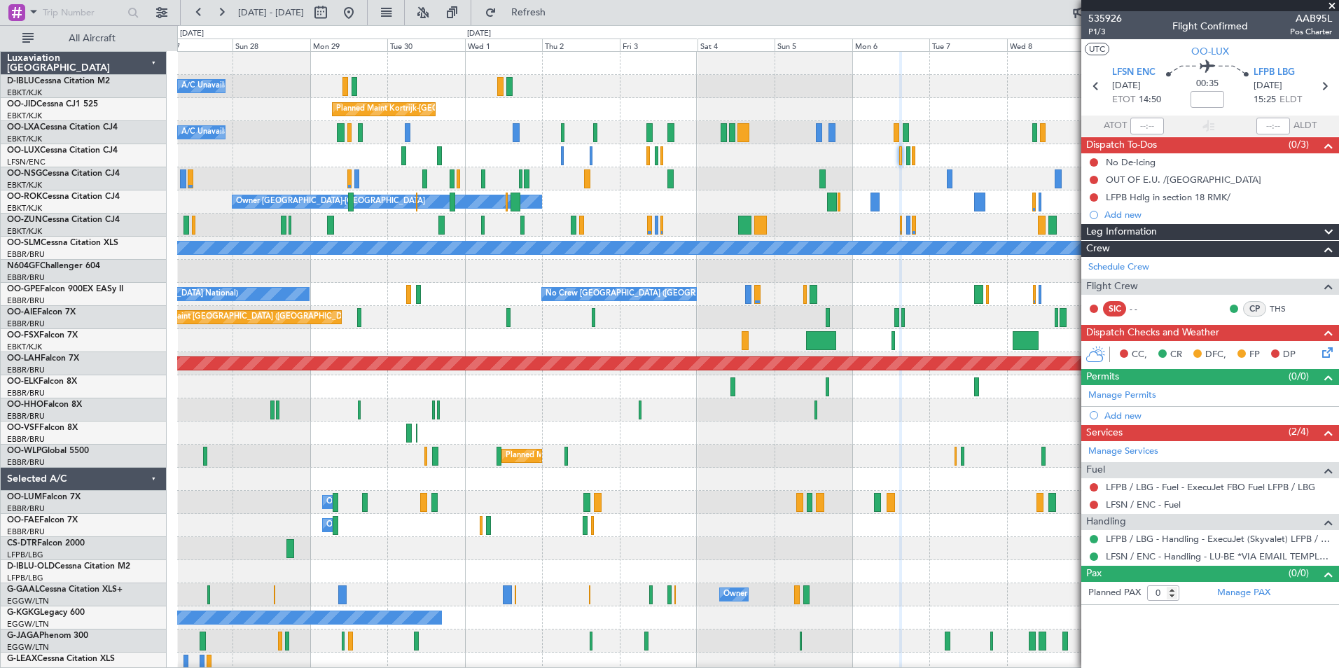
click at [805, 325] on div "A/C Unavailable [GEOGRAPHIC_DATA]-[GEOGRAPHIC_DATA] [GEOGRAPHIC_DATA] ([GEOGRAP…" at bounding box center [757, 491] width 1161 height 878
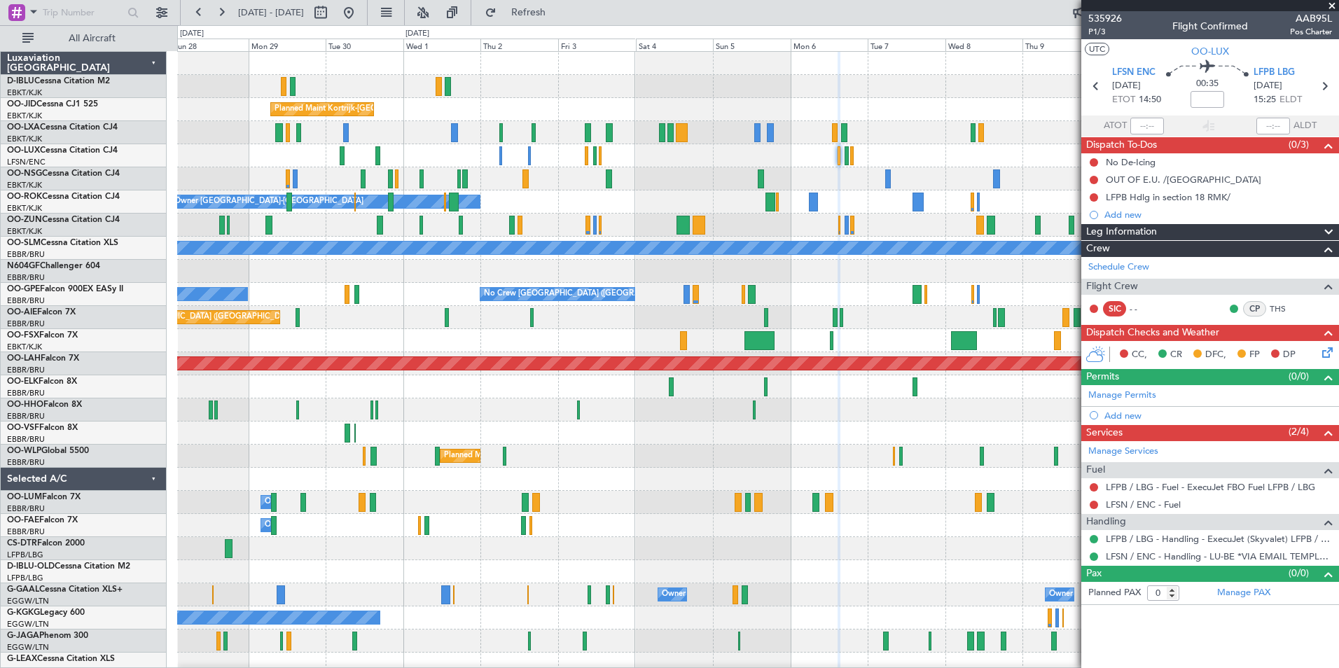
click at [742, 312] on div "Planned Maint Nice ([GEOGRAPHIC_DATA]) A/C Unavailable [GEOGRAPHIC_DATA] ([GEOG…" at bounding box center [757, 491] width 1161 height 878
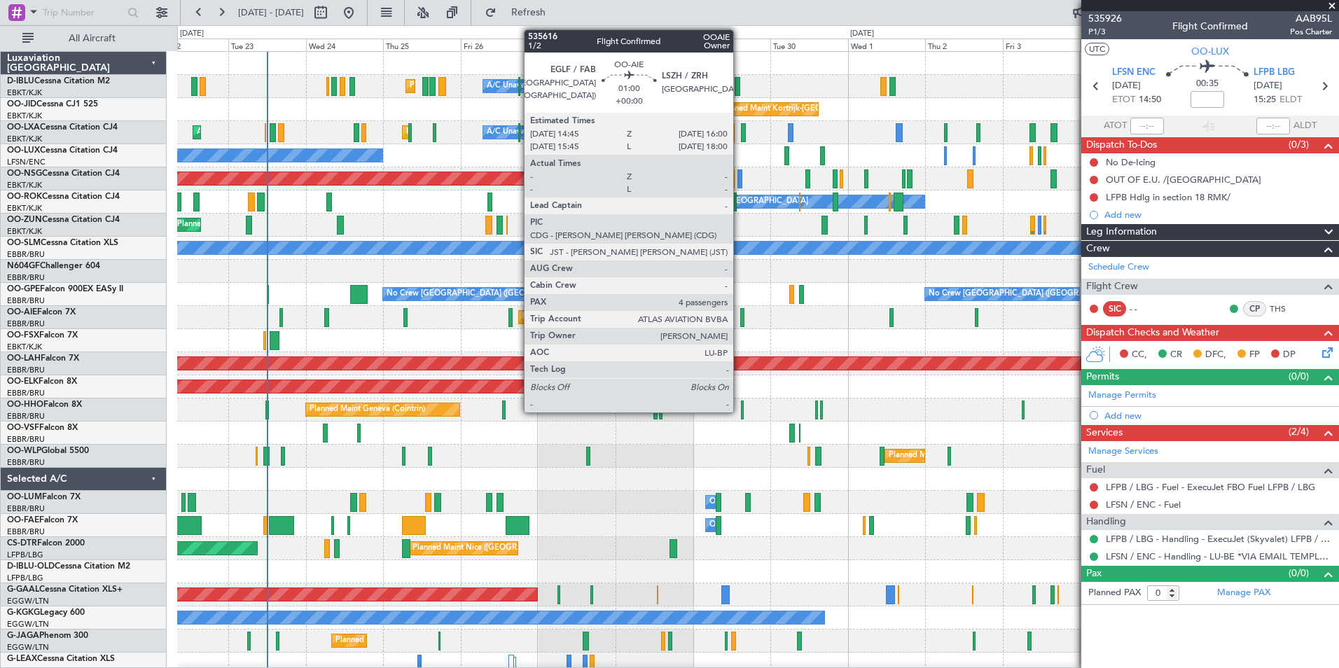
click at [740, 321] on div at bounding box center [742, 317] width 4 height 19
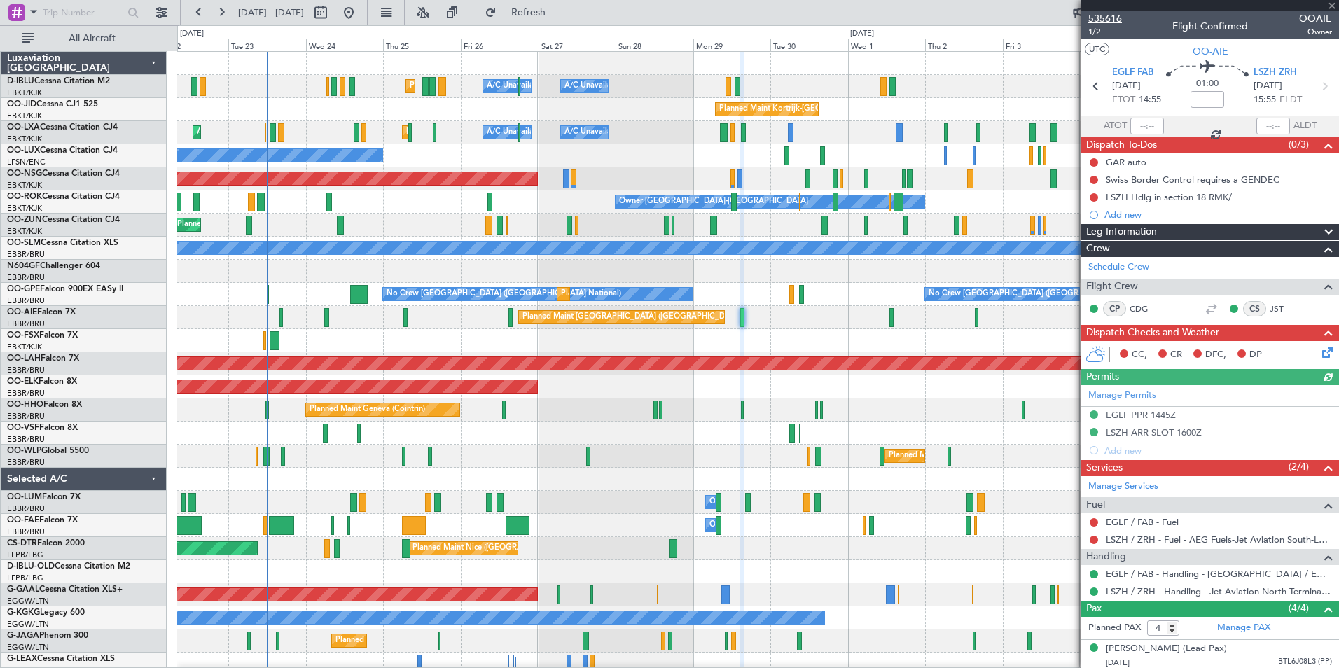
click at [1107, 20] on span "535616" at bounding box center [1105, 18] width 34 height 15
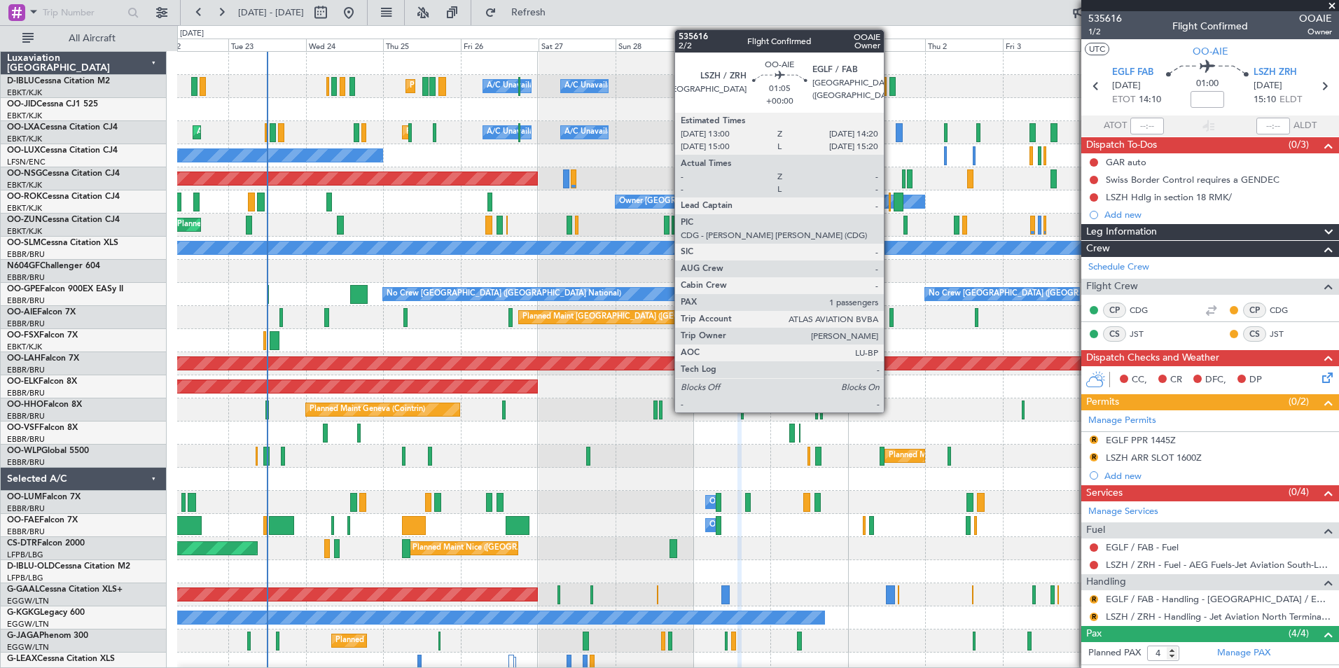
click at [890, 322] on div at bounding box center [891, 317] width 5 height 19
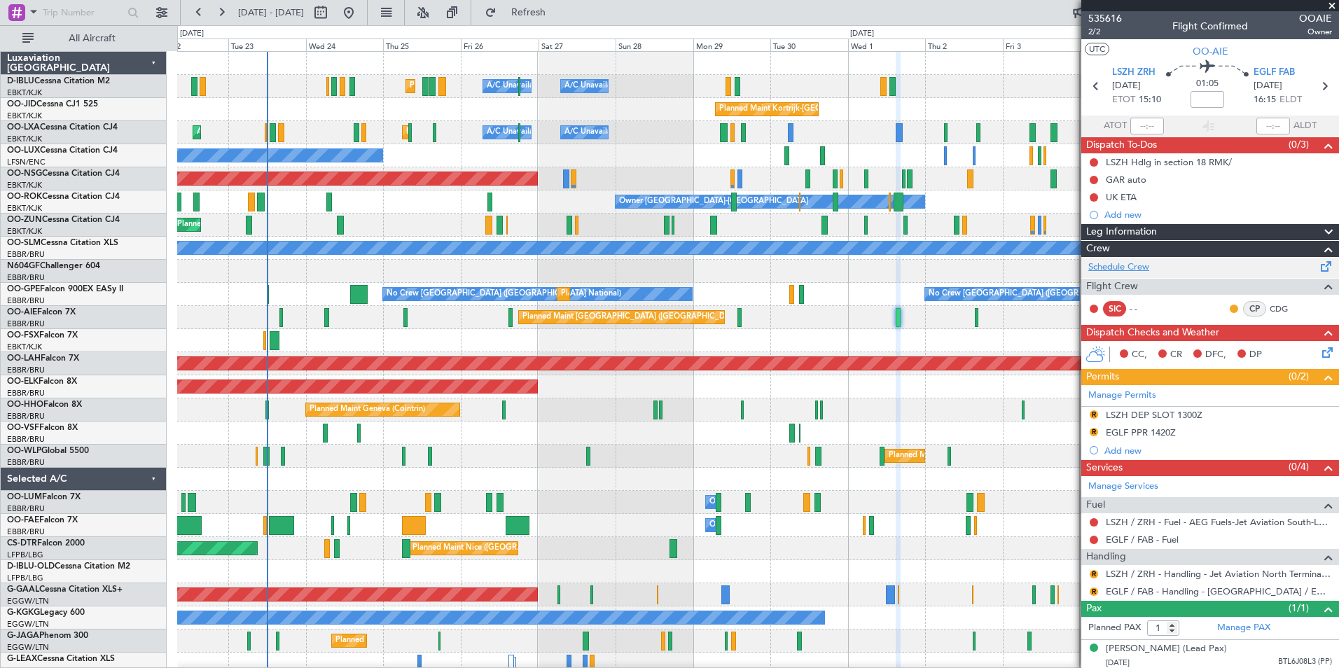
click at [1130, 273] on link "Schedule Crew" at bounding box center [1118, 268] width 61 height 14
click at [1104, 20] on span "535616" at bounding box center [1105, 18] width 34 height 15
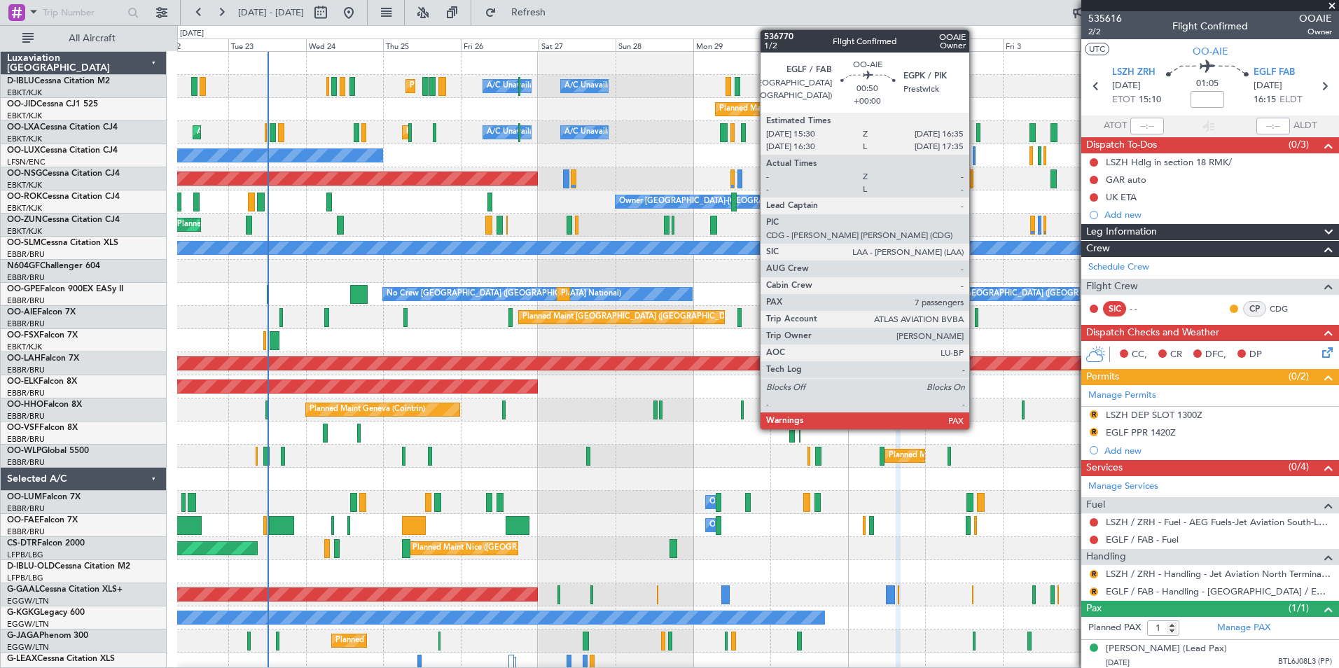
click at [976, 323] on div at bounding box center [977, 317] width 4 height 19
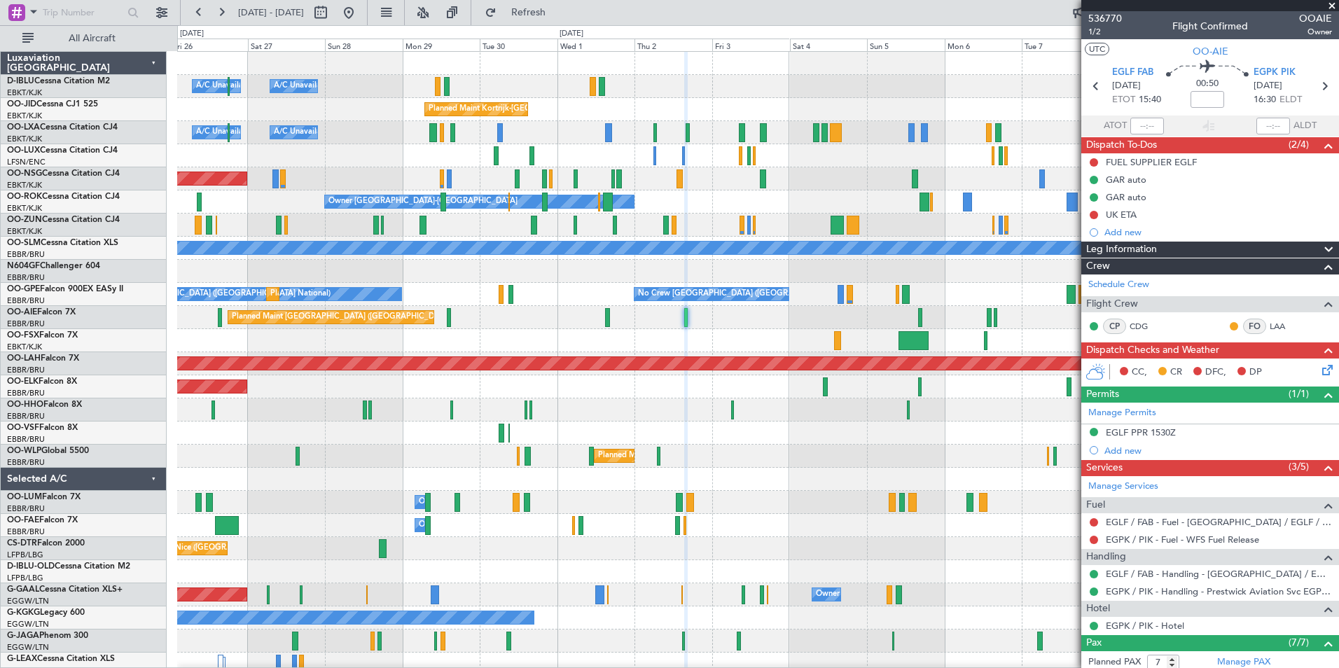
click at [714, 334] on div "A/C Unavailable [GEOGRAPHIC_DATA] ([GEOGRAPHIC_DATA] National) A/C Unavailable …" at bounding box center [757, 491] width 1161 height 878
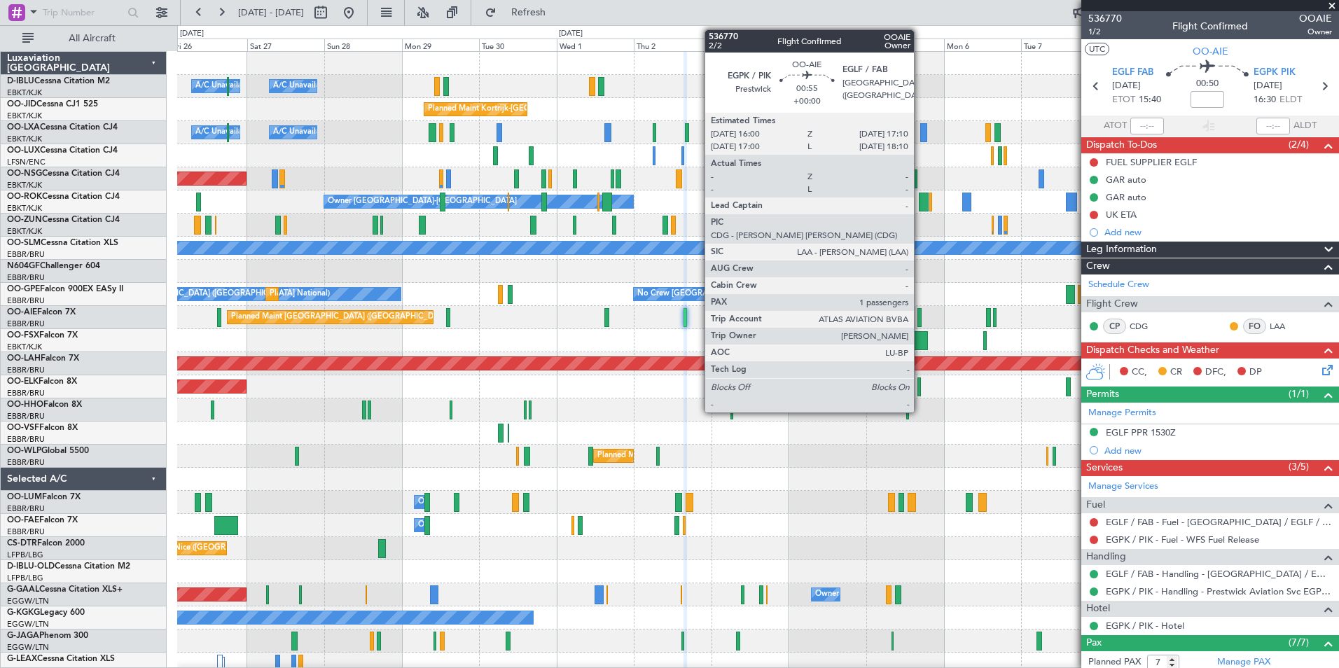
click at [920, 319] on div at bounding box center [919, 317] width 4 height 19
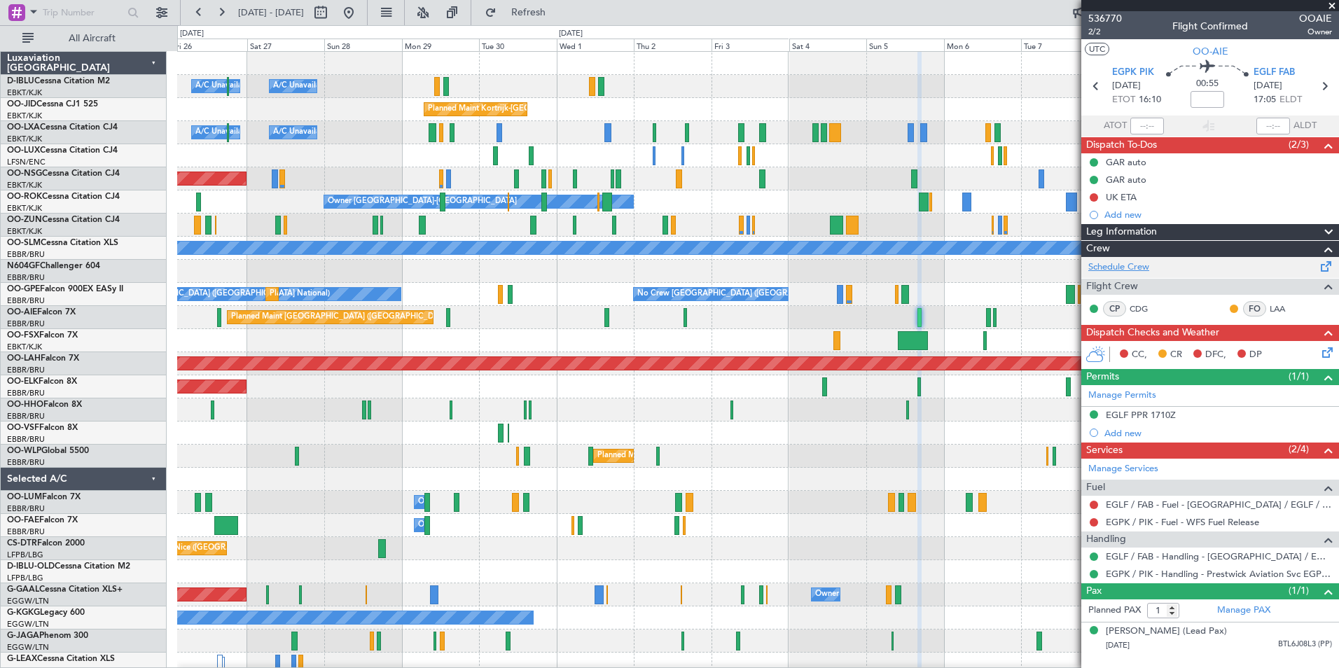
click at [1132, 261] on link "Schedule Crew" at bounding box center [1118, 268] width 61 height 14
click at [660, 403] on div "A/C Unavailable [GEOGRAPHIC_DATA] ([GEOGRAPHIC_DATA] National) A/C Unavailable …" at bounding box center [757, 491] width 1161 height 878
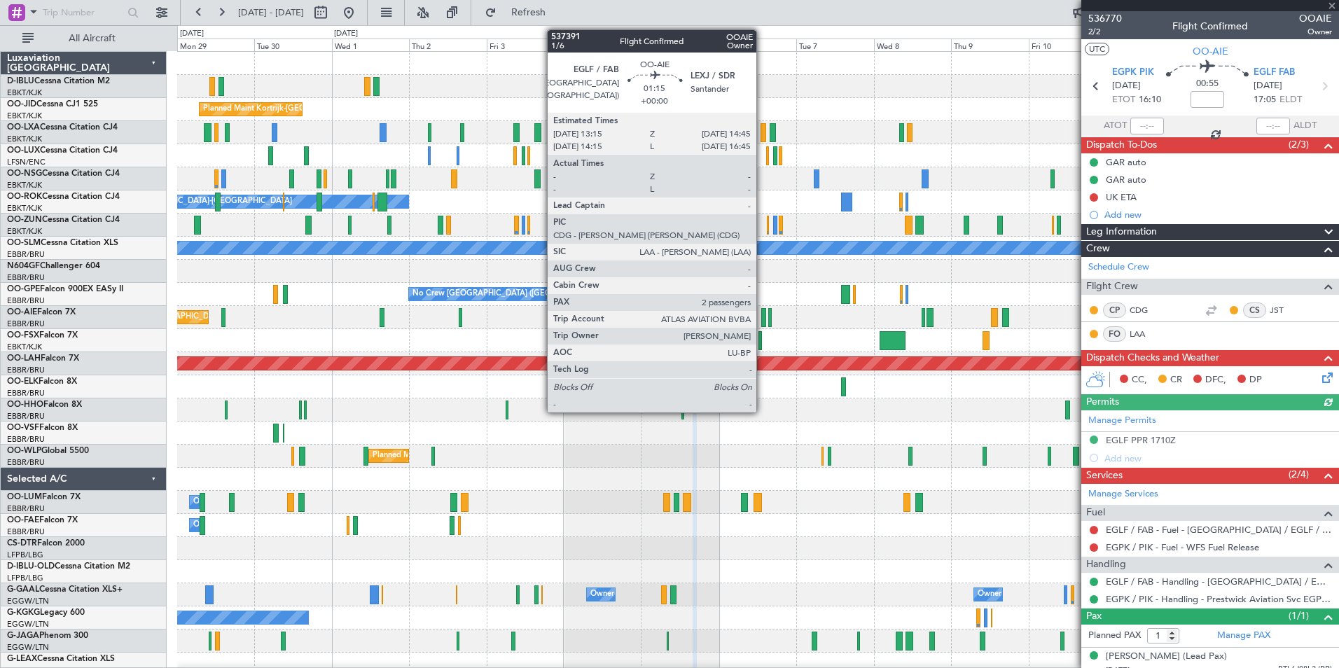
click at [763, 323] on div at bounding box center [763, 317] width 5 height 19
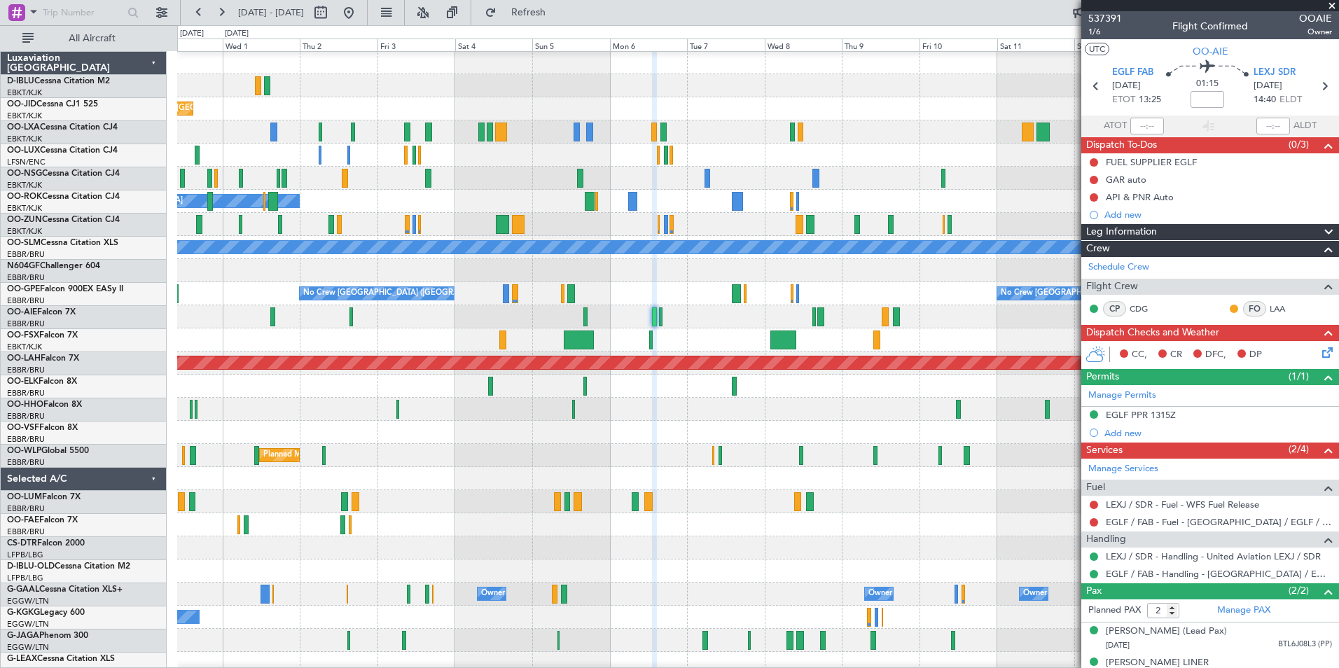
scroll to position [1, 0]
click at [692, 321] on div "Planned Maint [GEOGRAPHIC_DATA] ([GEOGRAPHIC_DATA])" at bounding box center [757, 316] width 1161 height 23
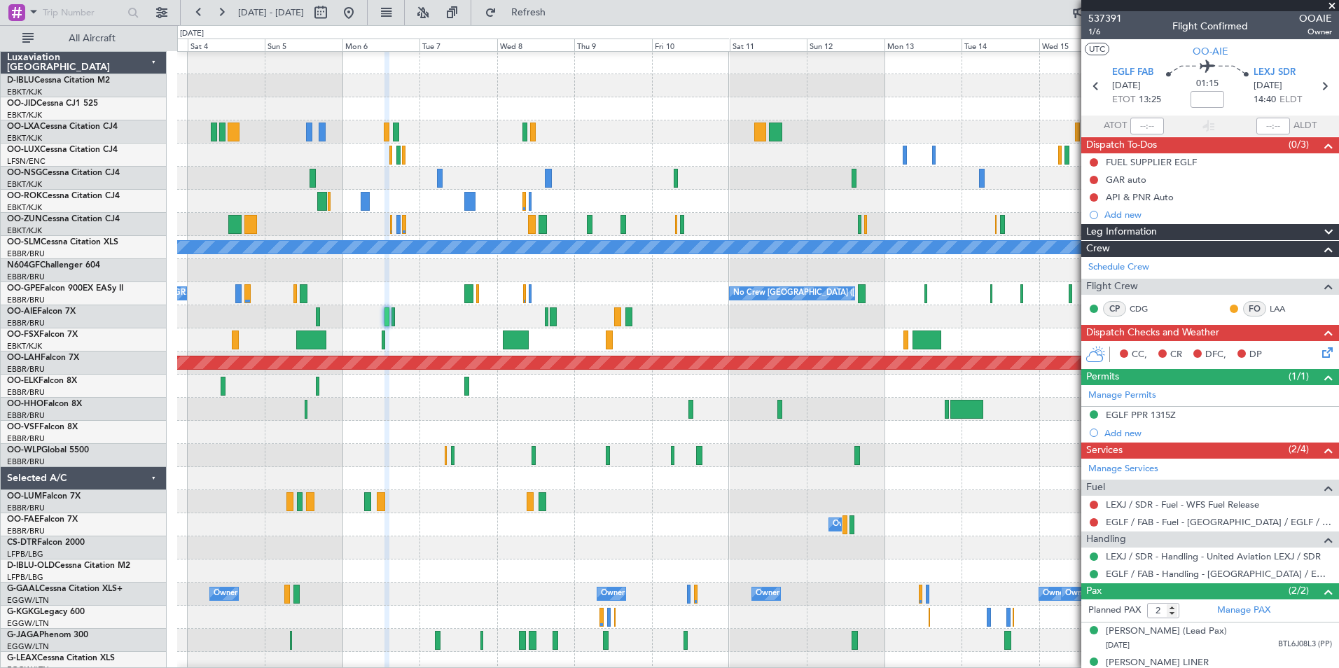
click at [730, 333] on div at bounding box center [757, 339] width 1161 height 23
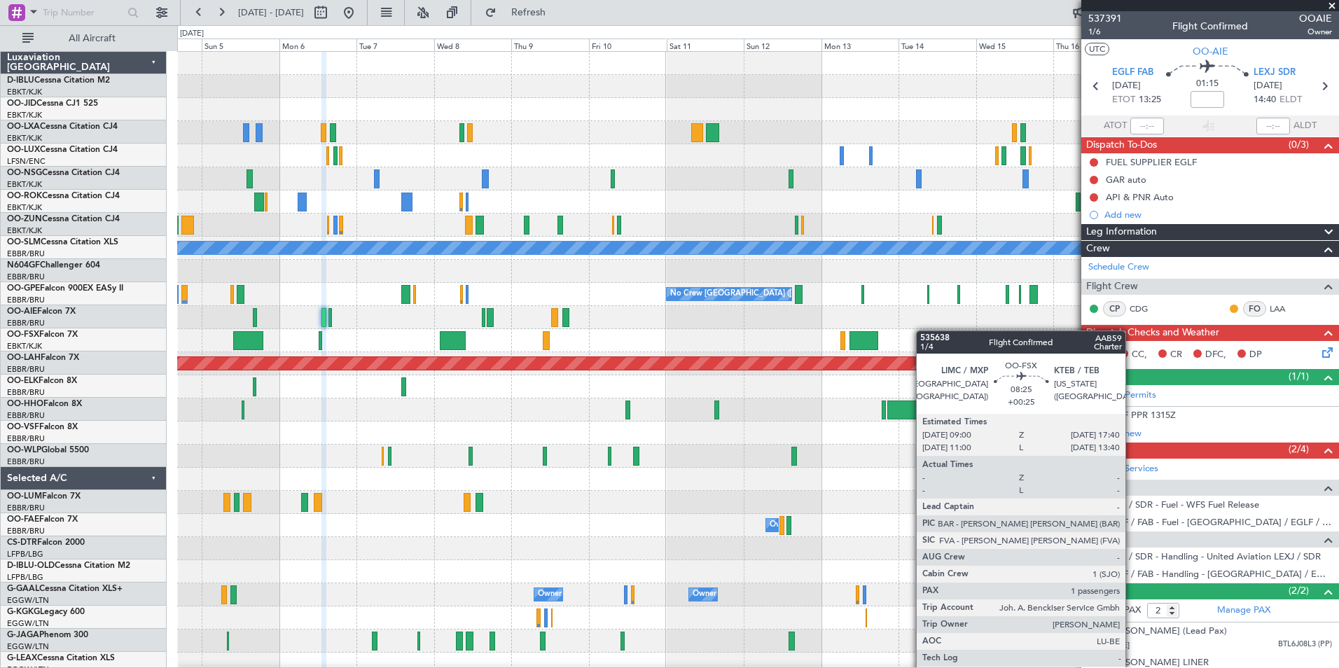
scroll to position [0, 0]
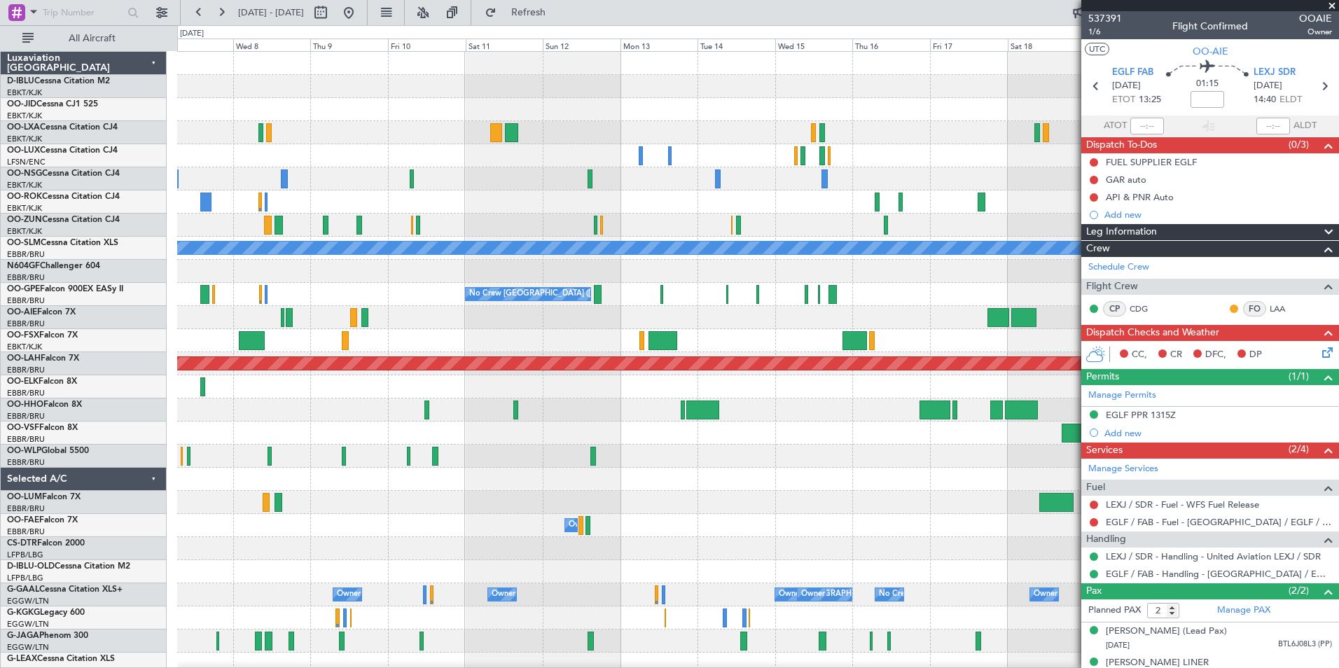
click at [694, 331] on div "A/C Unavailable [GEOGRAPHIC_DATA] No Crew [GEOGRAPHIC_DATA] (Brussels National)…" at bounding box center [757, 514] width 1161 height 924
click at [360, 13] on button at bounding box center [349, 12] width 22 height 22
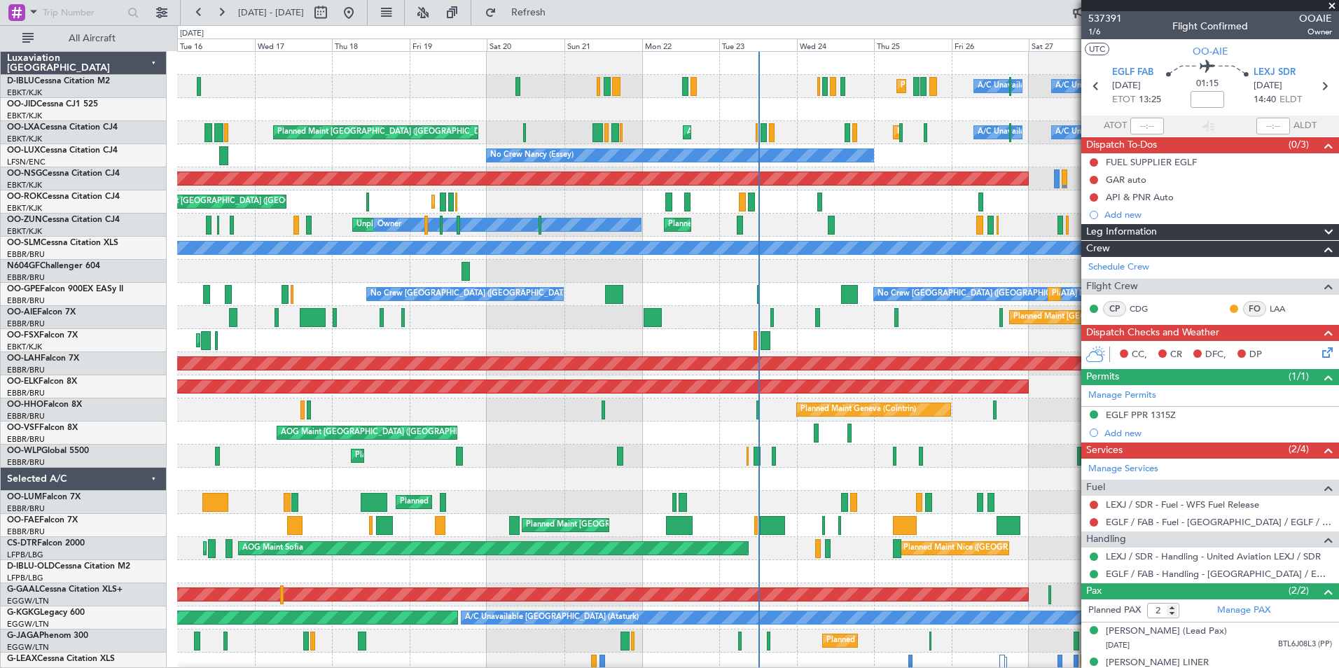
click at [247, 466] on div "Planned Maint Liege Planned Maint Milan ([GEOGRAPHIC_DATA])" at bounding box center [757, 456] width 1161 height 23
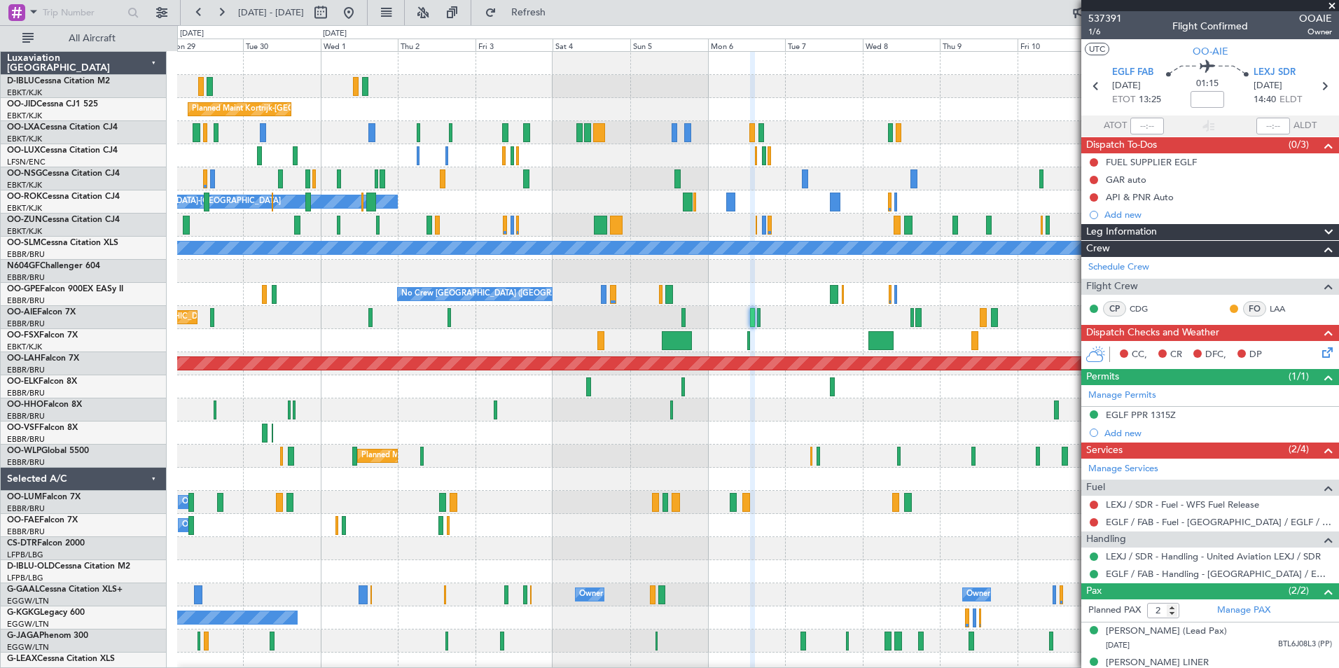
click at [320, 486] on div at bounding box center [757, 479] width 1161 height 23
click at [1334, 9] on span at bounding box center [1332, 6] width 14 height 13
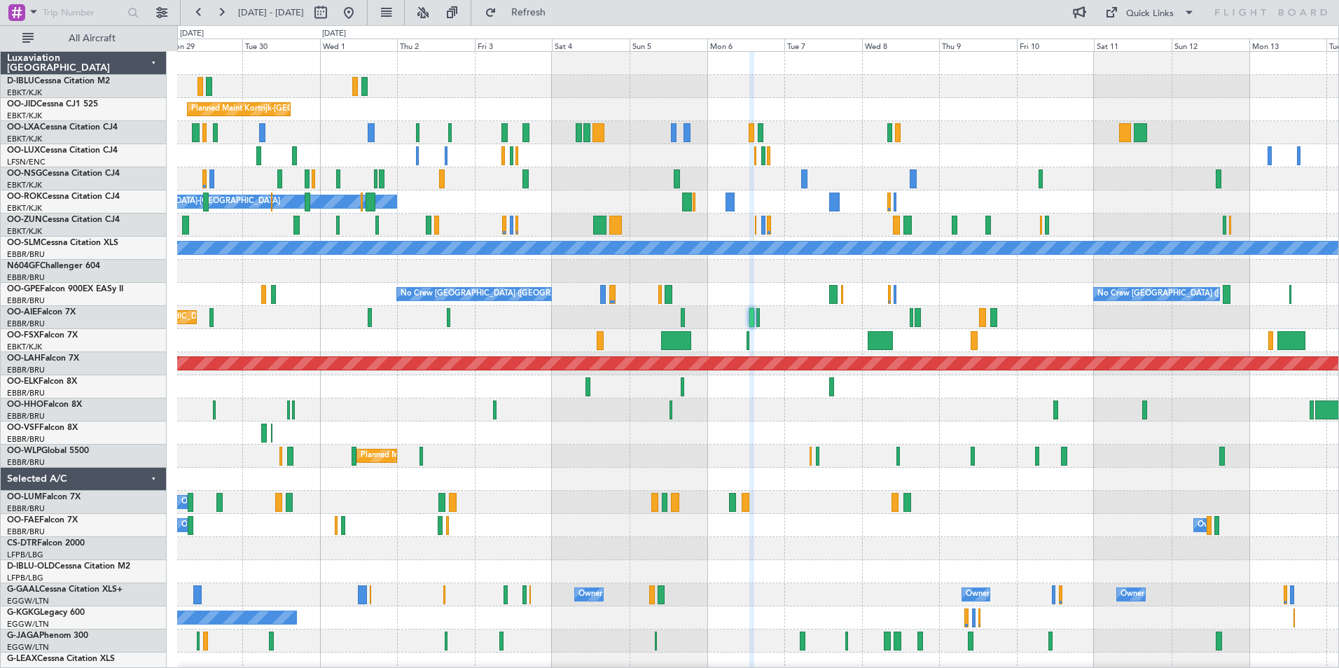
type input "0"
click at [1168, 26] on fb-flight-board "[DATE] - [DATE] Refresh Quick Links All Aircraft A/C Unavailable [GEOGRAPHIC_DA…" at bounding box center [669, 340] width 1339 height 658
click at [1156, 26] on div "0 0 Mon 29 Tue 30 Wed 1 Thu 2 Fri 3 Sat 4 [DATE] Mon 6 Tue 7 Wed 8 Thu 9 Fri 10…" at bounding box center [758, 38] width 1161 height 25
click at [1151, 20] on div "Quick Links" at bounding box center [1150, 14] width 48 height 14
click at [1156, 39] on button "Trip Builder" at bounding box center [1150, 46] width 105 height 34
